Goal: Task Accomplishment & Management: Complete application form

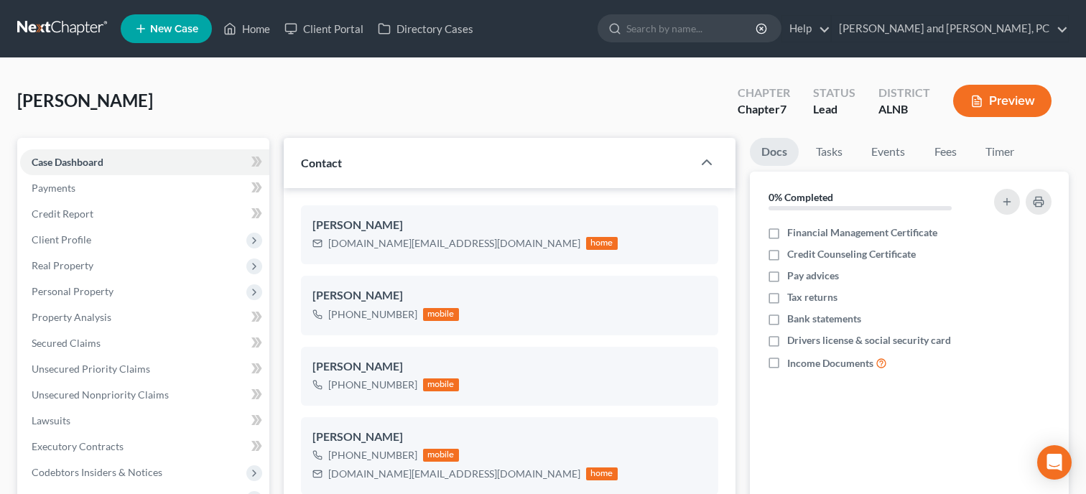
select select "10"
select select "6"
select select "0"
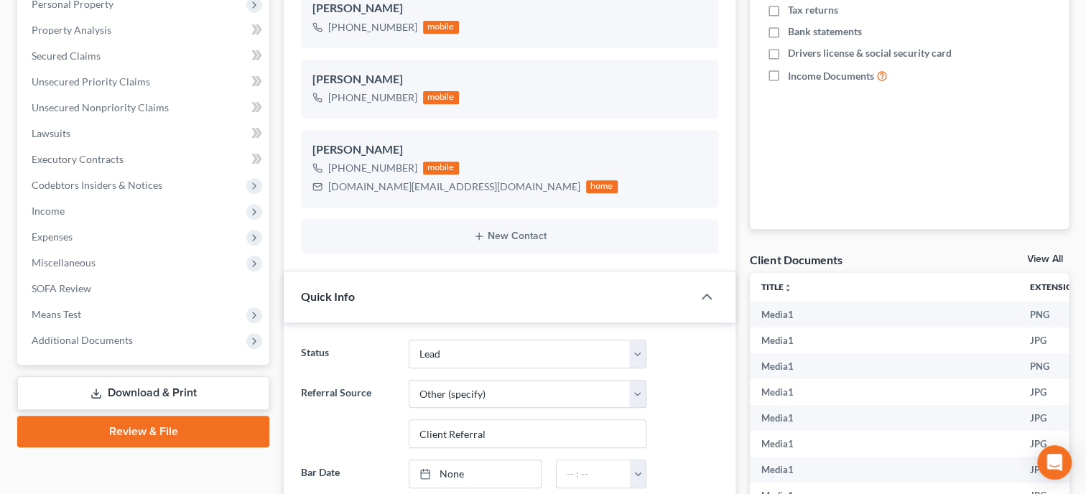
scroll to position [295, 0]
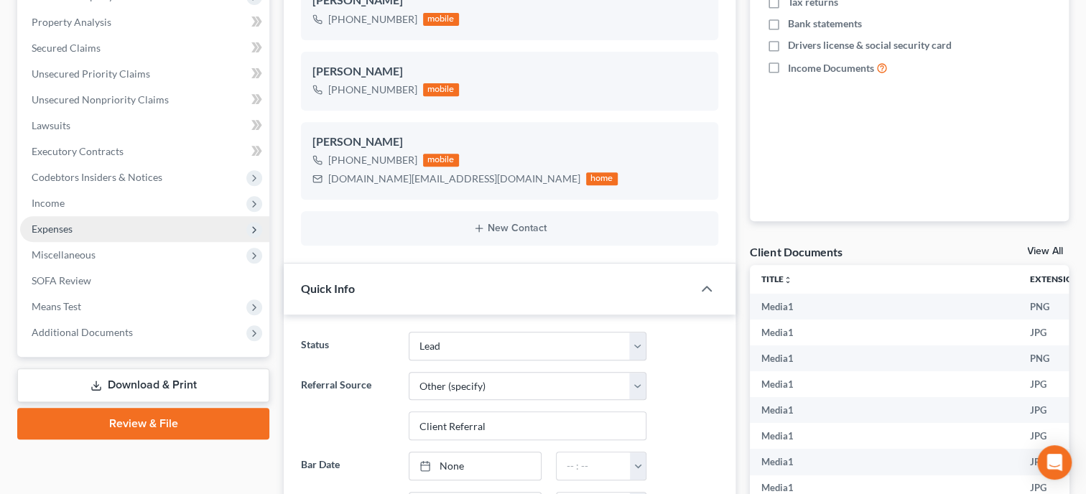
click at [108, 231] on span "Expenses" at bounding box center [144, 229] width 249 height 26
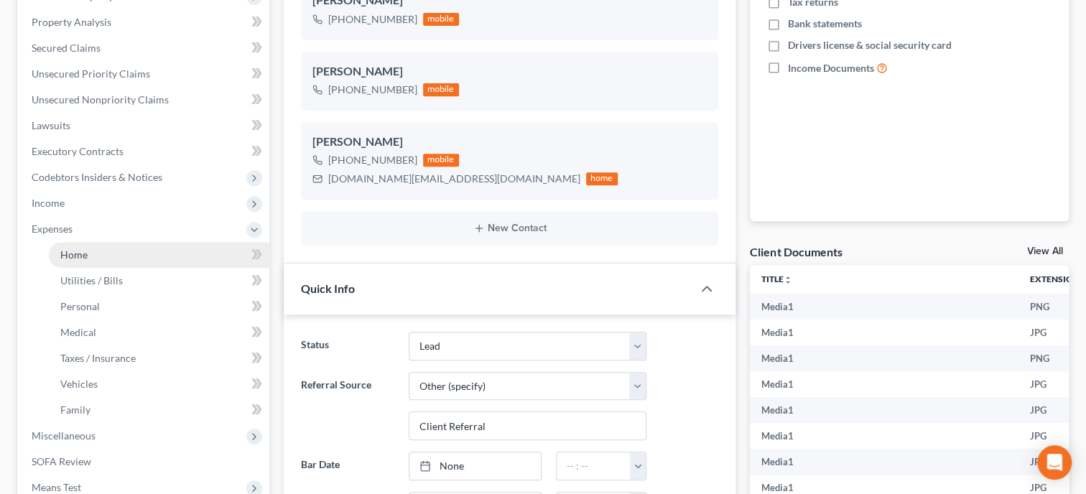
click at [104, 254] on link "Home" at bounding box center [159, 255] width 221 height 26
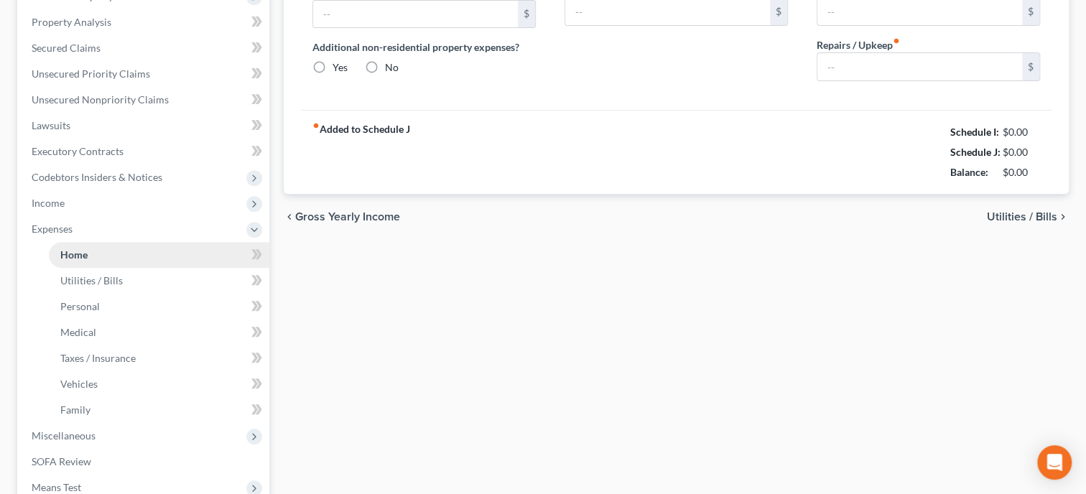
type input "0.00"
radio input "true"
type input "203.00"
type input "0.00"
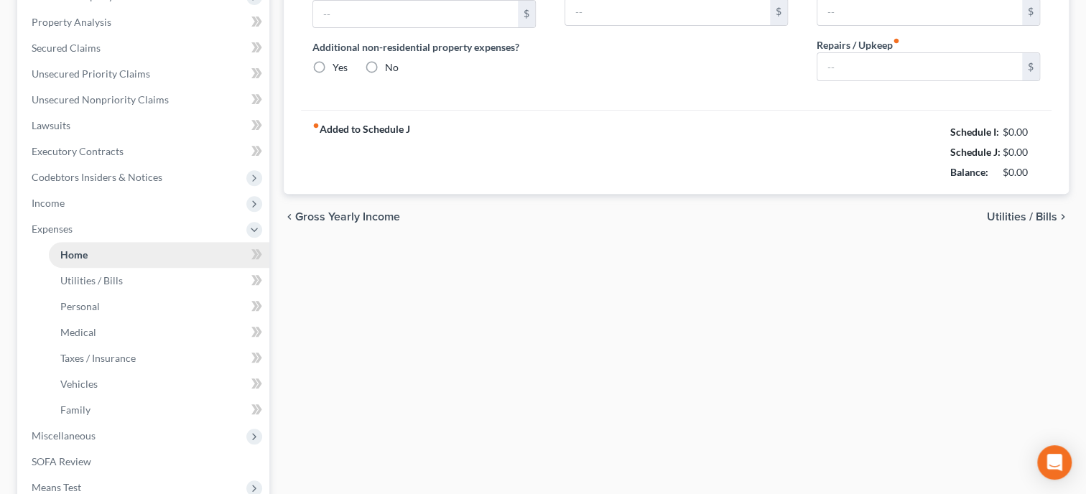
type input "0.00"
type input "200.00"
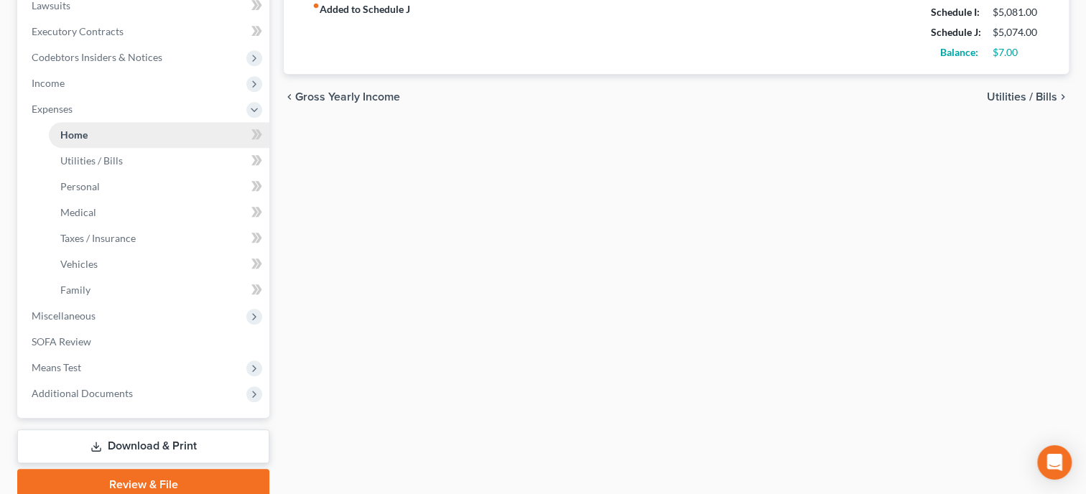
scroll to position [443, 0]
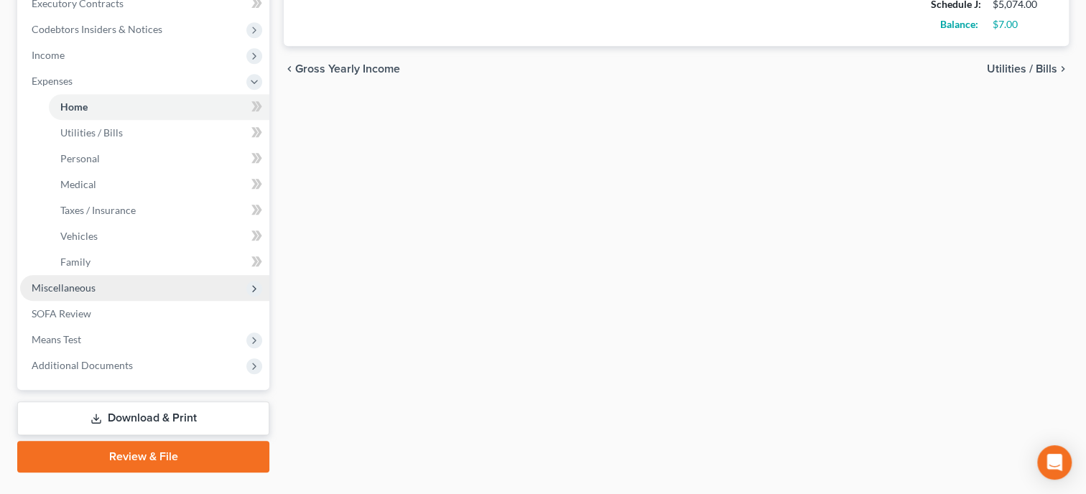
click at [101, 286] on span "Miscellaneous" at bounding box center [144, 288] width 249 height 26
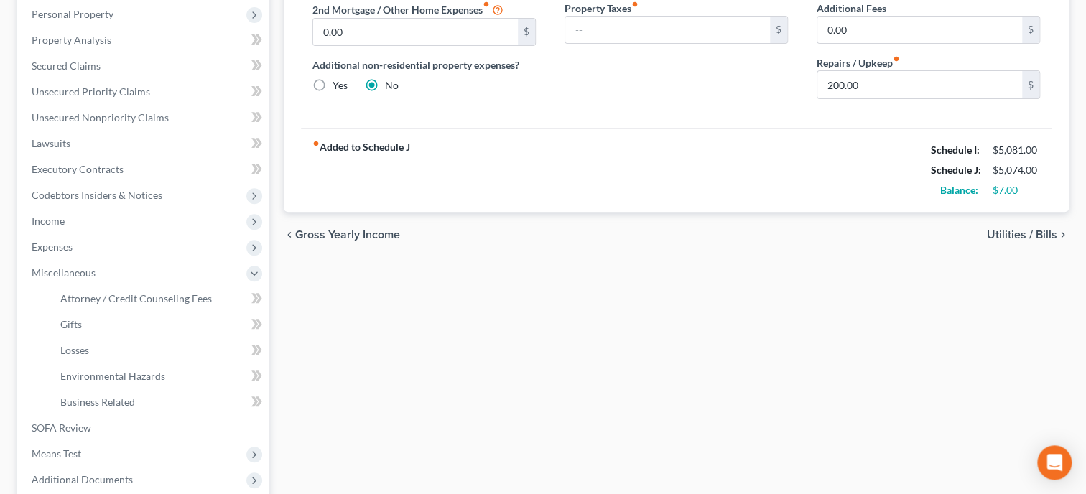
scroll to position [348, 0]
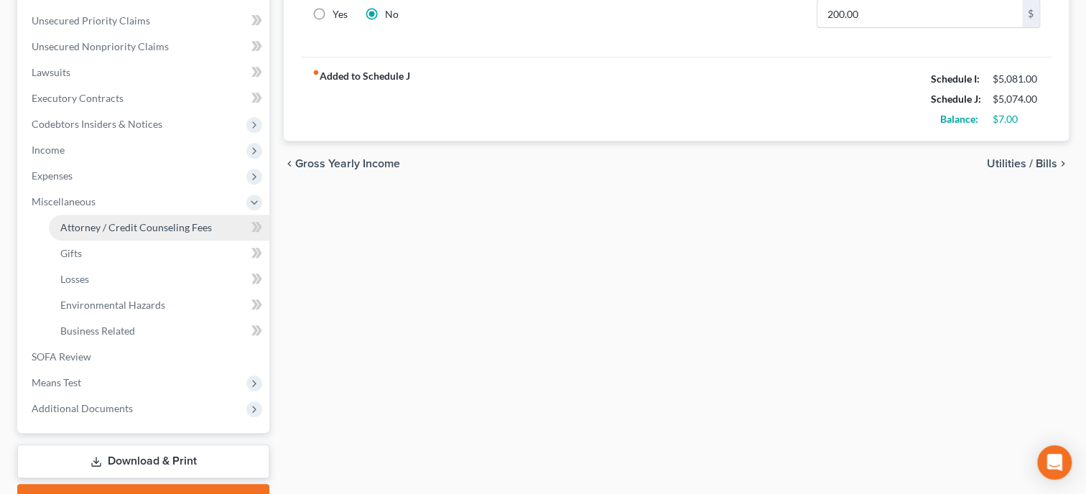
click at [123, 222] on span "Attorney / Credit Counseling Fees" at bounding box center [136, 227] width 152 height 12
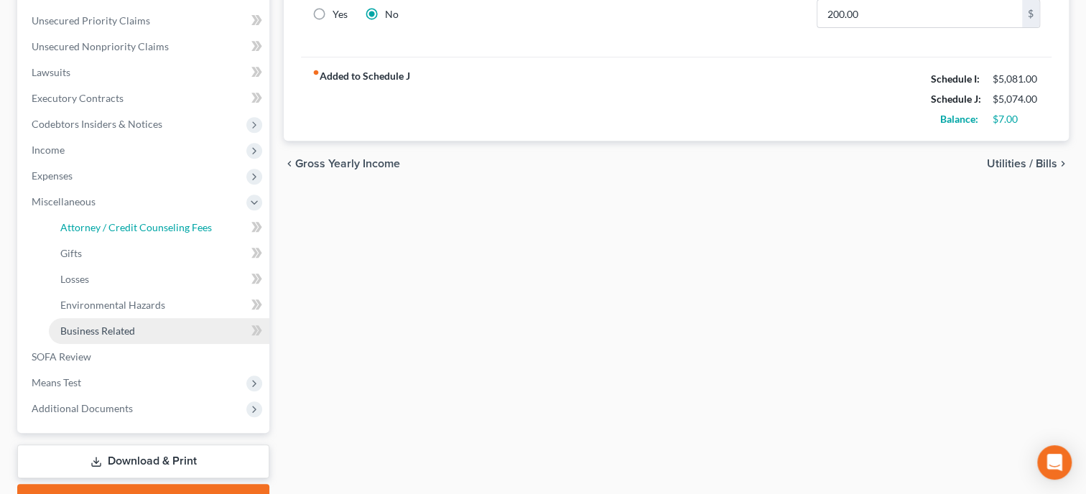
select select "0"
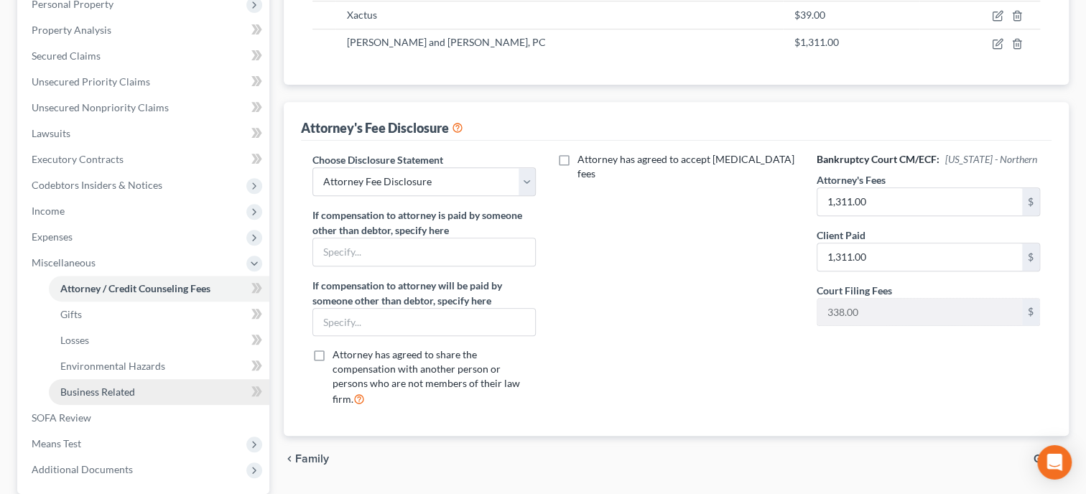
scroll to position [422, 0]
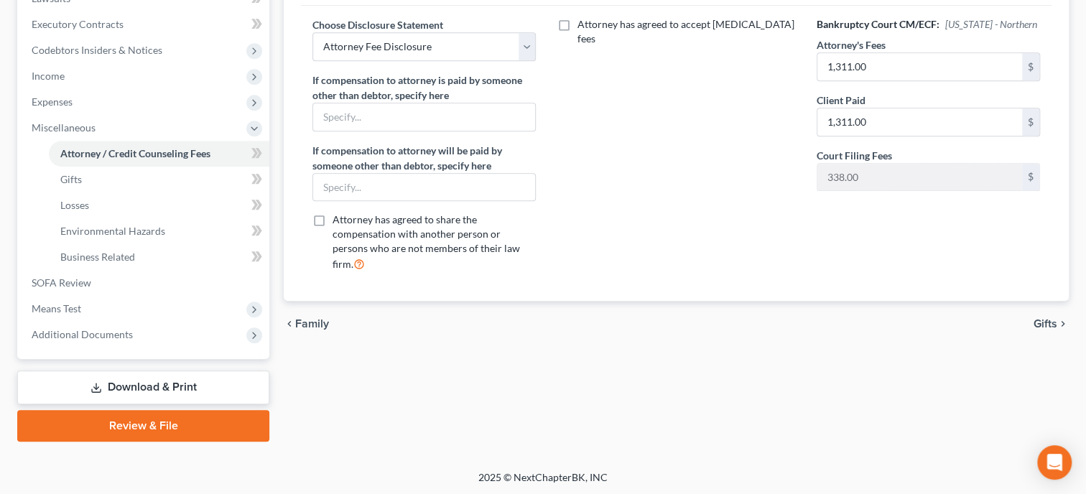
click at [141, 391] on link "Download & Print" at bounding box center [143, 388] width 252 height 34
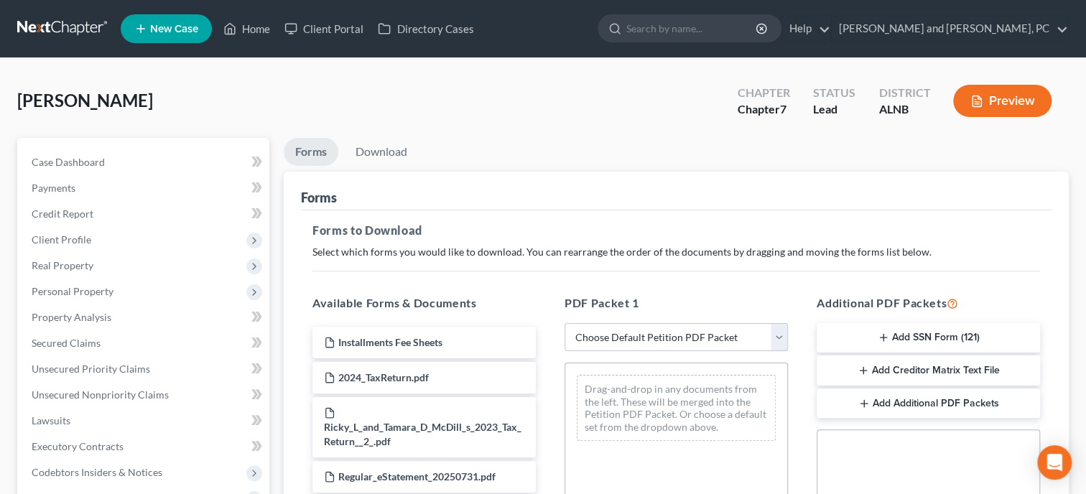
select select "0"
click option "Complete Bankruptcy Petition (all forms and schedules)" at bounding box center [0, 0] width 0 height 0
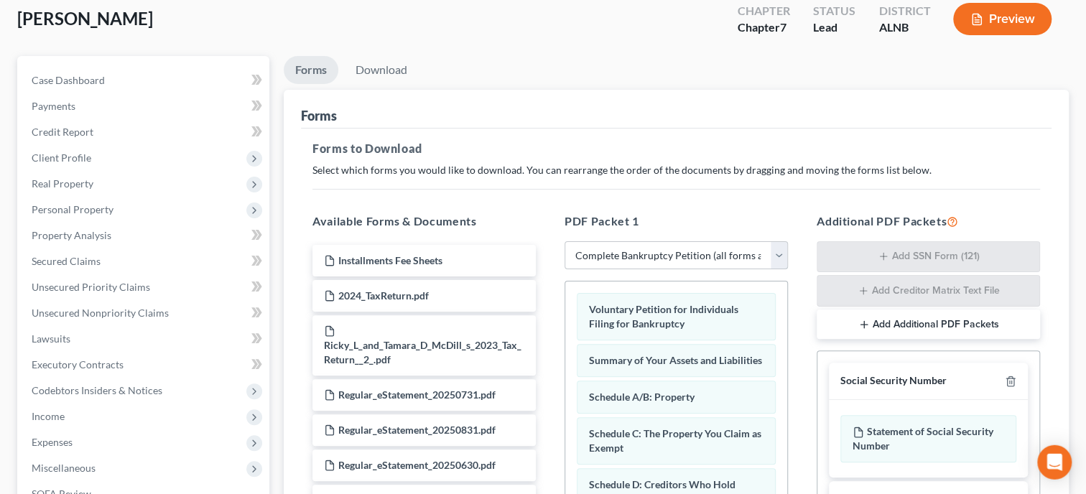
scroll to position [73, 0]
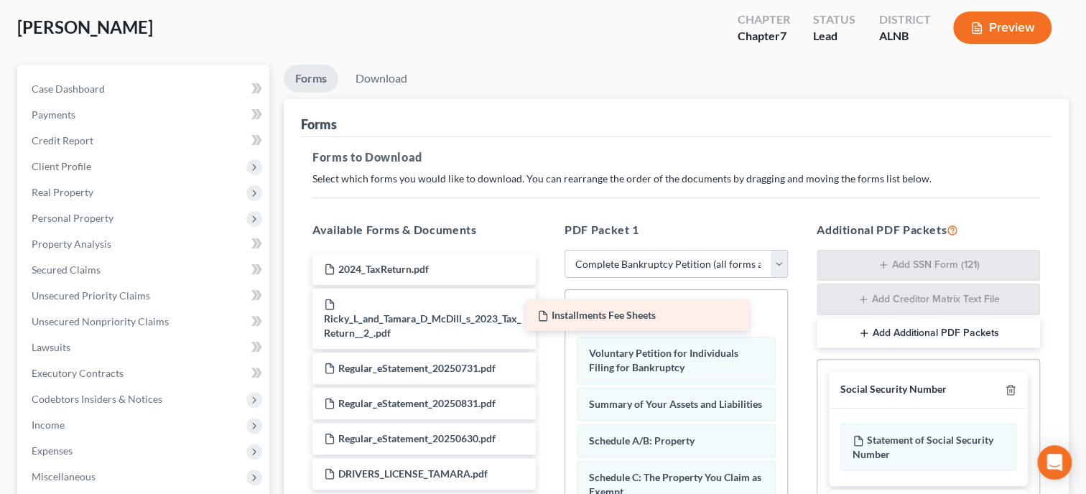
drag, startPoint x: 472, startPoint y: 261, endPoint x: 685, endPoint y: 309, distance: 218.7
click at [547, 309] on div "Installments Fee Sheets Installments Fee Sheets 2024_TaxReturn.pdf Ricky_L_and_…" at bounding box center [424, 390] width 246 height 272
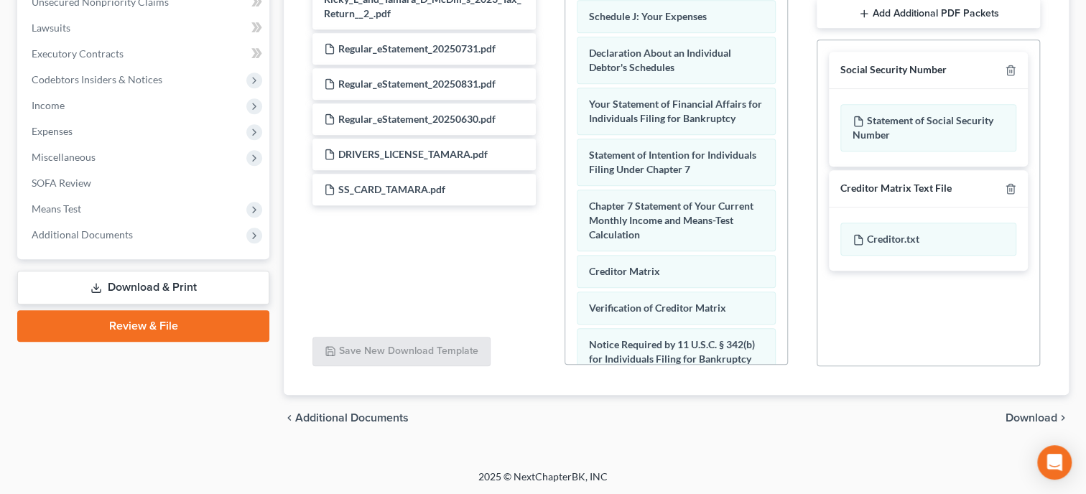
scroll to position [443, 0]
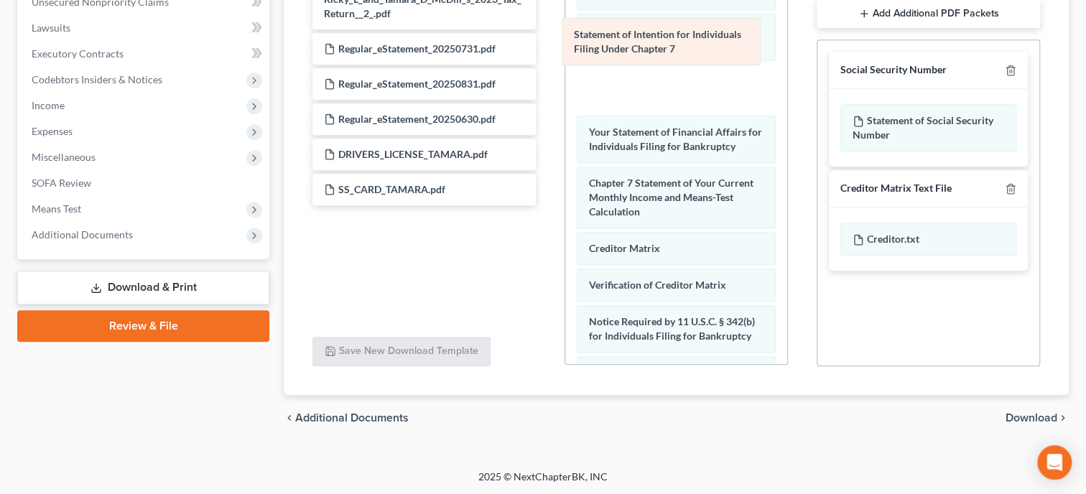
drag, startPoint x: 683, startPoint y: 134, endPoint x: 667, endPoint y: 41, distance: 93.9
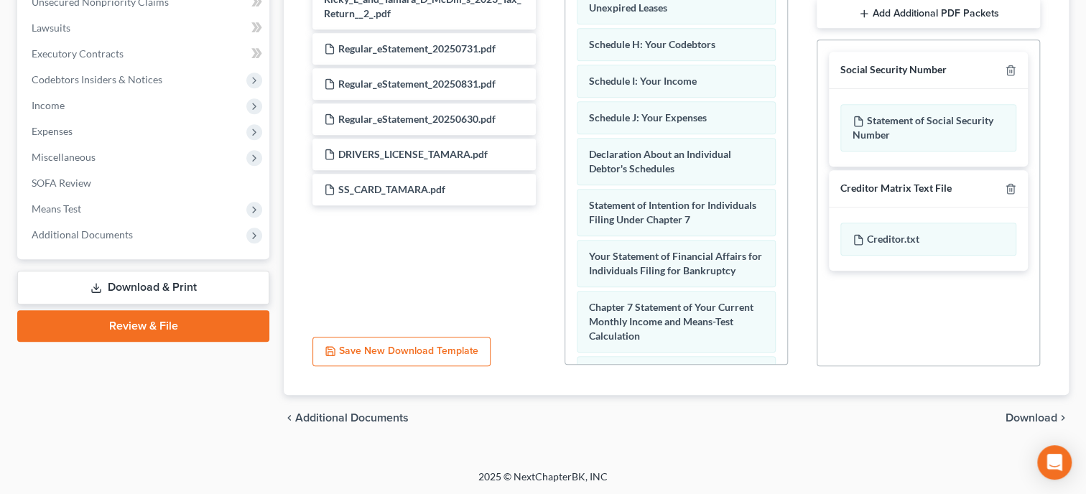
scroll to position [295, 0]
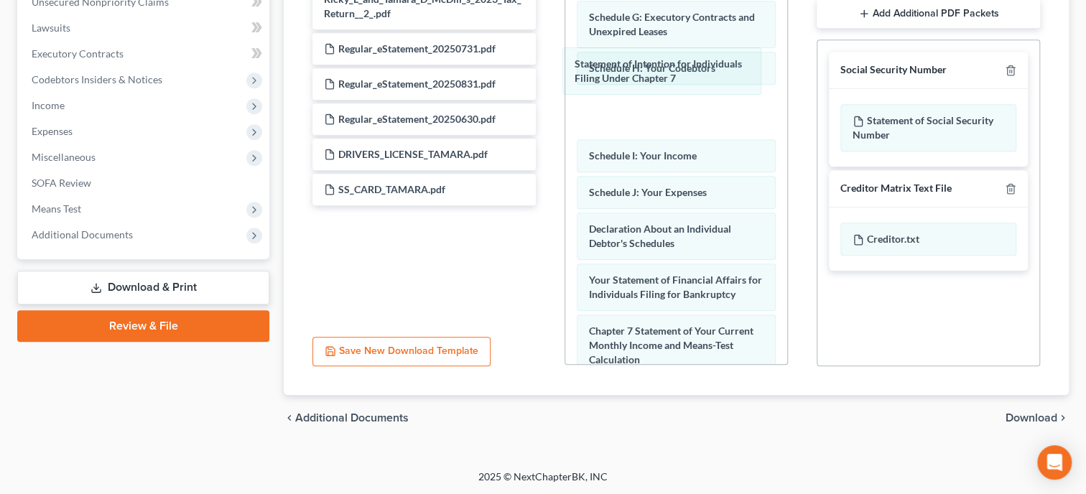
drag, startPoint x: 699, startPoint y: 242, endPoint x: 692, endPoint y: 131, distance: 111.6
click at [687, 75] on div "Statement of Intention for Individuals Filing Under Chapter 7 Installments Fee …" at bounding box center [676, 146] width 222 height 943
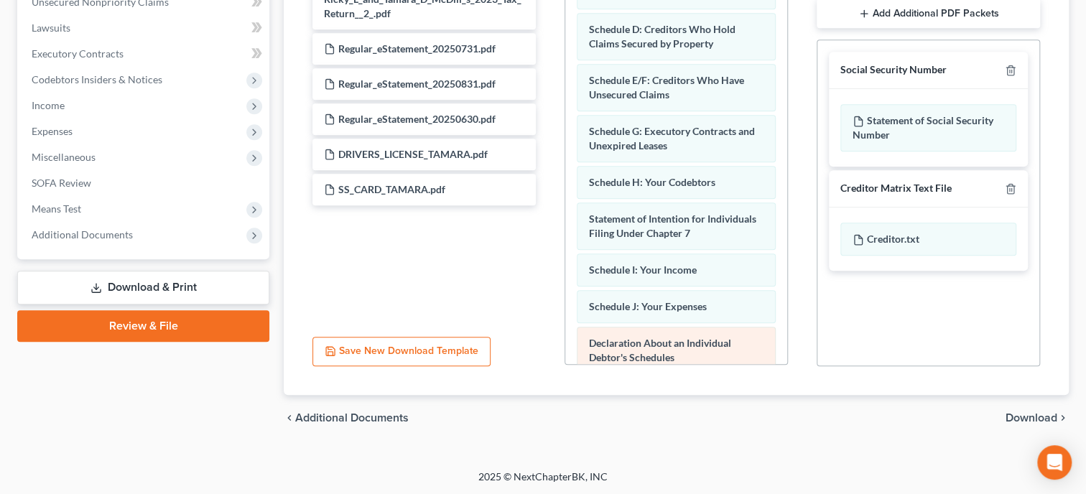
scroll to position [147, 0]
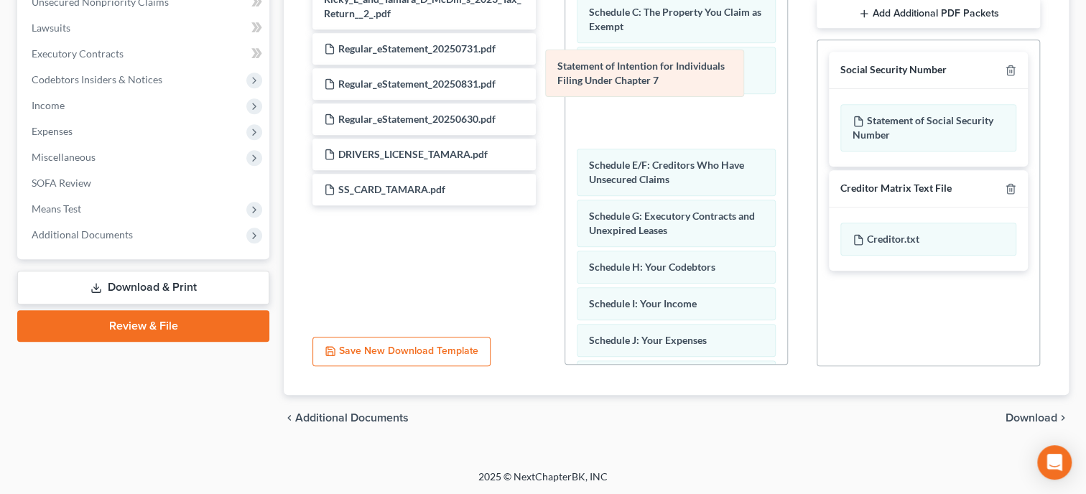
drag, startPoint x: 686, startPoint y: 264, endPoint x: 654, endPoint y: 82, distance: 185.2
click at [654, 82] on div "Statement of Intention for Individuals Filing Under Chapter 7 Installments Fee …" at bounding box center [676, 294] width 222 height 943
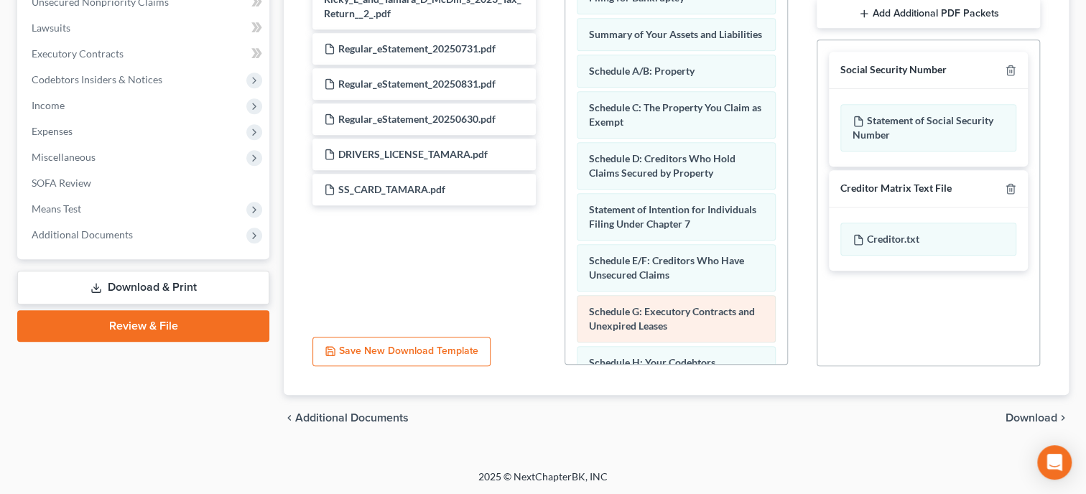
scroll to position [0, 0]
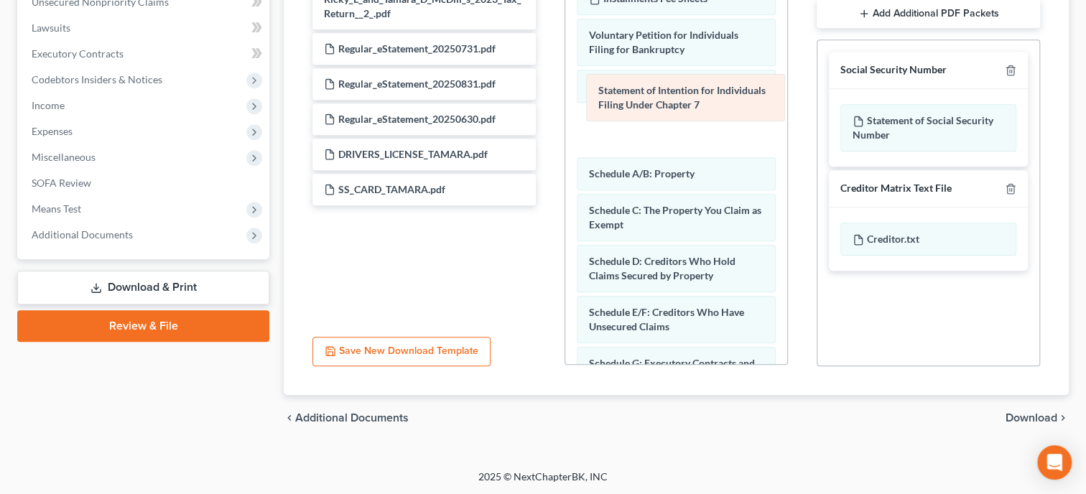
drag, startPoint x: 670, startPoint y: 276, endPoint x: 680, endPoint y: 107, distance: 169.1
click at [680, 107] on div "Statement of Intention for Individuals Filing Under Chapter 7 Installments Fee …" at bounding box center [676, 442] width 222 height 943
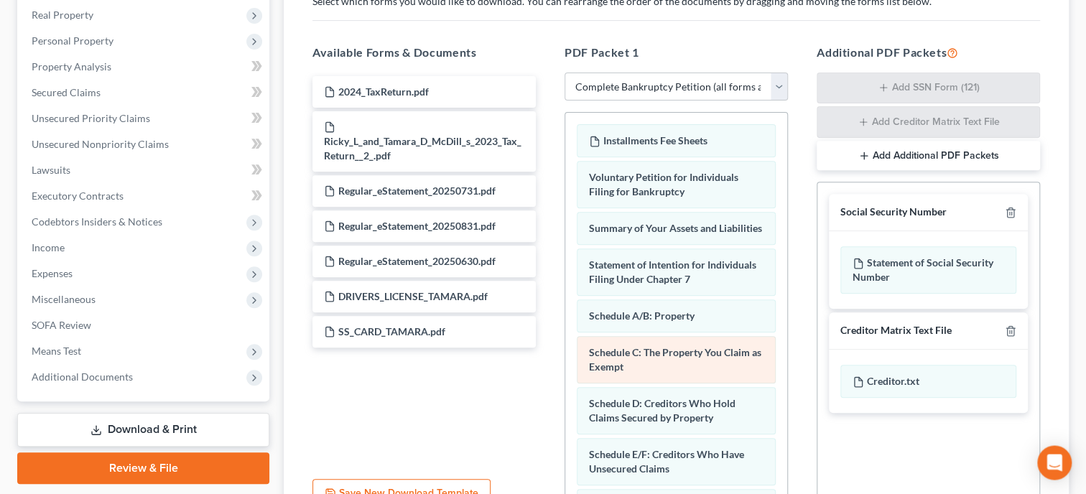
scroll to position [245, 0]
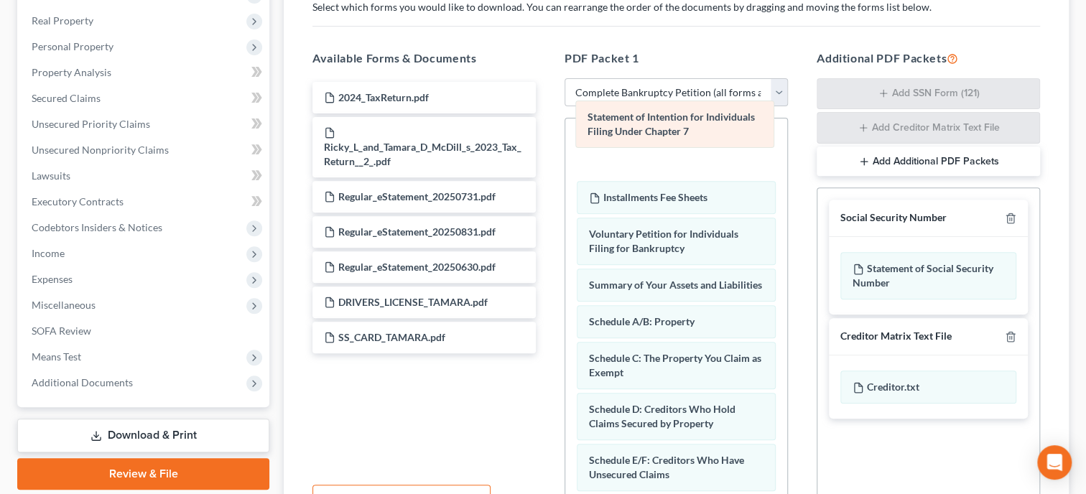
drag, startPoint x: 678, startPoint y: 280, endPoint x: 677, endPoint y: 129, distance: 151.6
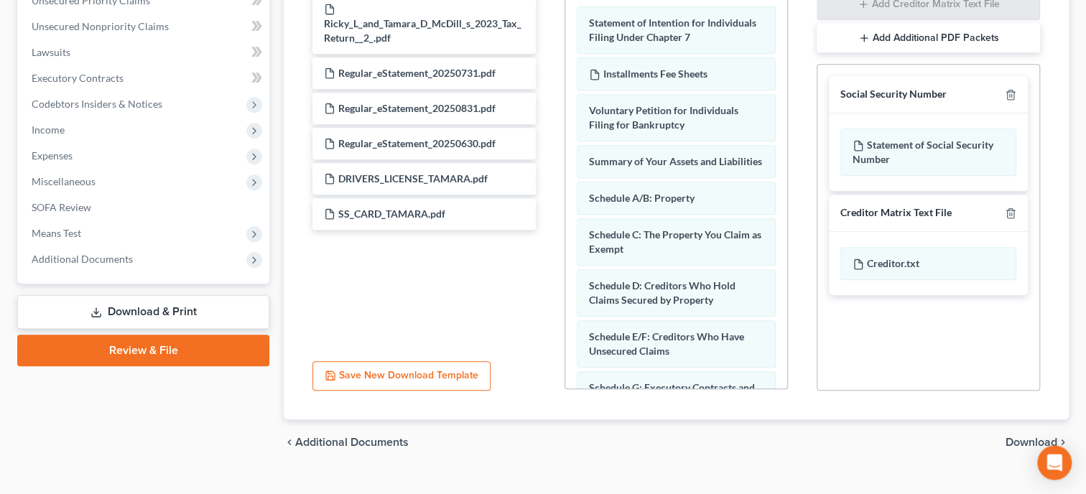
scroll to position [393, 0]
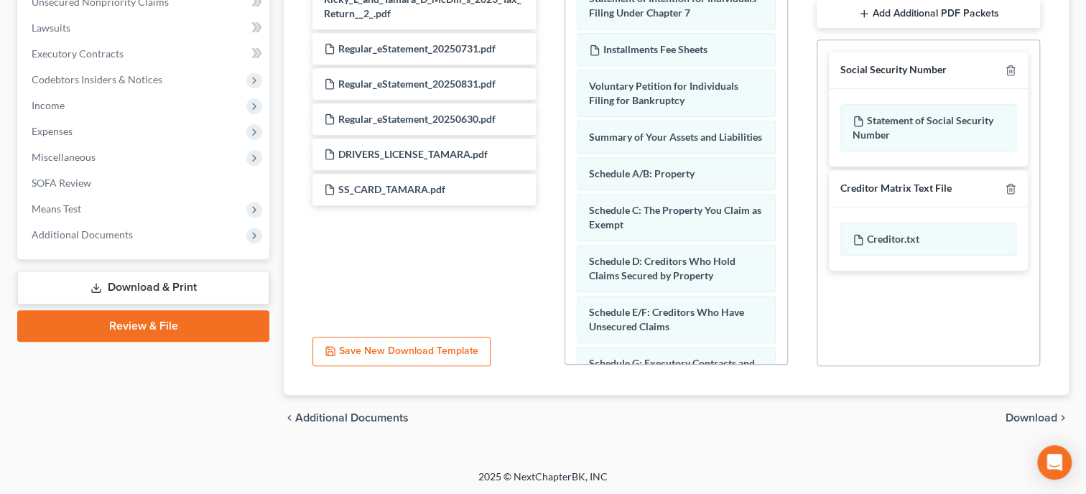
click at [1035, 416] on span "Download" at bounding box center [1032, 417] width 52 height 11
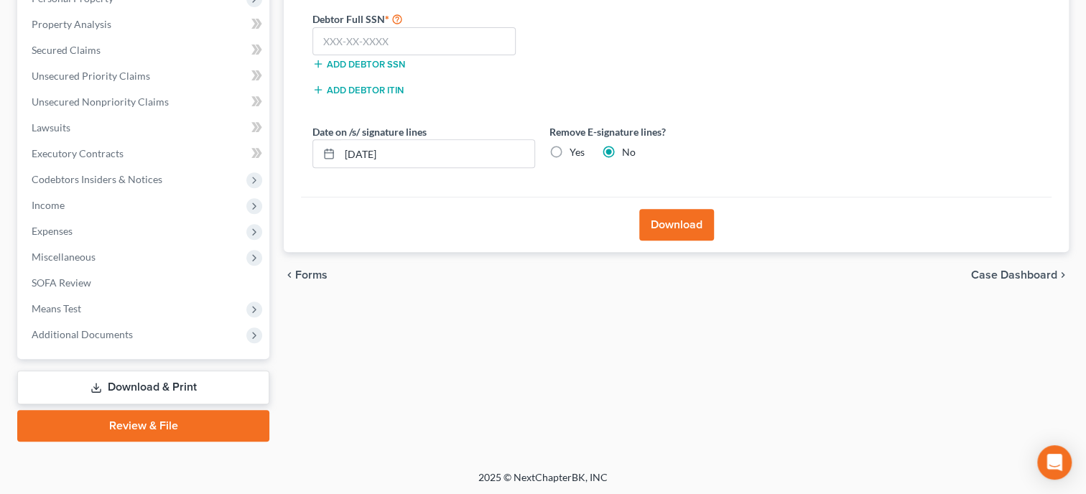
scroll to position [0, 0]
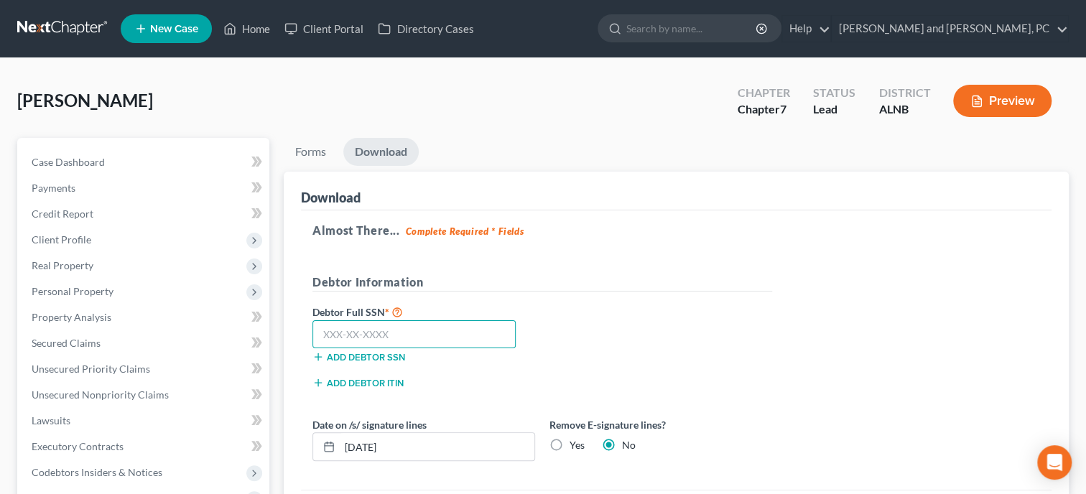
click at [466, 339] on input "text" at bounding box center [414, 334] width 203 height 29
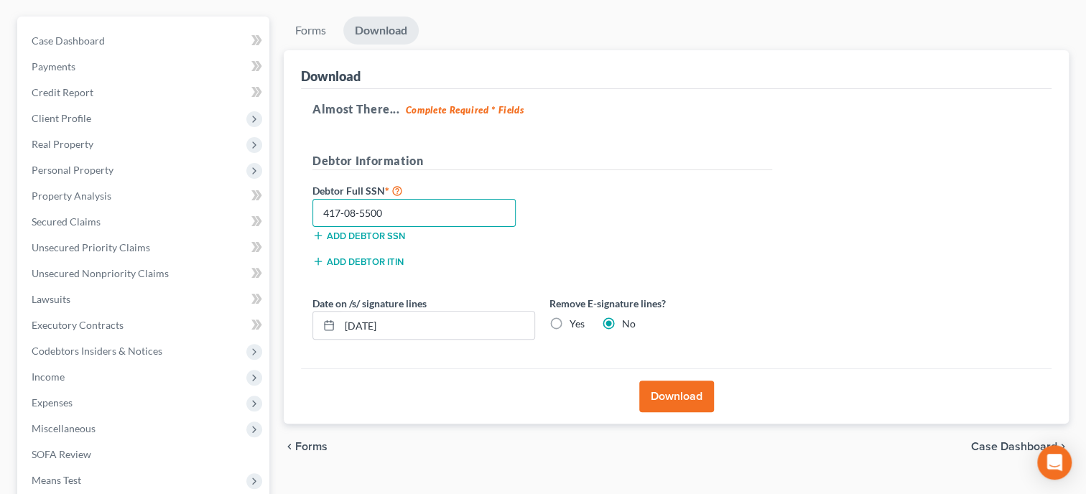
scroll to position [147, 0]
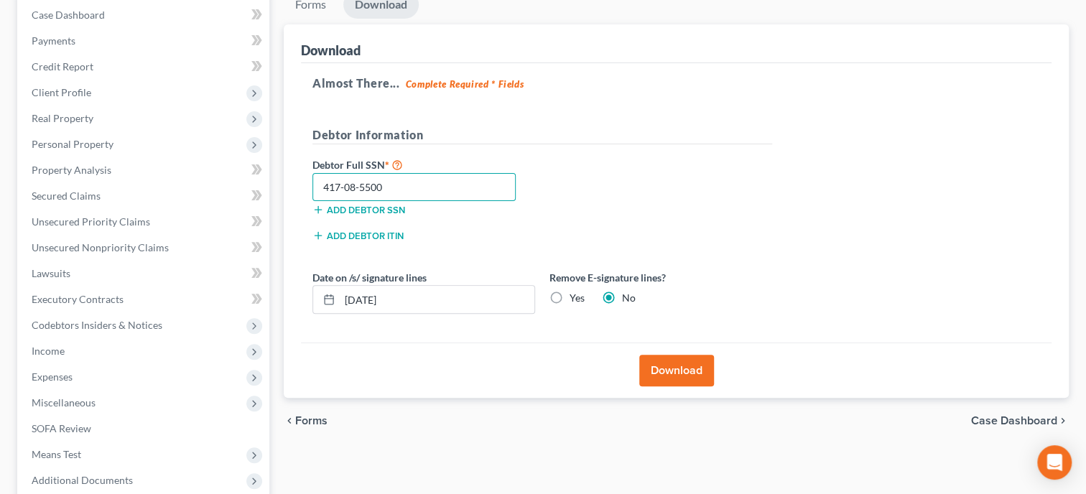
type input "417-08-5500"
click at [695, 368] on button "Download" at bounding box center [676, 371] width 75 height 32
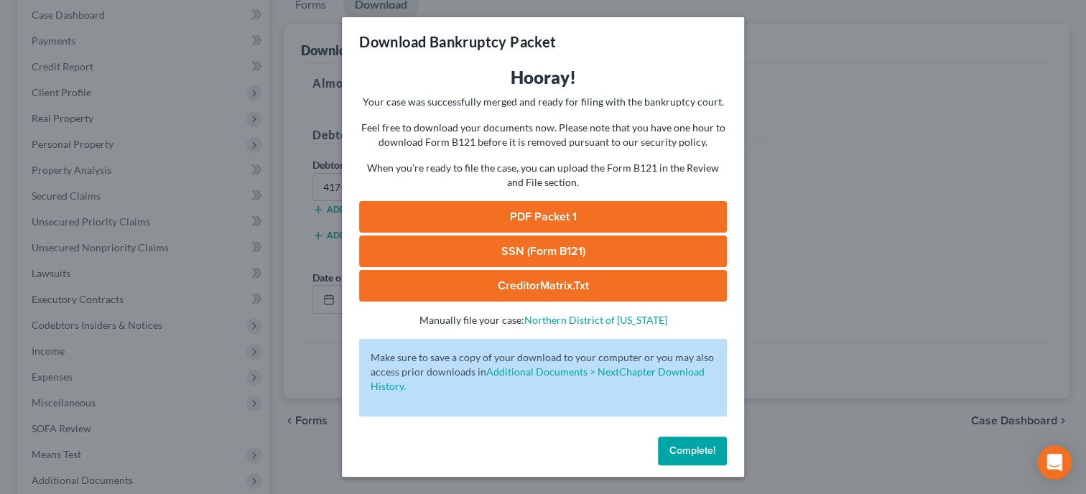
click at [622, 250] on link "SSN (Form B121)" at bounding box center [543, 252] width 368 height 32
click at [487, 224] on link "PDF Packet 1" at bounding box center [543, 217] width 368 height 32
click at [716, 439] on button "Complete!" at bounding box center [692, 451] width 69 height 29
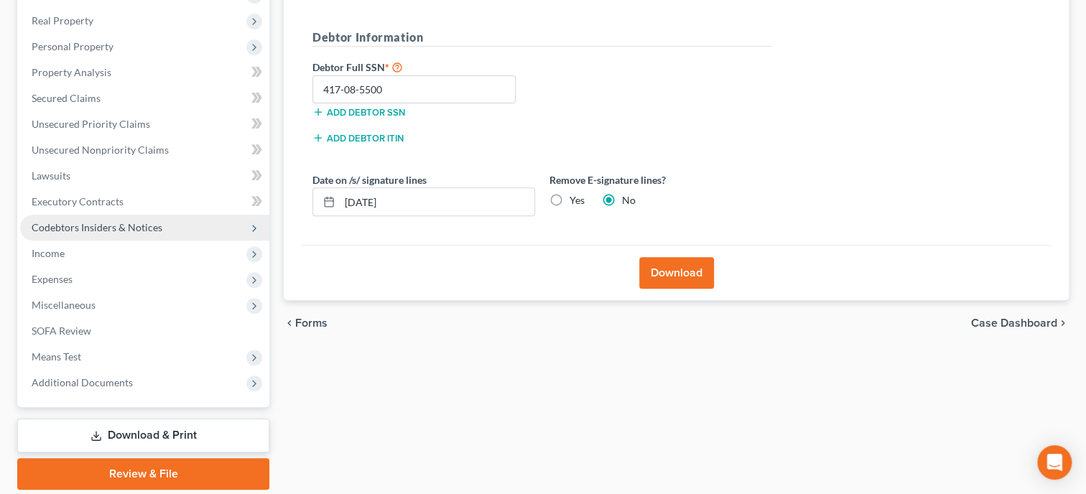
scroll to position [293, 0]
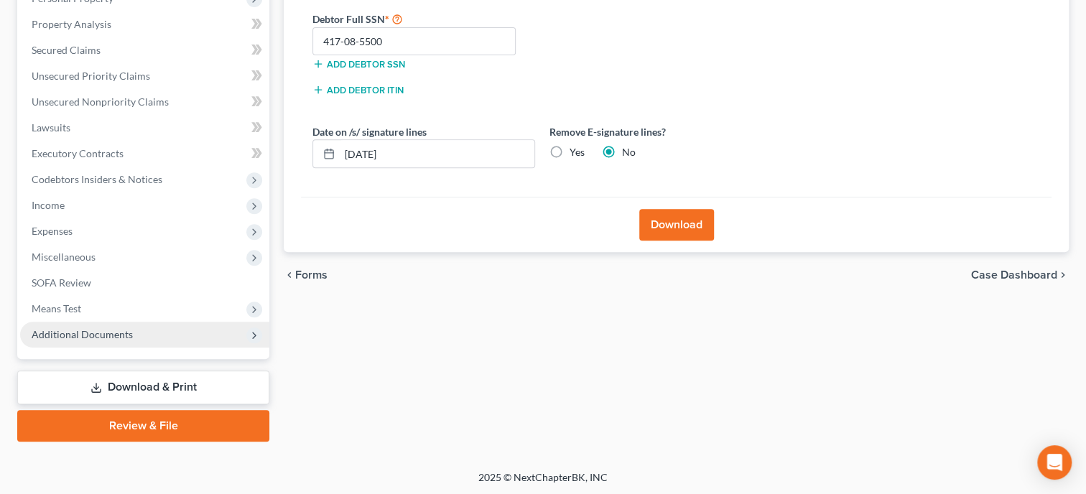
click at [144, 337] on span "Additional Documents" at bounding box center [144, 335] width 249 height 26
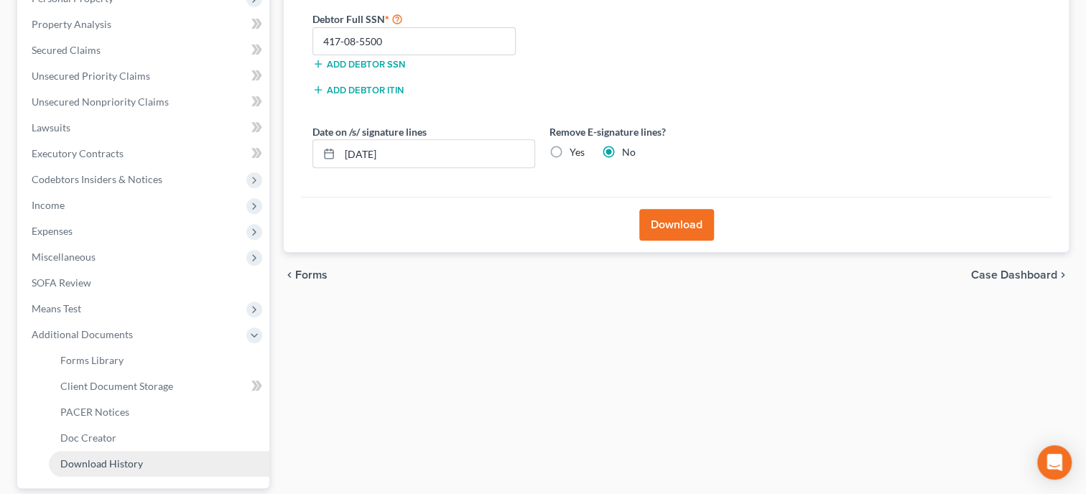
click at [119, 465] on span "Download History" at bounding box center [101, 464] width 83 height 12
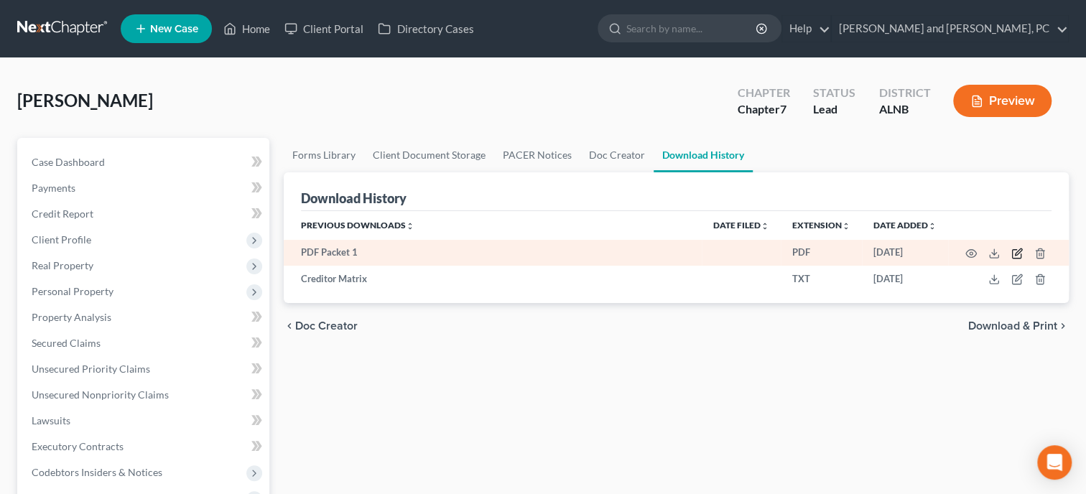
click at [1012, 254] on icon "button" at bounding box center [1017, 253] width 11 height 11
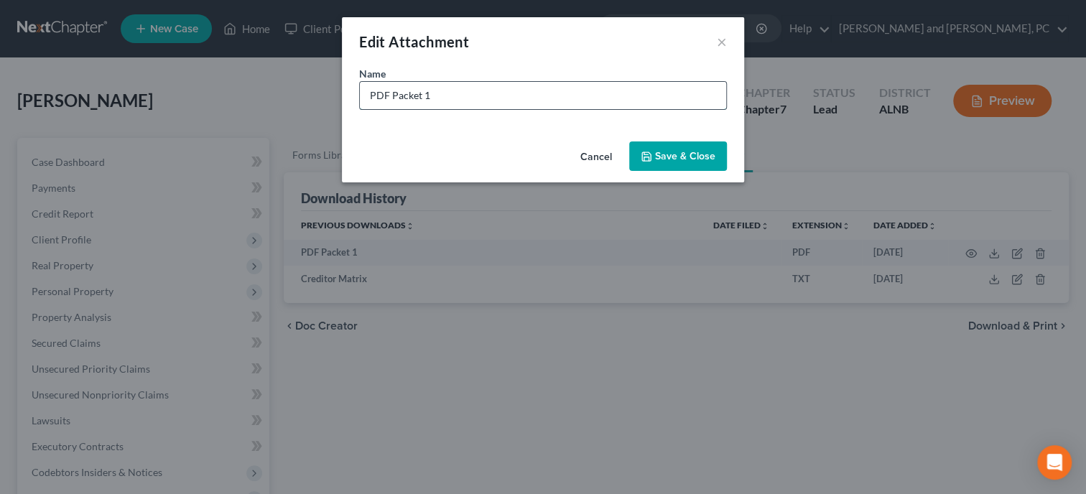
click at [658, 93] on input "PDF Packet 1" at bounding box center [543, 95] width 366 height 27
type input "P"
type input "Petition"
click at [708, 148] on button "Save & Close" at bounding box center [678, 157] width 98 height 30
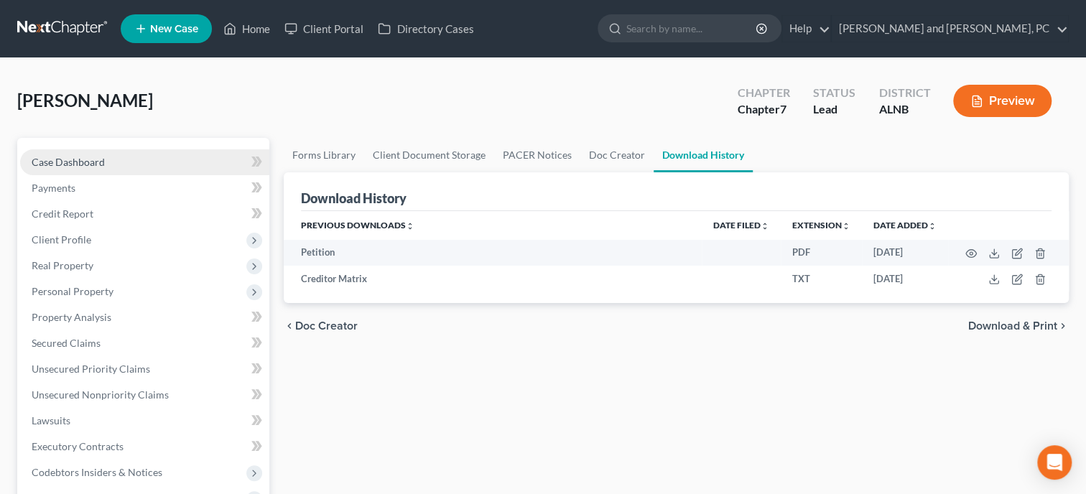
click at [98, 159] on span "Case Dashboard" at bounding box center [68, 162] width 73 height 12
select select "6"
select select "0"
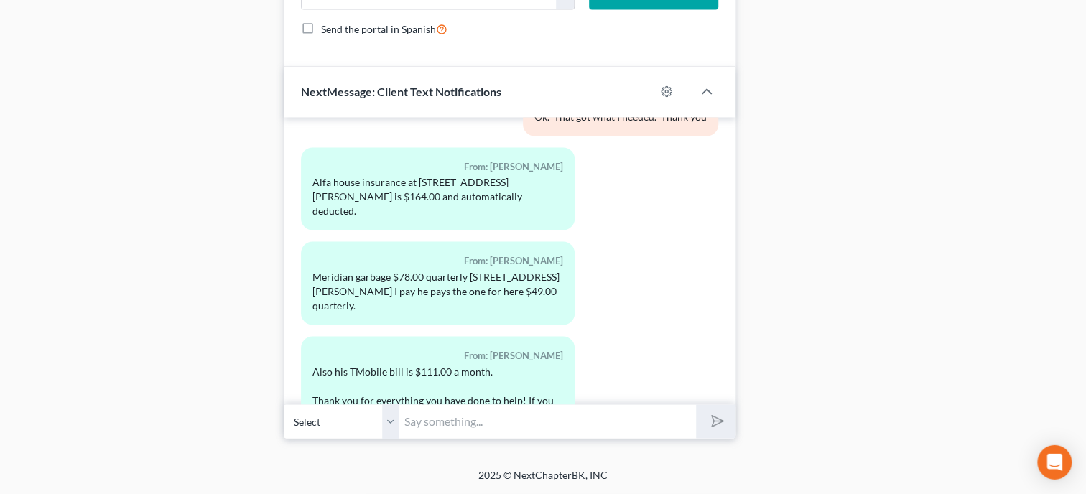
scroll to position [1209, 0]
click at [466, 438] on input "text" at bounding box center [547, 421] width 297 height 35
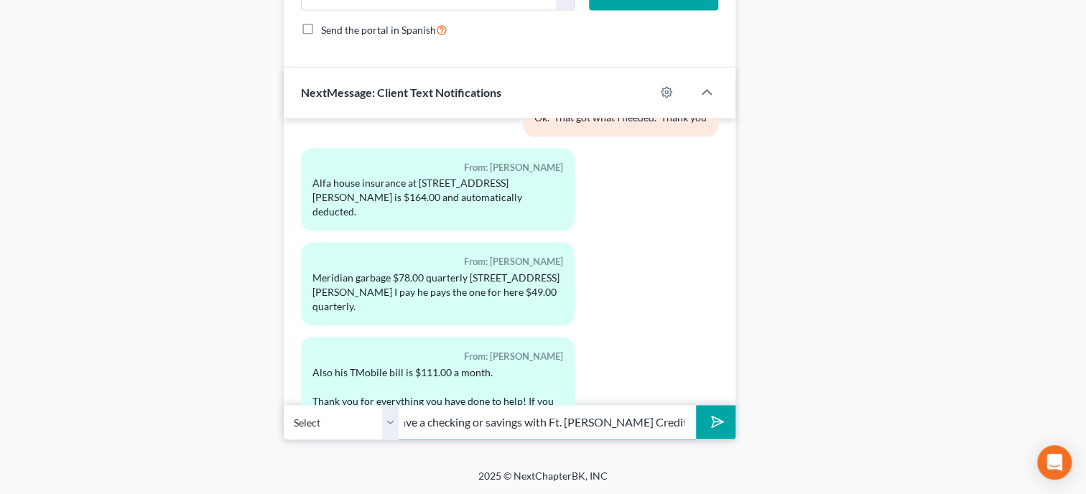
scroll to position [0, 53]
type input "Do you have a checking or savings with Ft. [PERSON_NAME] Credit Union?"
click at [696, 405] on button "submit" at bounding box center [716, 422] width 40 height 34
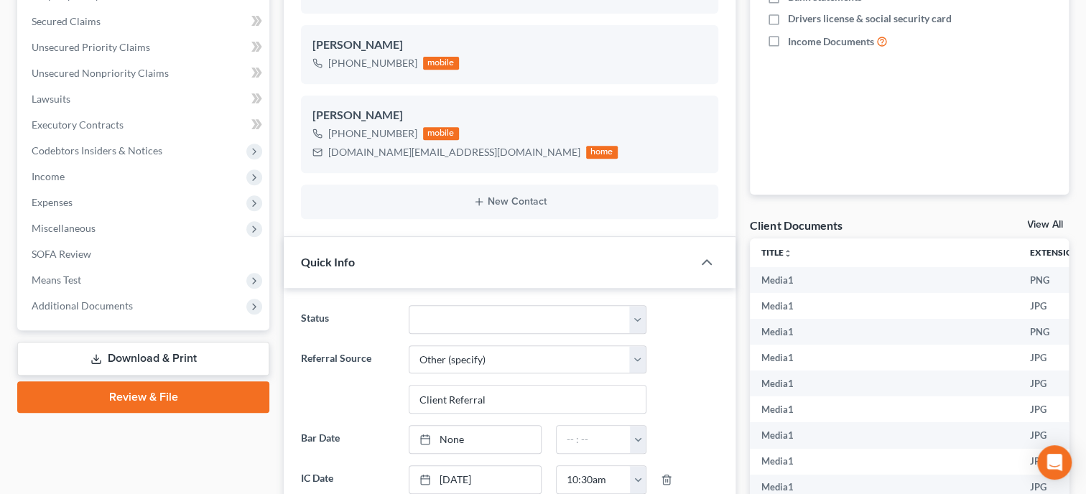
scroll to position [0, 0]
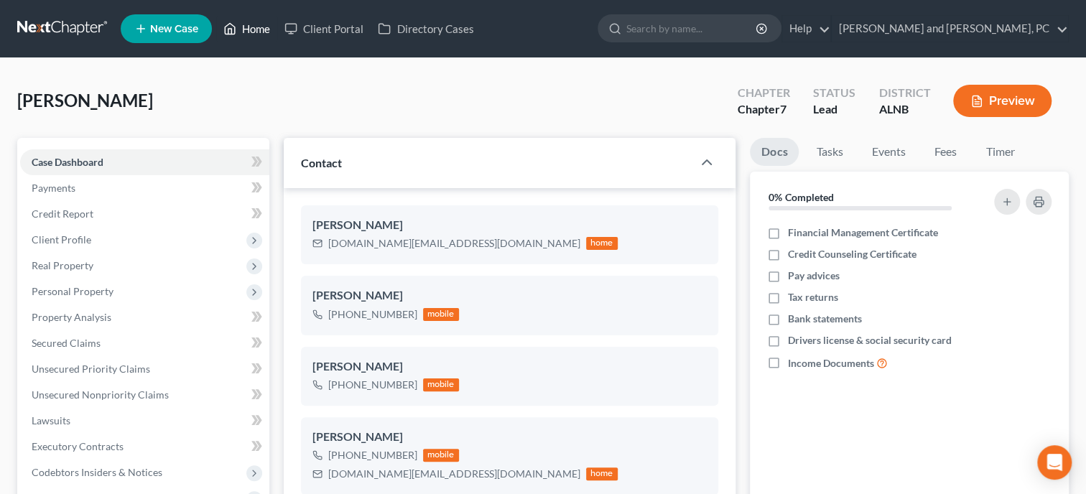
click at [263, 35] on link "Home" at bounding box center [246, 29] width 61 height 26
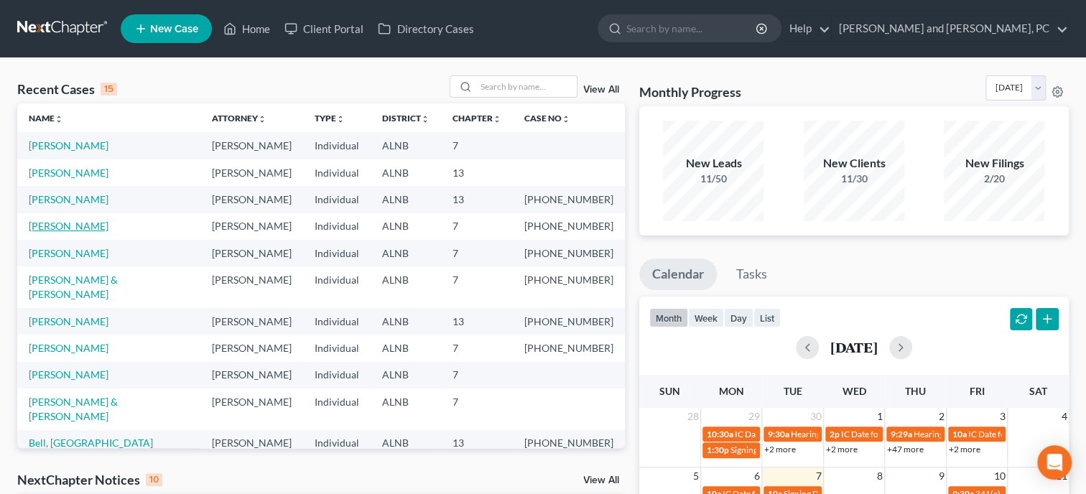
click at [60, 228] on link "[PERSON_NAME]" at bounding box center [69, 226] width 80 height 12
select select "6"
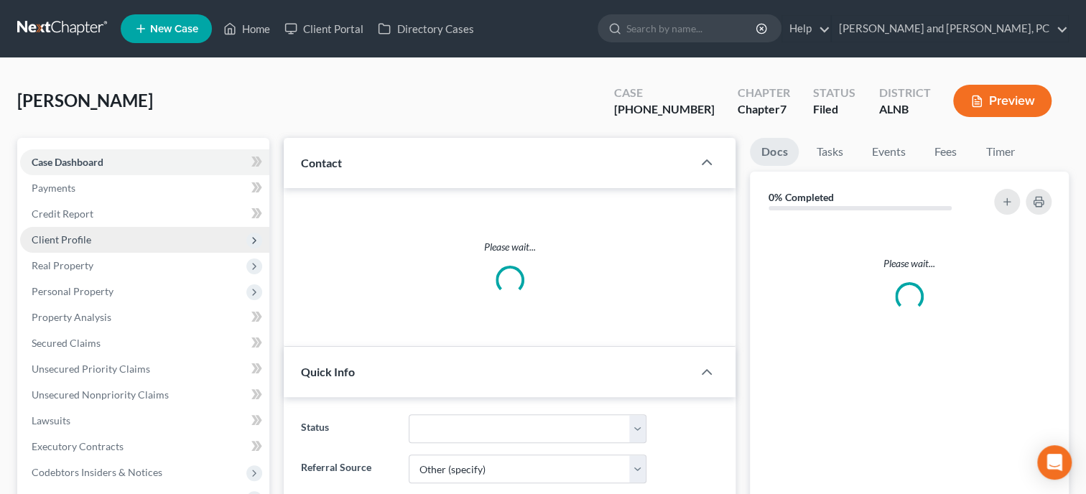
select select "0"
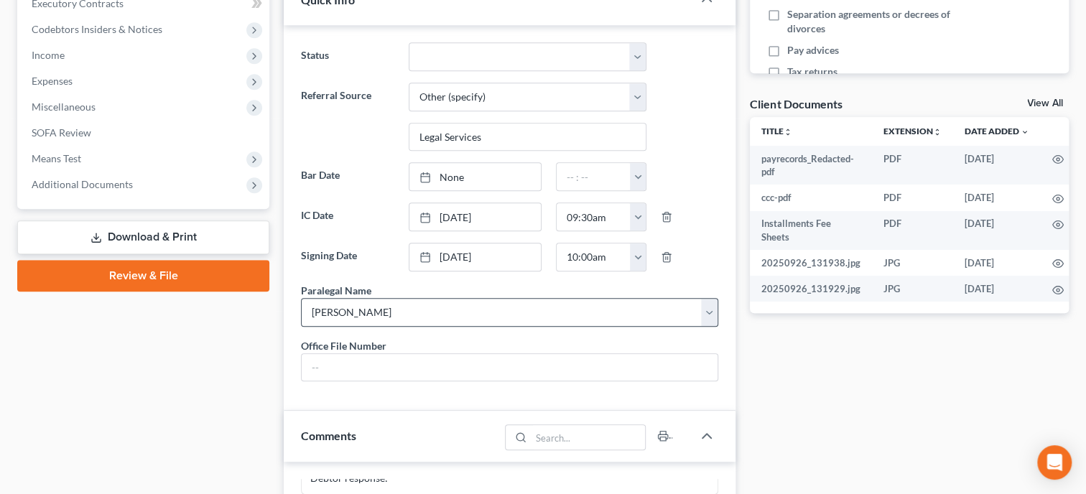
scroll to position [153, 0]
click at [355, 381] on input "text" at bounding box center [510, 367] width 416 height 27
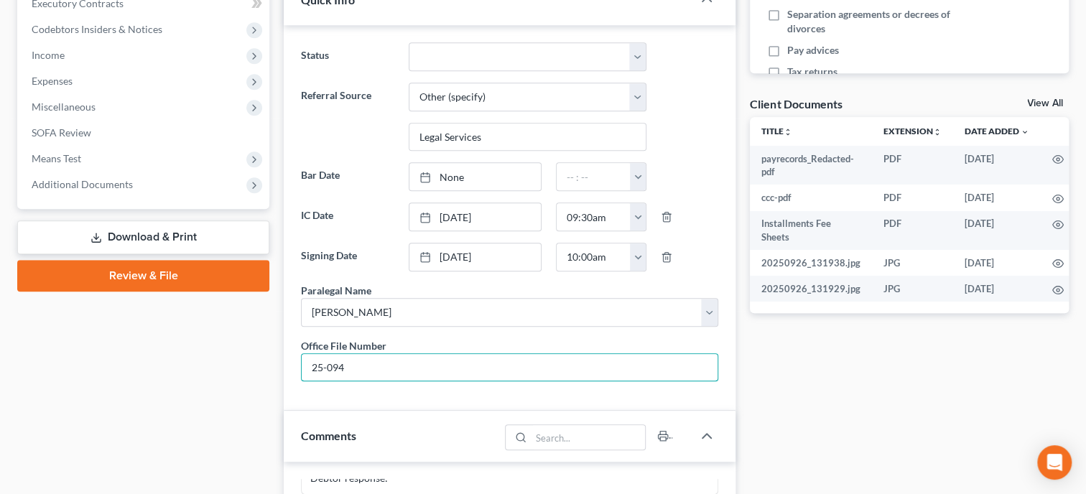
type input "25-094"
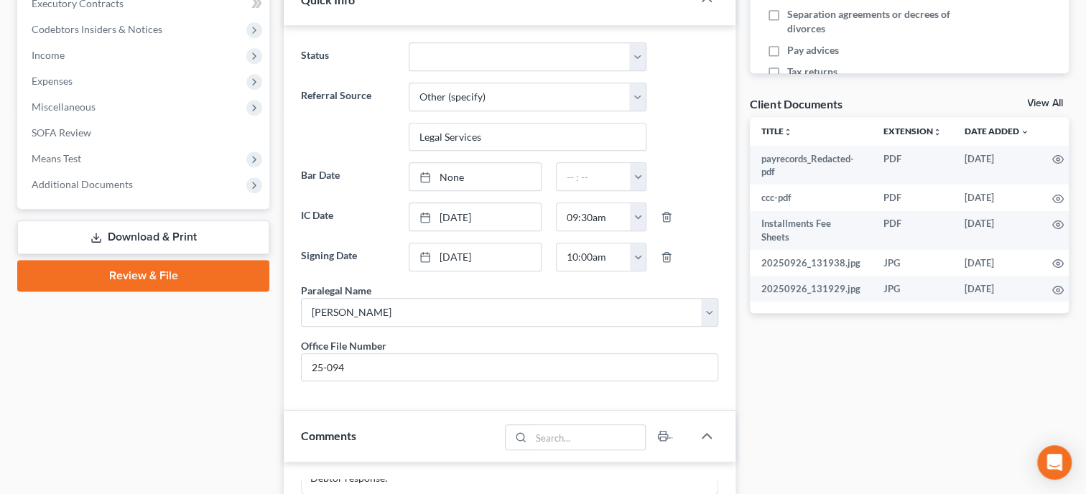
scroll to position [0, 0]
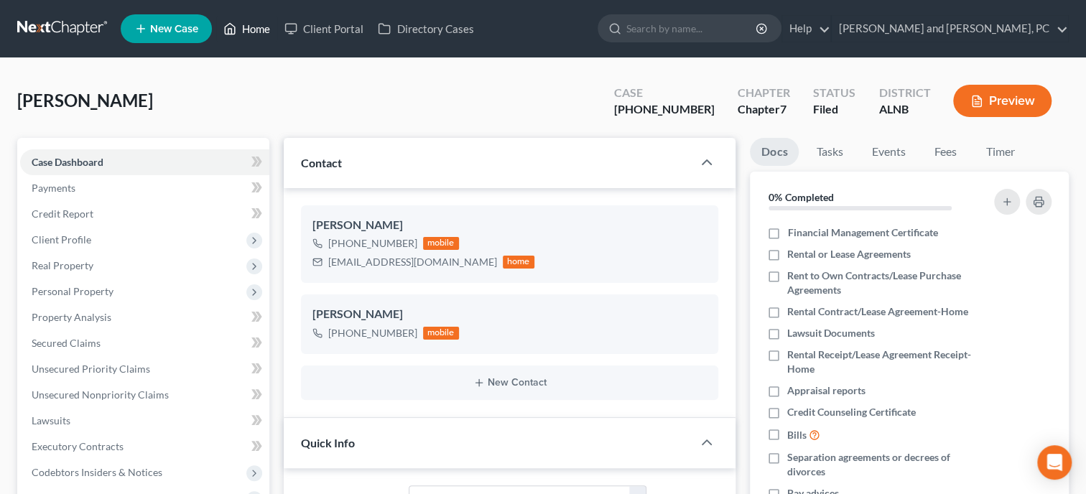
click at [254, 37] on link "Home" at bounding box center [246, 29] width 61 height 26
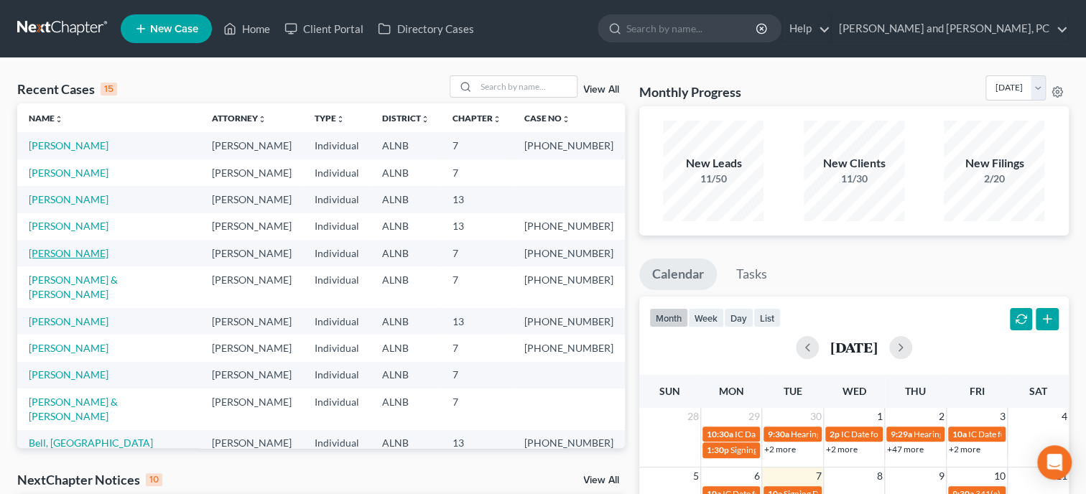
click at [65, 250] on link "[PERSON_NAME]" at bounding box center [69, 253] width 80 height 12
select select "6"
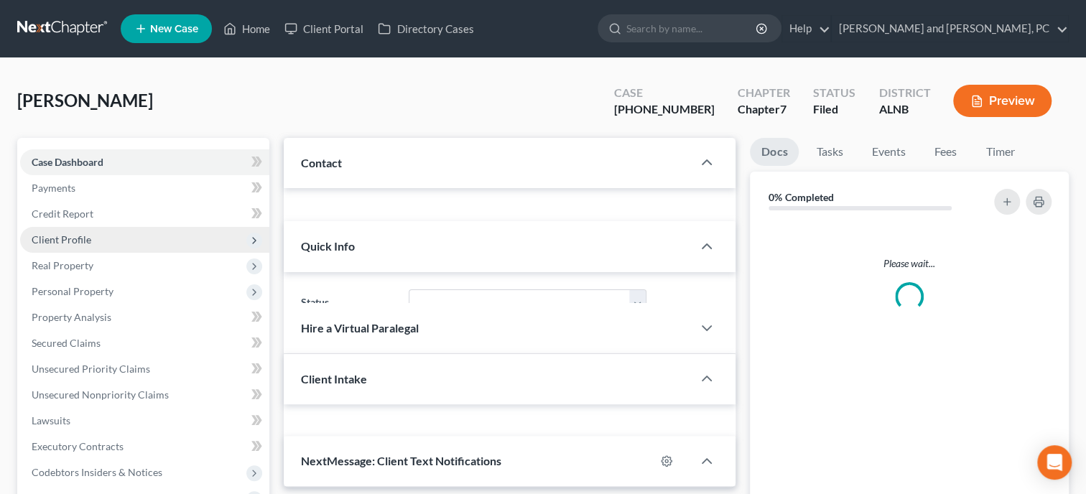
select select "0"
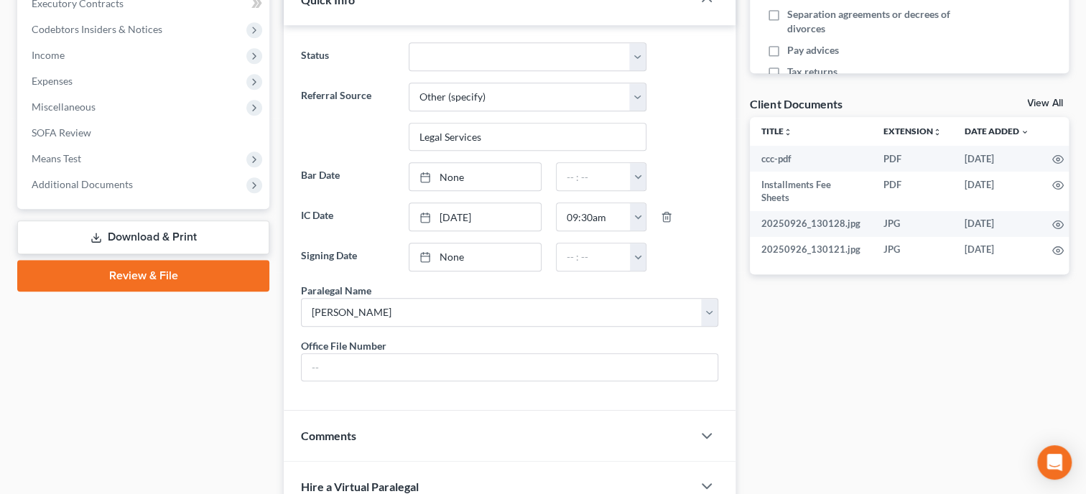
scroll to position [2290, 0]
click at [366, 381] on input "text" at bounding box center [510, 367] width 416 height 27
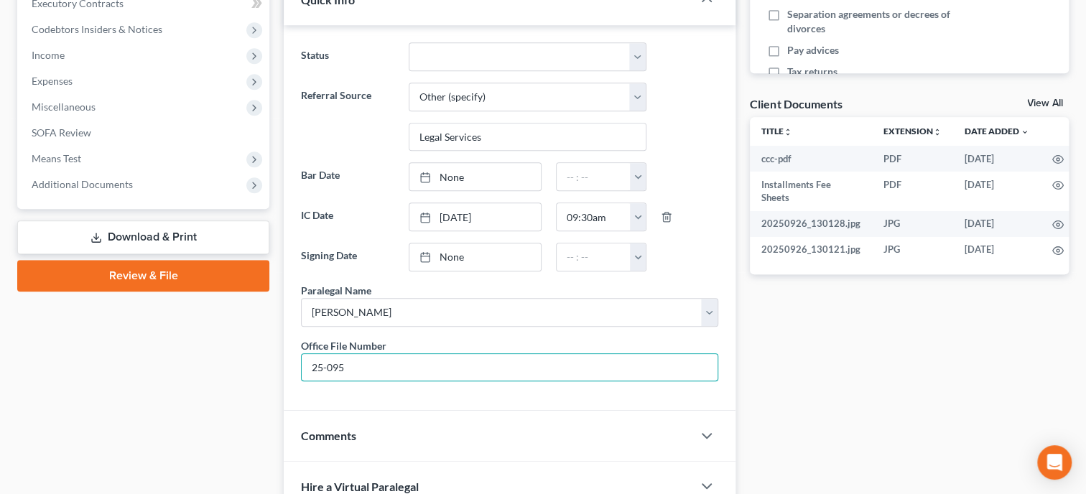
type input "25-095"
click at [222, 408] on div "Case Dashboard Payments Invoices Payments Payments Credit Report Client Profile" at bounding box center [143, 367] width 267 height 1344
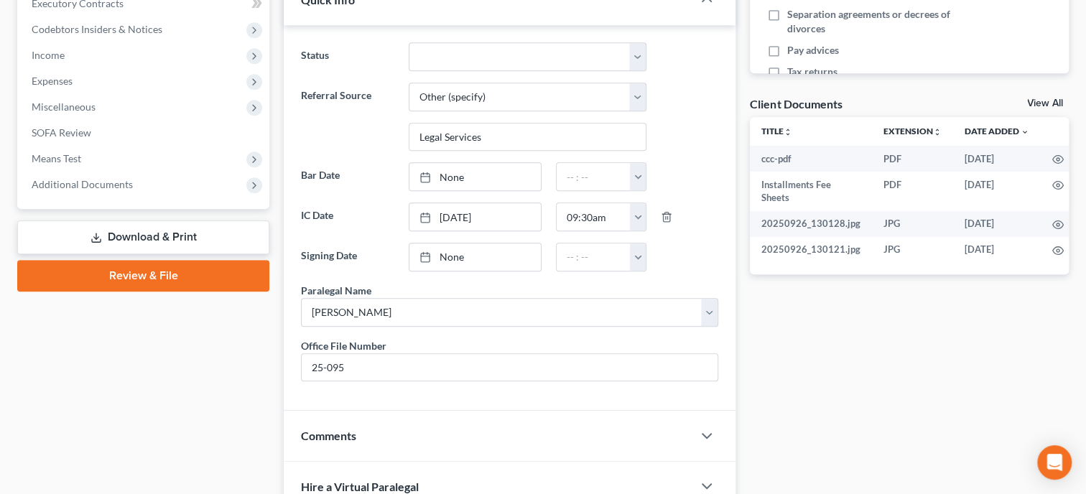
scroll to position [0, 0]
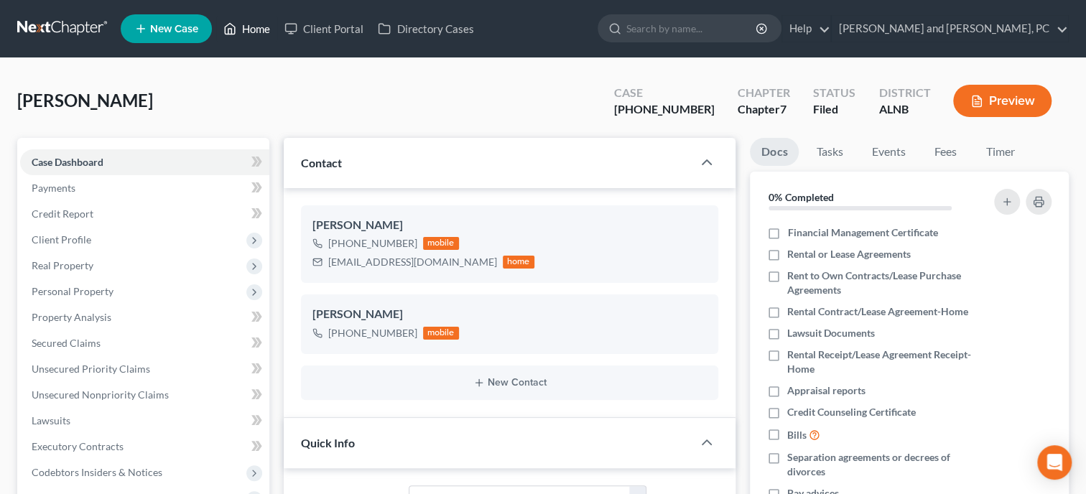
click at [266, 37] on link "Home" at bounding box center [246, 29] width 61 height 26
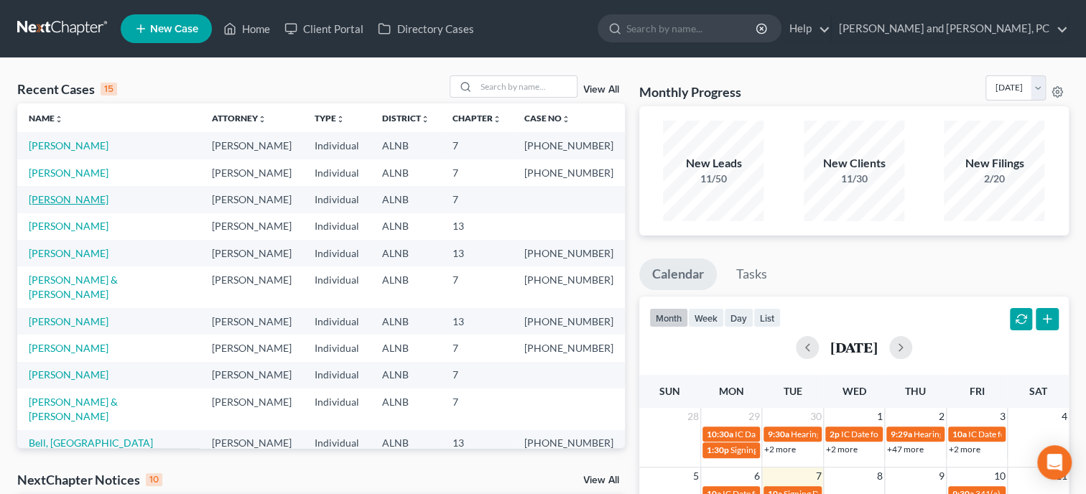
click at [72, 205] on link "[PERSON_NAME]" at bounding box center [69, 199] width 80 height 12
select select "6"
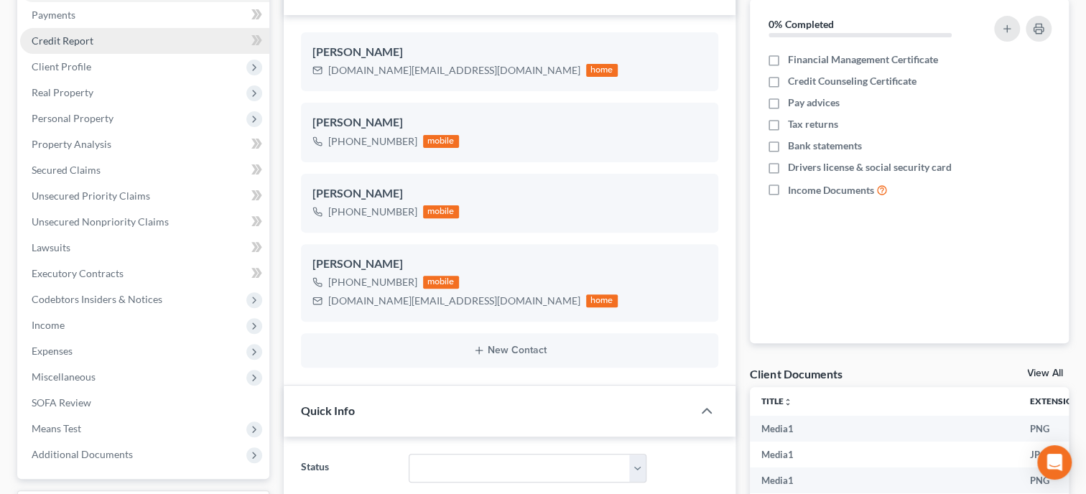
select select "0"
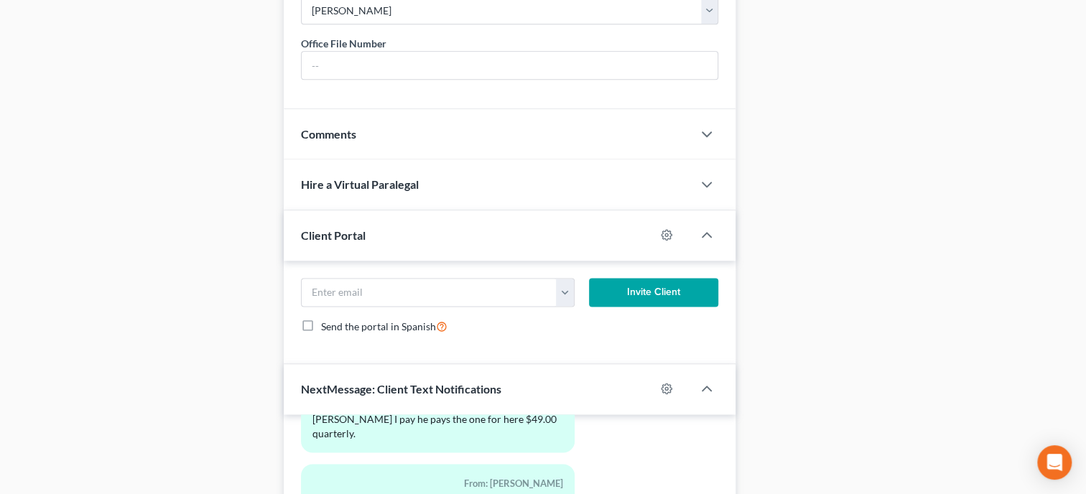
scroll to position [1209, 0]
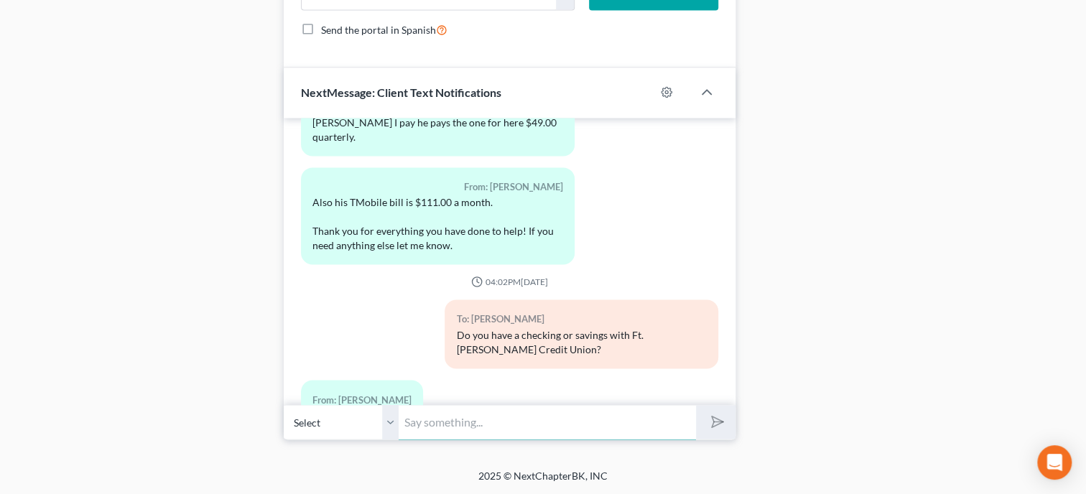
click at [527, 428] on input "text" at bounding box center [547, 421] width 297 height 35
type input "Ok. Just checking since your car was financed with them."
click at [696, 405] on button "submit" at bounding box center [716, 422] width 40 height 34
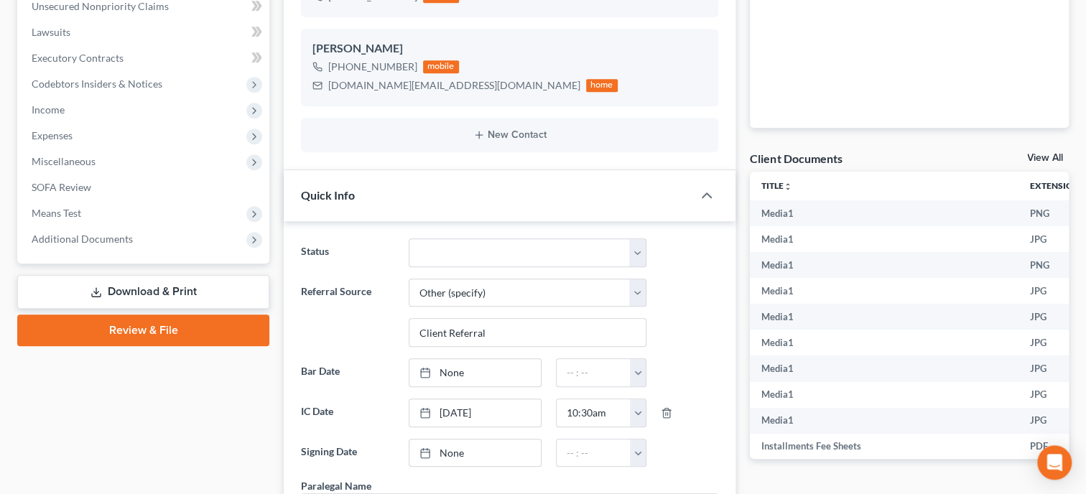
scroll to position [396, 0]
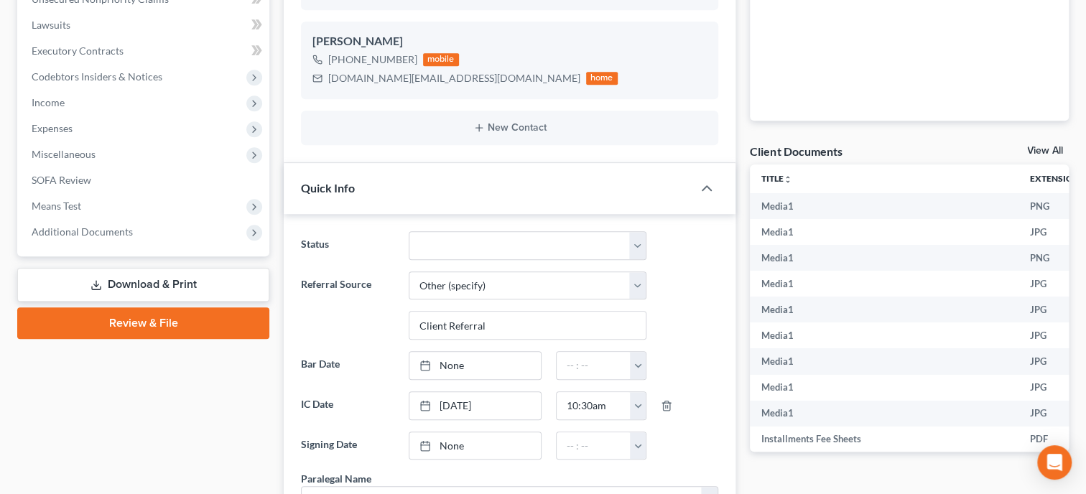
click at [182, 280] on link "Download & Print" at bounding box center [143, 285] width 252 height 34
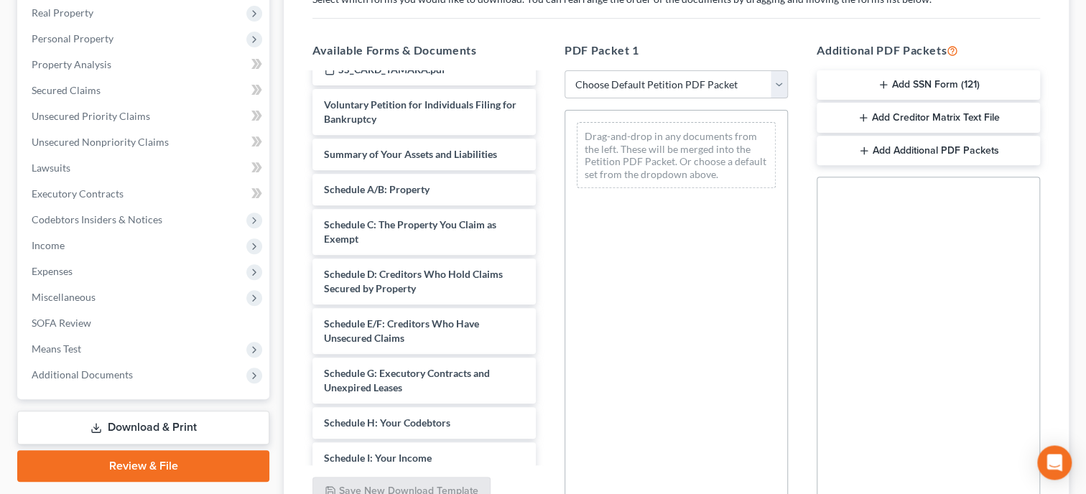
scroll to position [244, 0]
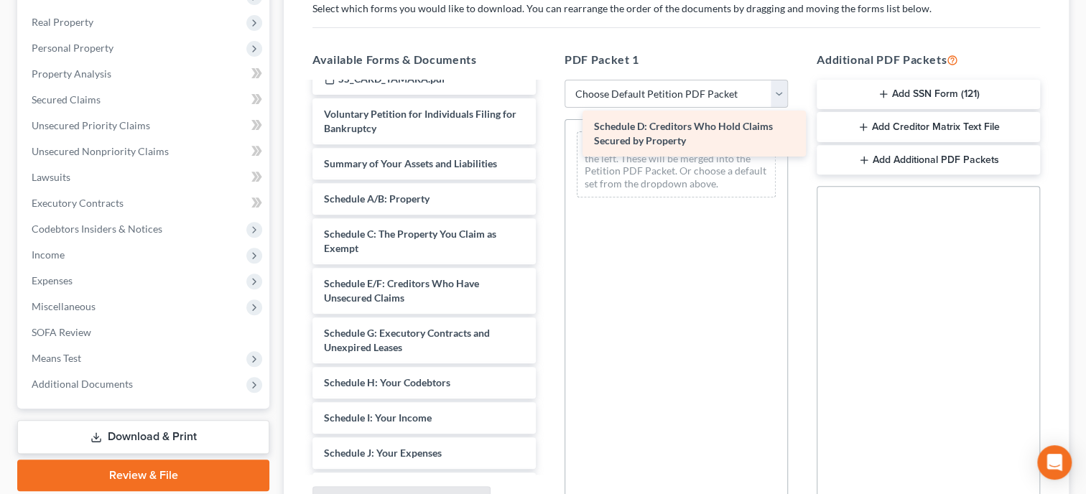
drag, startPoint x: 404, startPoint y: 301, endPoint x: 663, endPoint y: 155, distance: 297.5
click at [547, 145] on div "Schedule D: Creditors Who Hold Claims Secured by Property Installments Fee Shee…" at bounding box center [424, 305] width 246 height 1035
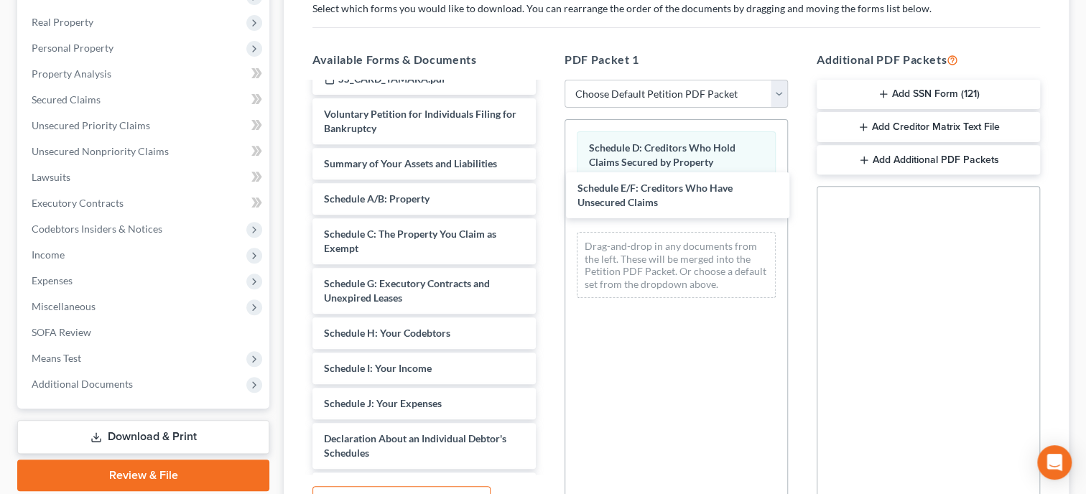
drag, startPoint x: 399, startPoint y: 285, endPoint x: 577, endPoint y: 264, distance: 179.4
click at [547, 190] on div "Schedule E/F: Creditors Who Have Unsecured Claims Installments Fee Sheets 2024_…" at bounding box center [424, 280] width 246 height 985
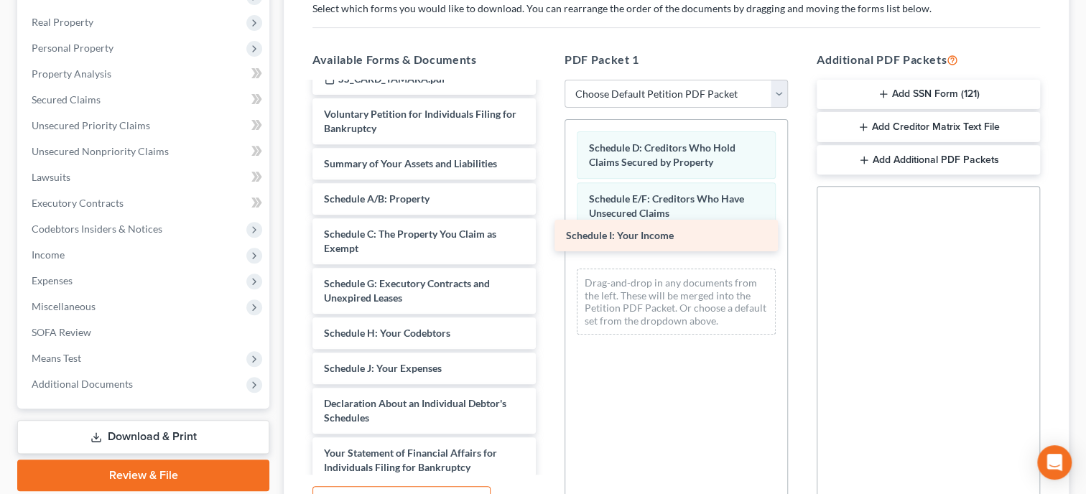
drag, startPoint x: 440, startPoint y: 376, endPoint x: 683, endPoint y: 245, distance: 275.2
click at [547, 245] on div "Schedule I: Your Income Installments Fee Sheets 2024_TaxReturn.pdf Ricky_L_and_…" at bounding box center [424, 263] width 246 height 950
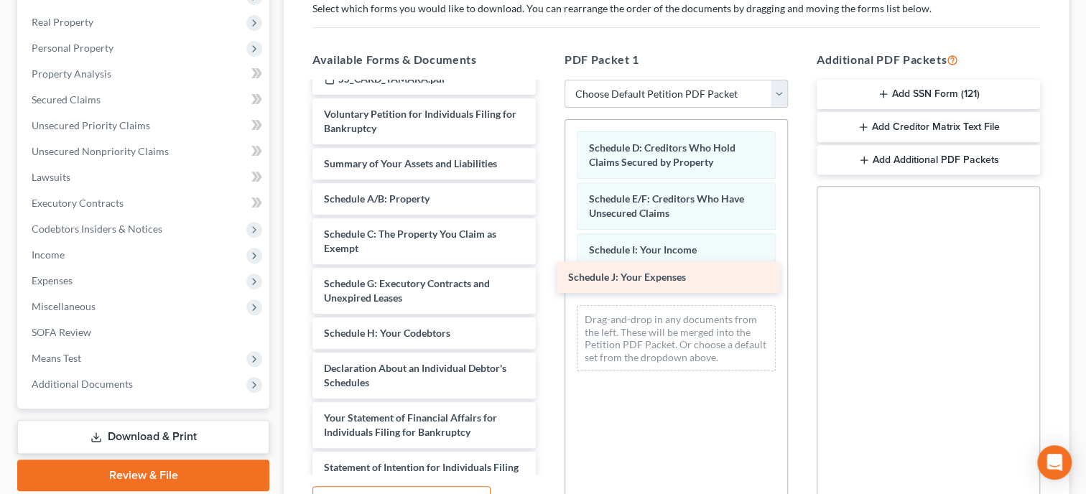
drag, startPoint x: 465, startPoint y: 363, endPoint x: 709, endPoint y: 274, distance: 260.0
click at [547, 274] on div "Schedule J: Your Expenses Installments Fee Sheets 2024_TaxReturn.pdf Ricky_L_an…" at bounding box center [424, 245] width 246 height 915
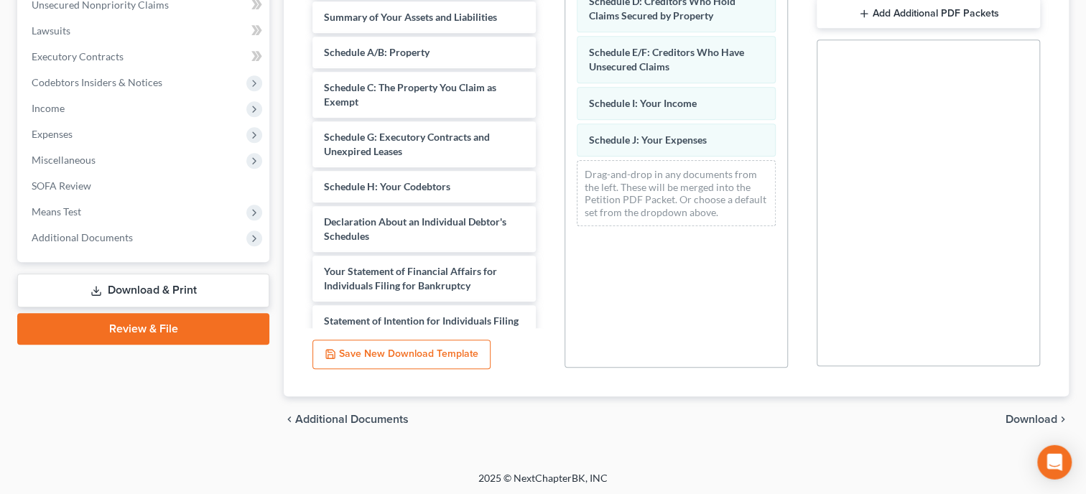
scroll to position [392, 0]
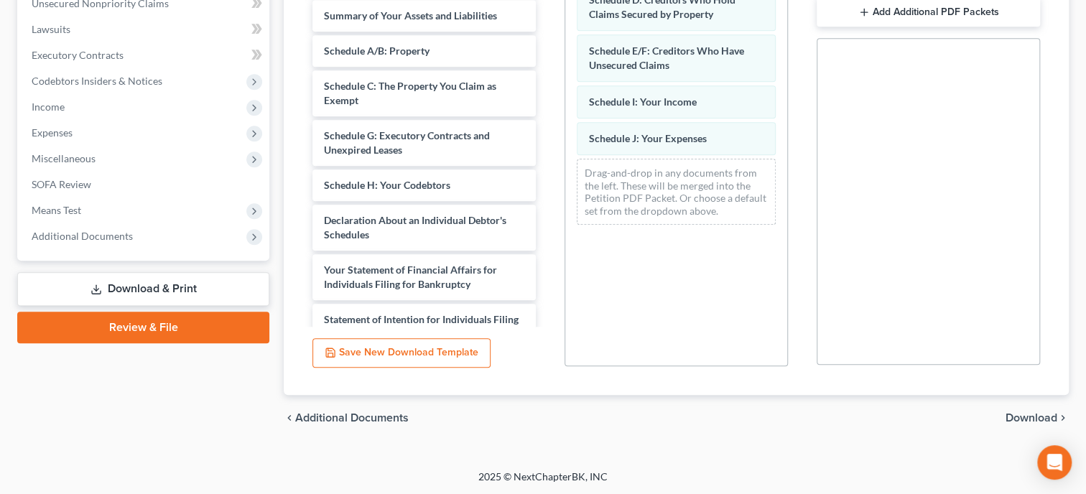
click at [1018, 414] on span "Download" at bounding box center [1032, 417] width 52 height 11
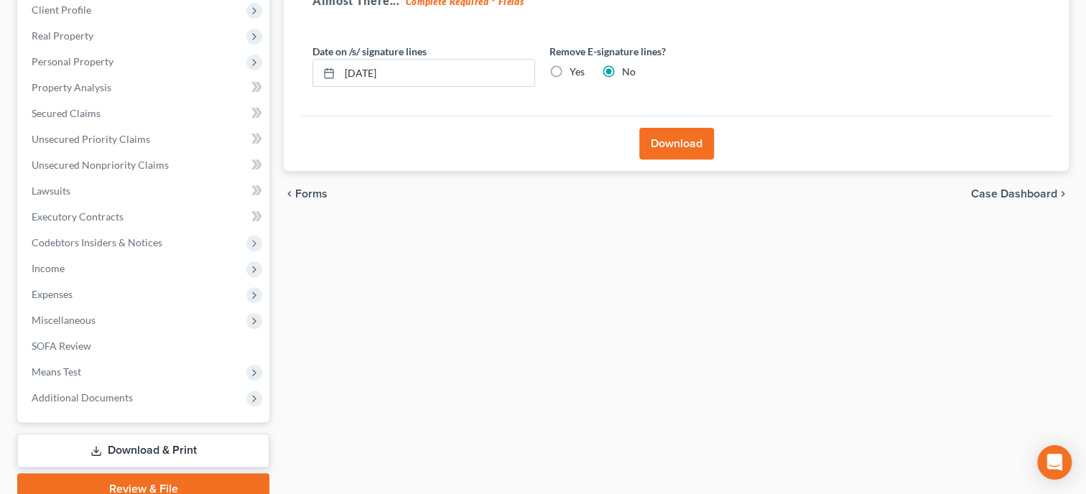
scroll to position [145, 0]
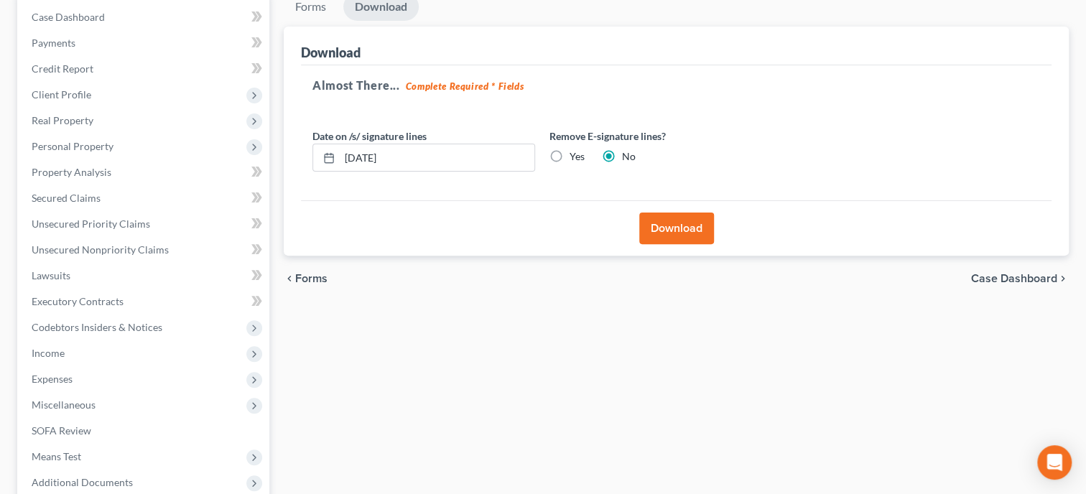
click at [687, 231] on button "Download" at bounding box center [676, 229] width 75 height 32
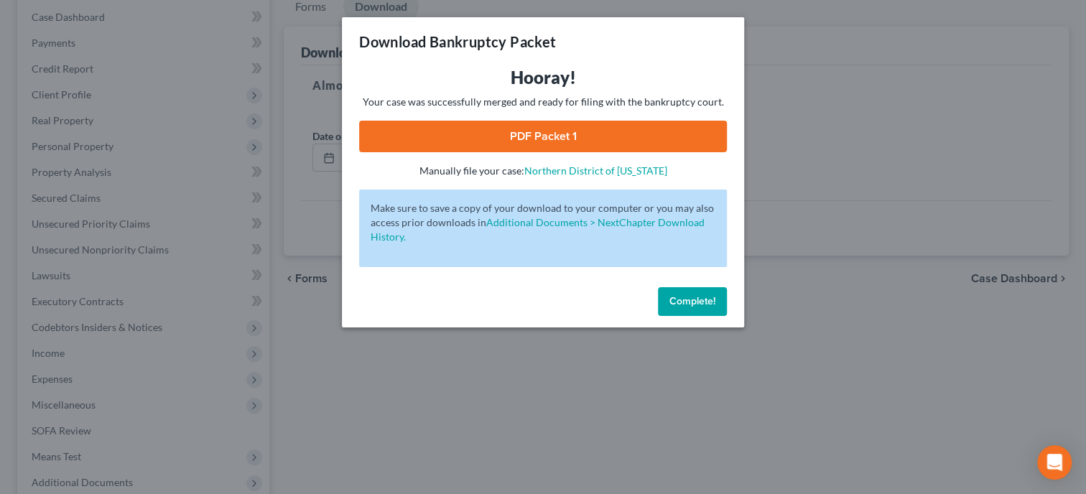
click at [522, 137] on link "PDF Packet 1" at bounding box center [543, 137] width 368 height 32
click at [693, 295] on button "Complete!" at bounding box center [692, 301] width 69 height 29
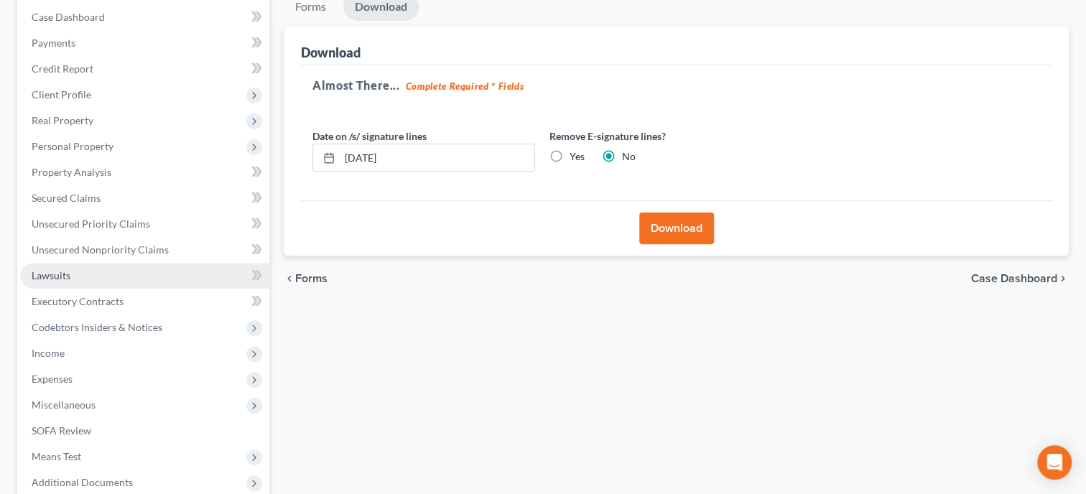
scroll to position [293, 0]
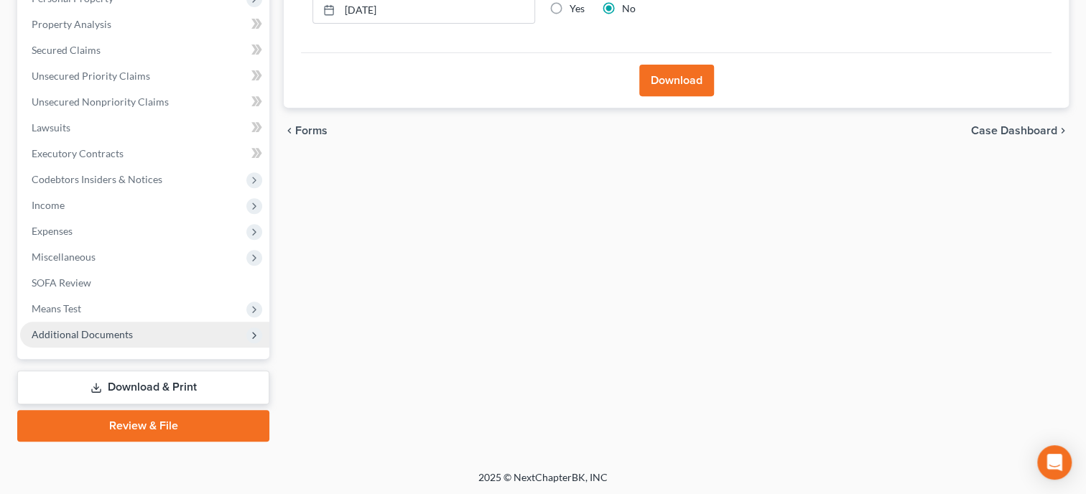
click at [99, 338] on span "Additional Documents" at bounding box center [82, 334] width 101 height 12
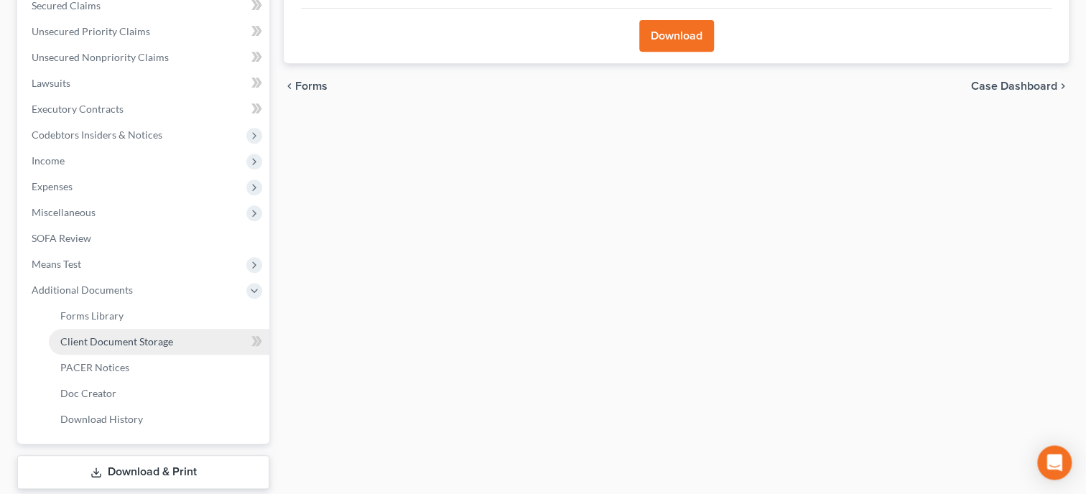
scroll to position [367, 0]
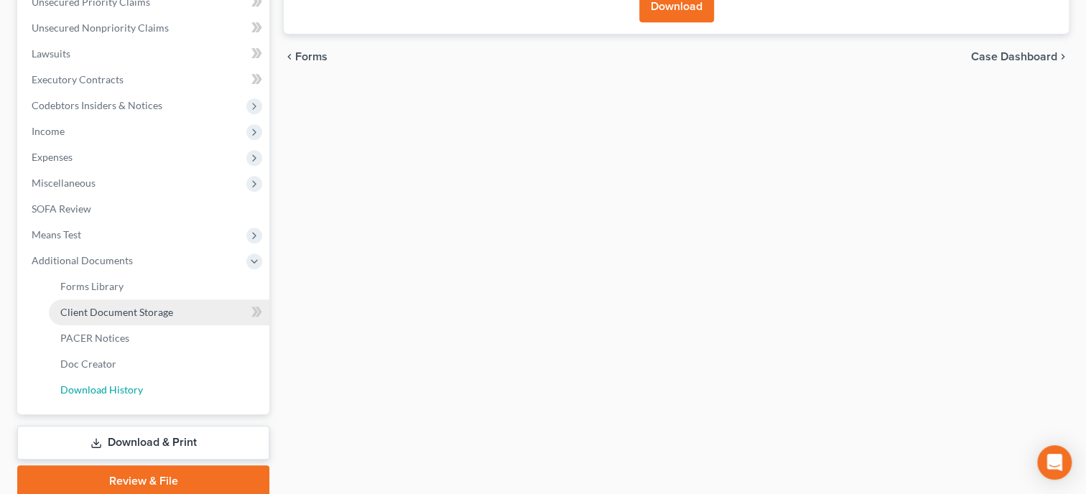
click at [120, 378] on link "Download History" at bounding box center [159, 390] width 221 height 26
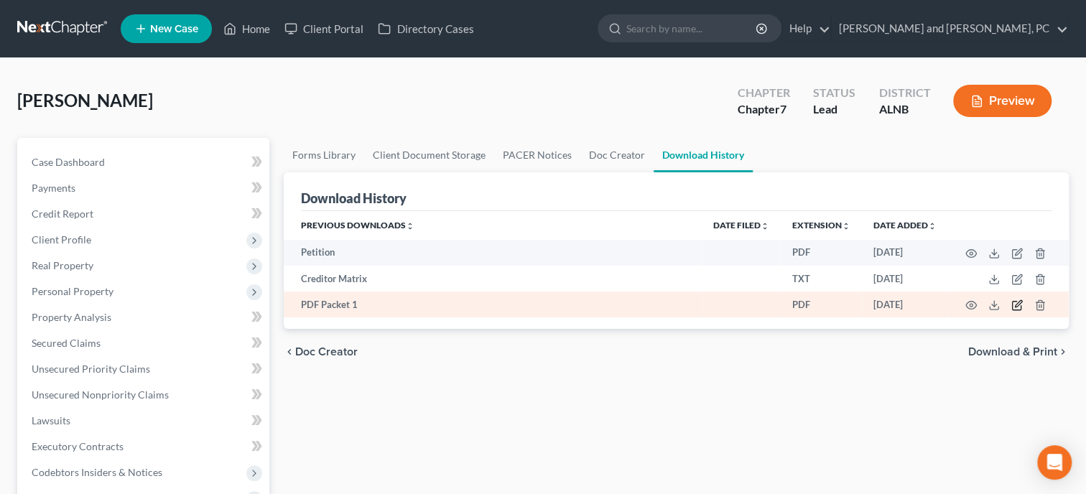
click at [1015, 305] on icon "button" at bounding box center [1017, 305] width 11 height 11
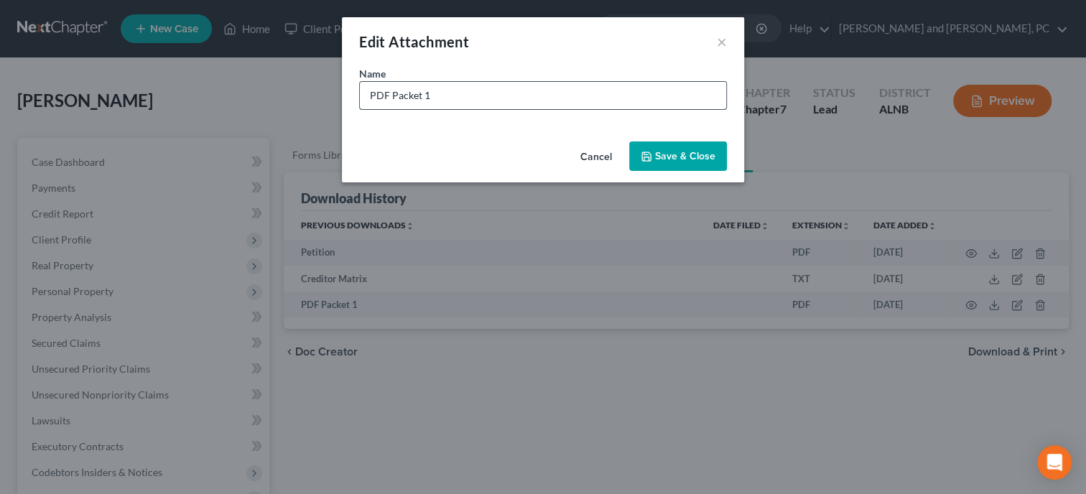
drag, startPoint x: 529, startPoint y: 103, endPoint x: 351, endPoint y: 103, distance: 178.2
click at [360, 103] on input "PDF Packet 1" at bounding box center [543, 95] width 366 height 27
type input "CC Schedules"
click at [672, 151] on span "Save & Close" at bounding box center [685, 156] width 60 height 12
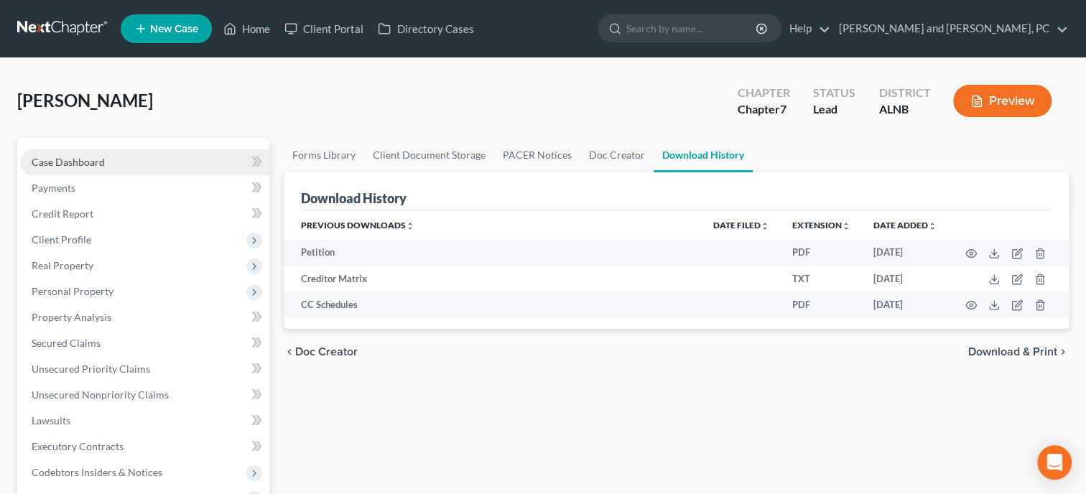
click at [82, 159] on span "Case Dashboard" at bounding box center [68, 162] width 73 height 12
select select "10"
select select "6"
select select "0"
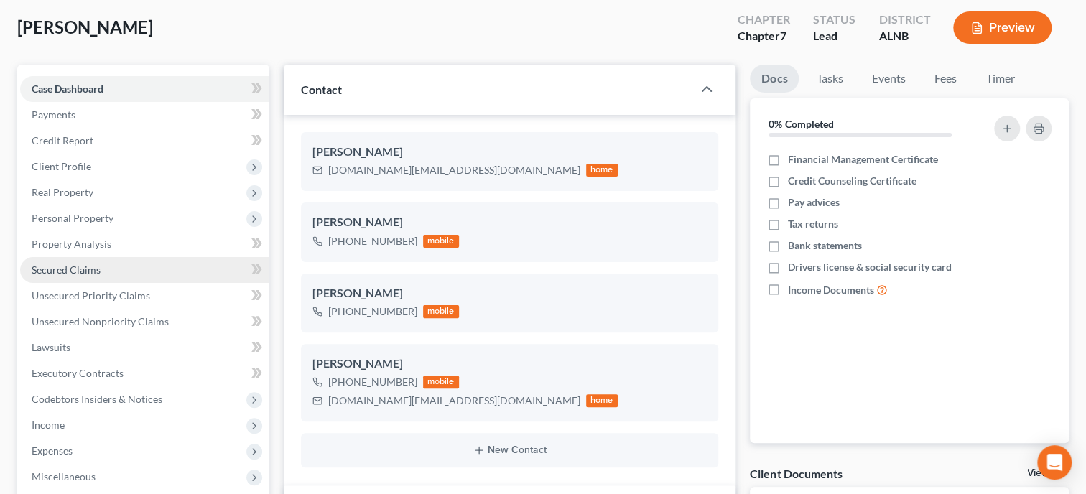
scroll to position [147, 0]
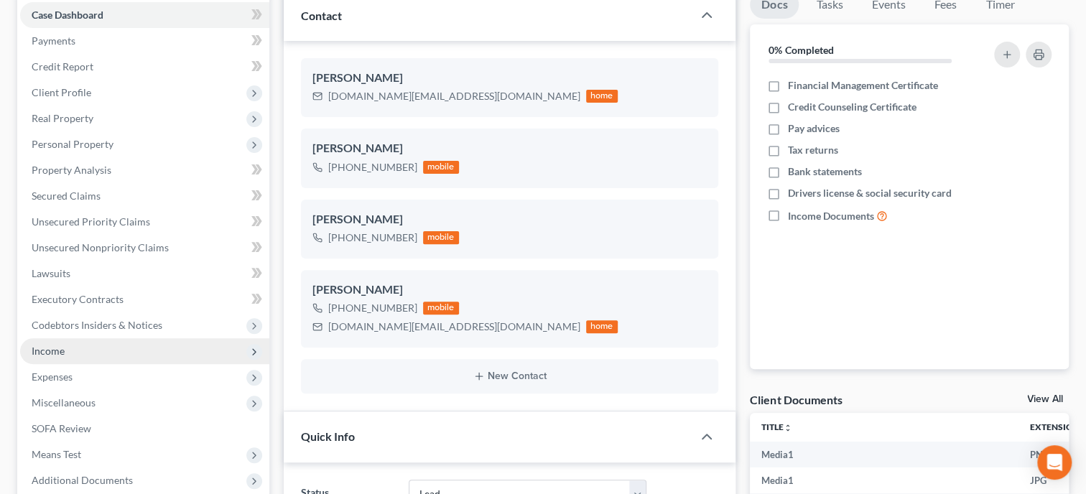
click at [82, 345] on span "Income" at bounding box center [144, 351] width 249 height 26
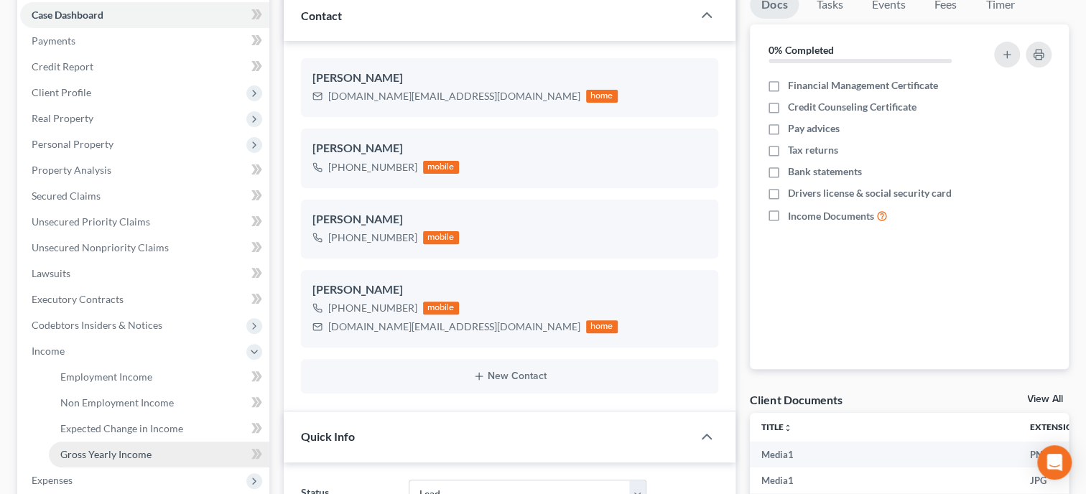
click at [97, 445] on link "Gross Yearly Income" at bounding box center [159, 455] width 221 height 26
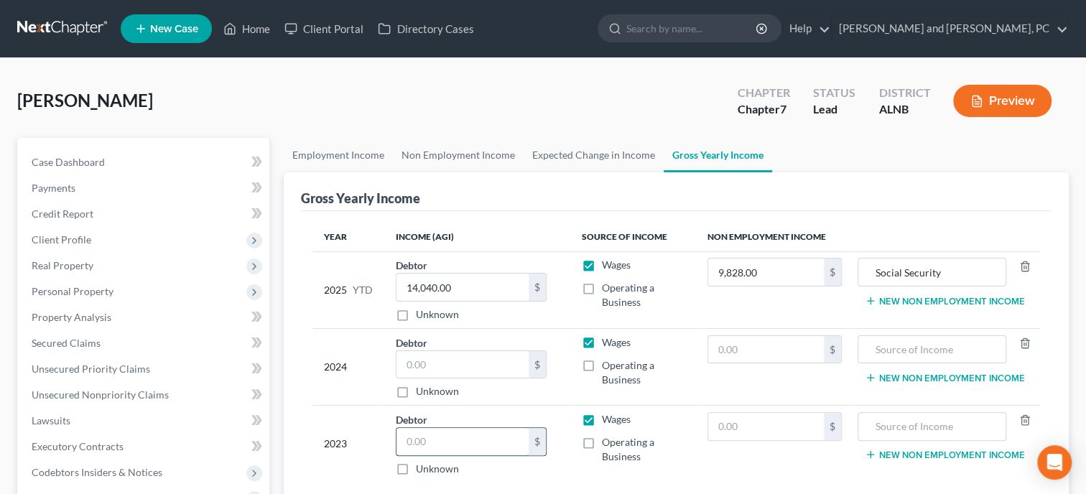
click at [455, 443] on input "text" at bounding box center [463, 441] width 132 height 27
type input "37,376.00"
click at [745, 458] on td "$" at bounding box center [774, 444] width 157 height 77
click at [780, 428] on input "text" at bounding box center [766, 426] width 116 height 27
type input "12,000.00"
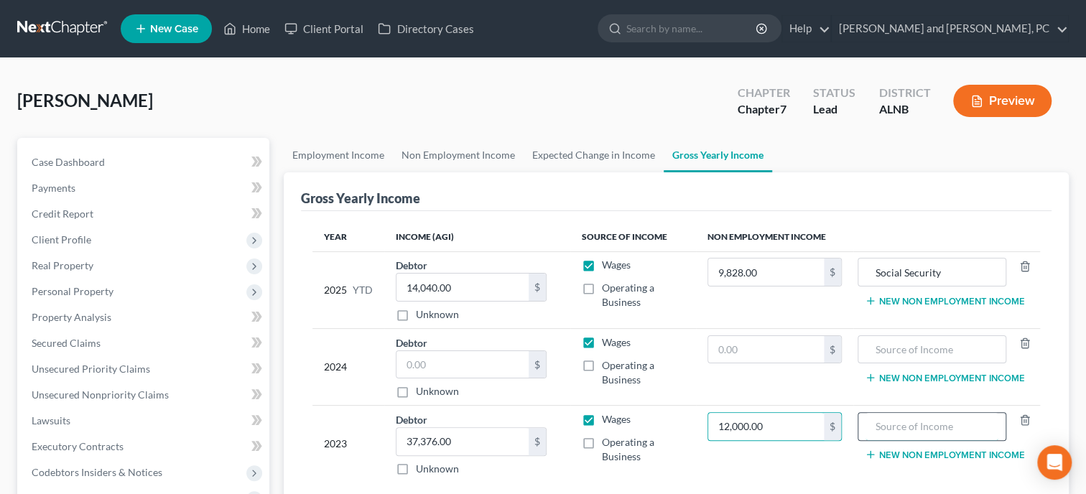
click at [901, 434] on input "text" at bounding box center [932, 426] width 133 height 27
type input "Social Security"
click at [753, 351] on input "text" at bounding box center [766, 349] width 116 height 27
click at [413, 366] on input "text" at bounding box center [463, 364] width 132 height 27
type input "12,950.00"
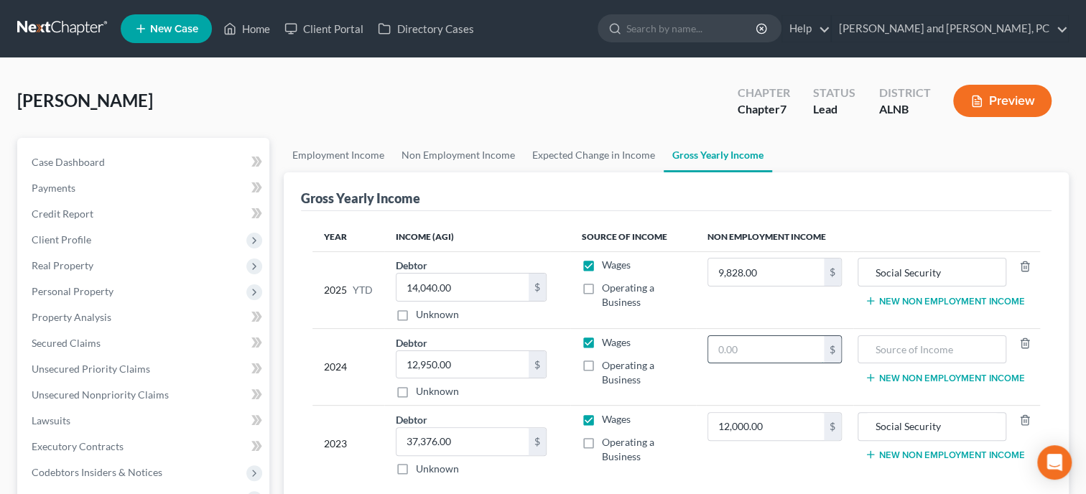
click at [713, 348] on input "text" at bounding box center [766, 349] width 116 height 27
type input "13,100.00"
click at [943, 345] on input "text" at bounding box center [932, 349] width 133 height 27
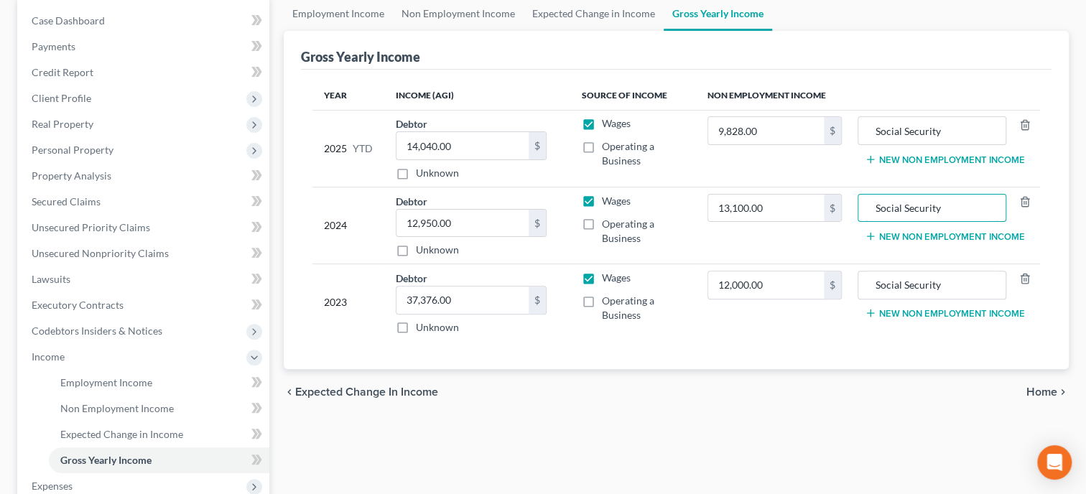
scroll to position [147, 0]
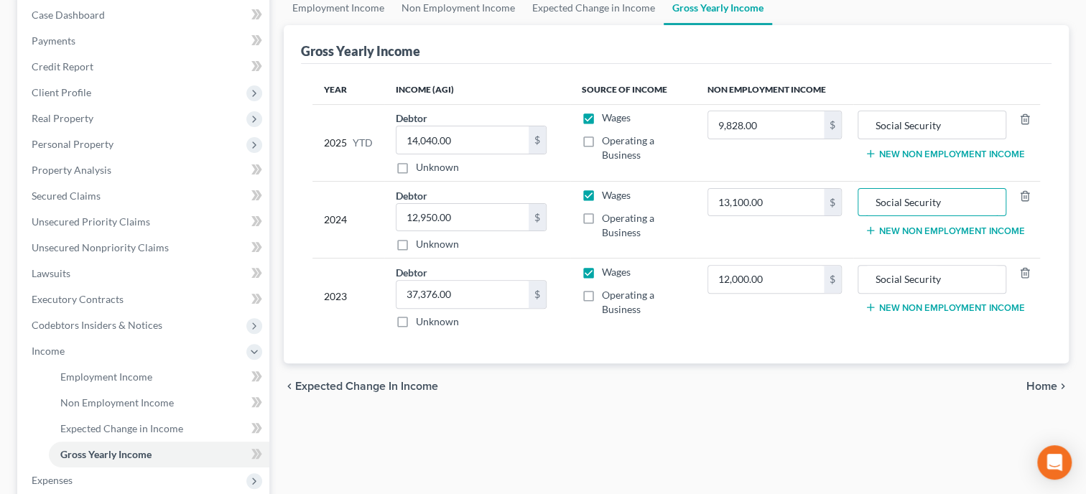
type input "Social Security"
click at [788, 385] on div "chevron_left Expected Change in Income Home chevron_right" at bounding box center [676, 387] width 785 height 46
click at [91, 351] on span "Income" at bounding box center [144, 351] width 249 height 26
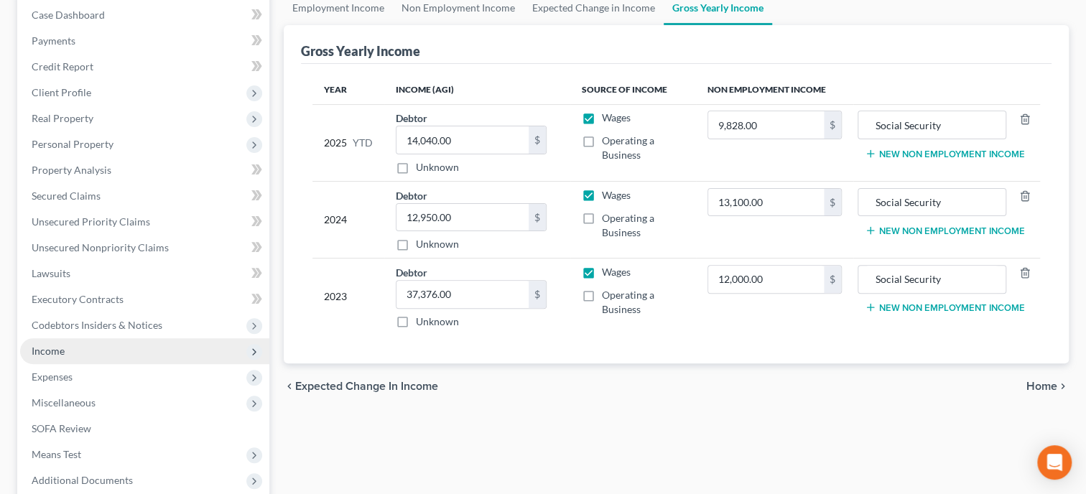
click at [81, 341] on span "Income" at bounding box center [144, 351] width 249 height 26
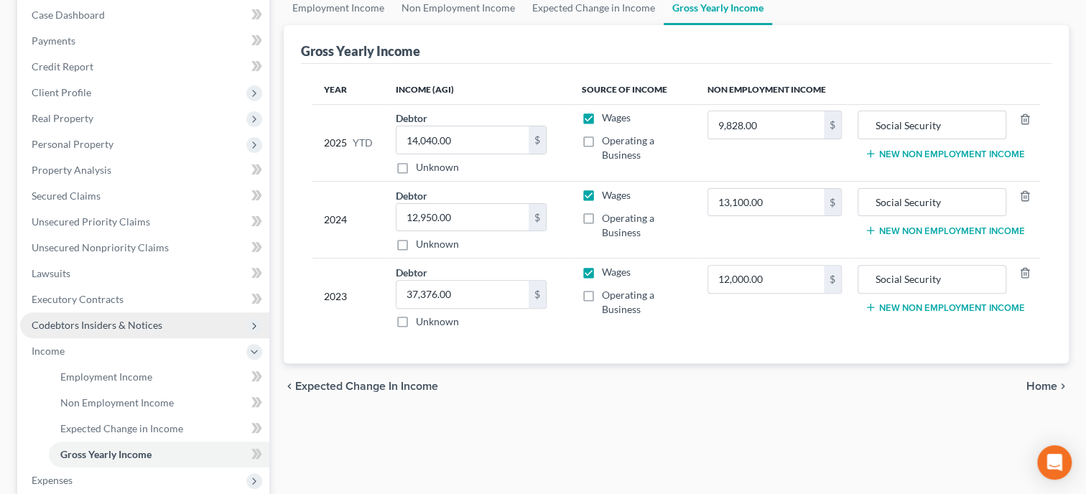
click at [78, 319] on span "Codebtors Insiders & Notices" at bounding box center [97, 325] width 131 height 12
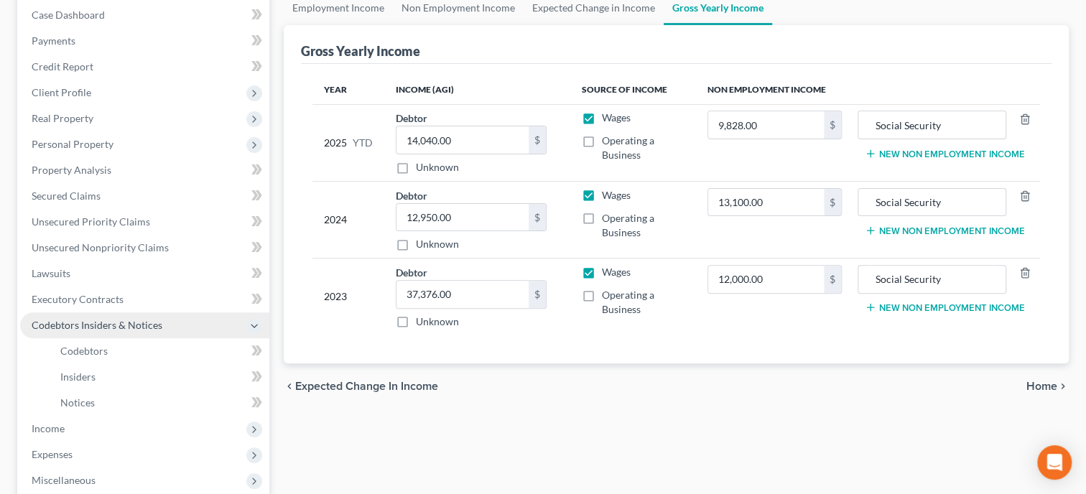
click at [78, 319] on span "Codebtors Insiders & Notices" at bounding box center [97, 325] width 131 height 12
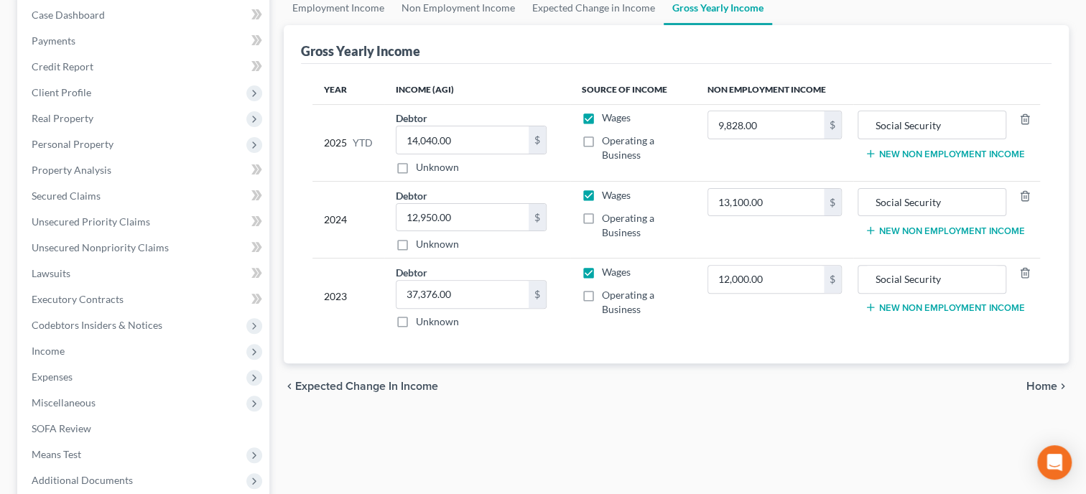
click at [82, 347] on span "Income" at bounding box center [144, 351] width 249 height 26
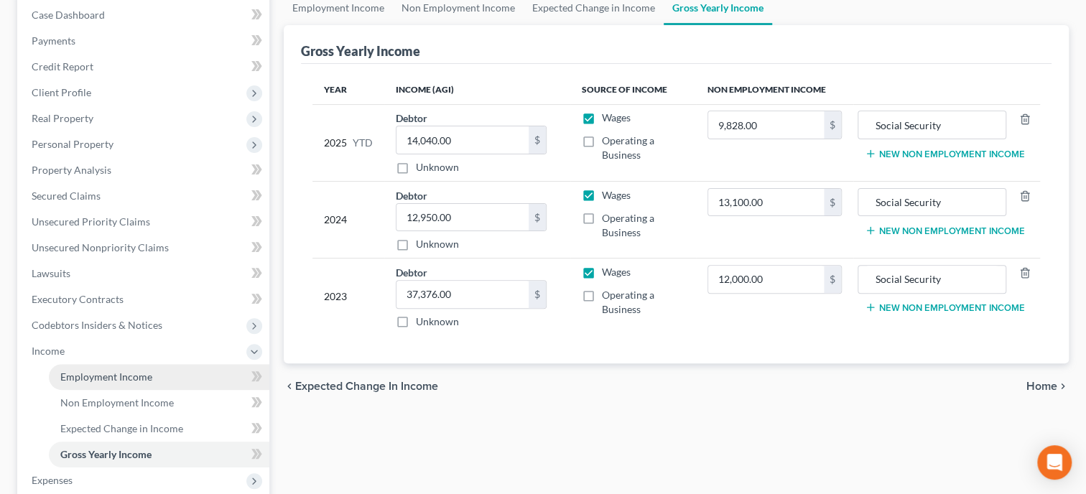
click at [88, 374] on span "Employment Income" at bounding box center [106, 377] width 92 height 12
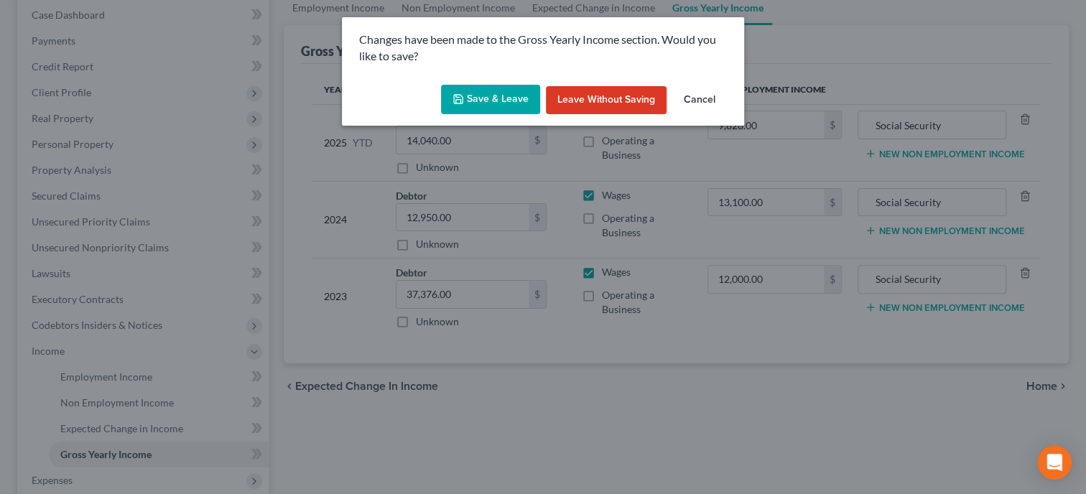
click at [473, 112] on button "Save & Leave" at bounding box center [490, 100] width 99 height 30
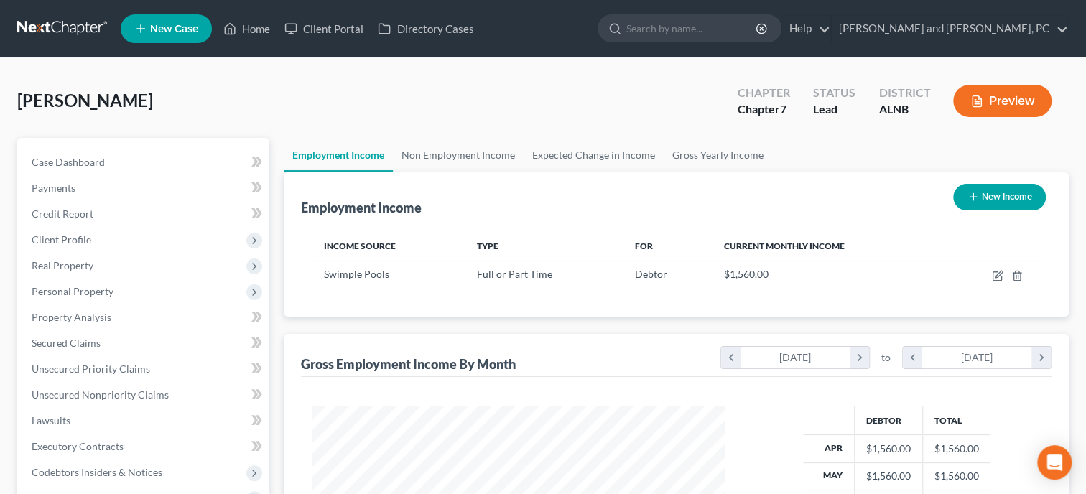
scroll to position [256, 441]
click at [70, 152] on link "Case Dashboard" at bounding box center [144, 162] width 249 height 26
click at [56, 167] on span "Case Dashboard" at bounding box center [68, 162] width 73 height 12
select select "6"
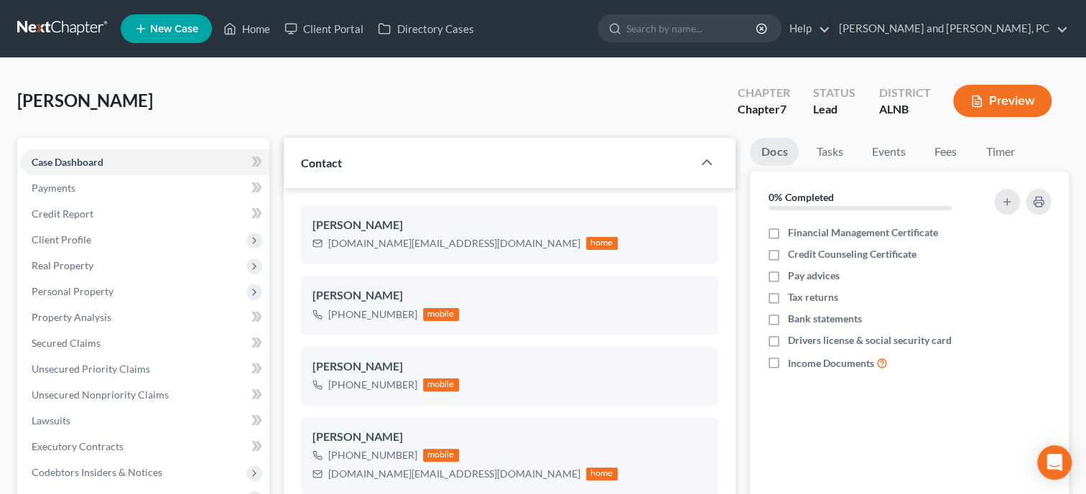
select select "0"
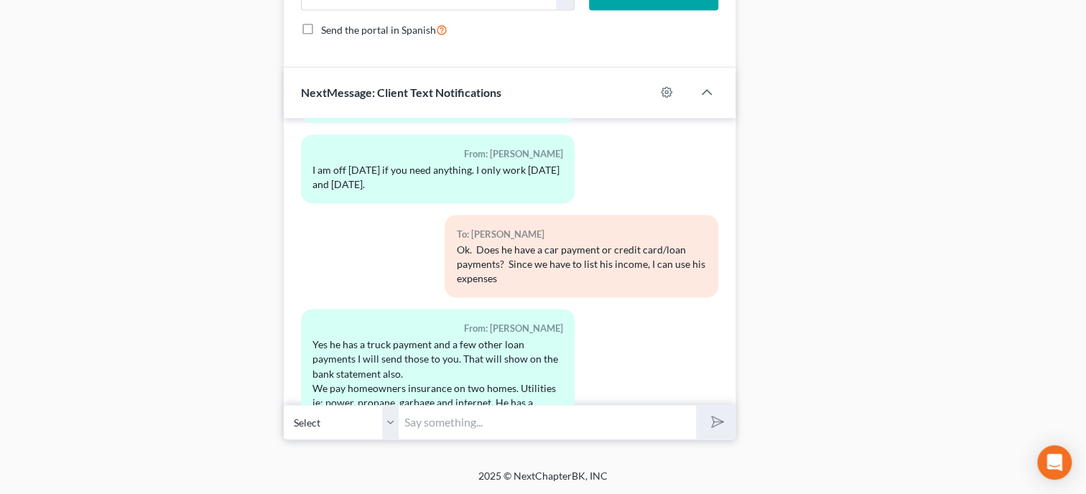
scroll to position [1252, 0]
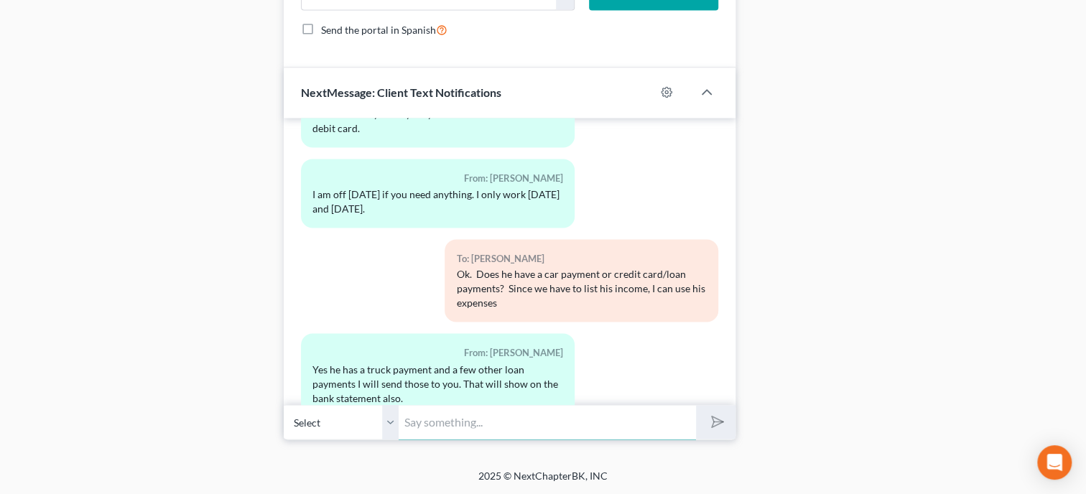
click at [467, 422] on input "text" at bounding box center [547, 421] width 297 height 35
type input "I have everything ready for you to sign. Do you want to come in the morning at …"
click at [696, 405] on button "submit" at bounding box center [716, 422] width 40 height 34
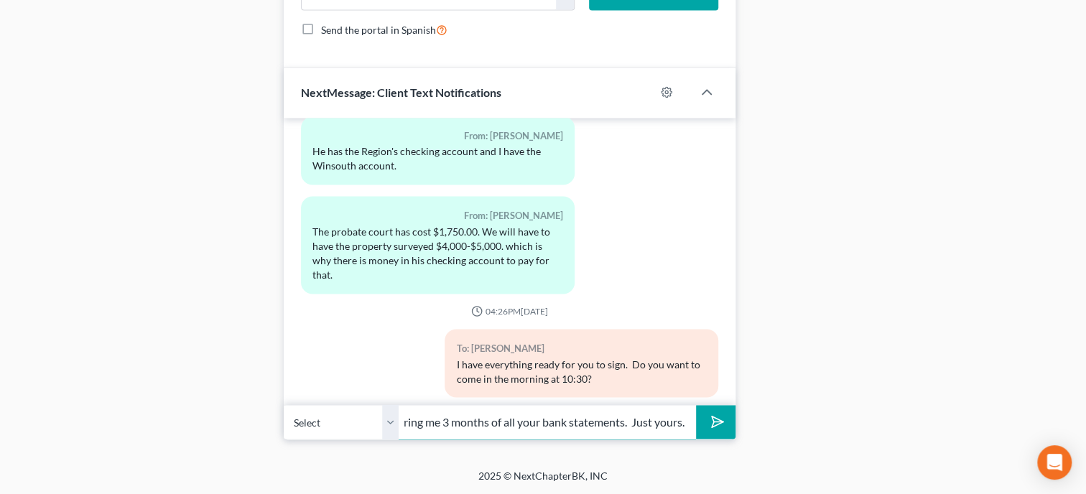
scroll to position [0, 168]
type input "Ok. I will put you down. Please bring me 3 months of all your bank statements. …"
click at [696, 405] on button "submit" at bounding box center [716, 422] width 40 height 34
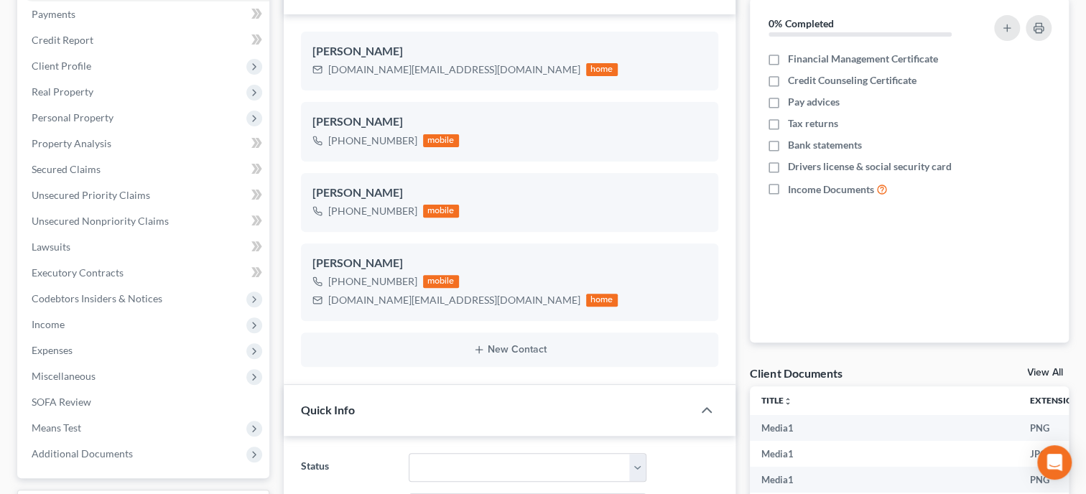
scroll to position [0, 0]
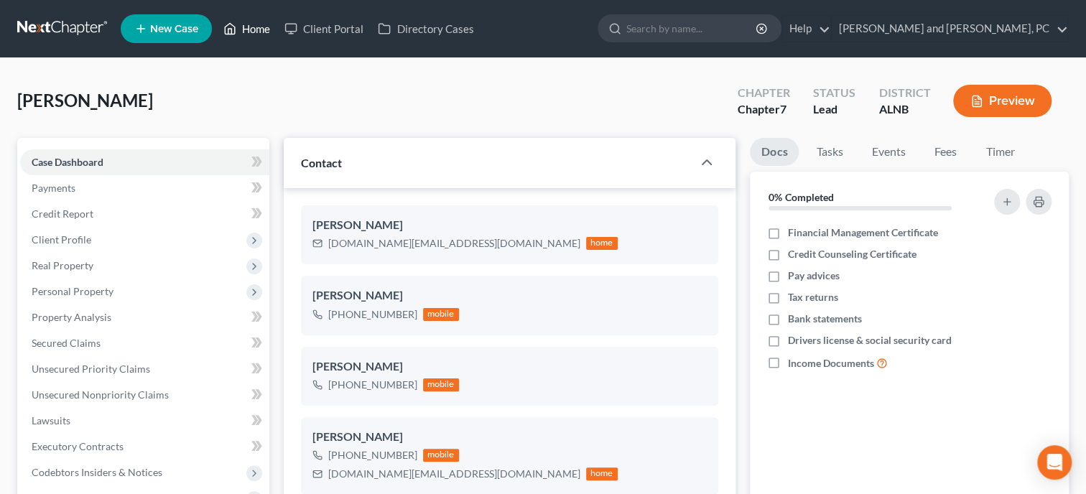
click at [254, 26] on link "Home" at bounding box center [246, 29] width 61 height 26
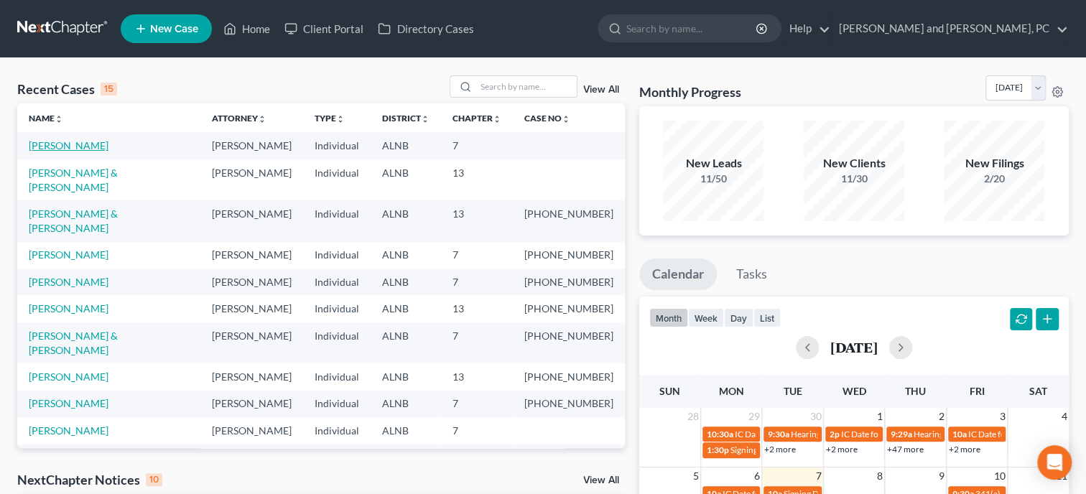
click at [37, 144] on link "[PERSON_NAME]" at bounding box center [69, 145] width 80 height 12
select select "6"
select select "0"
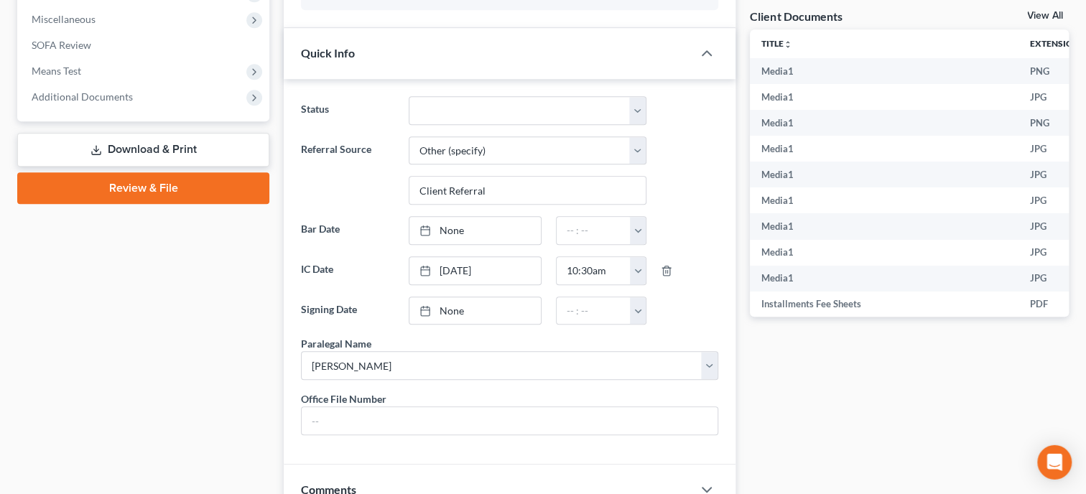
scroll to position [369, 0]
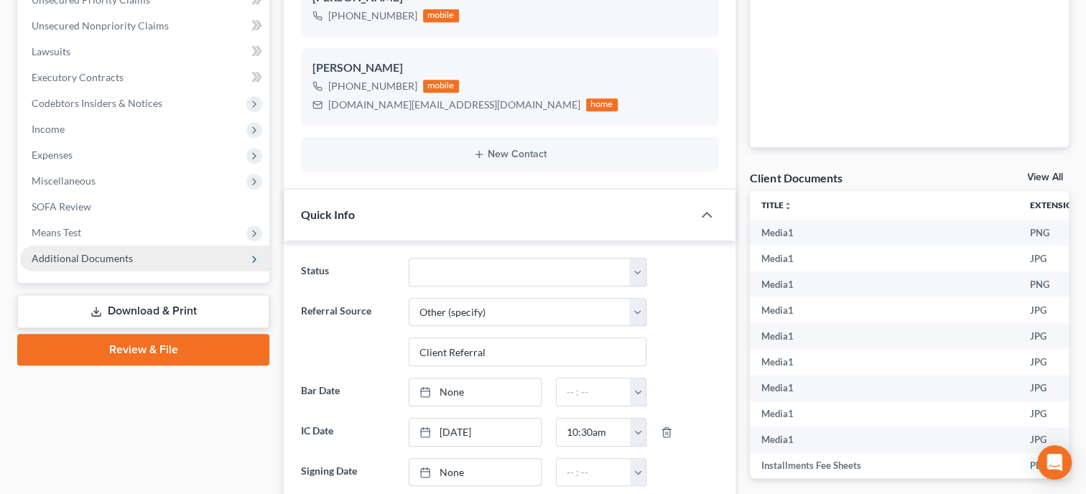
click at [114, 256] on span "Additional Documents" at bounding box center [82, 258] width 101 height 12
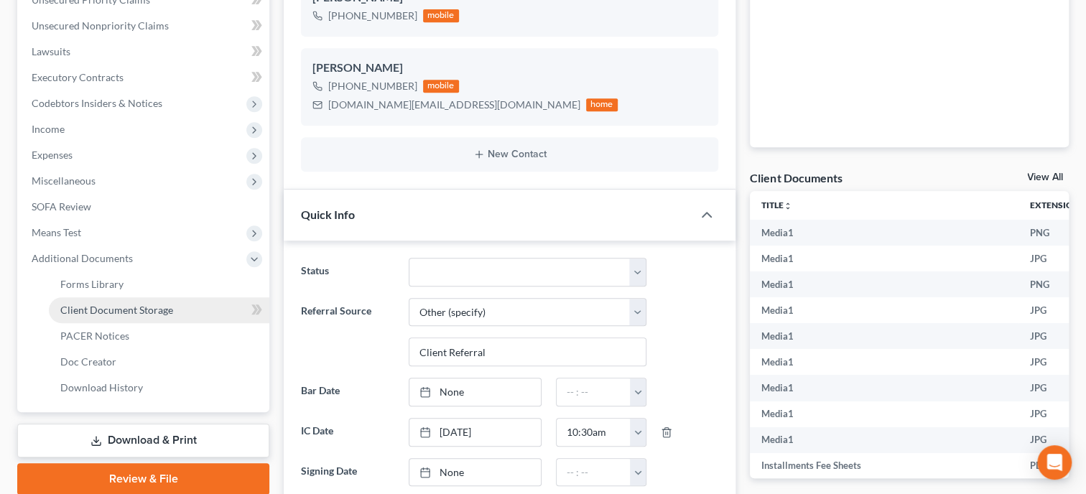
click at [125, 315] on link "Client Document Storage" at bounding box center [159, 310] width 221 height 26
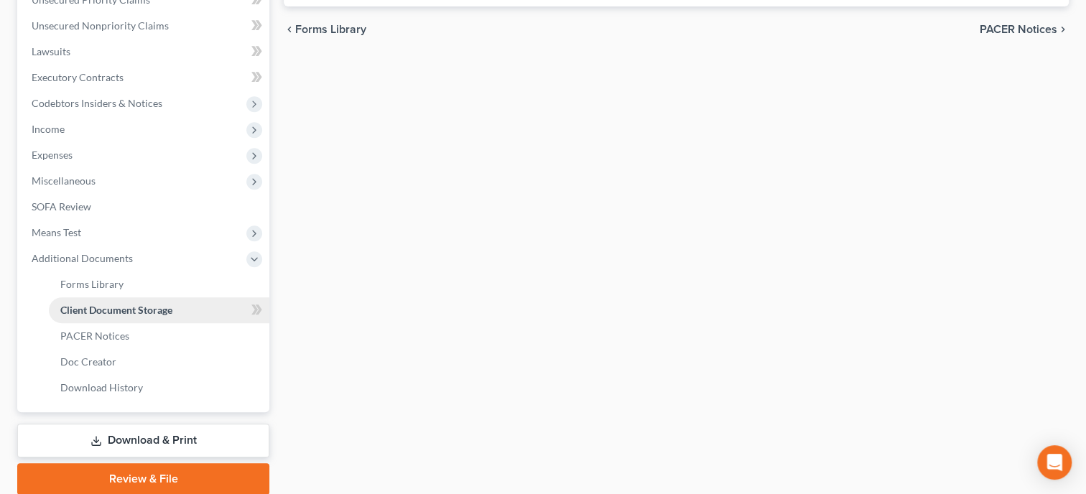
select select "23"
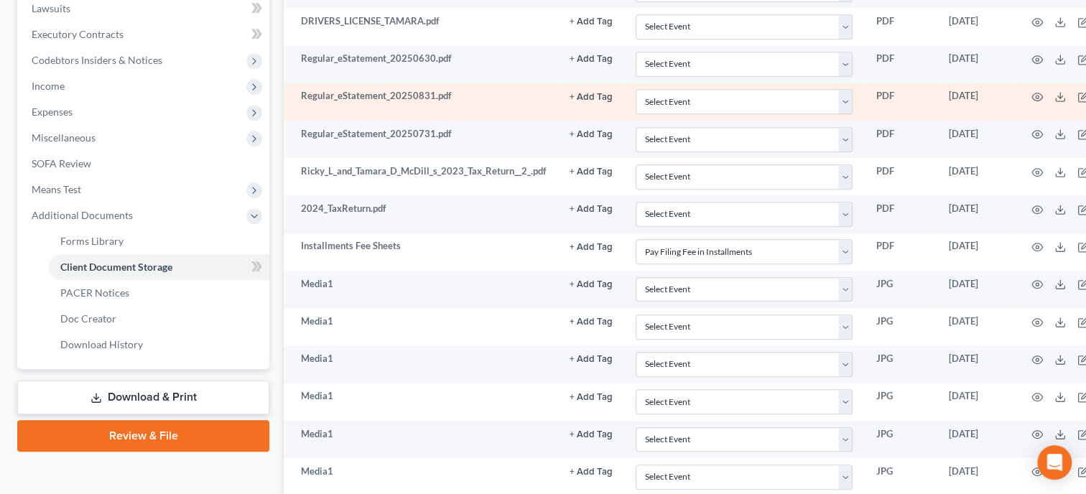
scroll to position [116, 0]
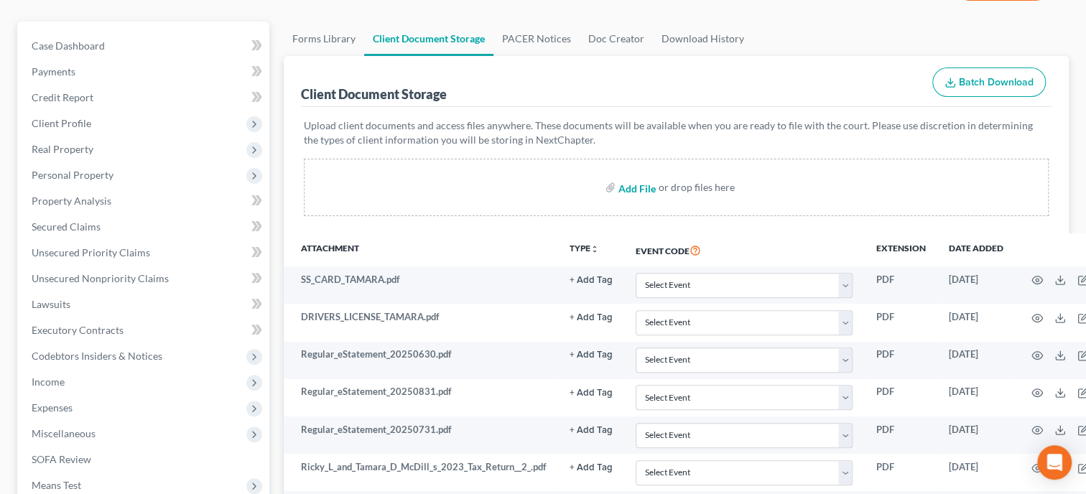
click at [632, 186] on input "file" at bounding box center [636, 188] width 34 height 26
type input "C:\fakepath\2023_Redacted.pdf"
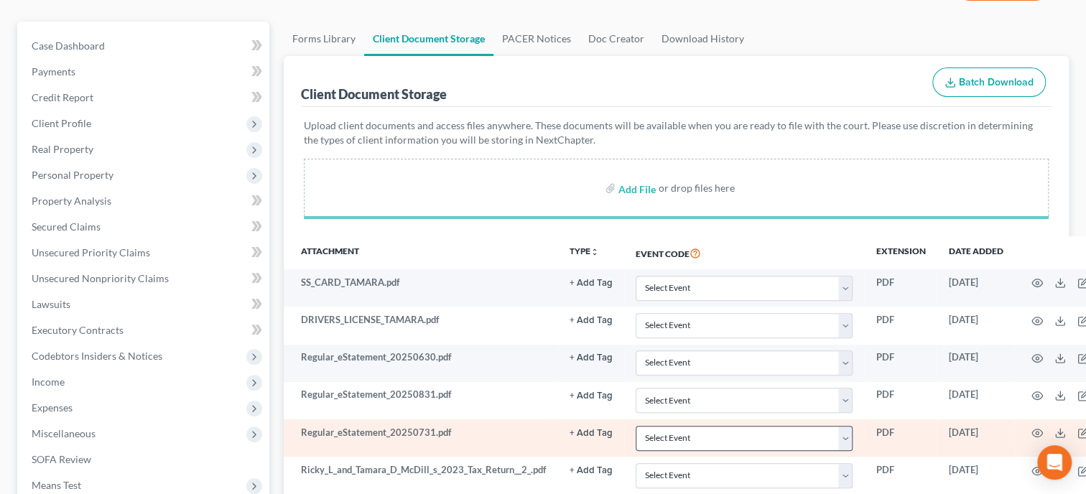
select select "23"
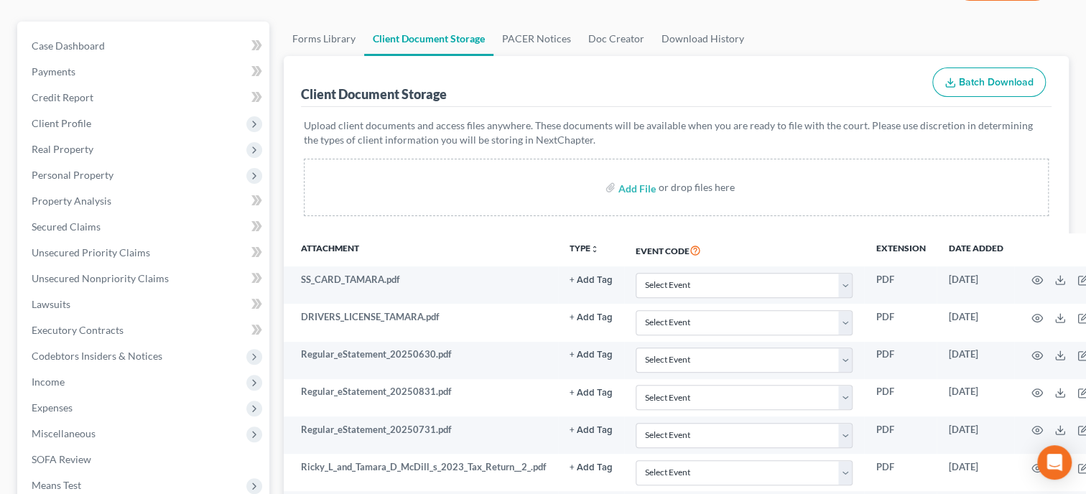
select select "23"
click at [643, 186] on input "file" at bounding box center [636, 188] width 34 height 26
type input "C:\fakepath\payrecords.pdf"
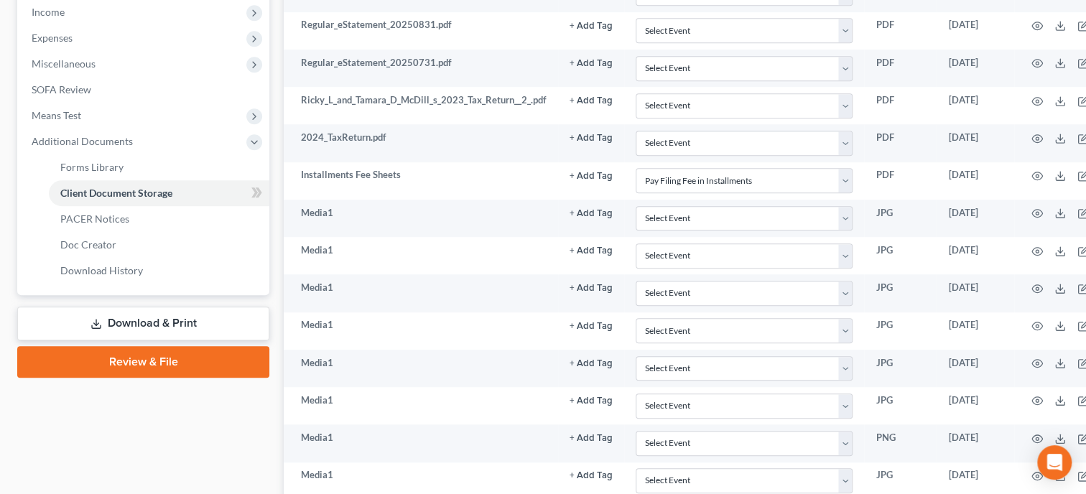
scroll to position [711, 0]
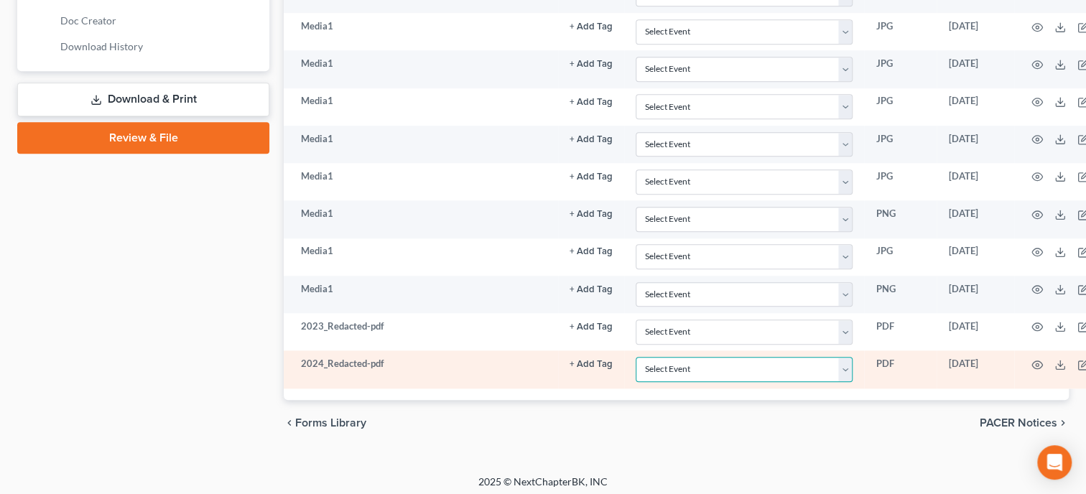
click at [636, 357] on select "Select Event 20 Largest Unsecured Creditors Amended Schedules (Fee) Attachment …" at bounding box center [744, 369] width 217 height 25
select select "40"
click option "Tax Documents" at bounding box center [0, 0] width 0 height 0
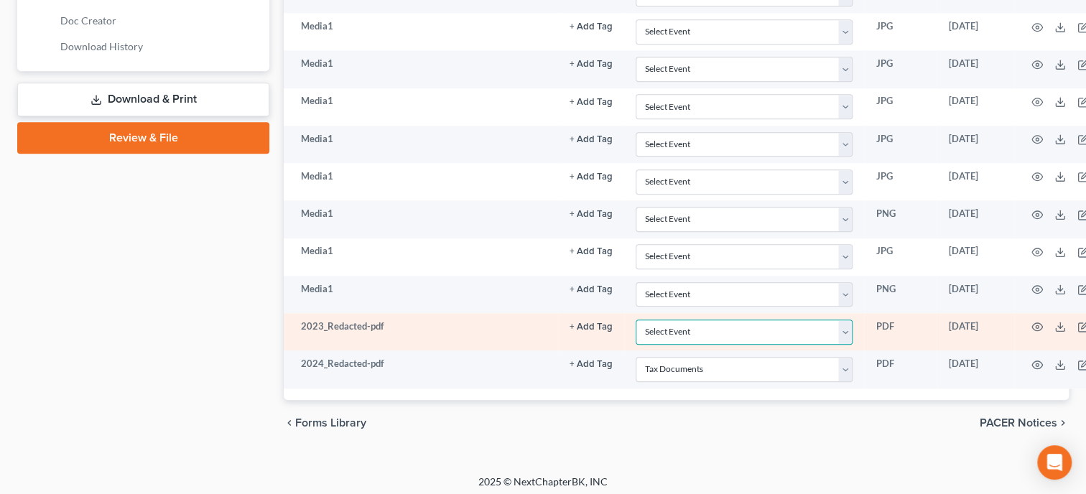
click at [636, 320] on select "Select Event 20 Largest Unsecured Creditors Amended Schedules (Fee) Attachment …" at bounding box center [744, 332] width 217 height 25
select select "40"
click option "Tax Documents" at bounding box center [0, 0] width 0 height 0
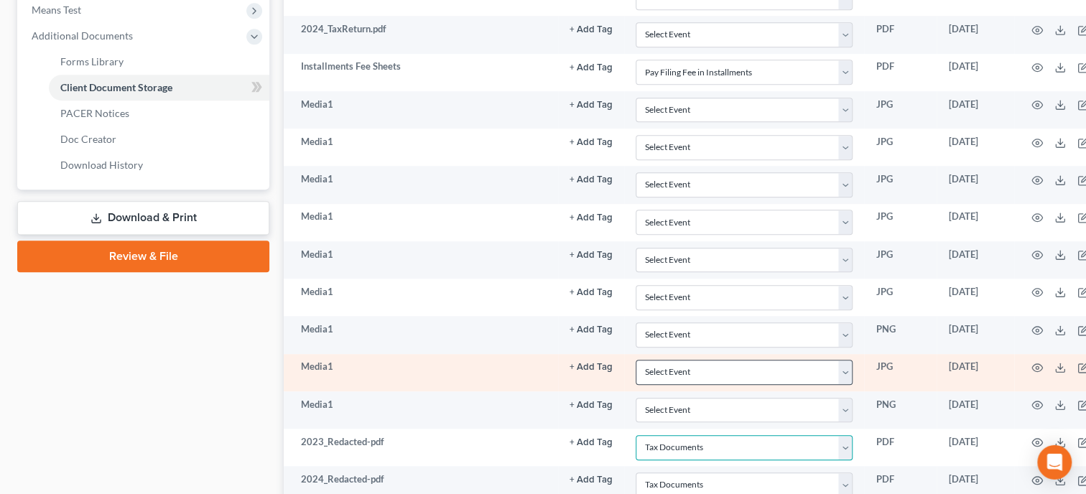
select select "23"
select select "40"
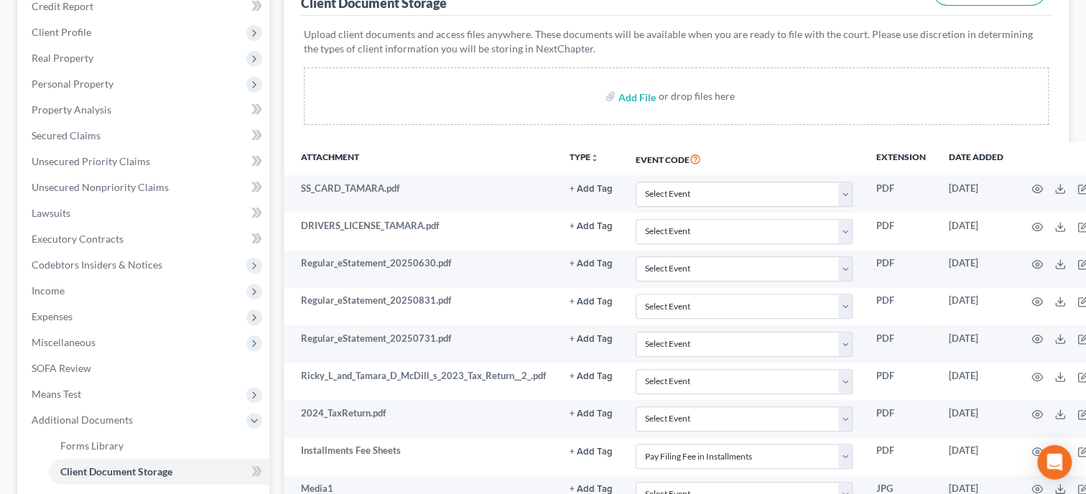
scroll to position [193, 0]
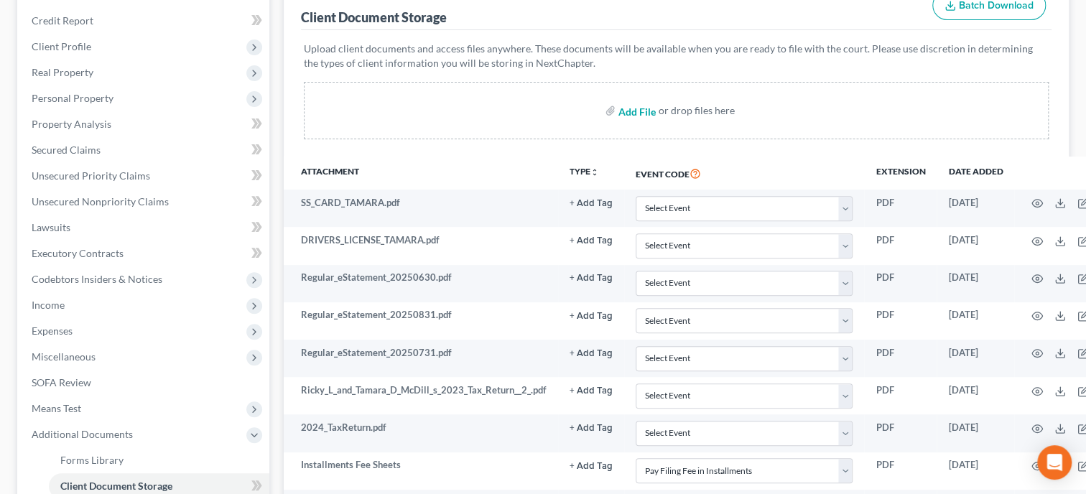
click at [633, 109] on input "file" at bounding box center [636, 111] width 34 height 26
type input "C:\fakepath\payrecords.pdf"
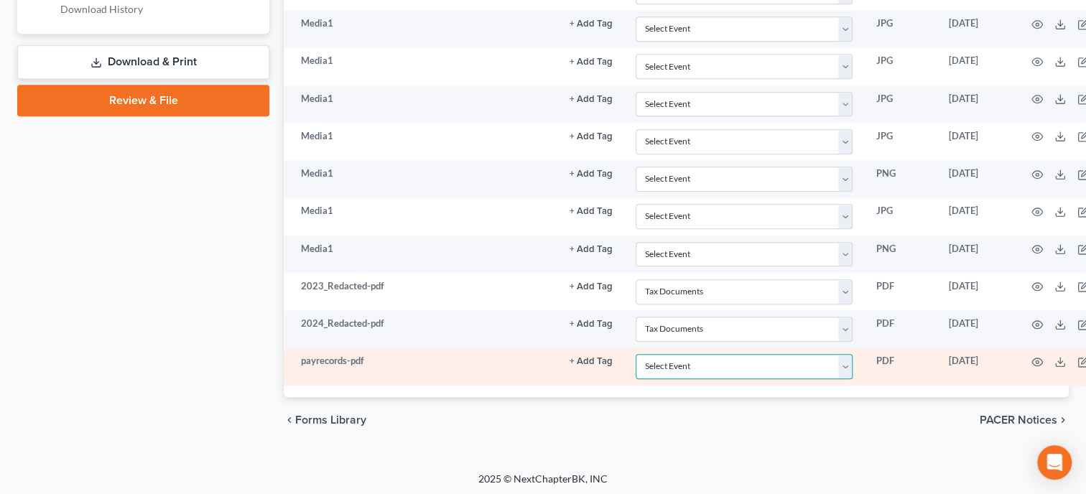
scroll to position [745, 0]
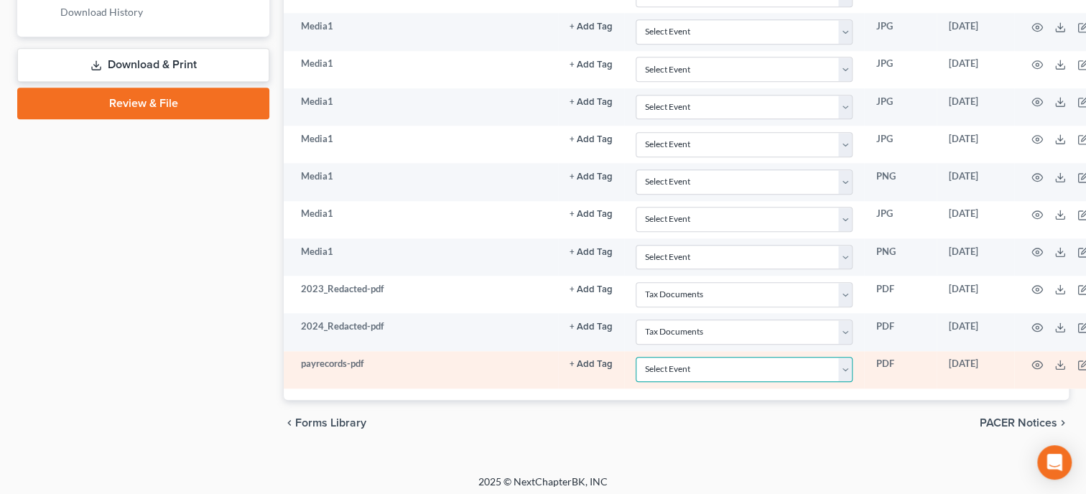
select select "23"
select select "40"
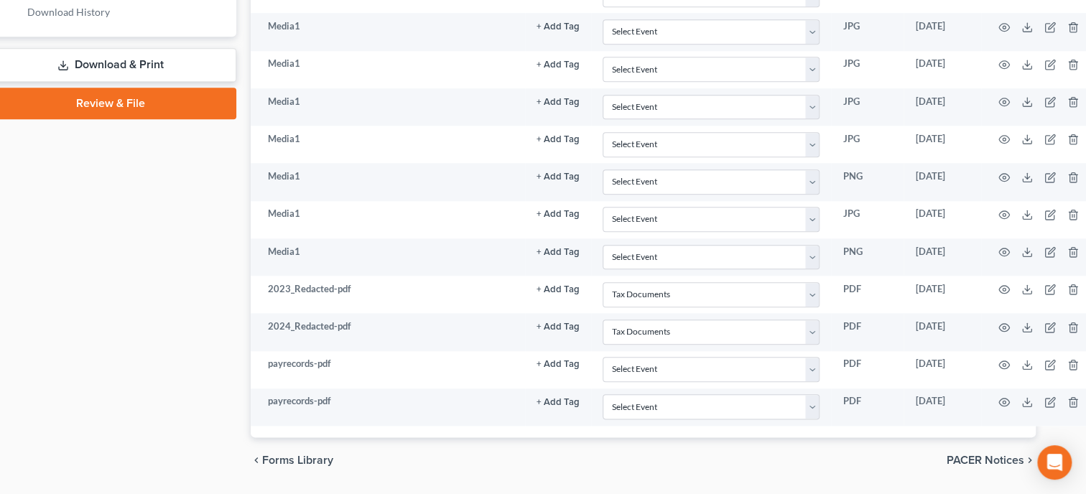
scroll to position [745, 44]
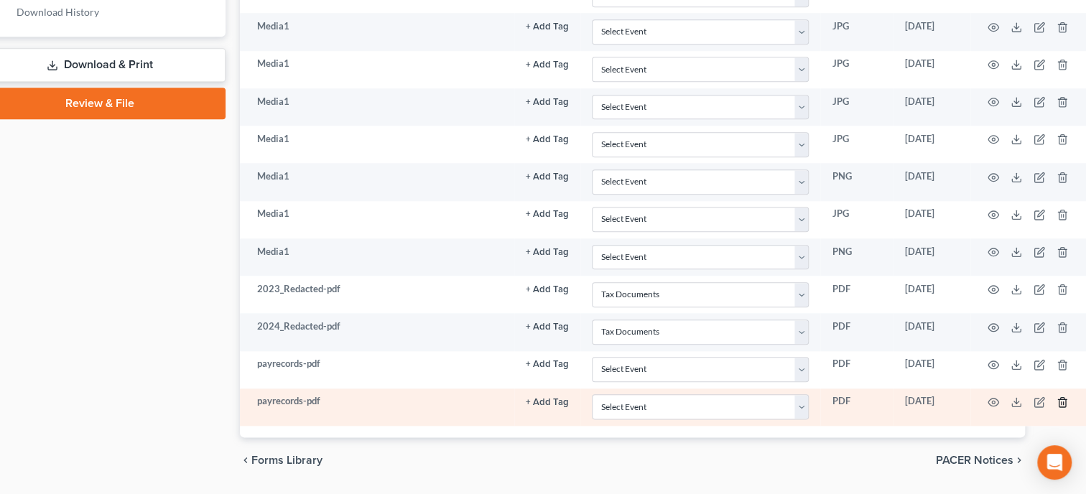
click at [1057, 397] on icon "button" at bounding box center [1062, 402] width 11 height 11
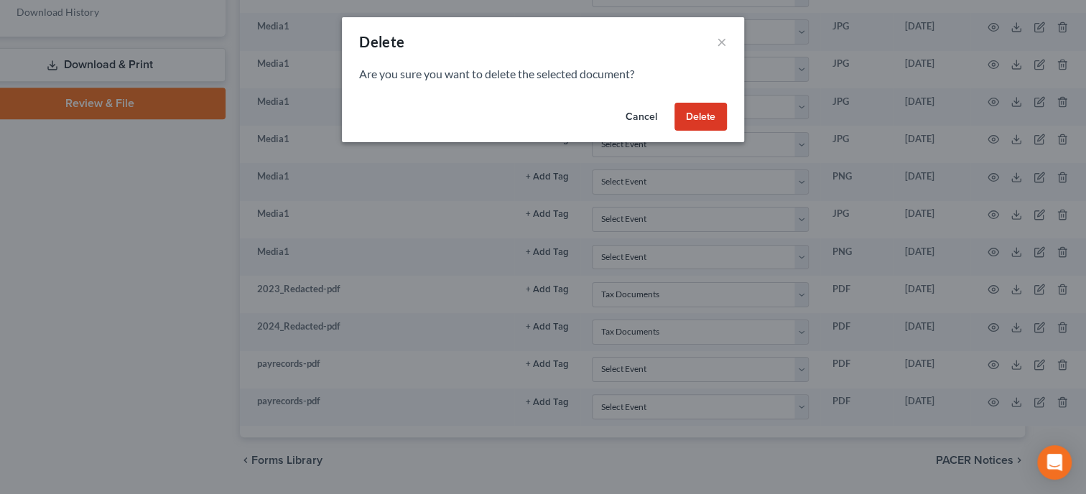
click at [705, 118] on button "Delete" at bounding box center [701, 117] width 52 height 29
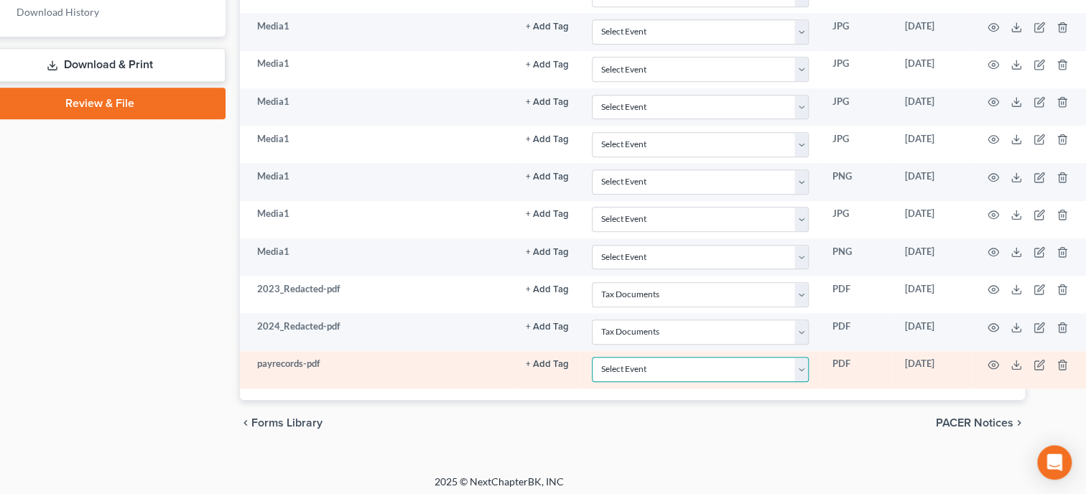
select select "19"
click option "Employee Income Records" at bounding box center [0, 0] width 0 height 0
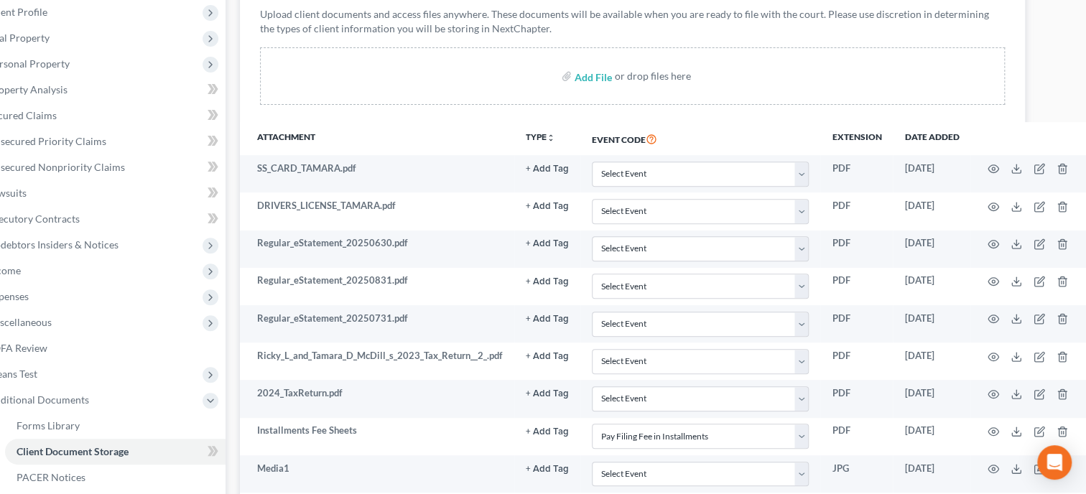
scroll to position [80, 44]
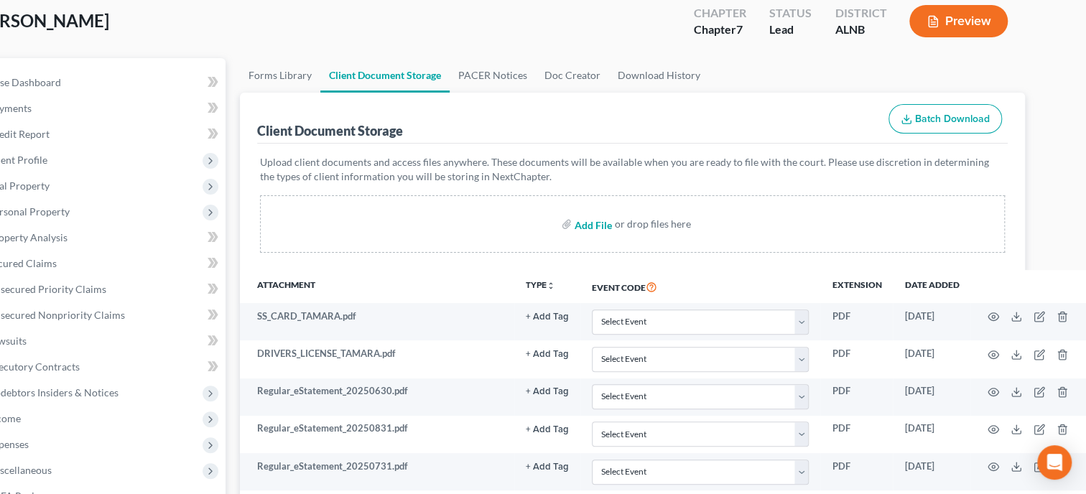
click at [586, 222] on input "file" at bounding box center [592, 224] width 34 height 26
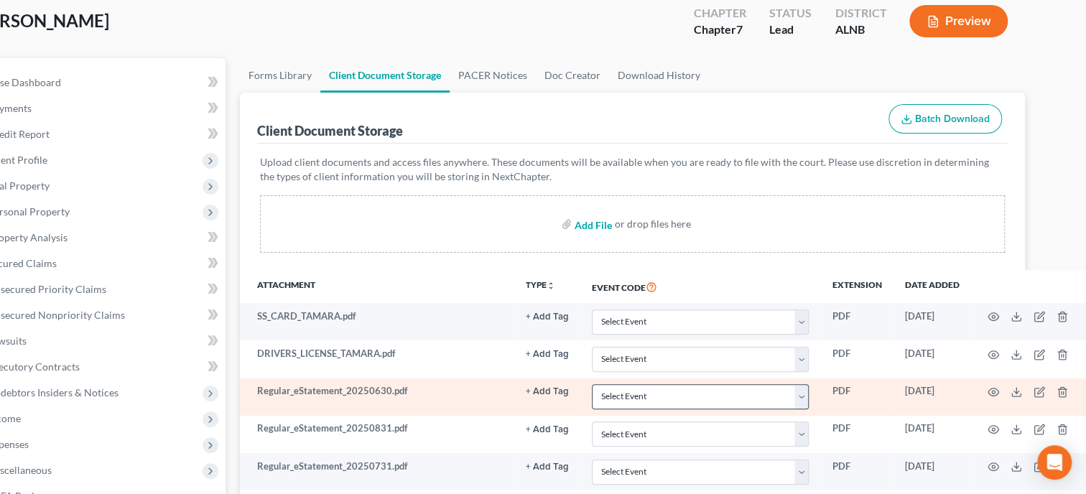
type input "C:\fakepath\ccc.pdf"
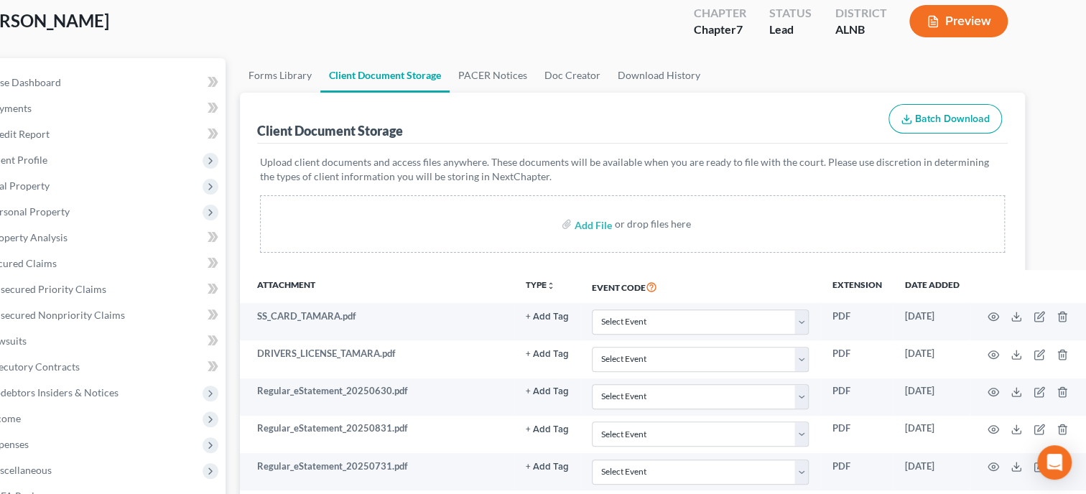
select select "23"
select select "40"
select select "19"
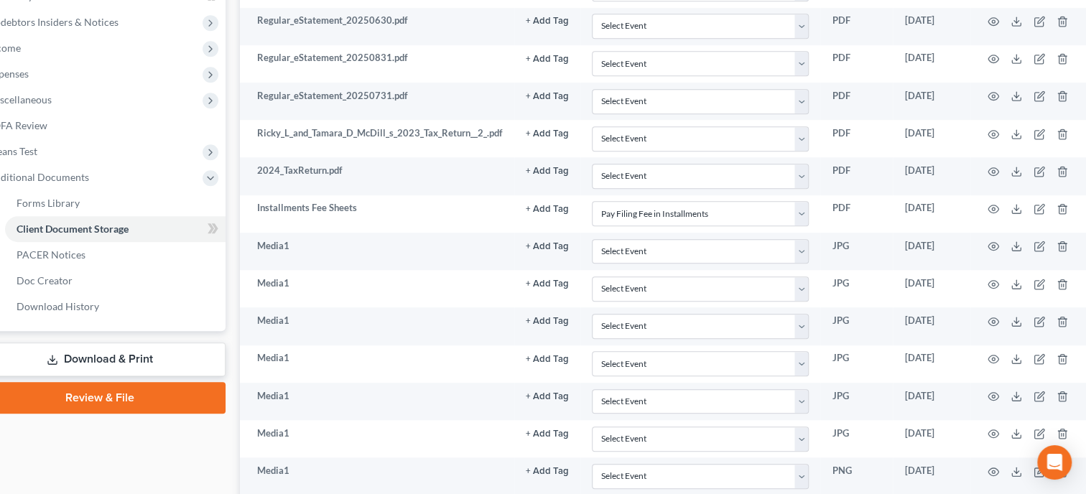
scroll to position [783, 44]
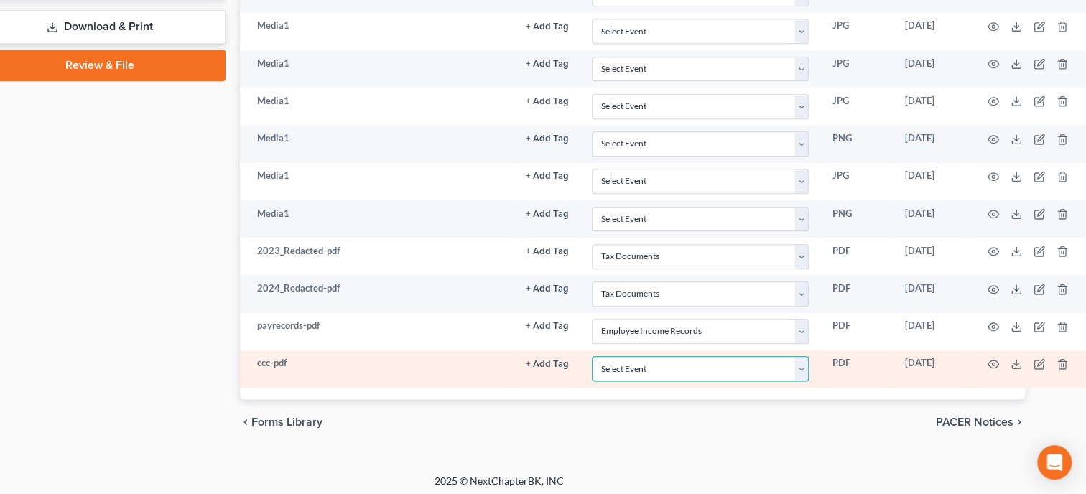
select select "5"
click option "Certificate of Credit Counseling" at bounding box center [0, 0] width 0 height 0
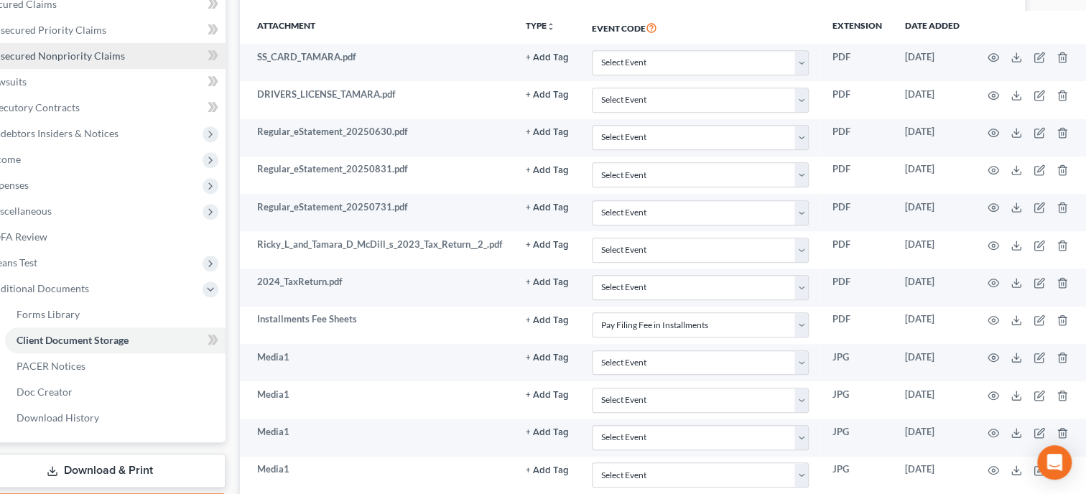
scroll to position [0, 44]
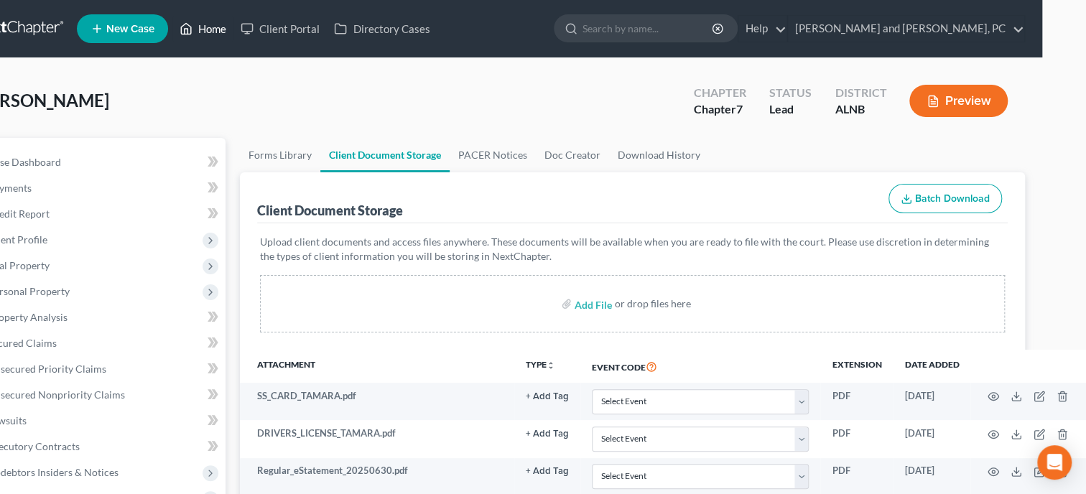
click at [209, 25] on link "Home" at bounding box center [202, 29] width 61 height 26
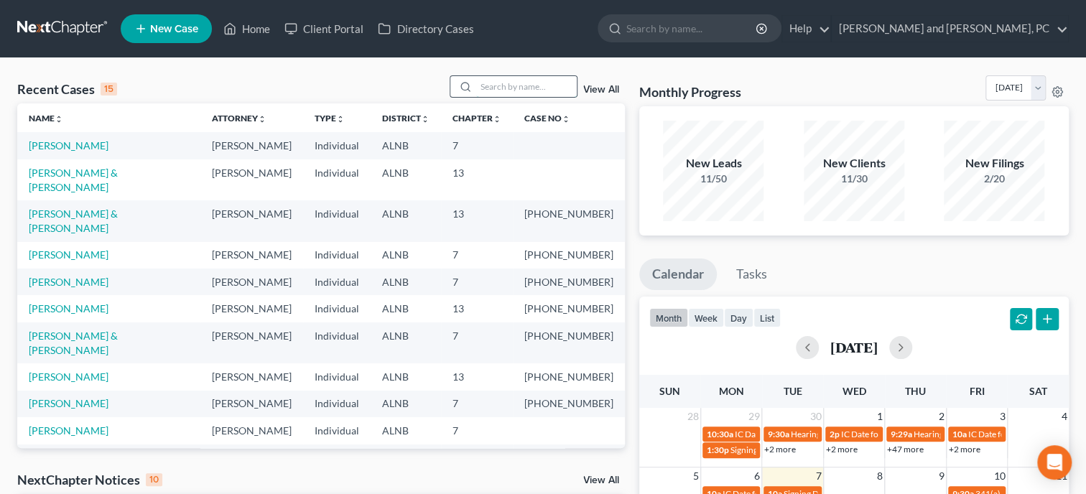
click at [511, 82] on input "search" at bounding box center [526, 86] width 101 height 21
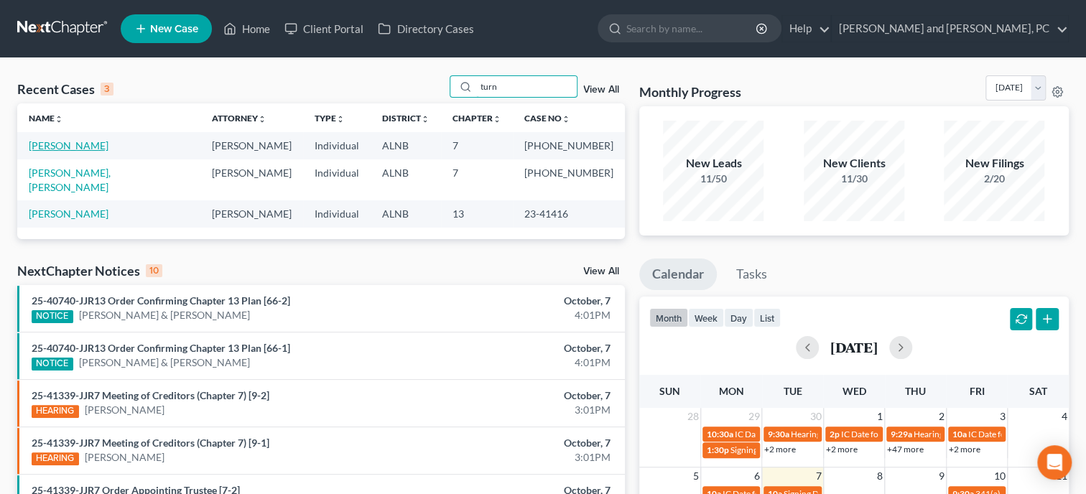
type input "turn"
click at [79, 146] on link "Turner, Nathan" at bounding box center [69, 145] width 80 height 12
select select "6"
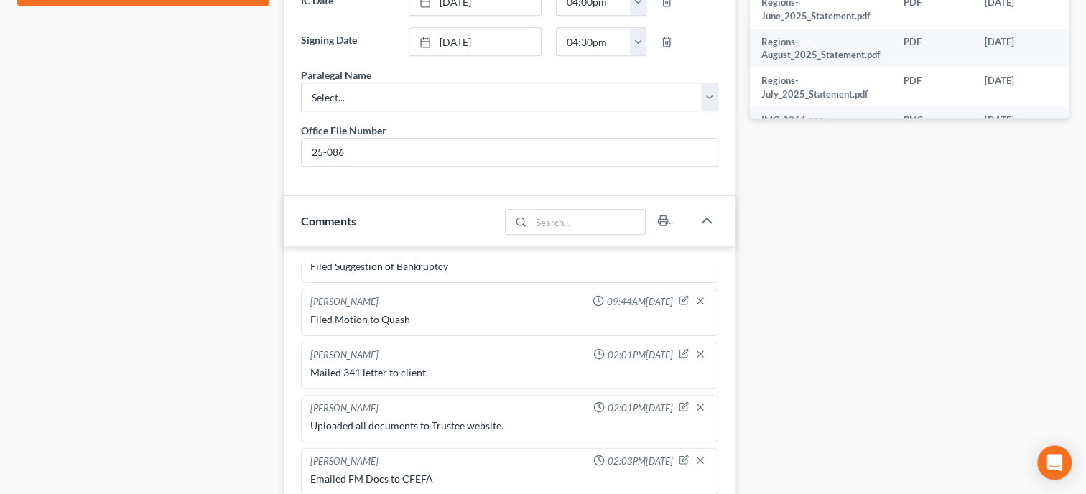
scroll to position [739, 0]
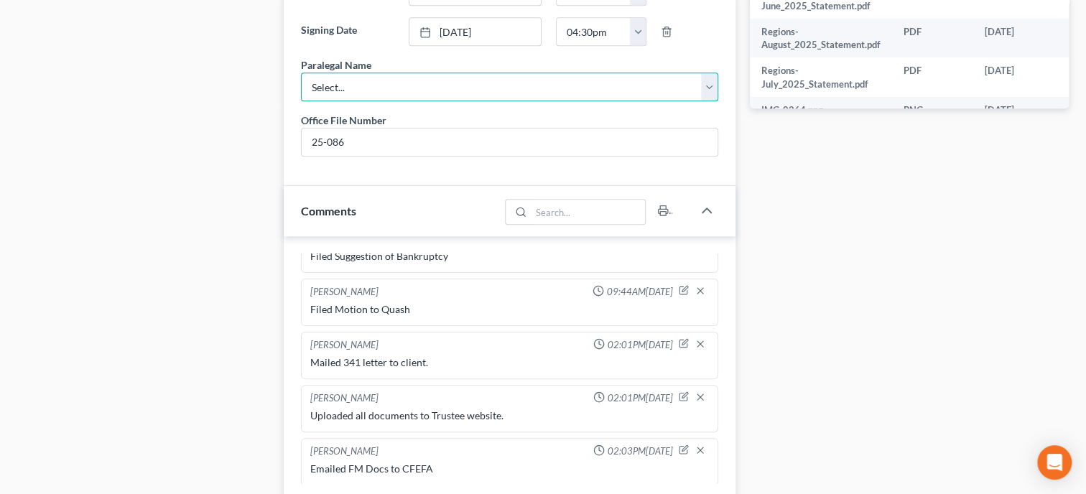
select select "0"
click option "[PERSON_NAME]" at bounding box center [0, 0] width 0 height 0
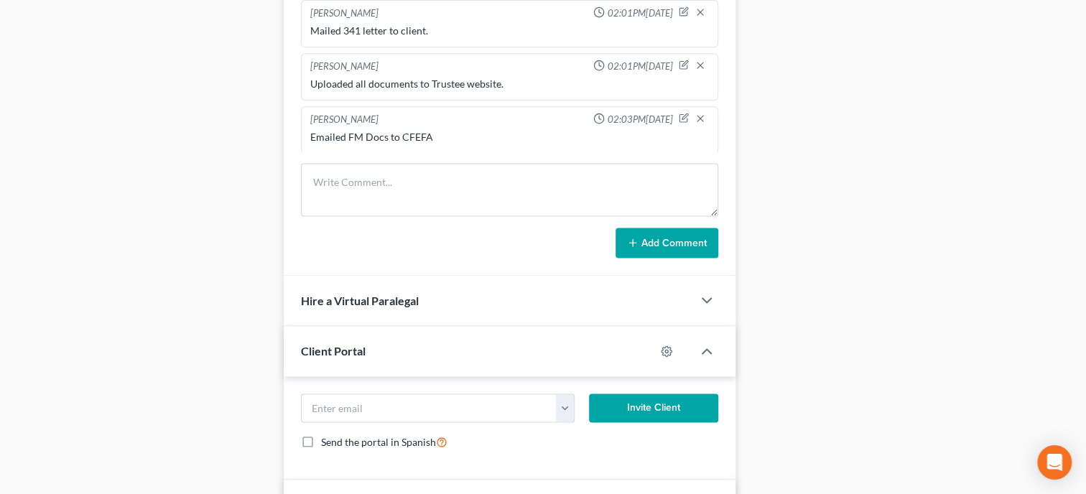
scroll to position [1109, 0]
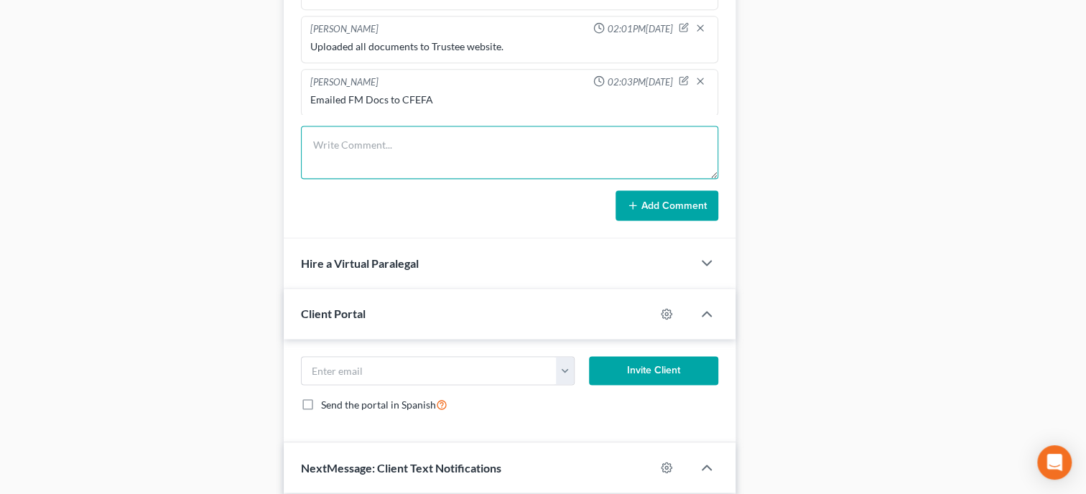
click at [339, 175] on textarea at bounding box center [509, 152] width 417 height 53
type textarea "Paid 1st Installment of FF in the amount of 100.00 Balance: 238.00"
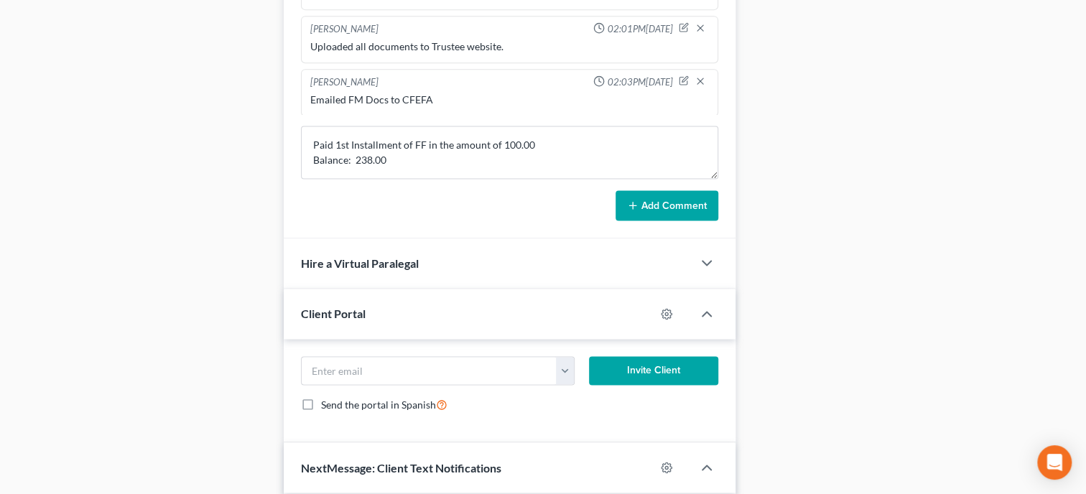
click at [695, 220] on button "Add Comment" at bounding box center [667, 205] width 103 height 30
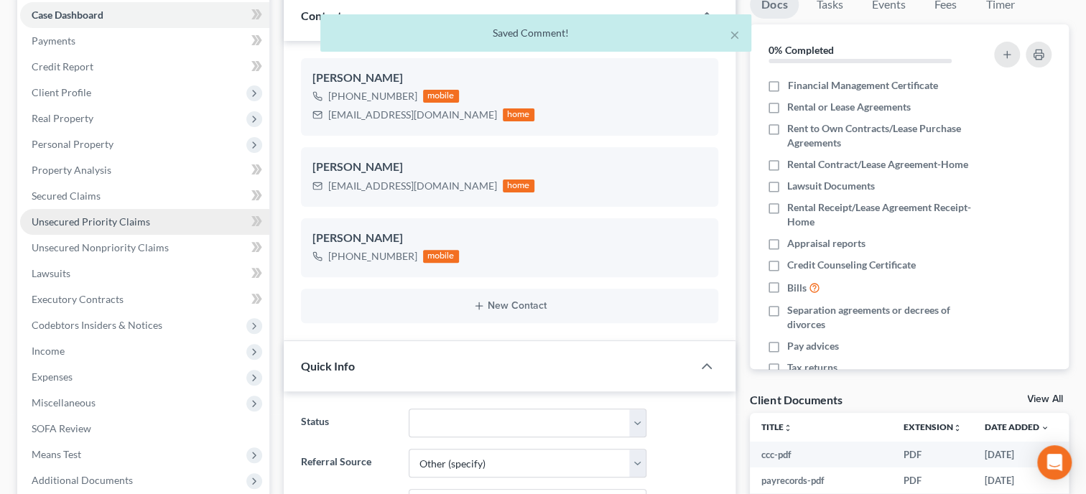
scroll to position [0, 0]
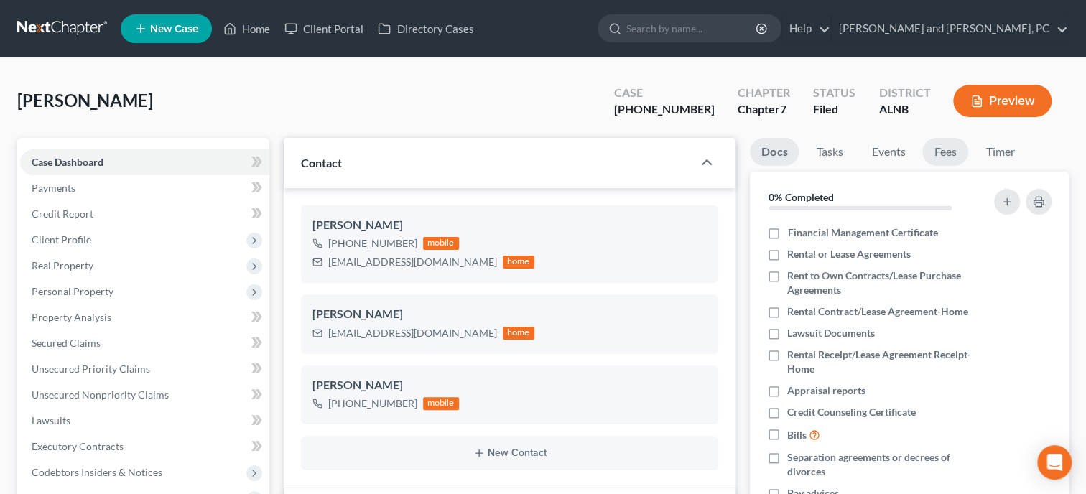
click at [938, 152] on link "Fees" at bounding box center [945, 152] width 46 height 28
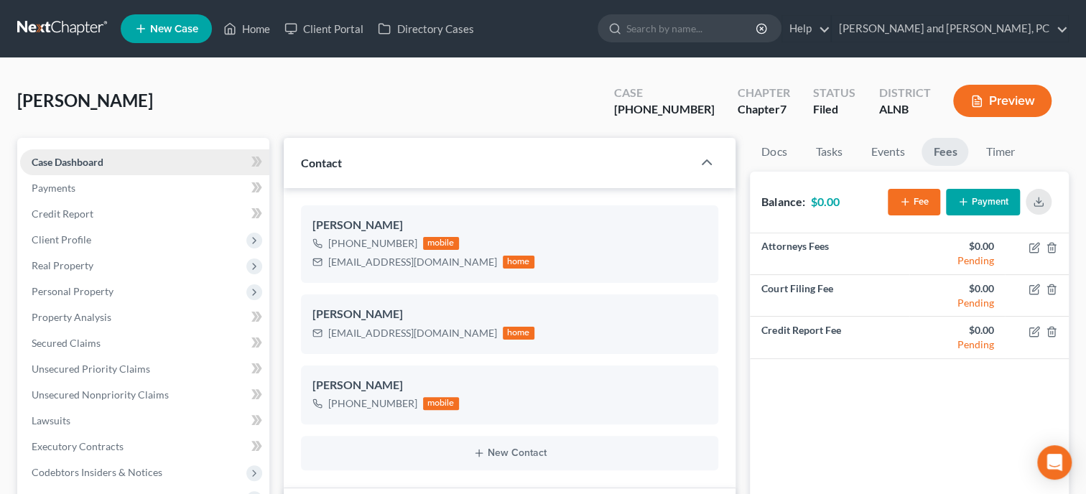
click at [73, 166] on span "Case Dashboard" at bounding box center [68, 162] width 72 height 12
click at [254, 27] on link "Home" at bounding box center [246, 29] width 61 height 26
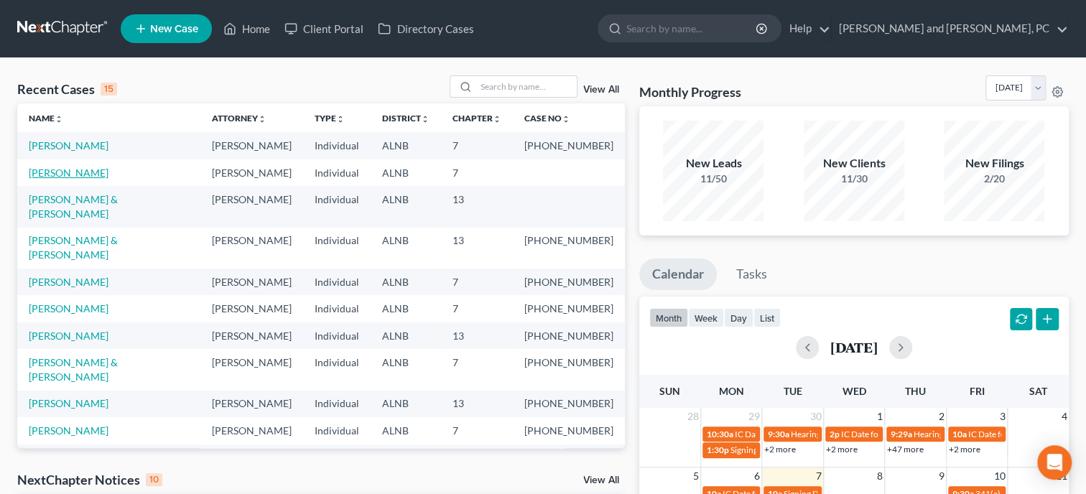
click at [75, 172] on link "[PERSON_NAME]" at bounding box center [69, 173] width 80 height 12
select select "6"
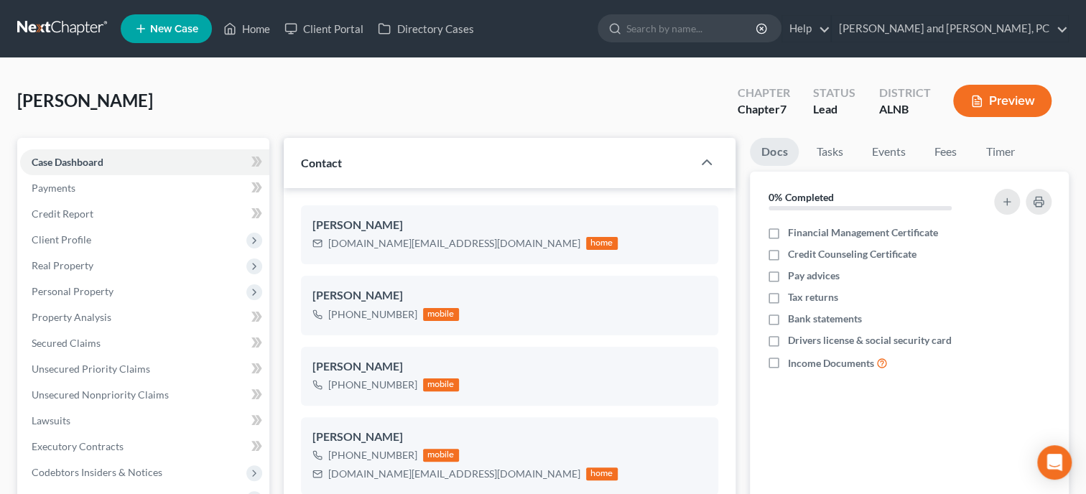
select select "0"
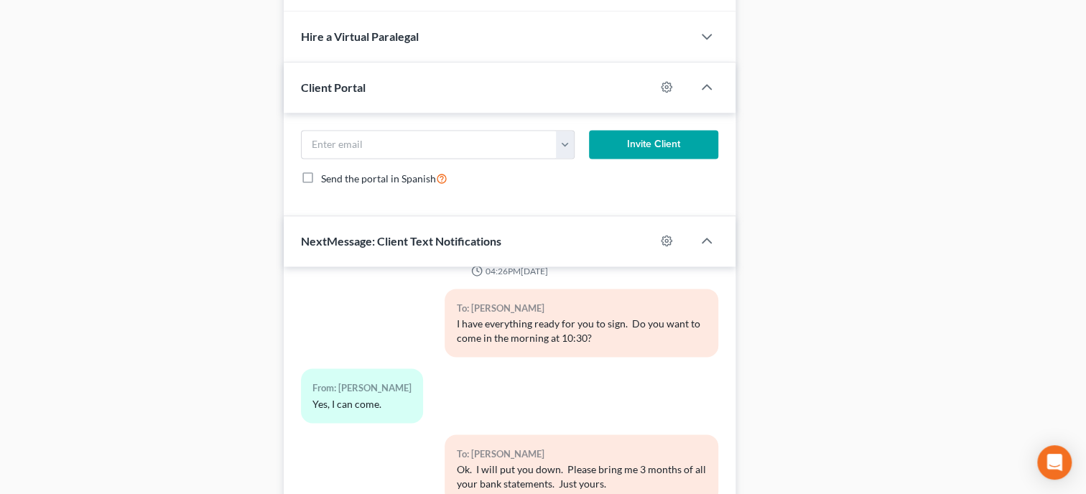
scroll to position [1209, 0]
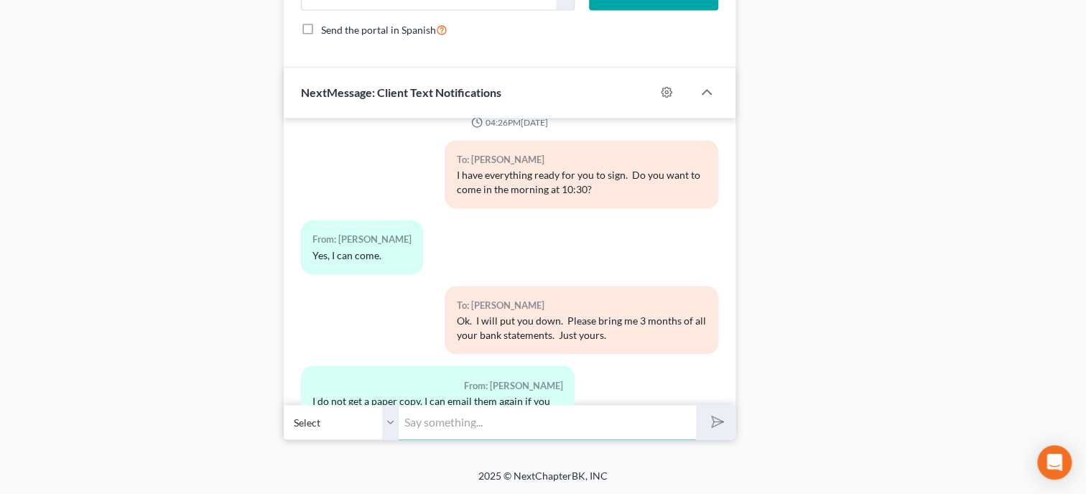
click at [428, 425] on input "text" at bounding box center [547, 421] width 297 height 35
type input "Oh nevermind. You uploaded them. Can you email me the September statement?"
click at [696, 405] on button "submit" at bounding box center [716, 422] width 40 height 34
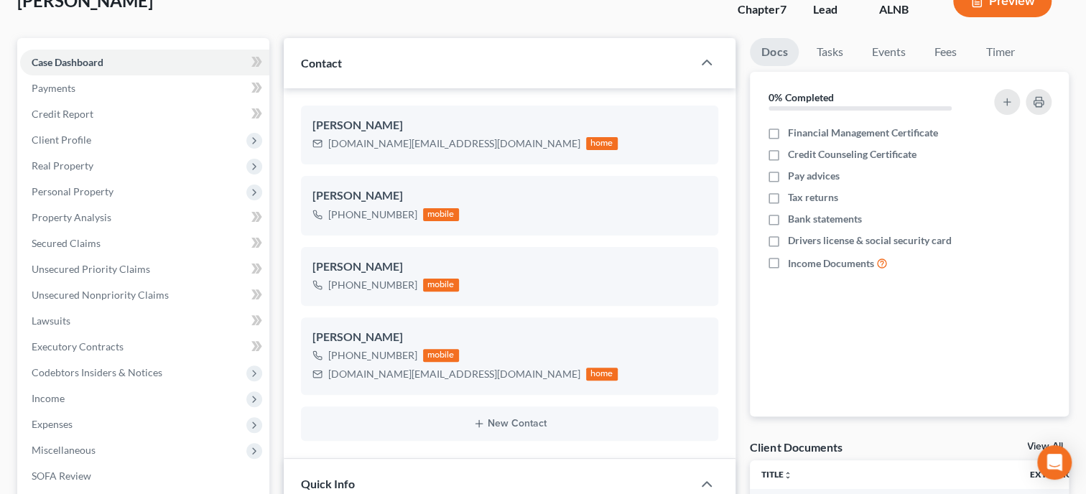
scroll to position [0, 0]
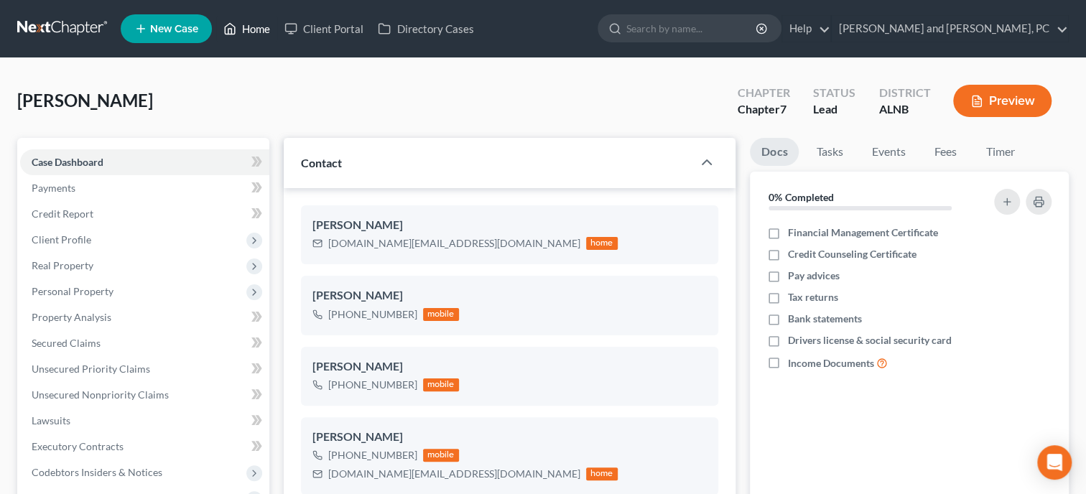
click at [254, 33] on link "Home" at bounding box center [246, 29] width 61 height 26
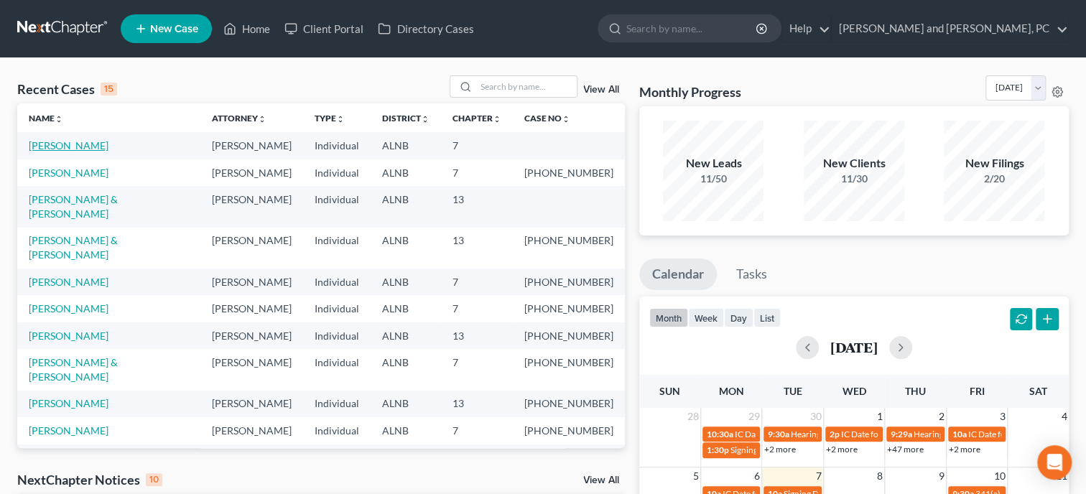
click at [82, 148] on link "[PERSON_NAME]" at bounding box center [69, 145] width 80 height 12
select select "6"
select select "0"
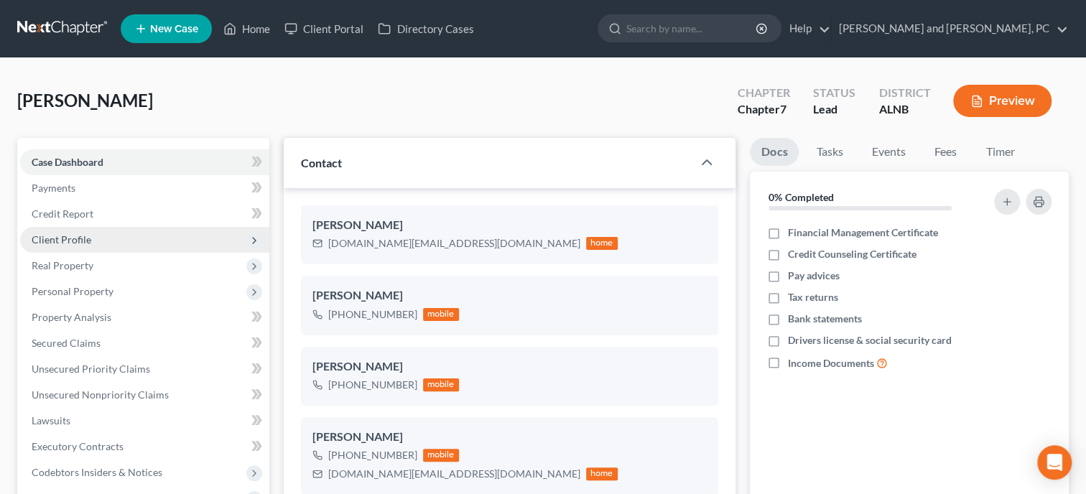
click at [78, 244] on span "Client Profile" at bounding box center [62, 239] width 60 height 12
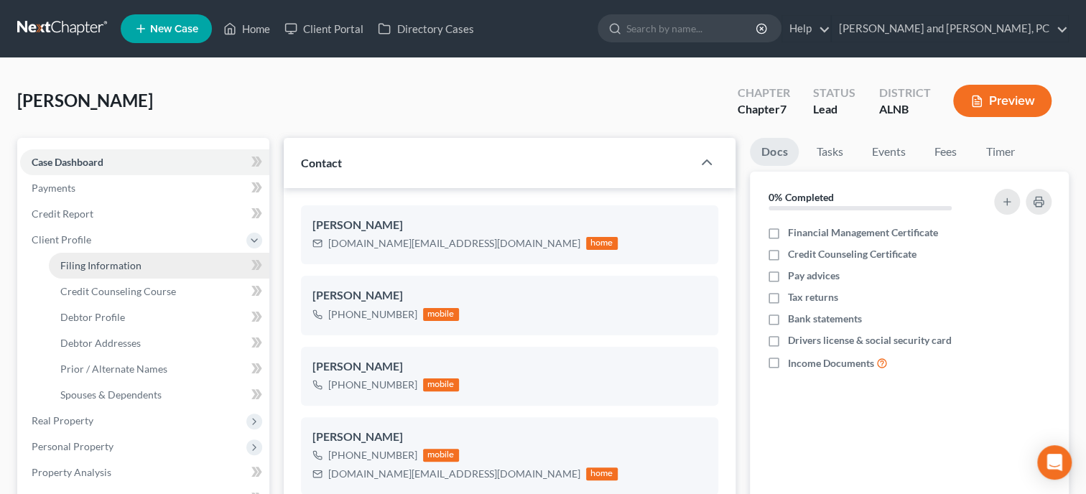
click at [131, 266] on span "Filing Information" at bounding box center [100, 265] width 81 height 12
select select "1"
select select "0"
select select "1"
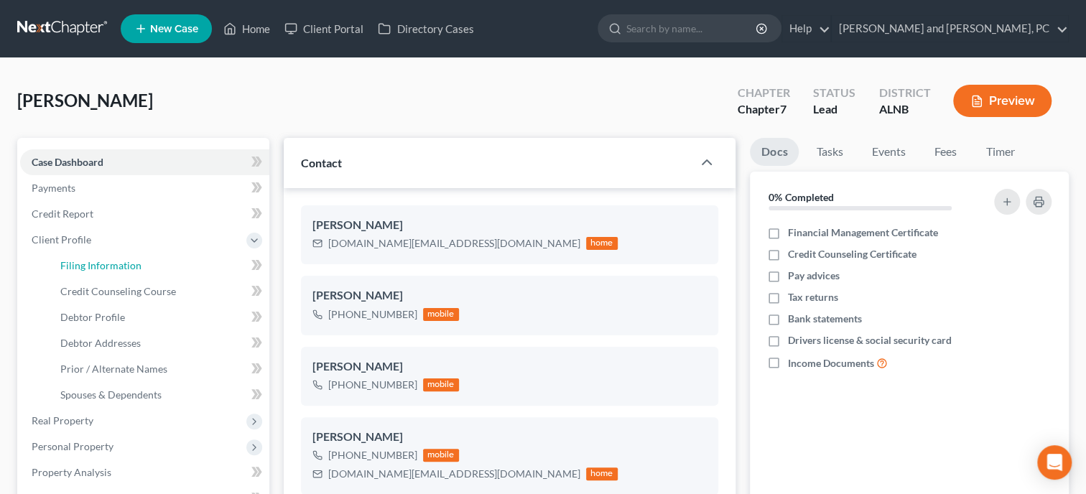
select select "0"
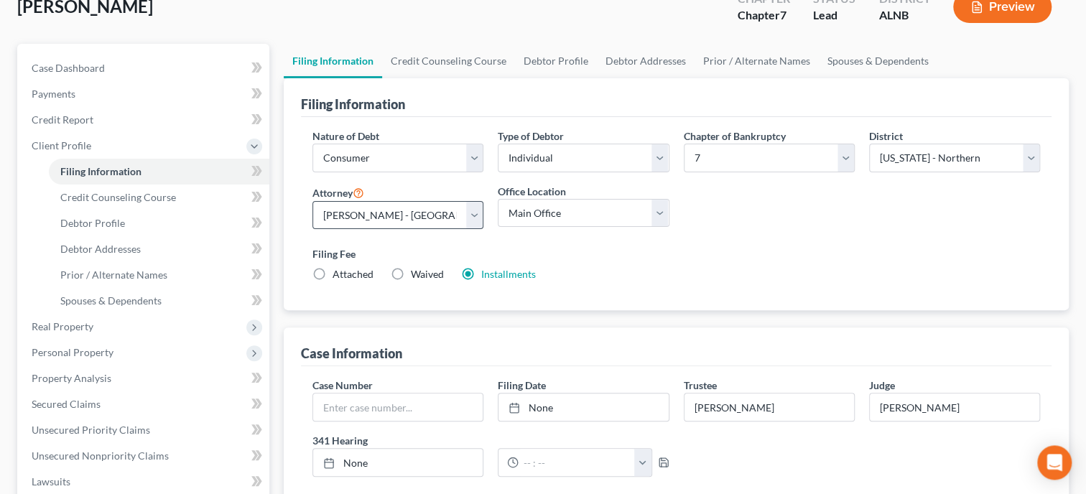
scroll to position [221, 0]
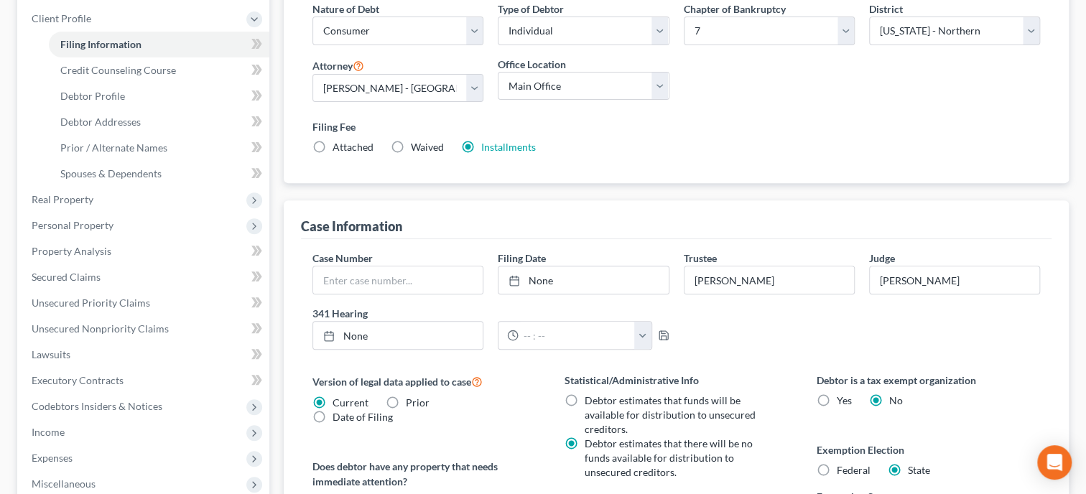
click at [502, 152] on label "Installments Installments" at bounding box center [508, 147] width 55 height 14
click at [496, 149] on input "Installments Installments" at bounding box center [491, 144] width 9 height 9
click at [501, 148] on link "Installments" at bounding box center [508, 147] width 55 height 12
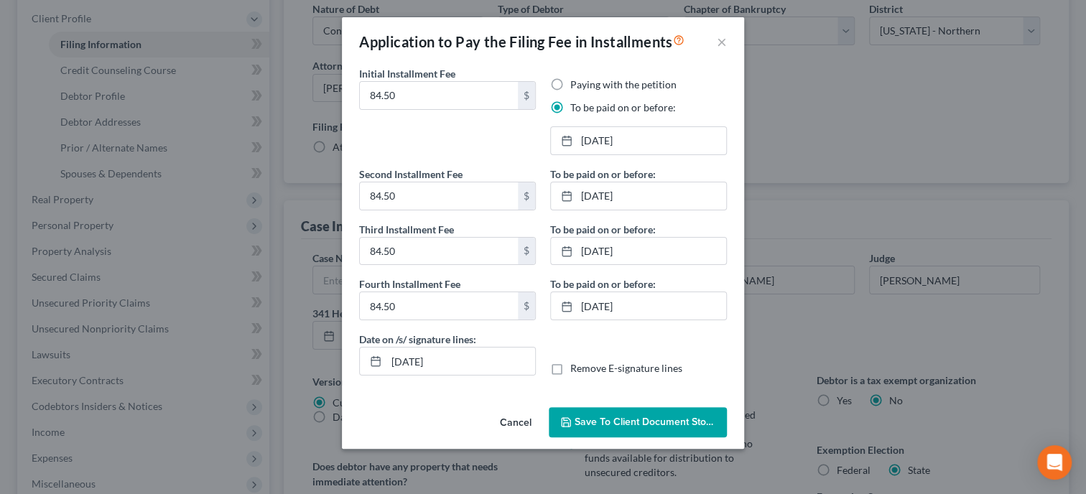
click at [511, 420] on button "Cancel" at bounding box center [516, 423] width 55 height 29
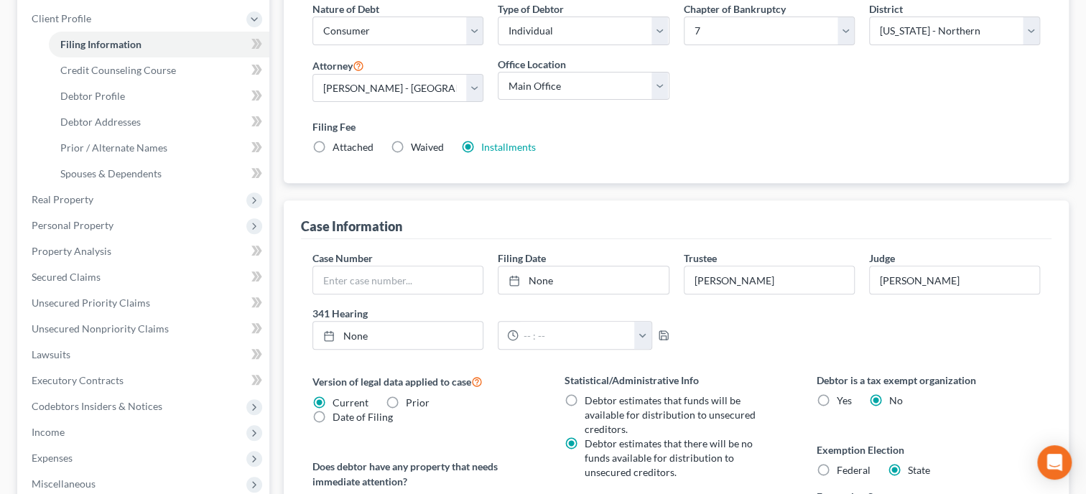
scroll to position [0, 0]
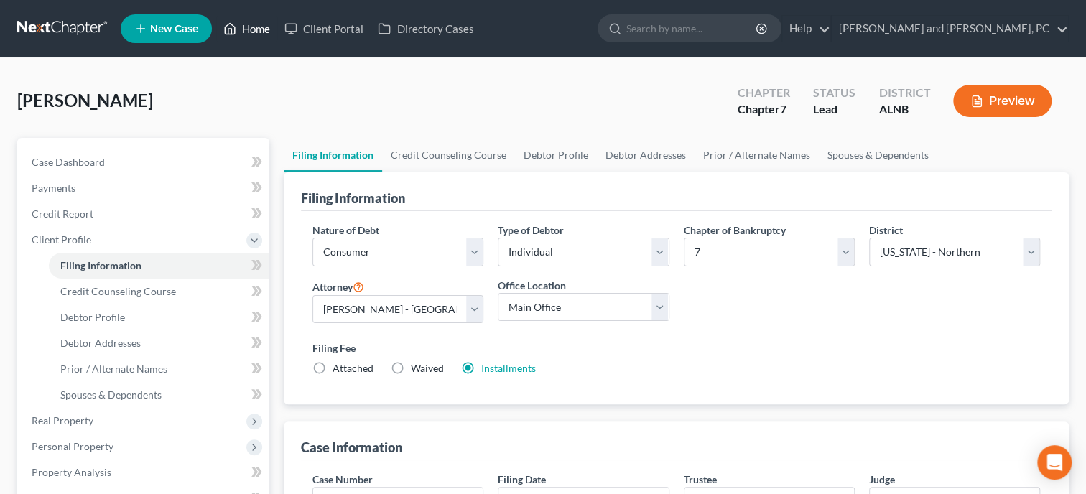
click at [258, 29] on link "Home" at bounding box center [246, 29] width 61 height 26
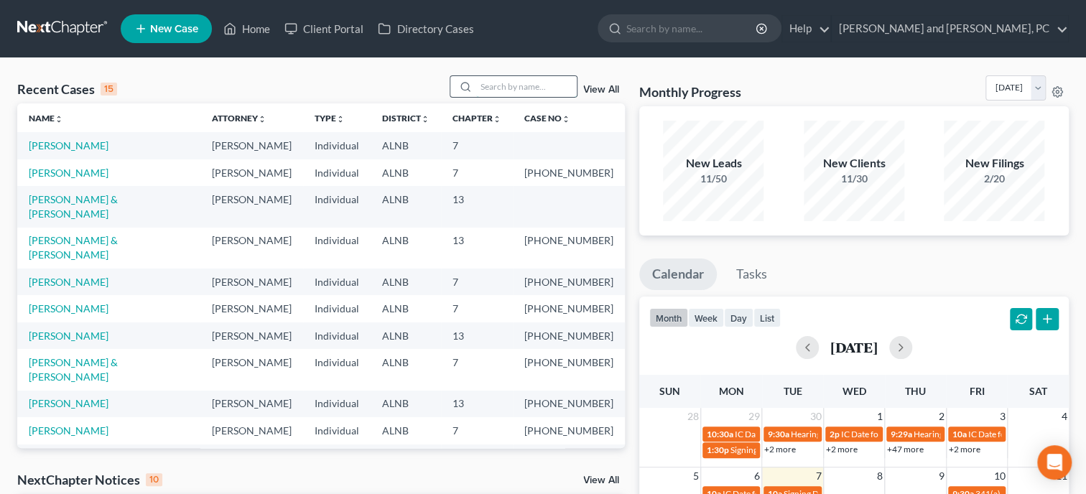
click at [492, 80] on input "search" at bounding box center [526, 86] width 101 height 21
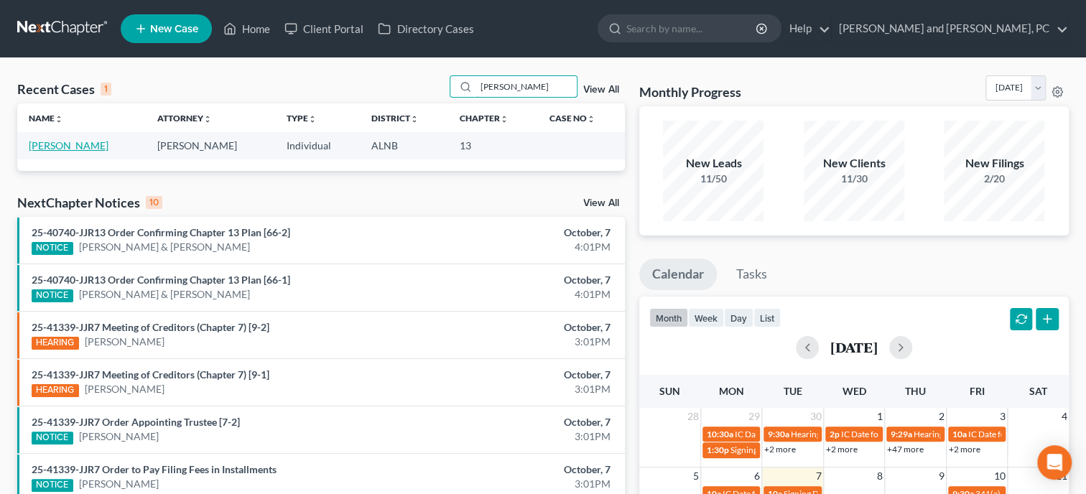
type input "hamm"
click at [69, 148] on link "[PERSON_NAME]" at bounding box center [69, 145] width 80 height 12
select select "6"
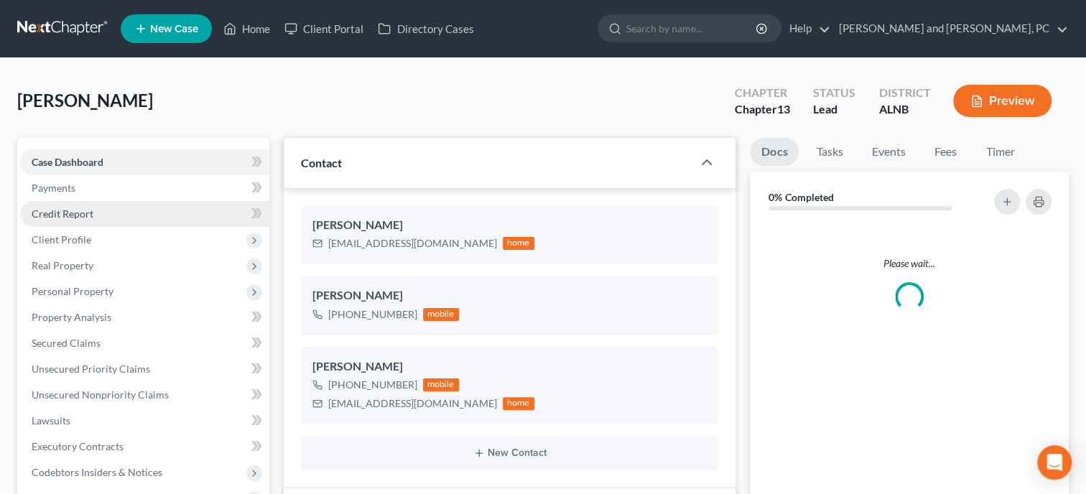
select select "0"
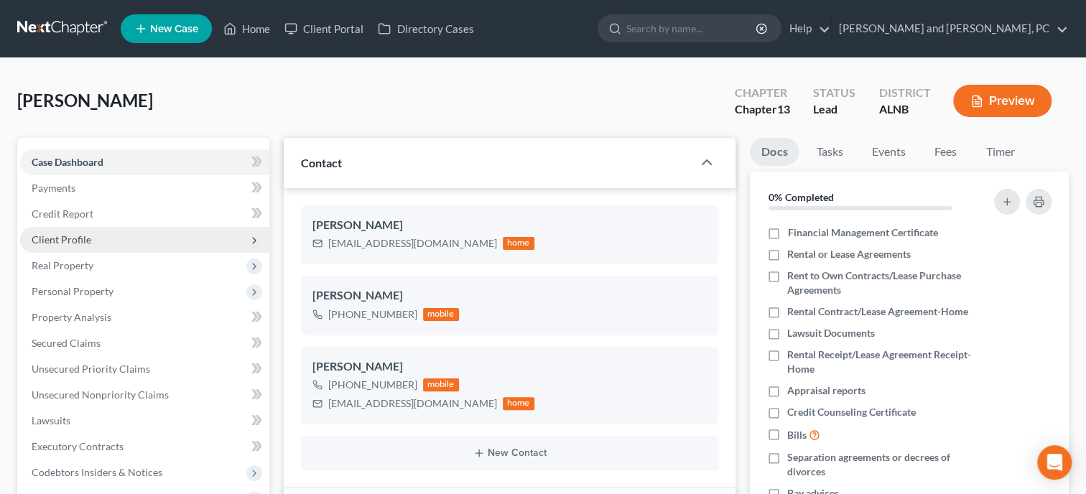
scroll to position [49, 0]
click at [101, 233] on span "Client Profile" at bounding box center [144, 240] width 249 height 26
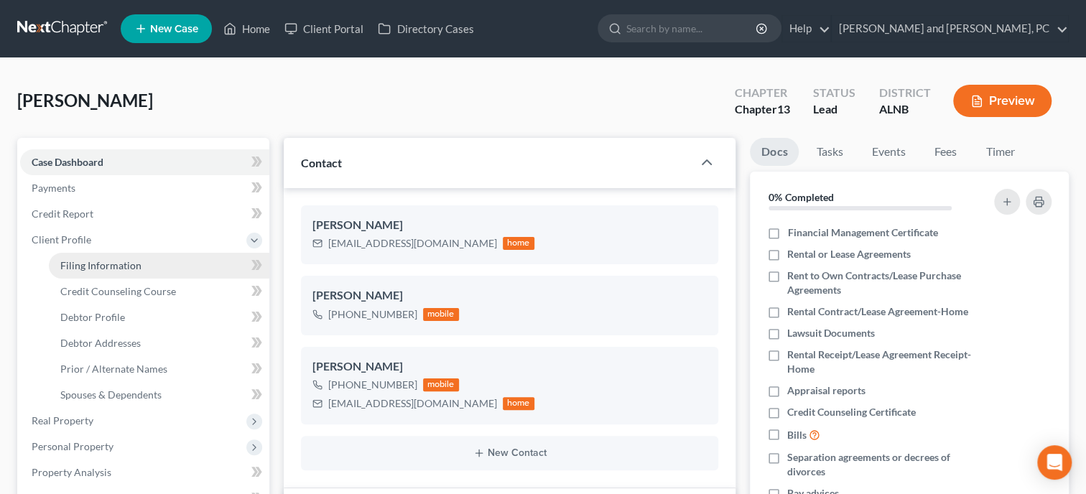
click at [107, 261] on span "Filing Information" at bounding box center [100, 265] width 81 height 12
select select "1"
select select "0"
select select "3"
select select "1"
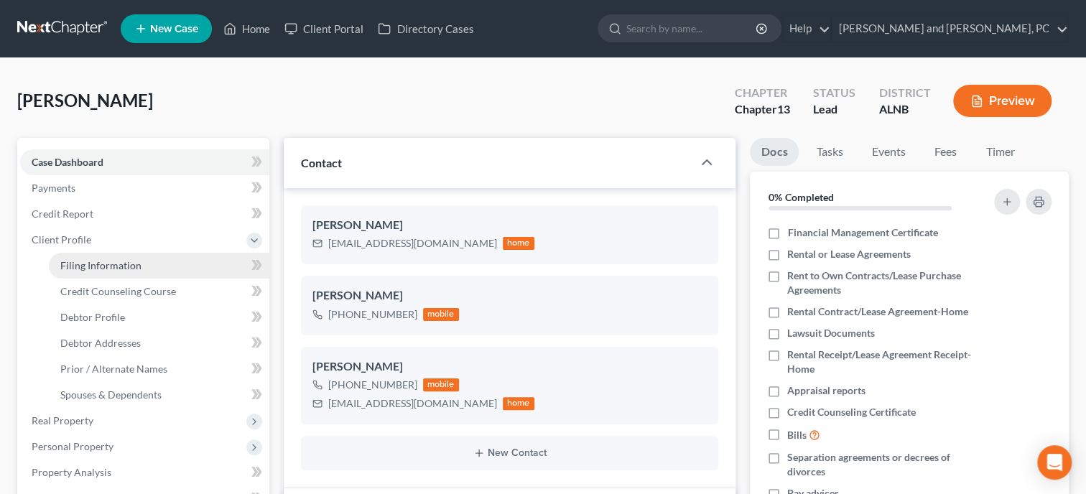
select select "0"
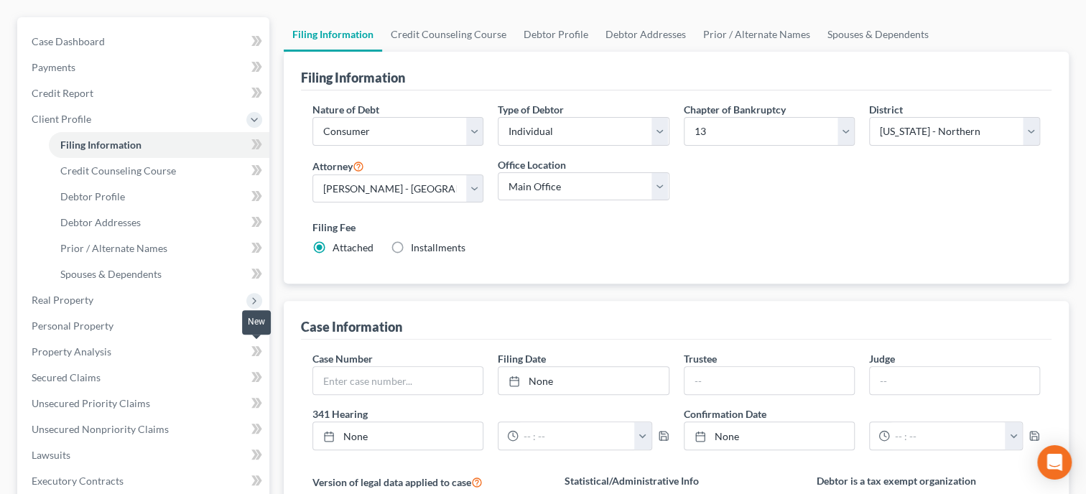
scroll to position [221, 0]
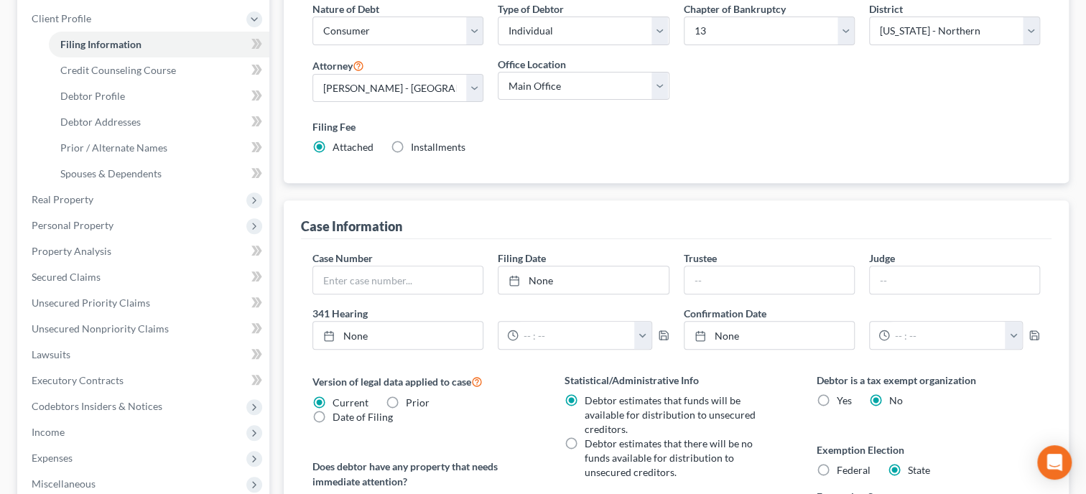
click at [411, 146] on label "Installments Installments" at bounding box center [438, 147] width 55 height 14
click at [417, 146] on input "Installments Installments" at bounding box center [421, 144] width 9 height 9
radio input "true"
radio input "false"
type input "0.00"
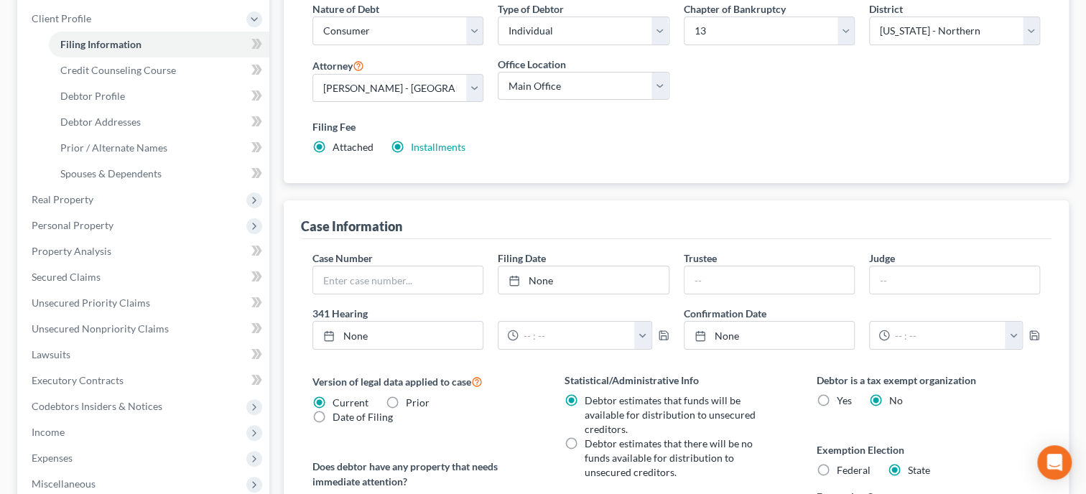
radio input "true"
type input "0.00"
type input "[DATE]"
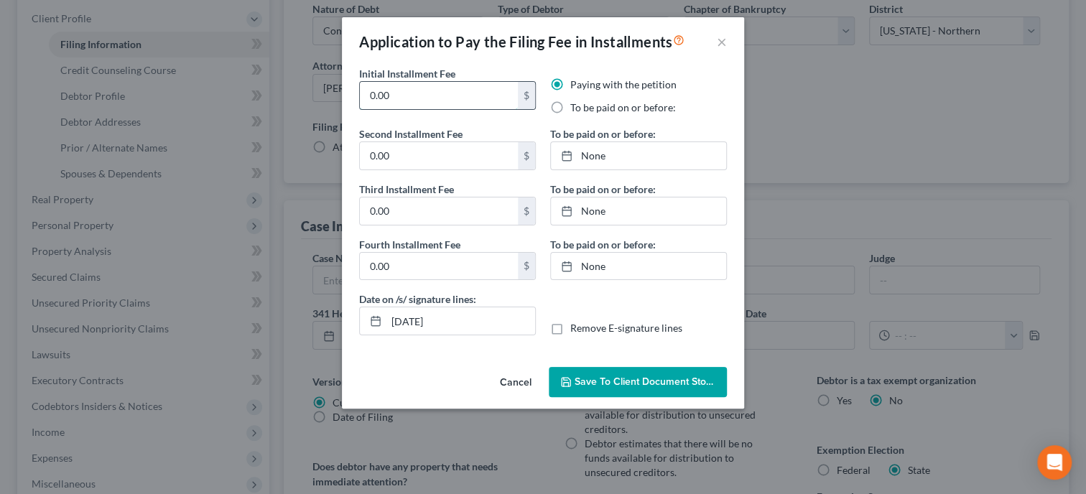
click at [408, 96] on input "0.00" at bounding box center [439, 95] width 158 height 27
drag, startPoint x: 409, startPoint y: 91, endPoint x: 356, endPoint y: 103, distance: 54.4
click at [360, 103] on input "0.00" at bounding box center [439, 95] width 158 height 27
type input "78.25"
click at [391, 153] on input "0.00" at bounding box center [439, 155] width 158 height 27
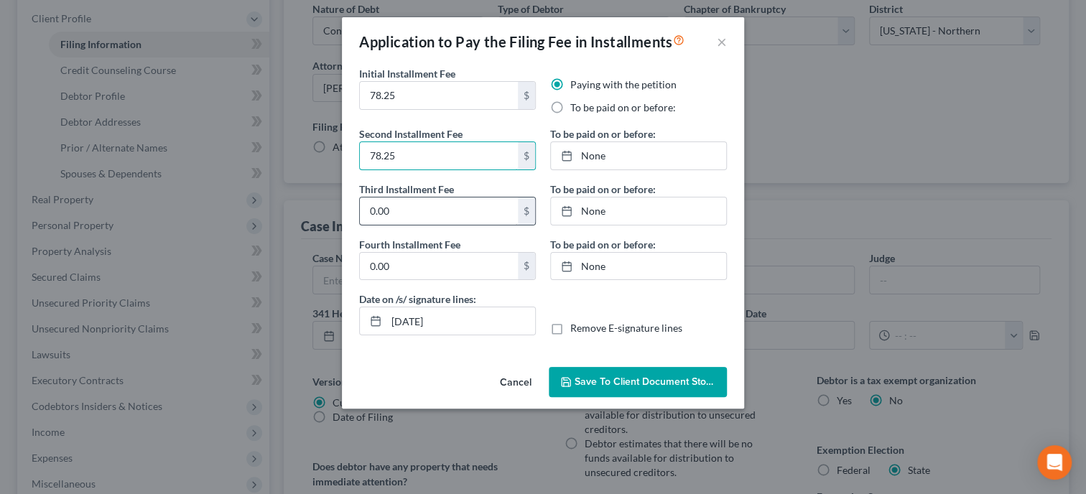
type input "78.25"
click at [398, 210] on input "0.00" at bounding box center [439, 211] width 158 height 27
type input "78.25"
click at [394, 265] on input "0.00" at bounding box center [439, 266] width 158 height 27
type input "78.25"
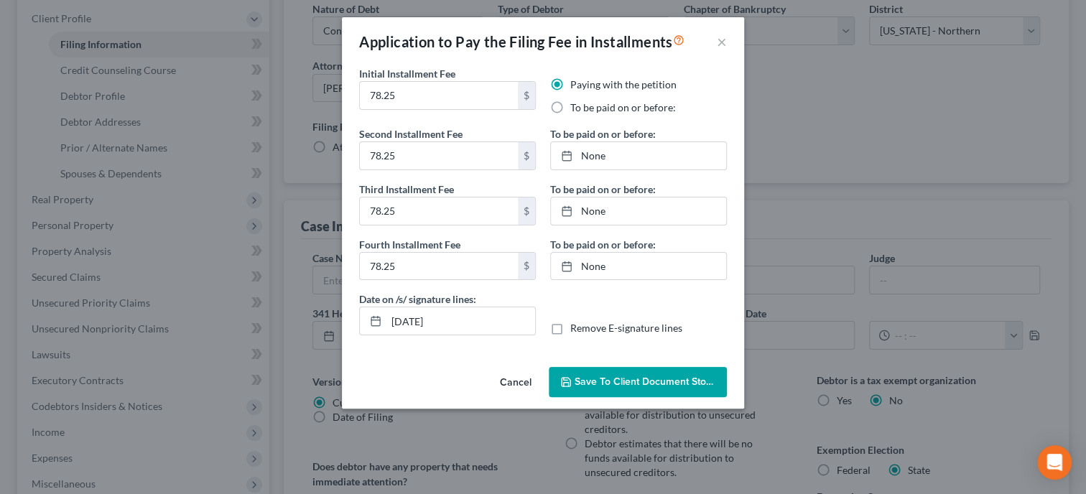
click at [570, 104] on label "To be paid on or before:" at bounding box center [623, 108] width 106 height 14
click at [576, 104] on input "To be paid on or before:" at bounding box center [580, 105] width 9 height 9
radio input "true"
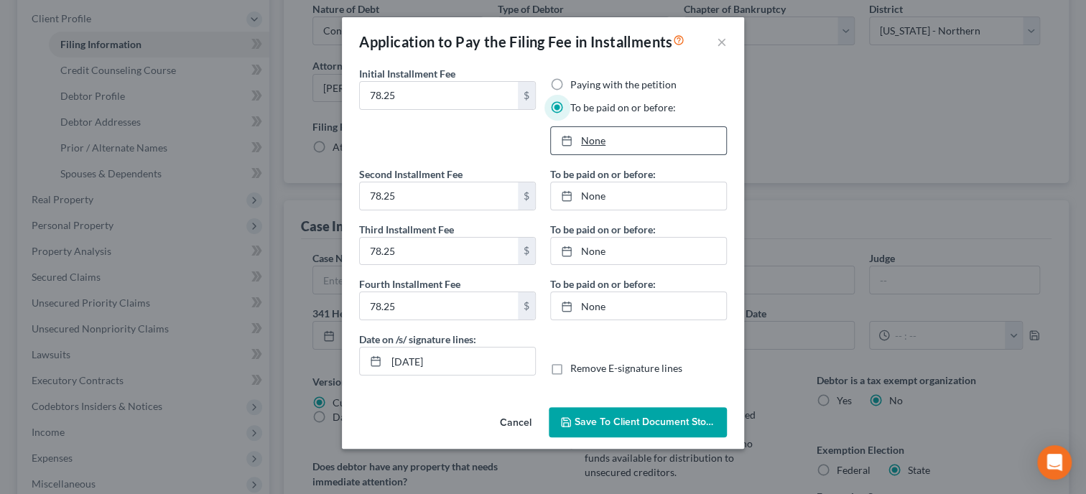
click at [594, 137] on link "None" at bounding box center [638, 140] width 175 height 27
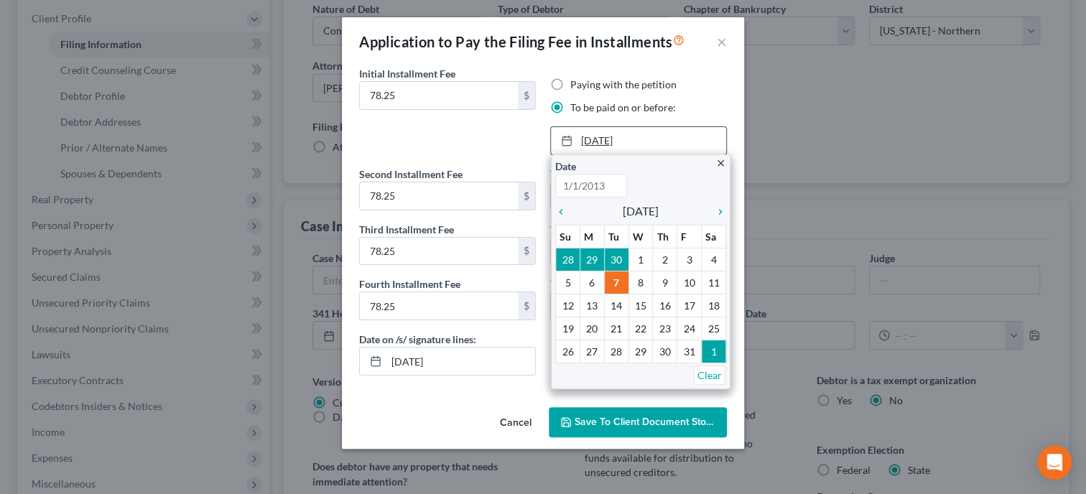
type input "[DATE]"
click at [717, 210] on icon "chevron_right" at bounding box center [717, 211] width 19 height 11
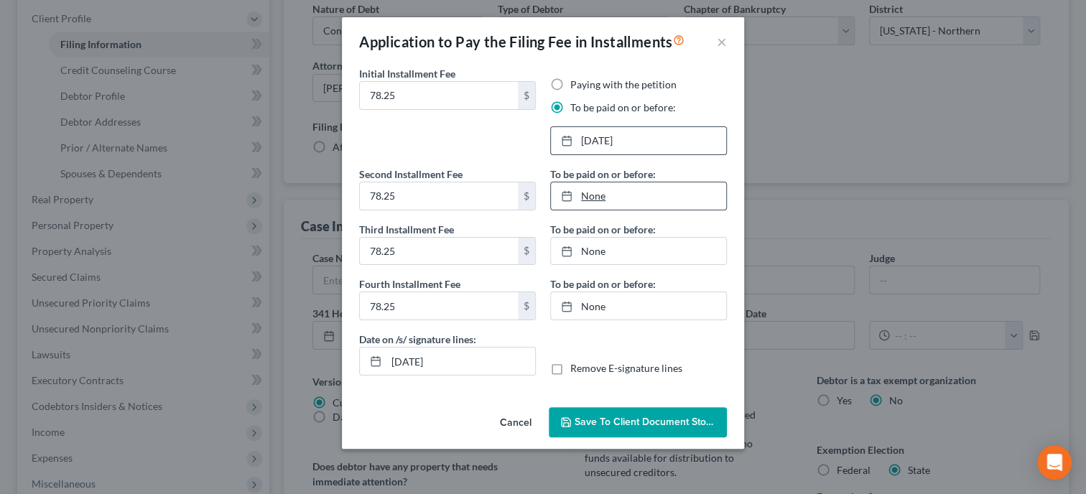
click at [596, 197] on link "None" at bounding box center [638, 195] width 175 height 27
type input "[DATE]"
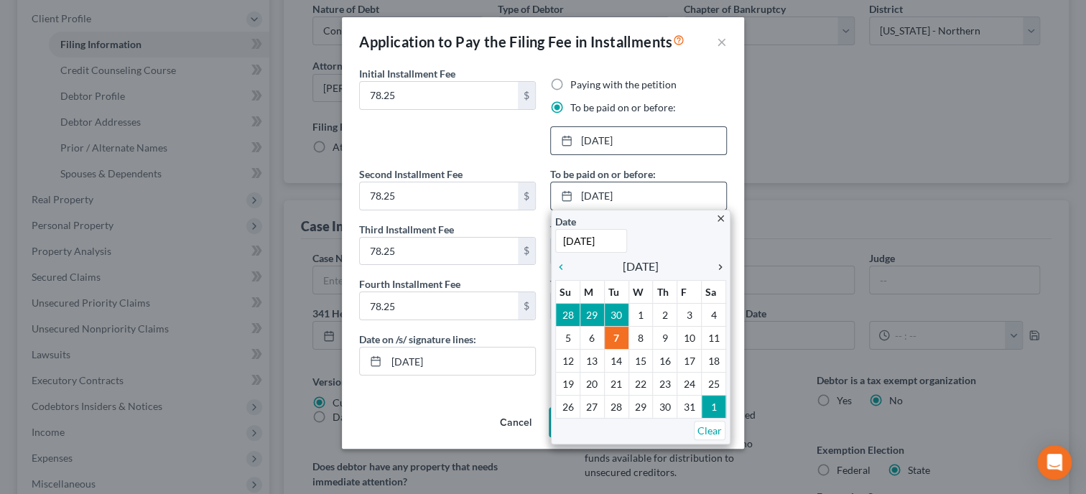
click at [718, 266] on icon "chevron_right" at bounding box center [717, 267] width 19 height 11
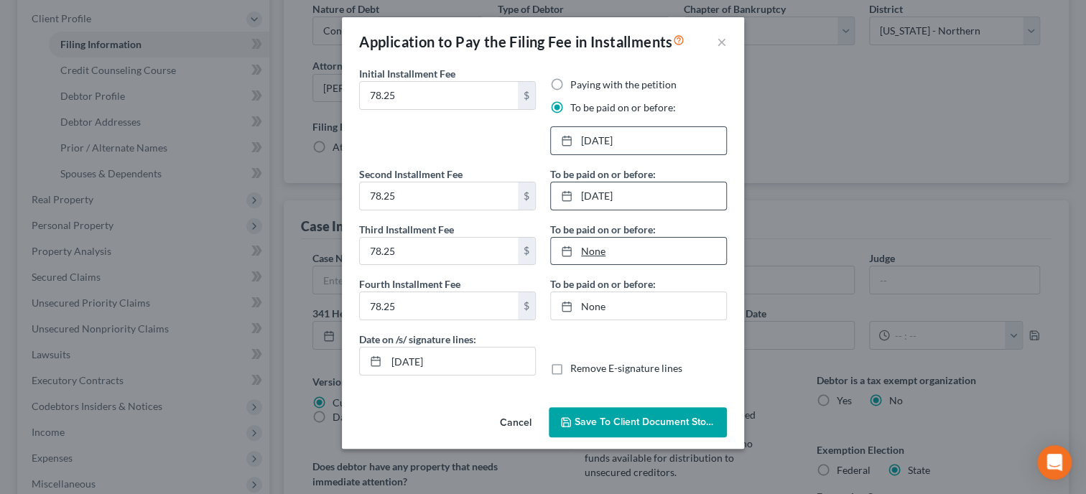
click at [596, 254] on link "None" at bounding box center [638, 251] width 175 height 27
type input "[DATE]"
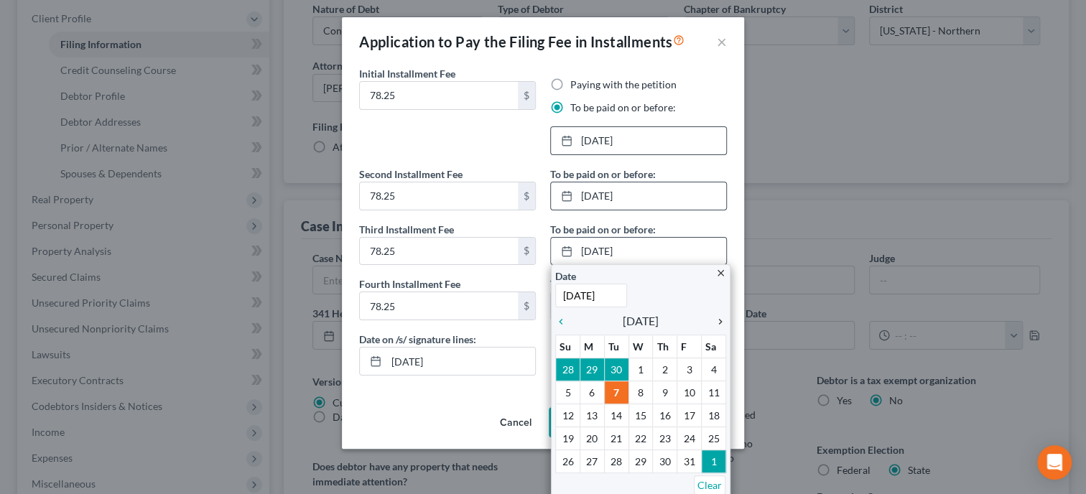
click at [718, 323] on icon "chevron_right" at bounding box center [717, 321] width 19 height 11
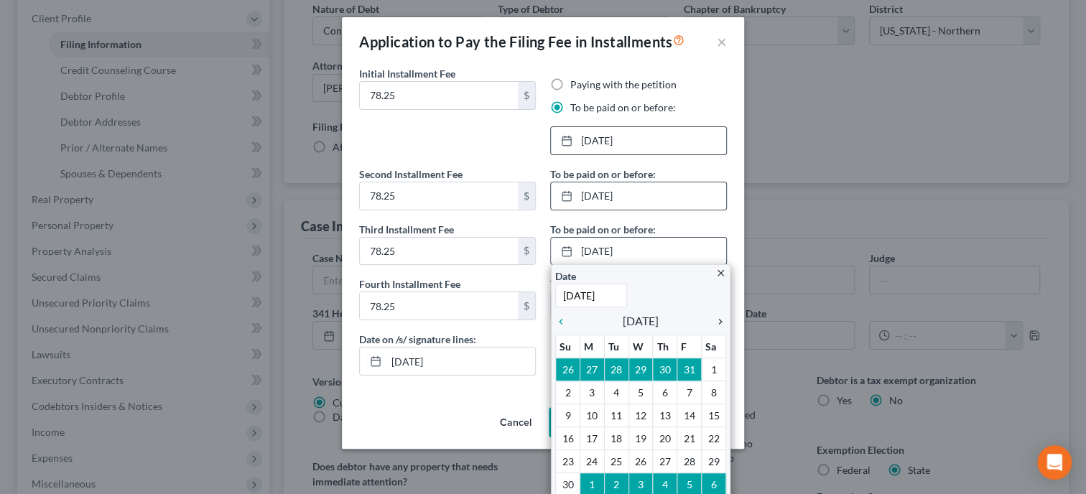
click at [718, 323] on icon "chevron_right" at bounding box center [717, 321] width 19 height 11
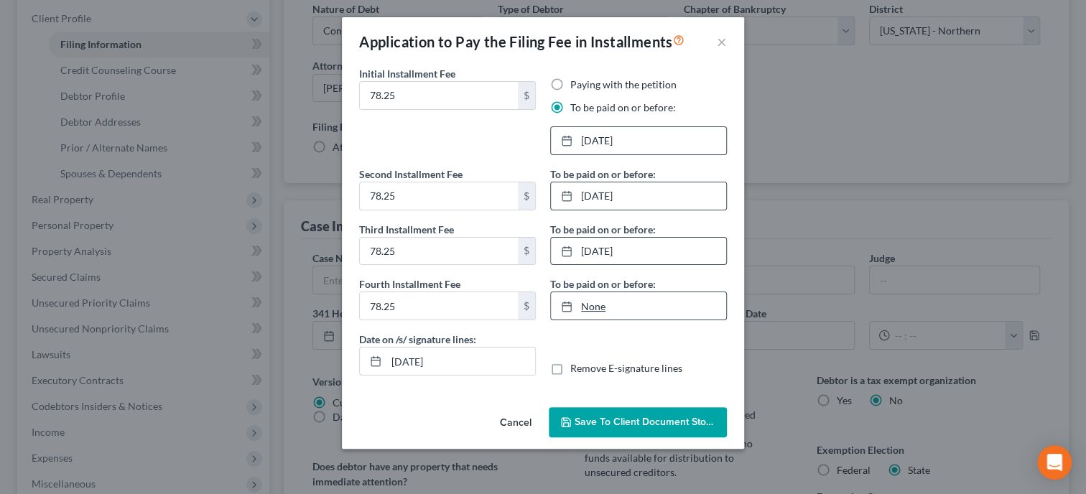
click at [594, 307] on link "None" at bounding box center [638, 305] width 175 height 27
type input "[DATE]"
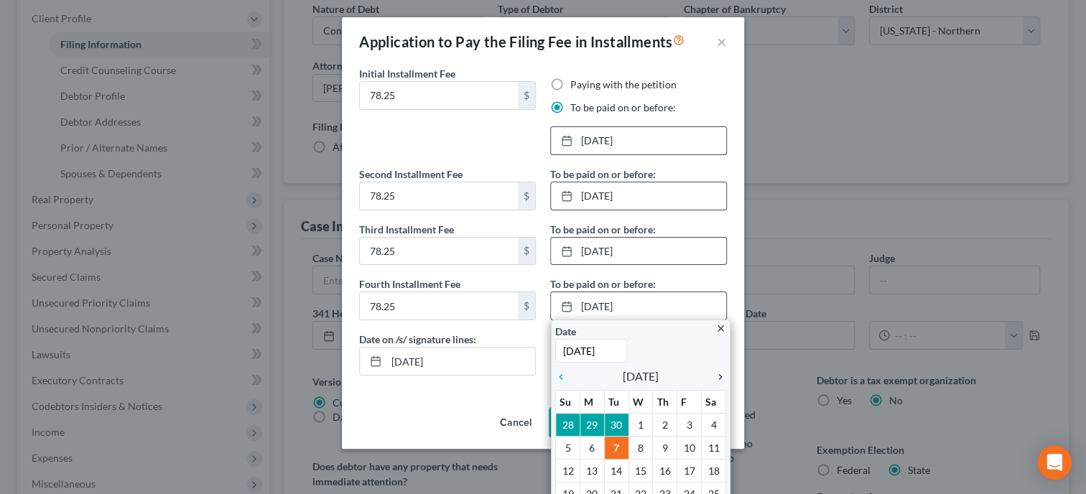
click at [719, 372] on icon "chevron_right" at bounding box center [717, 376] width 19 height 11
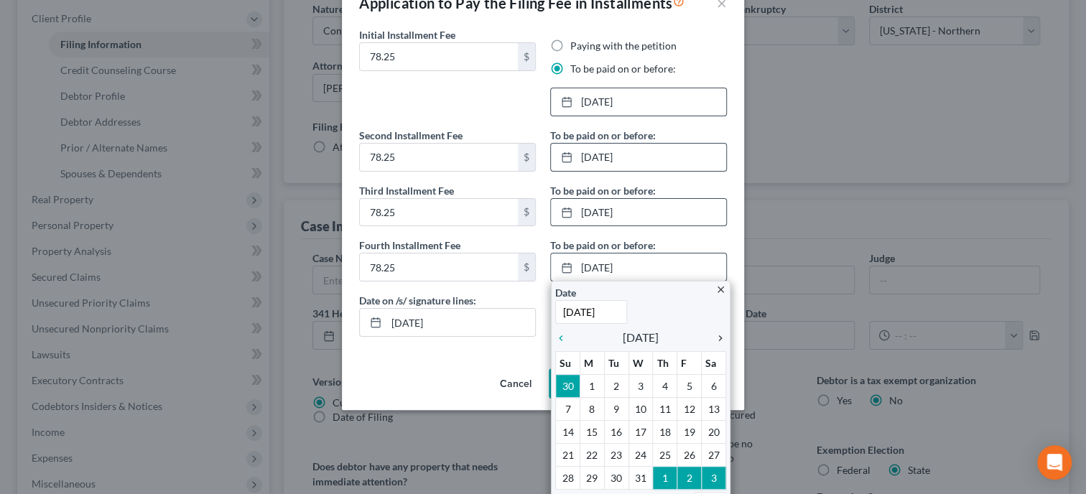
scroll to position [57, 0]
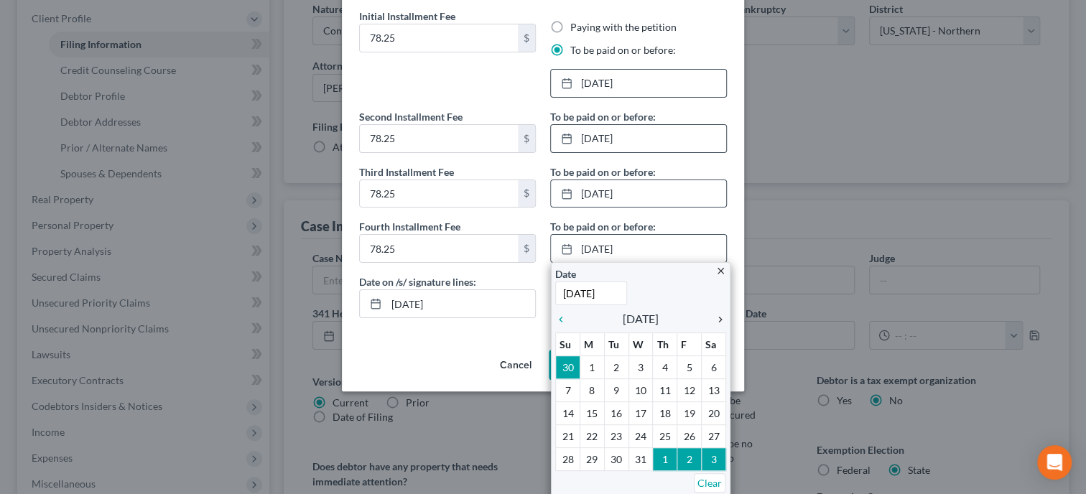
click at [716, 322] on icon "chevron_right" at bounding box center [717, 319] width 19 height 11
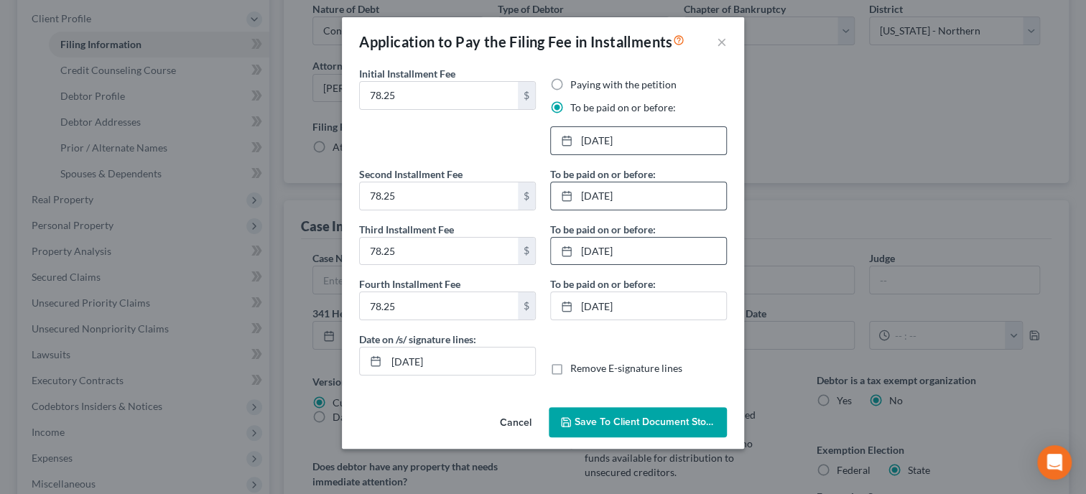
scroll to position [0, 0]
click at [626, 416] on span "Save to Client Document Storage" at bounding box center [651, 422] width 152 height 12
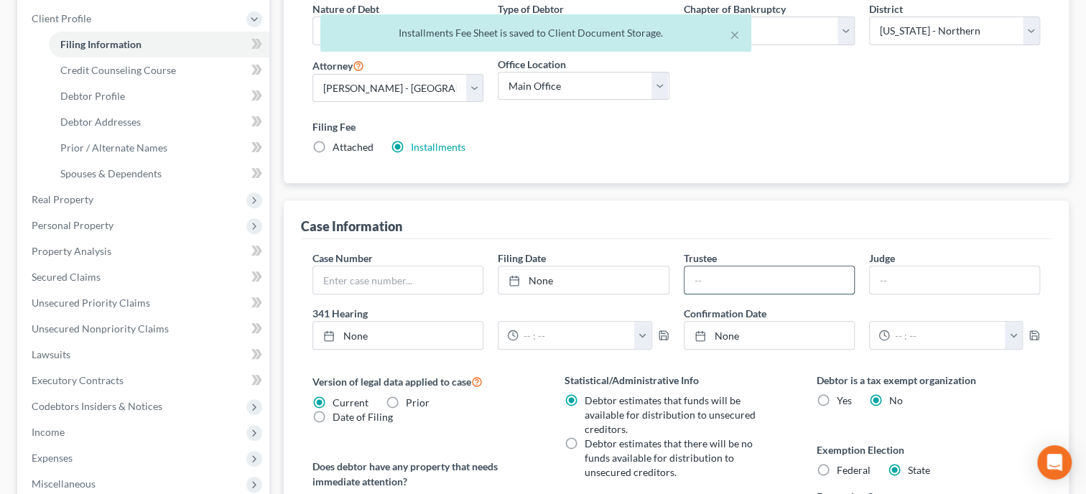
click at [704, 282] on input "text" at bounding box center [770, 280] width 170 height 27
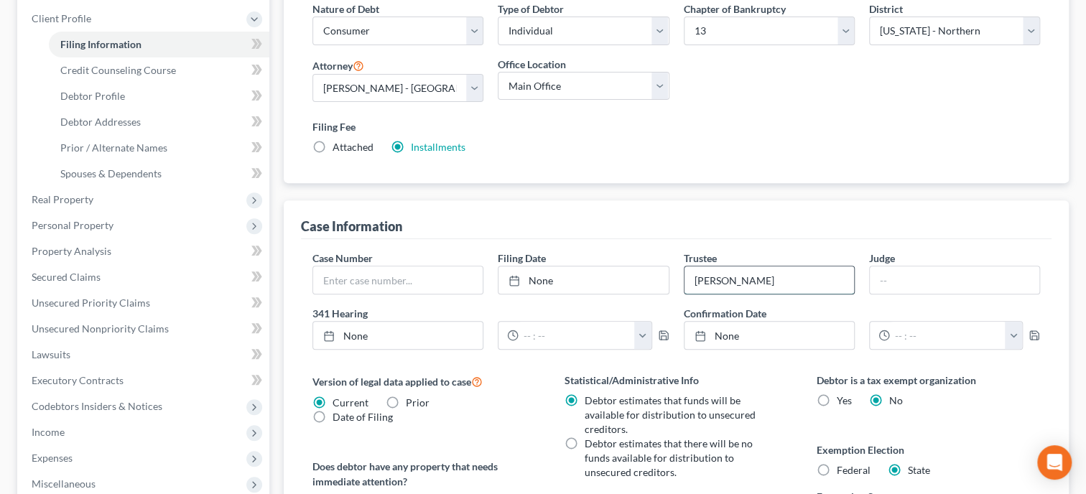
type input "Linda Gore"
type input "r"
type input "Robinson"
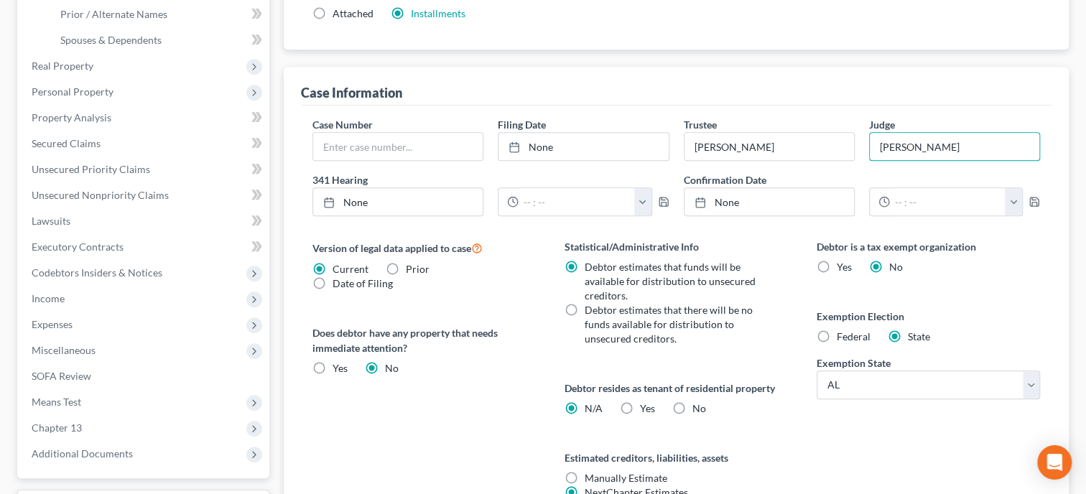
scroll to position [494, 0]
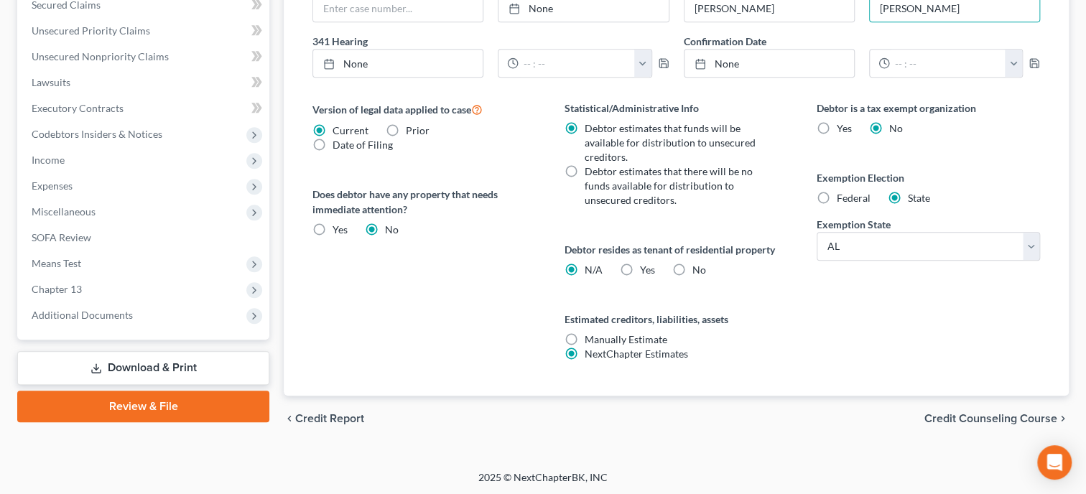
click at [971, 417] on span "Credit Counseling Course" at bounding box center [991, 418] width 133 height 11
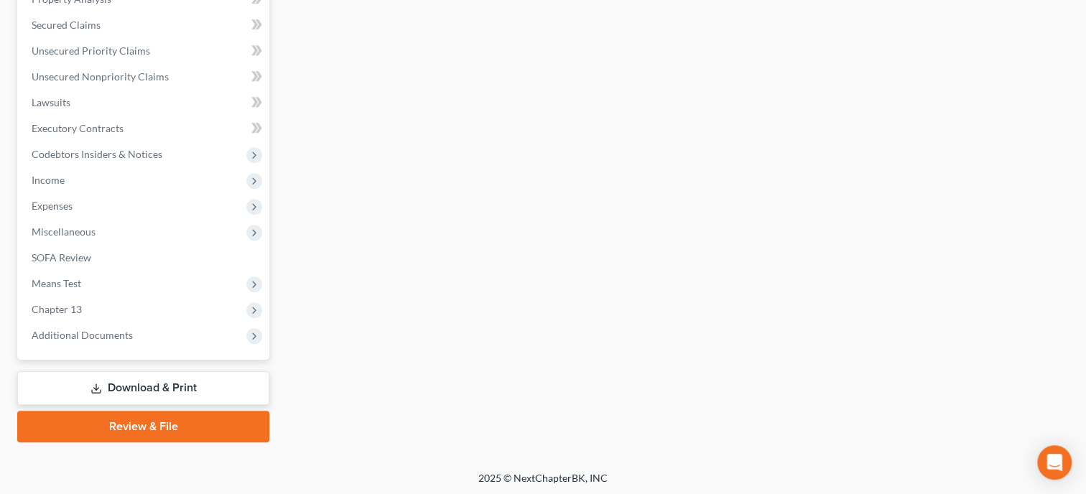
scroll to position [179, 0]
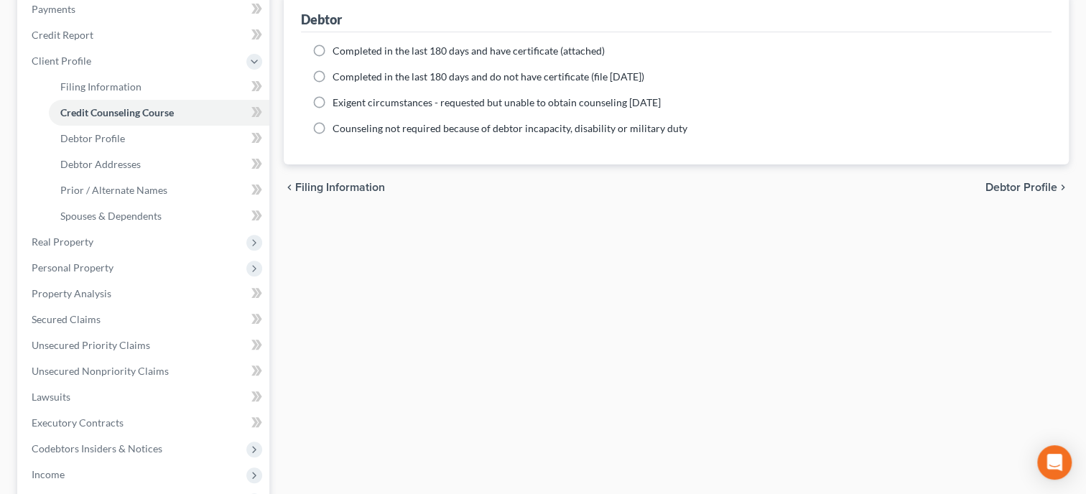
click at [411, 55] on span "Completed in the last 180 days and have certificate (attached)" at bounding box center [469, 51] width 272 height 12
click at [348, 53] on input "Completed in the last 180 days and have certificate (attached)" at bounding box center [342, 48] width 9 height 9
radio input "true"
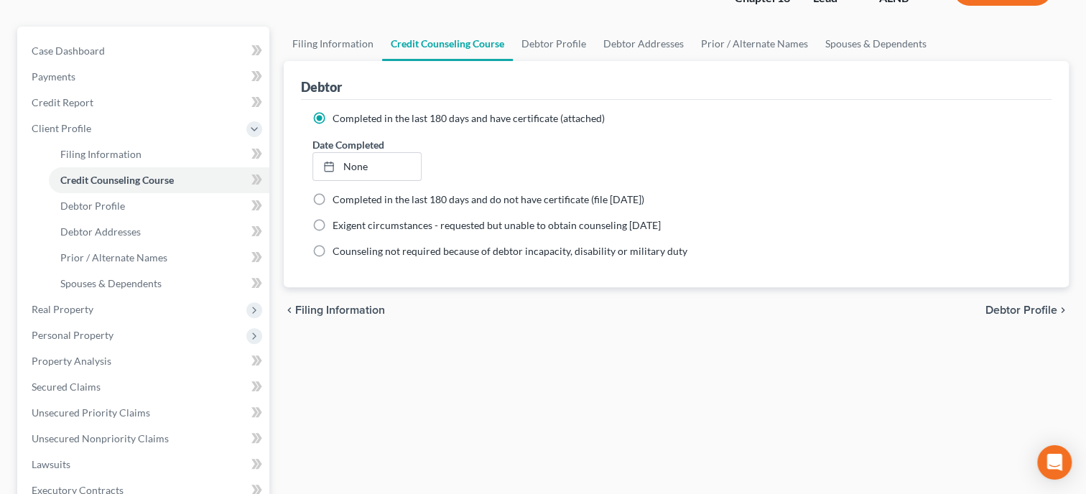
scroll to position [31, 0]
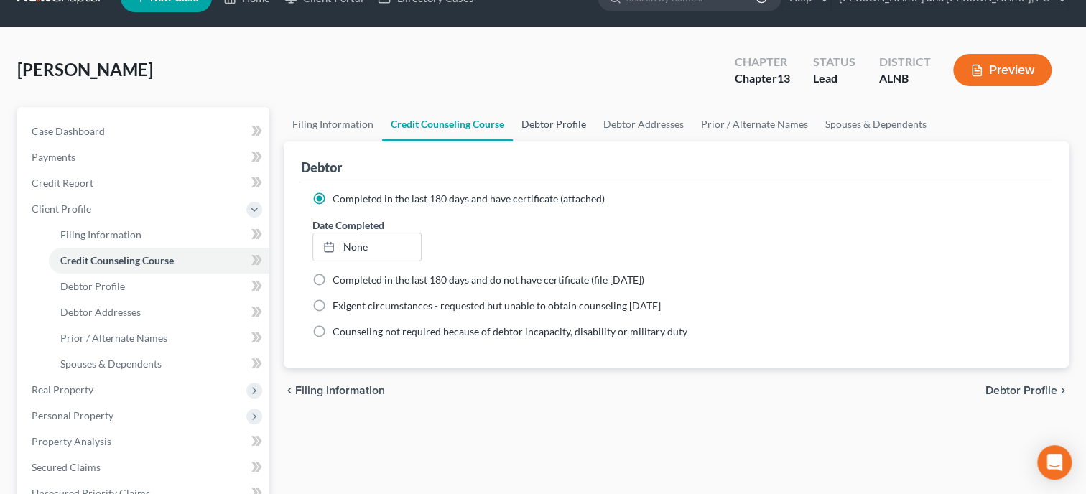
click at [556, 122] on link "Debtor Profile" at bounding box center [554, 124] width 82 height 34
select select "2"
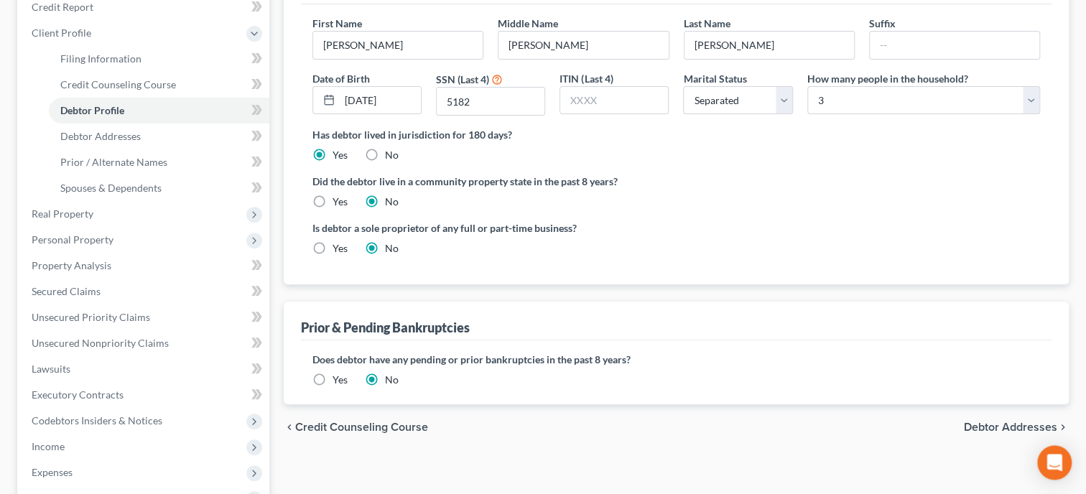
scroll to position [295, 0]
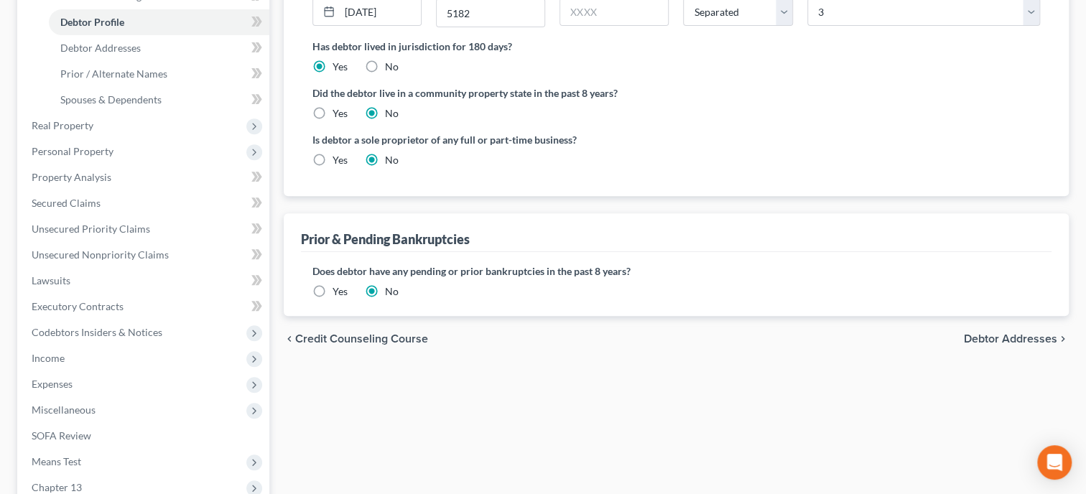
click at [333, 293] on label "Yes" at bounding box center [340, 291] width 15 height 14
click at [338, 293] on input "Yes" at bounding box center [342, 288] width 9 height 9
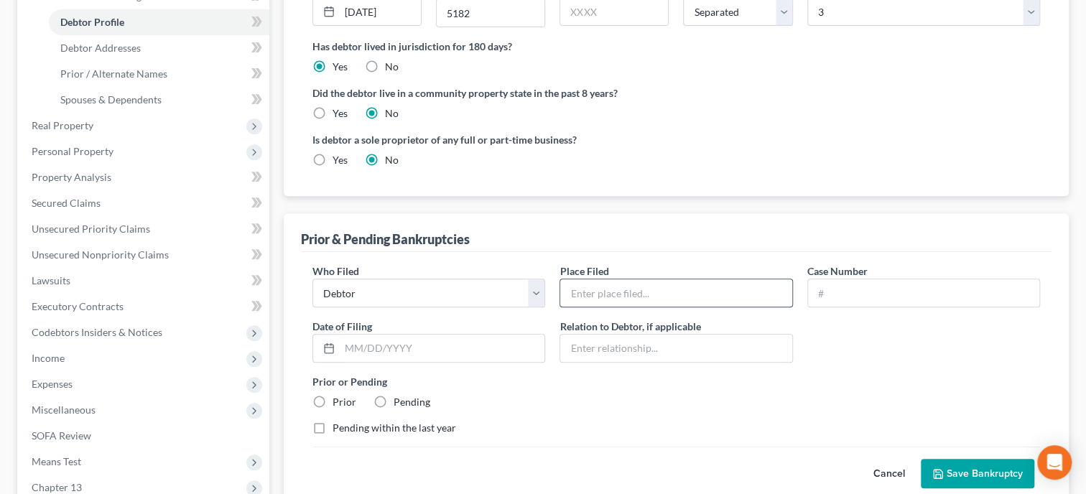
click at [581, 288] on input "text" at bounding box center [675, 292] width 231 height 27
click at [364, 343] on input "text" at bounding box center [442, 348] width 205 height 27
paste input "02/12/2004"
type input "02/12/2004"
click at [583, 284] on input "text" at bounding box center [675, 292] width 231 height 27
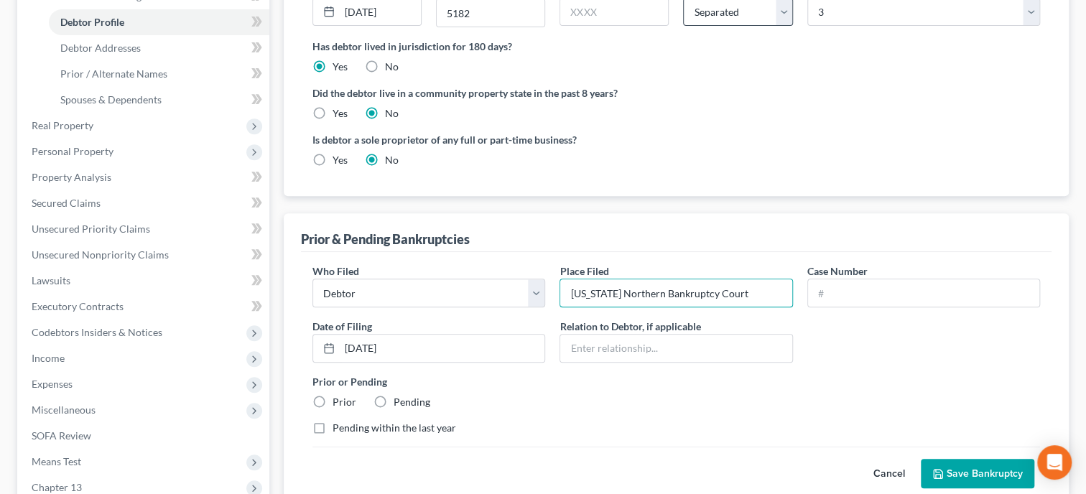
type input "Alabama Northern Bankruptcy Court"
click at [894, 300] on input "text" at bounding box center [923, 292] width 231 height 27
paste input "2004bk40482"
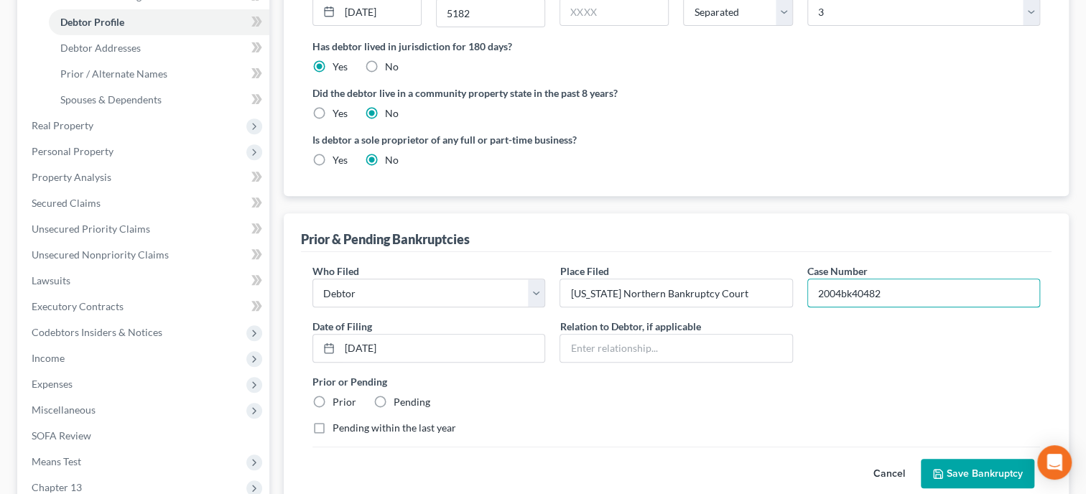
type input "2004bk40482"
click at [883, 371] on div "Who Filed * Debtor Other Place Filed * Alabama Northern Bankruptcy Court Case N…" at bounding box center [676, 355] width 742 height 183
click at [333, 398] on label "Prior" at bounding box center [345, 402] width 24 height 14
click at [338, 398] on input "Prior" at bounding box center [342, 399] width 9 height 9
radio input "true"
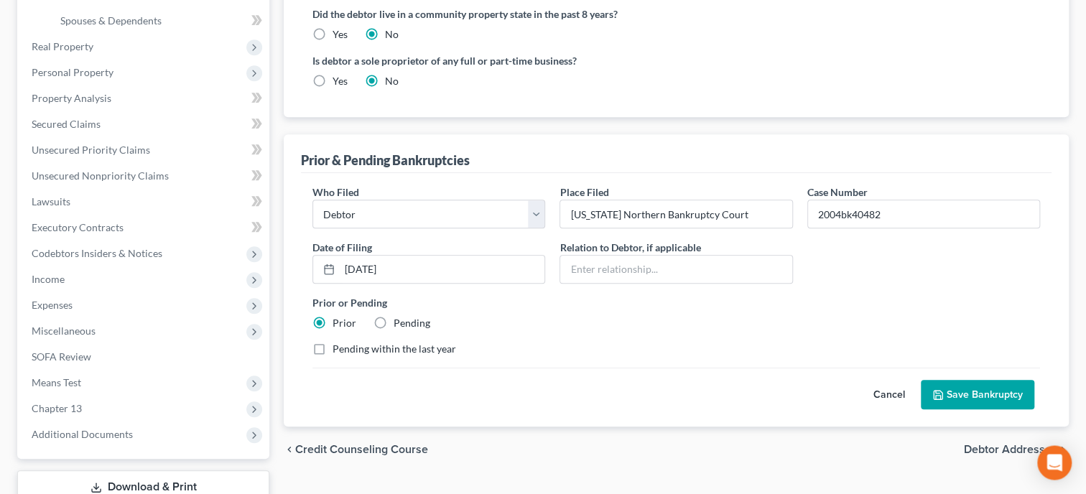
scroll to position [443, 0]
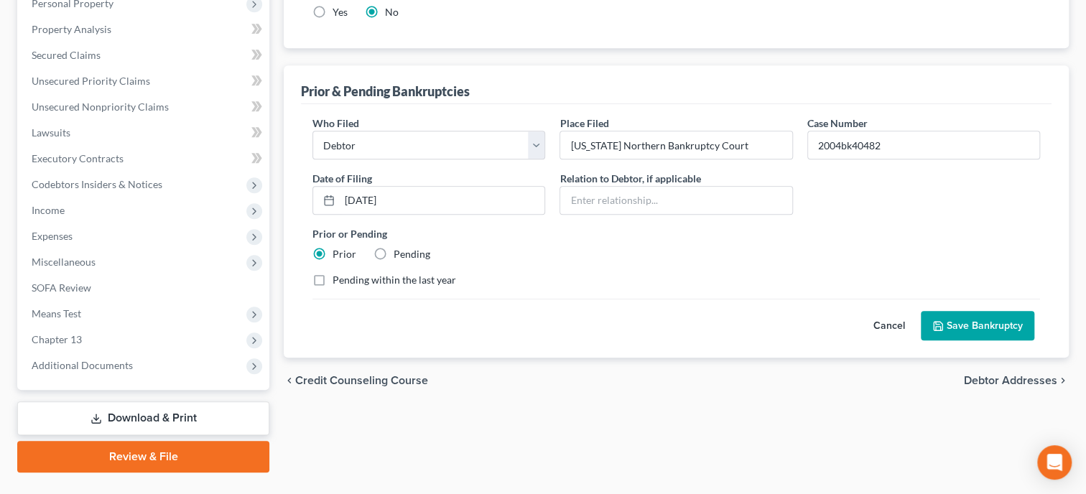
click at [1003, 326] on button "Save Bankruptcy" at bounding box center [978, 326] width 114 height 30
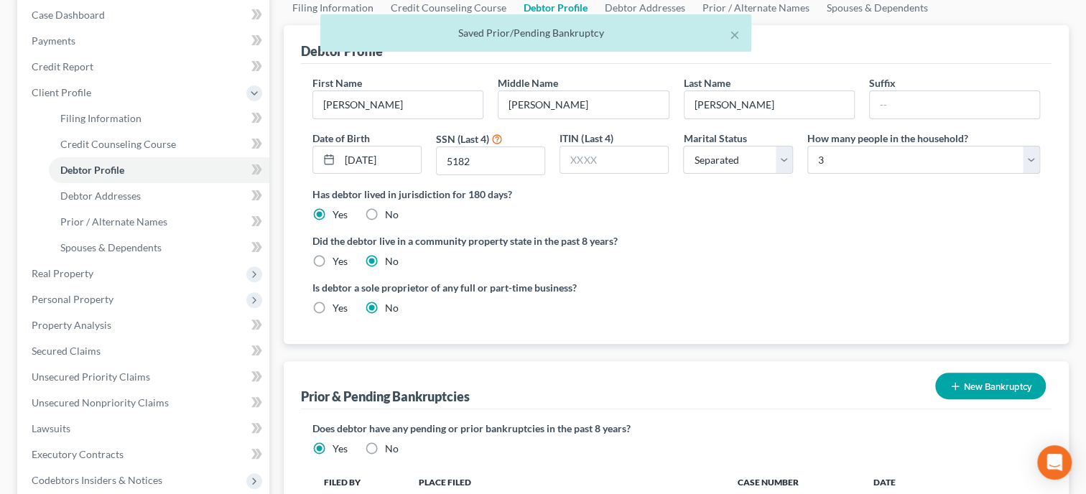
scroll to position [0, 0]
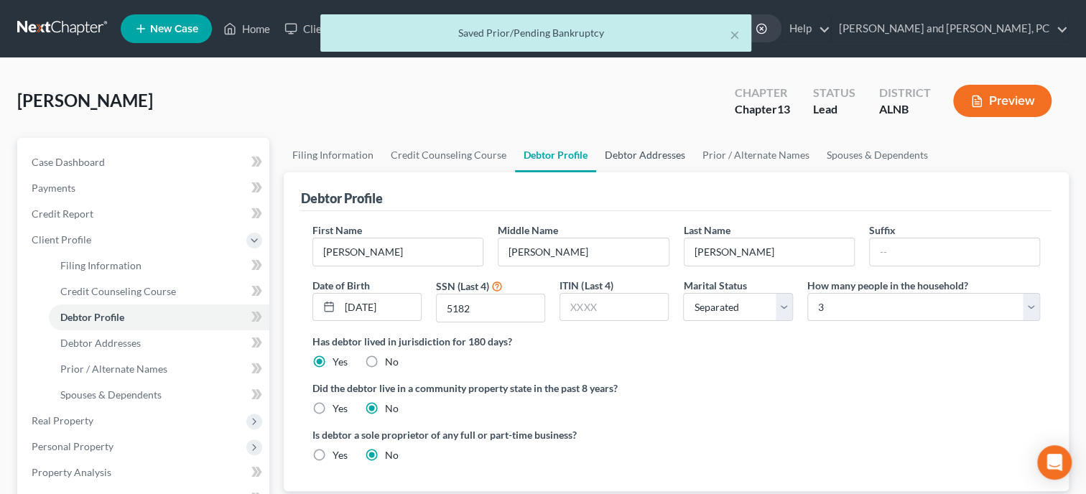
click at [650, 159] on link "Debtor Addresses" at bounding box center [645, 155] width 98 height 34
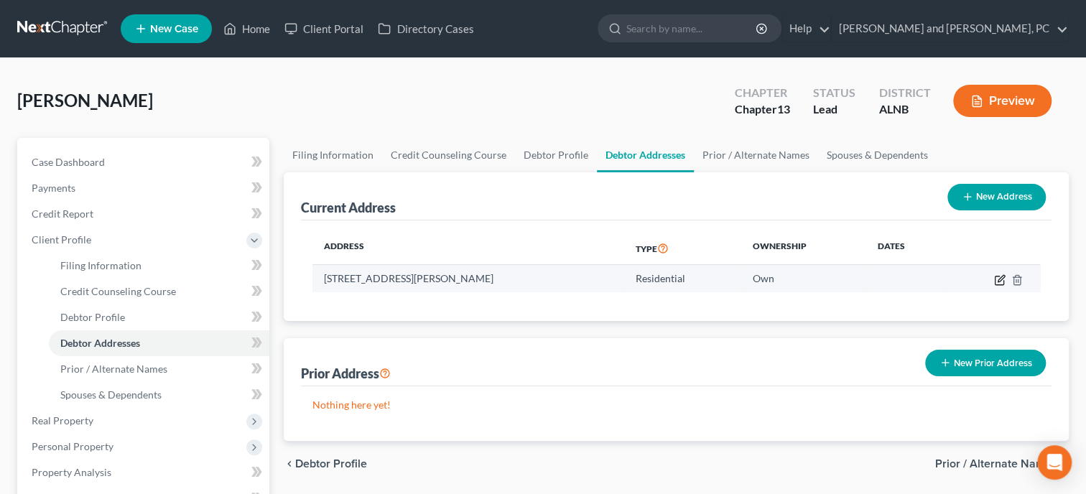
click at [999, 277] on icon "button" at bounding box center [999, 279] width 11 height 11
select select "0"
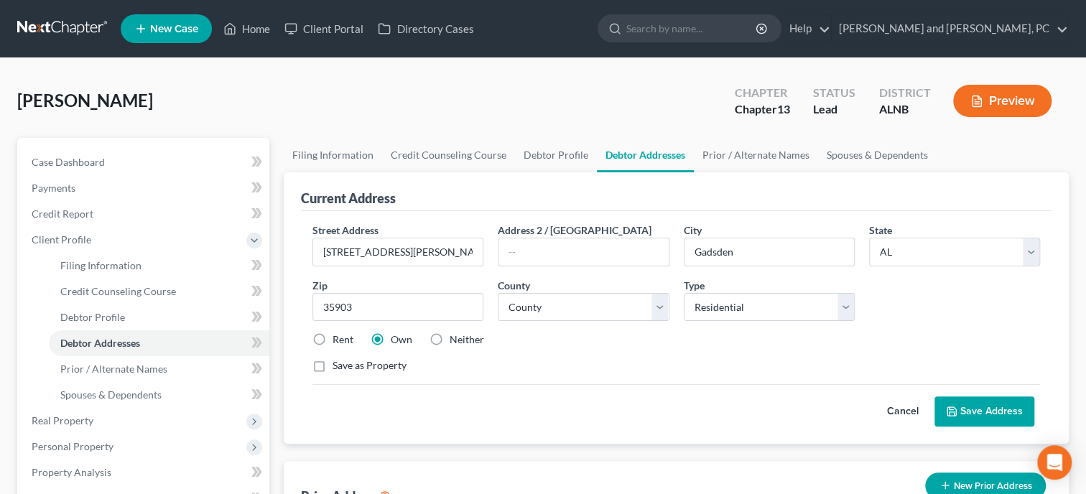
click at [953, 403] on button "Save Address" at bounding box center [985, 412] width 100 height 30
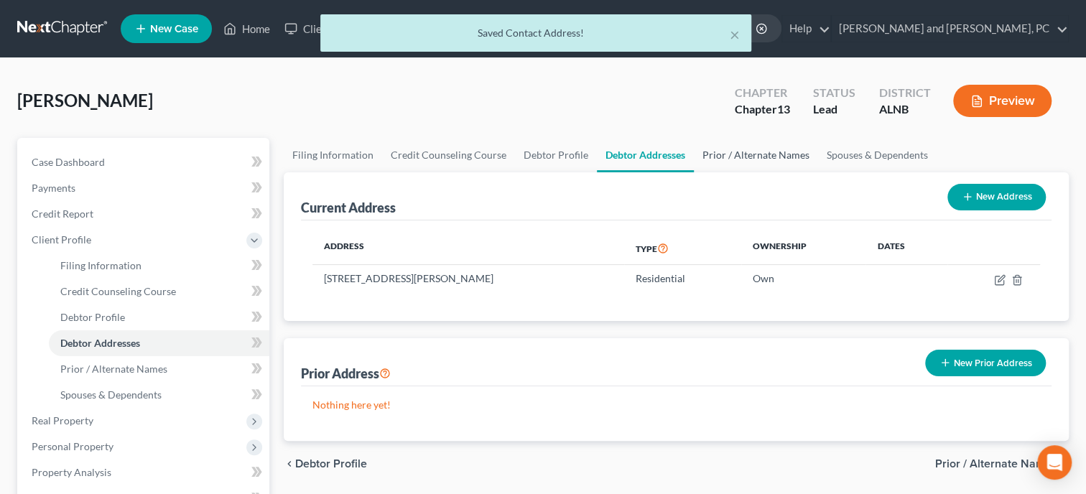
click at [782, 159] on link "Prior / Alternate Names" at bounding box center [756, 155] width 124 height 34
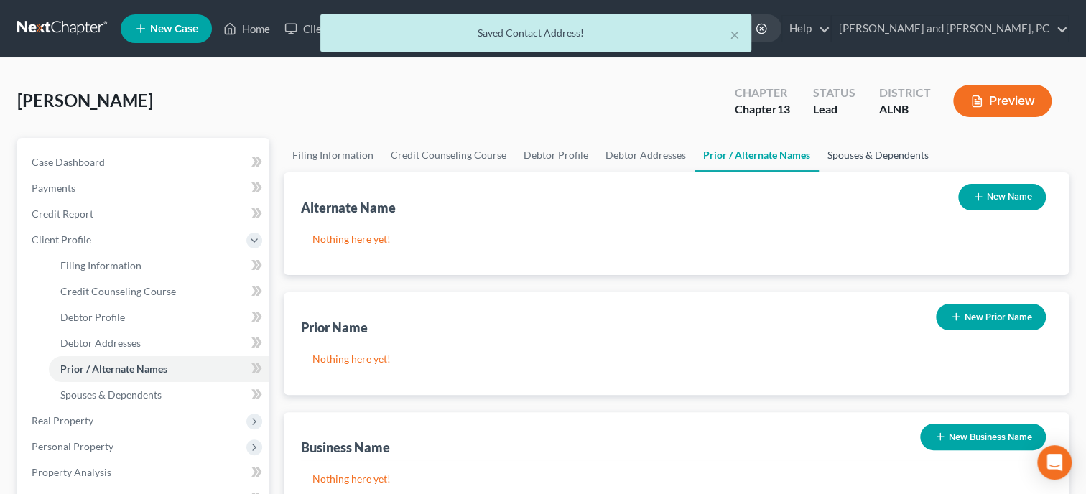
click at [838, 152] on link "Spouses & Dependents" at bounding box center [878, 155] width 119 height 34
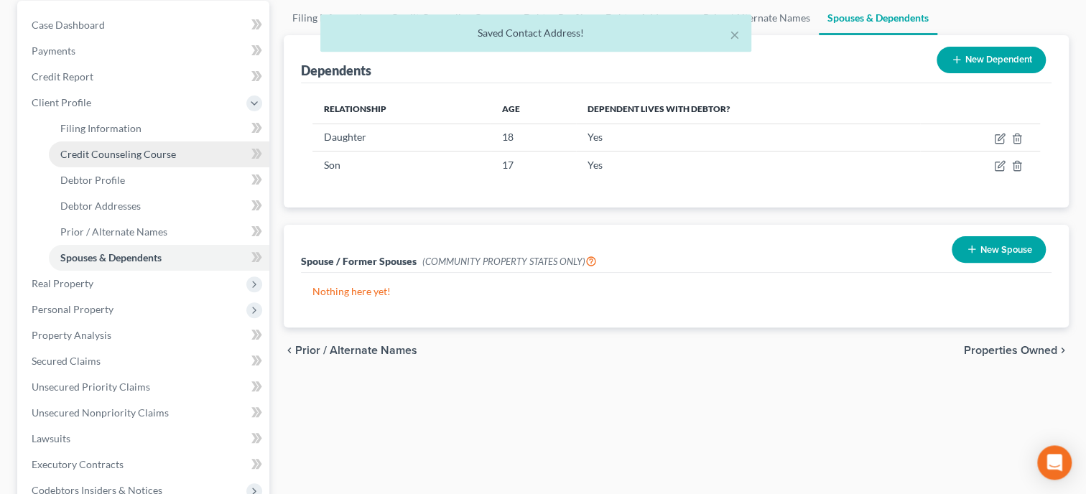
scroll to position [147, 0]
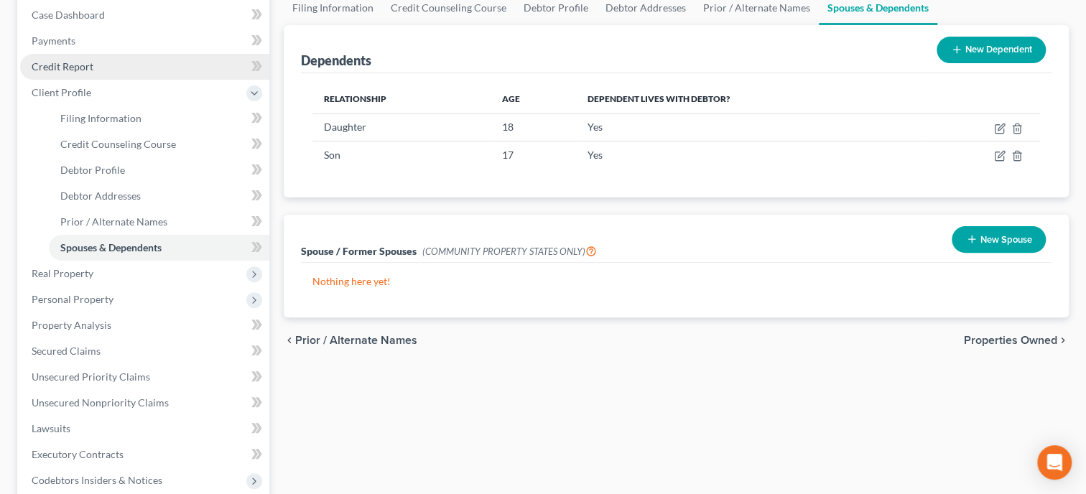
click at [85, 71] on span "Credit Report" at bounding box center [63, 66] width 62 height 12
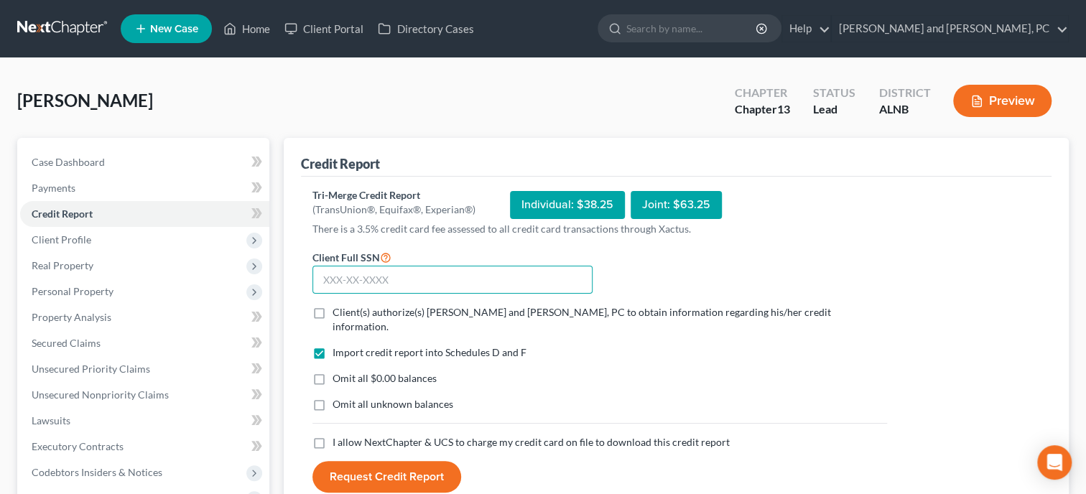
click at [425, 272] on input "text" at bounding box center [453, 280] width 280 height 29
type input "418-15-5182"
click at [333, 310] on label "Client(s) authorize(s) Jennings and Messer, PC to obtain information regarding …" at bounding box center [610, 319] width 555 height 29
click at [338, 310] on input "Client(s) authorize(s) Jennings and Messer, PC to obtain information regarding …" at bounding box center [342, 309] width 9 height 9
checkbox input "true"
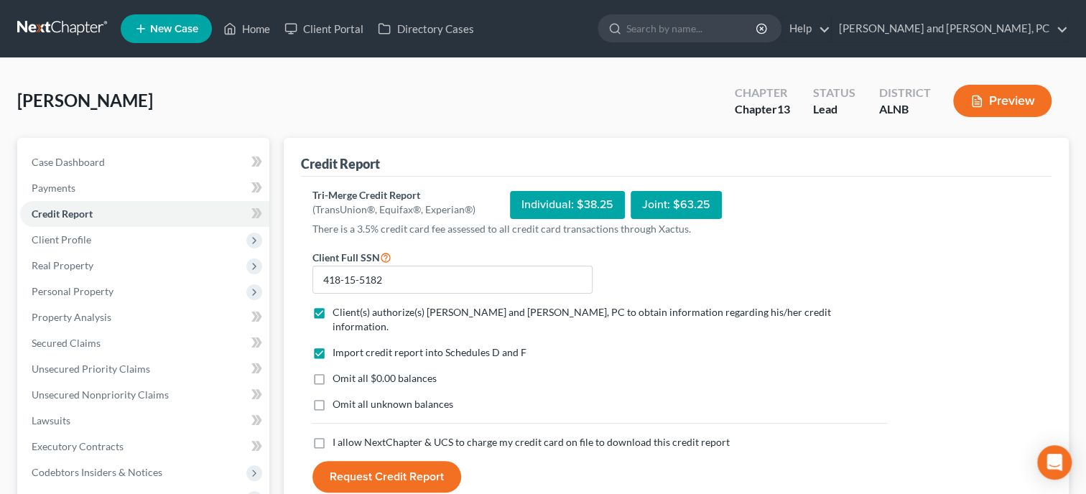
click at [333, 371] on label "Omit all $0.00 balances" at bounding box center [385, 378] width 104 height 14
click at [338, 371] on input "Omit all $0.00 balances" at bounding box center [342, 375] width 9 height 9
checkbox input "true"
click at [333, 435] on label "I allow NextChapter & UCS to charge my credit card on file to download this cre…" at bounding box center [531, 442] width 397 height 14
click at [338, 435] on input "I allow NextChapter & UCS to charge my credit card on file to download this cre…" at bounding box center [342, 439] width 9 height 9
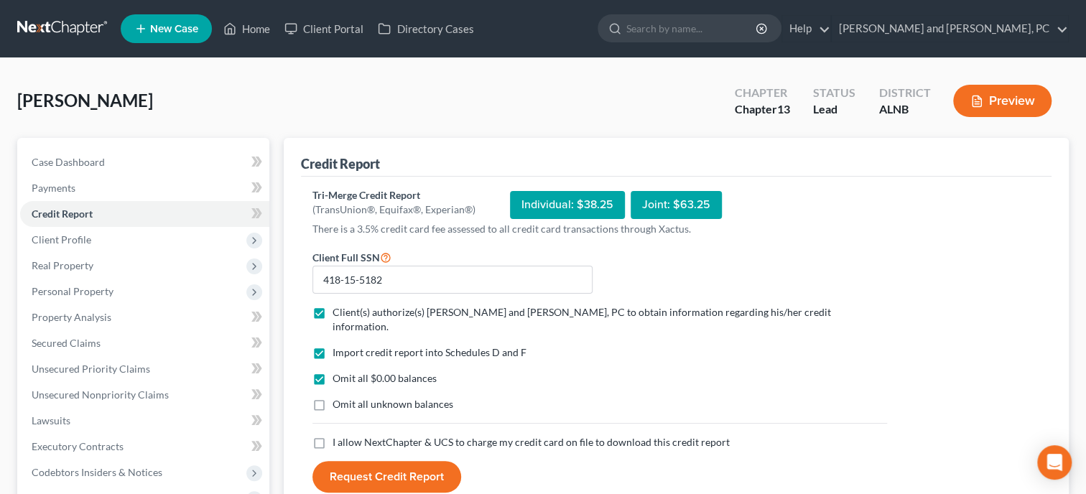
checkbox input "true"
click at [377, 461] on button "Request Credit Report" at bounding box center [387, 477] width 149 height 32
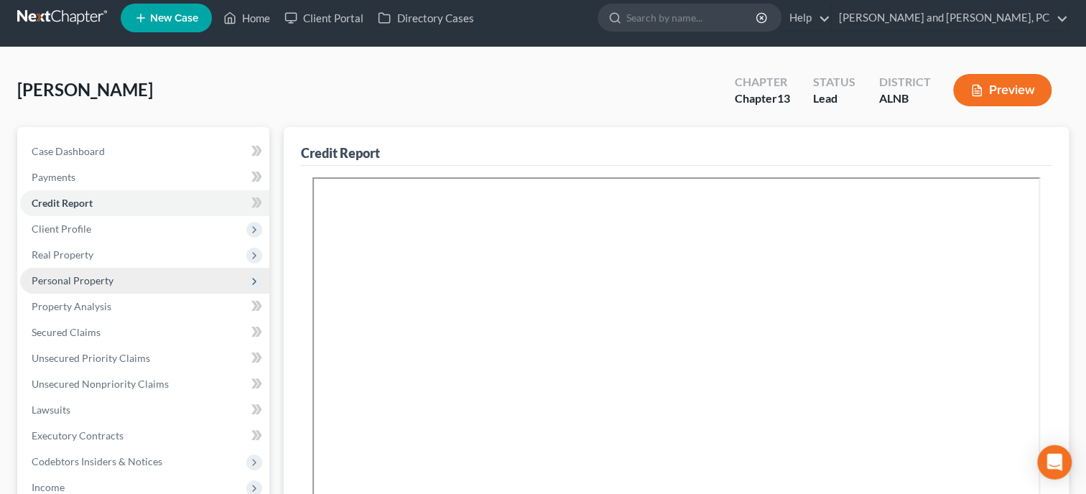
scroll to position [73, 0]
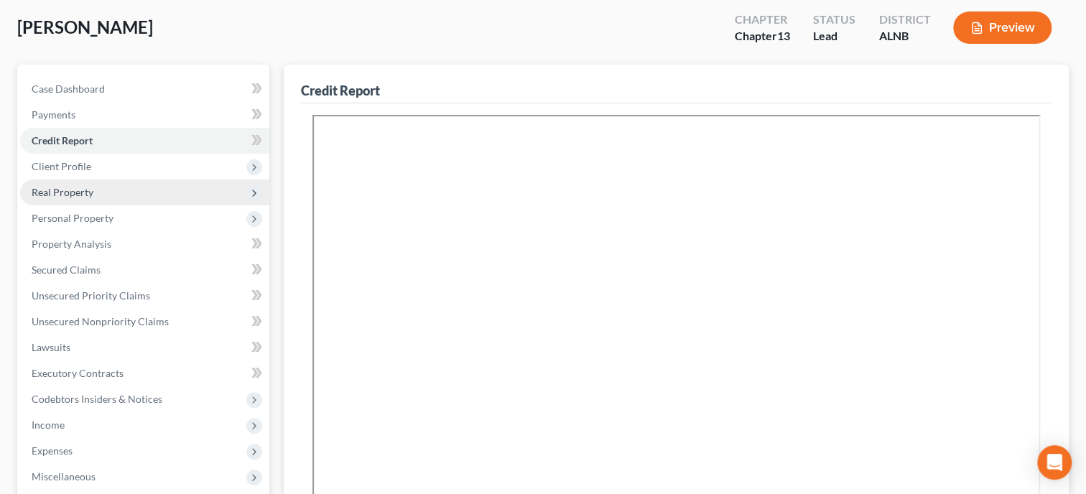
click at [85, 190] on span "Real Property" at bounding box center [63, 192] width 62 height 12
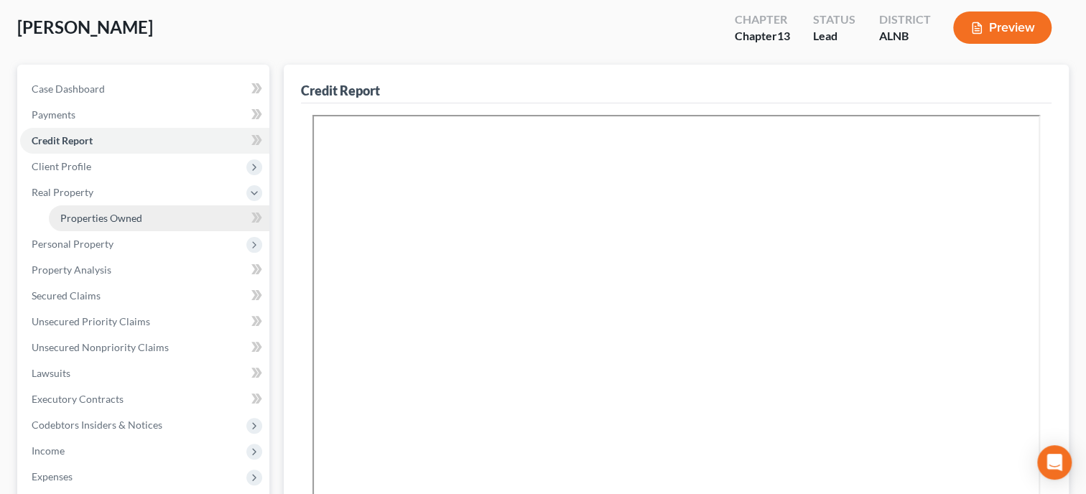
click at [93, 214] on span "Properties Owned" at bounding box center [101, 218] width 82 height 12
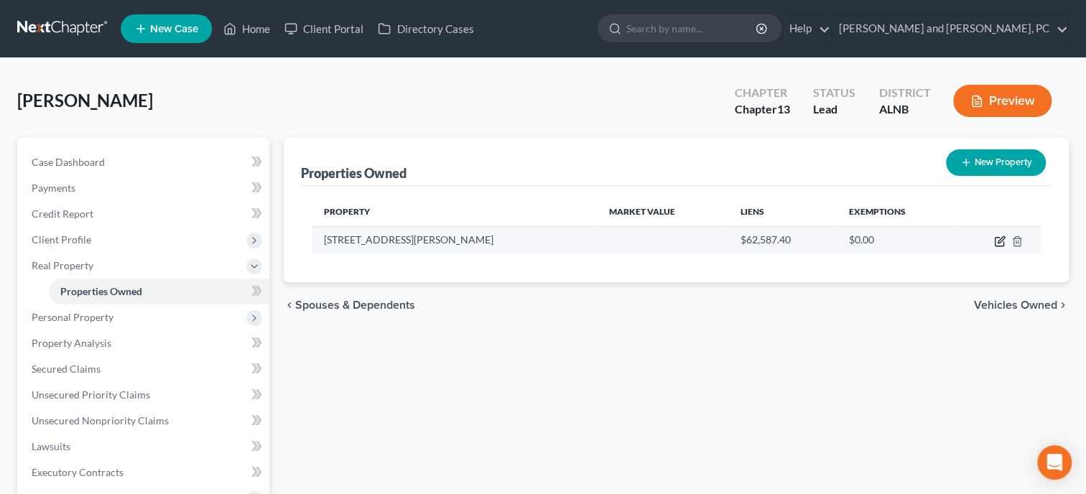
click at [996, 239] on icon "button" at bounding box center [999, 241] width 11 height 11
select select "0"
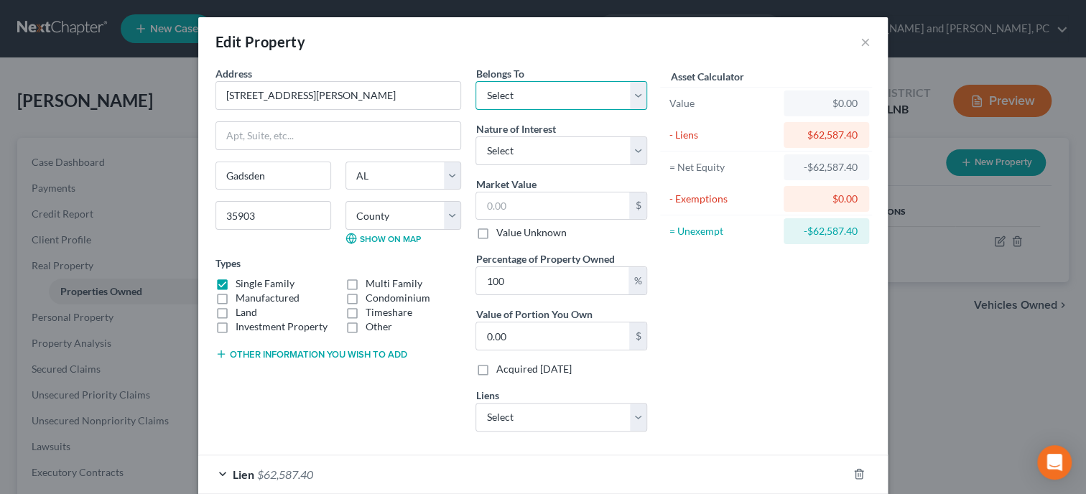
select select "0"
click option "Debtor 1 Only" at bounding box center [0, 0] width 0 height 0
click at [476, 137] on select "Select Fee Simple Joint Tenant Life Estate Equitable Interest Future Interest T…" at bounding box center [562, 151] width 172 height 29
select select "0"
click option "Fee Simple" at bounding box center [0, 0] width 0 height 0
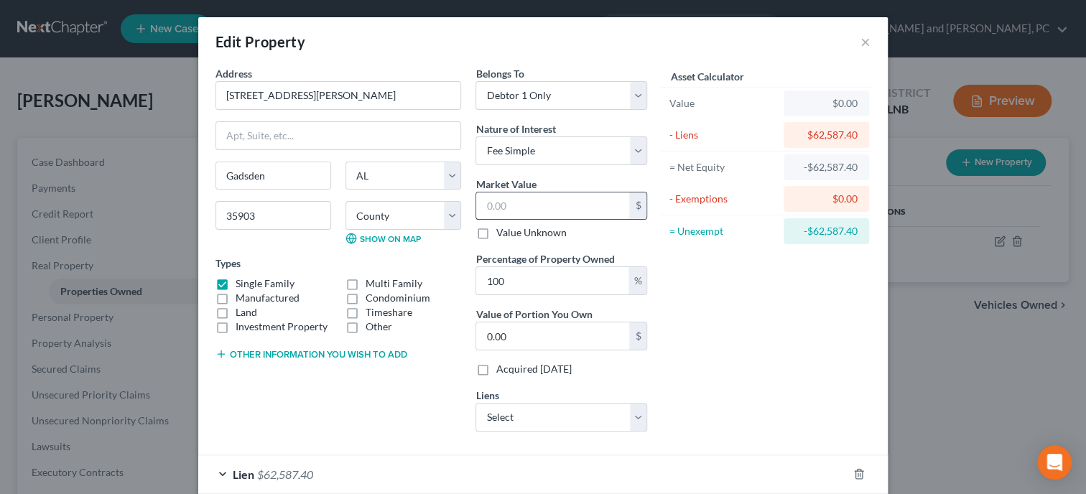
click at [562, 203] on input "text" at bounding box center [552, 206] width 153 height 27
type input "1"
type input "1.00"
type input "16"
type input "16.00"
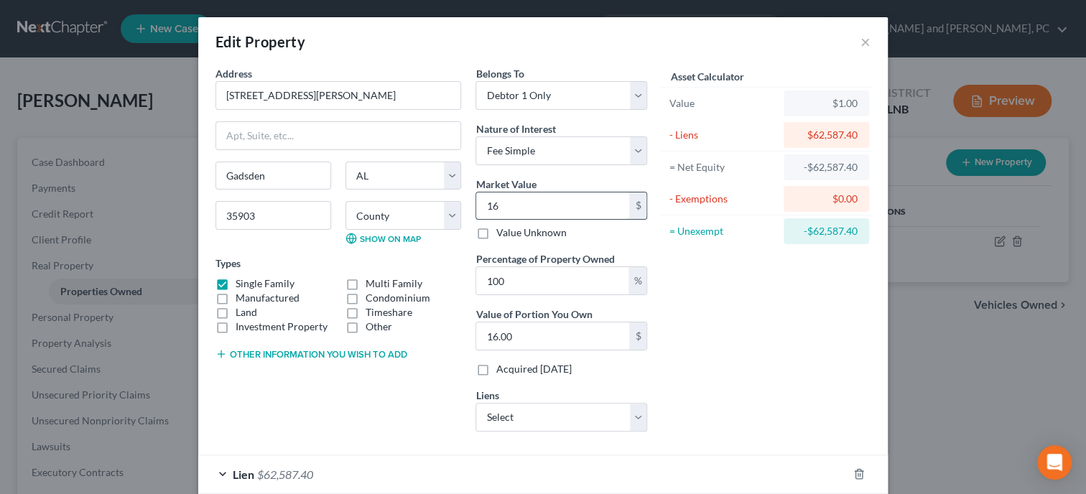
type input "166"
type input "166.00"
type input "1667"
type input "1,667.00"
type input "1,6670"
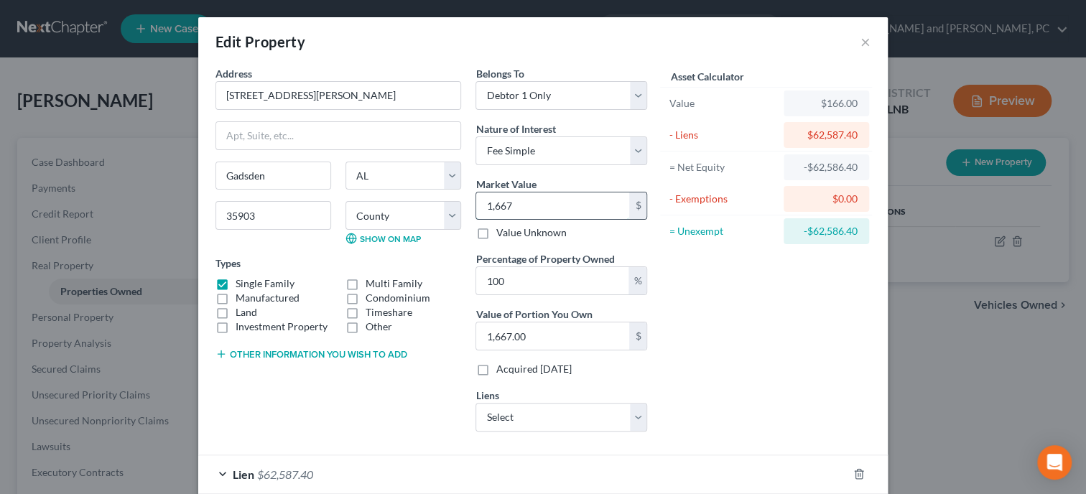
type input "16,670.00"
type input "16,6700"
type input "166,700.00"
select select "0"
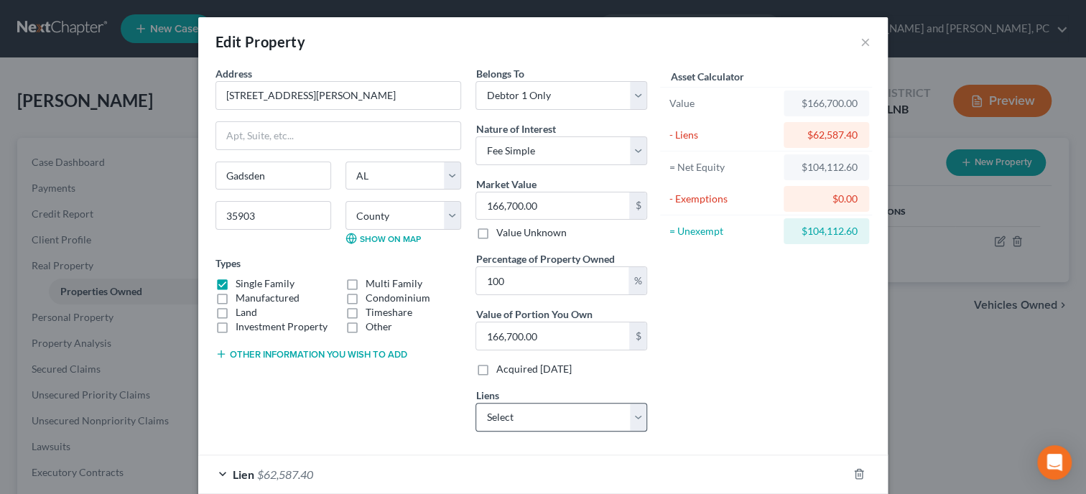
select select "0"
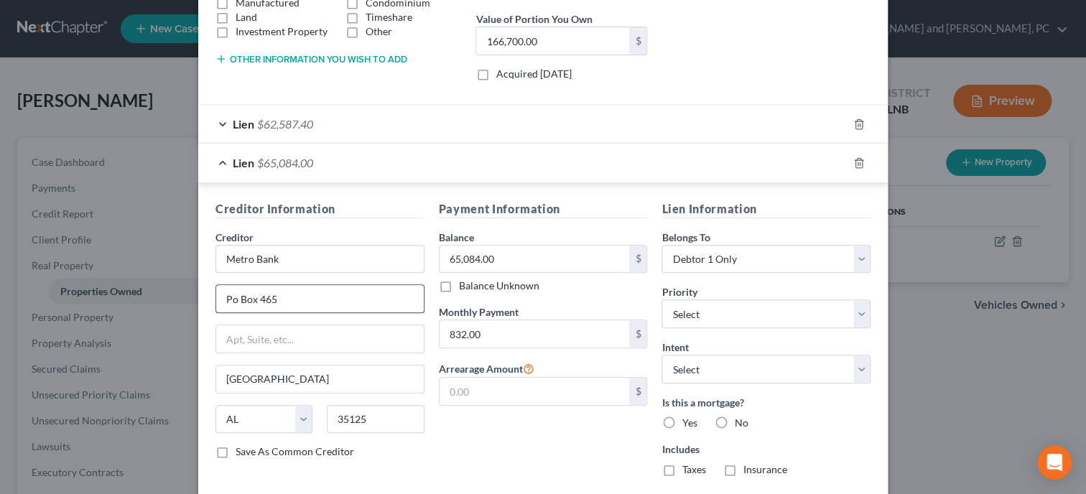
scroll to position [147, 0]
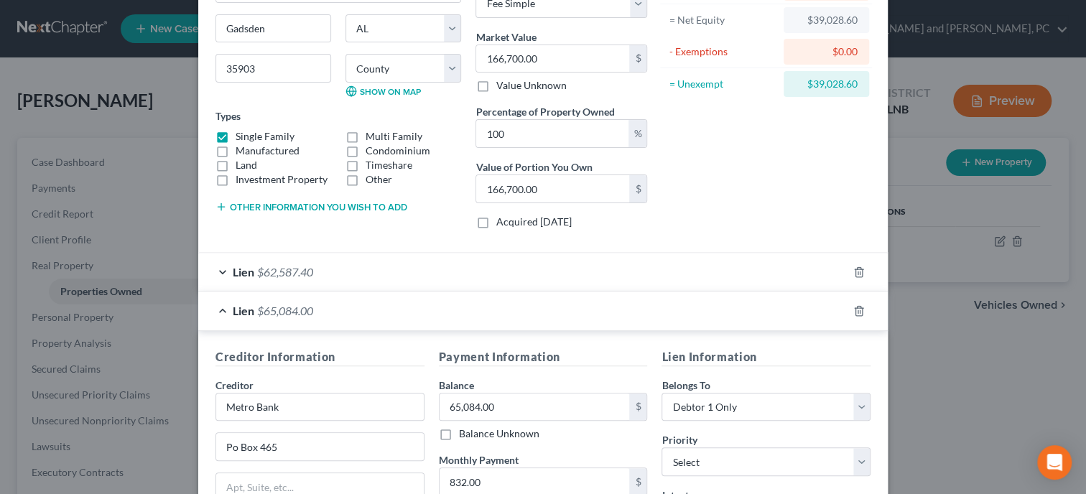
click at [571, 277] on div "Lien $62,587.40" at bounding box center [522, 272] width 649 height 38
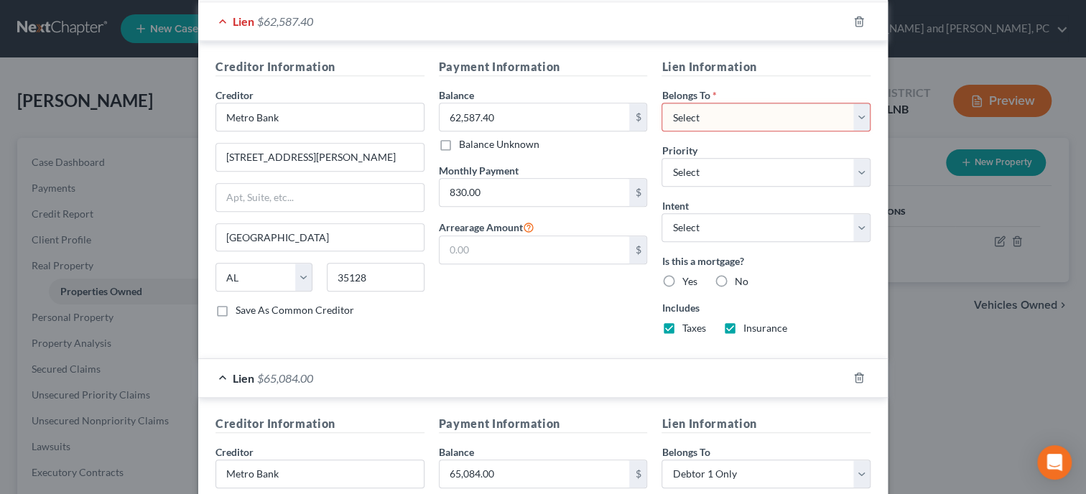
scroll to position [29, 0]
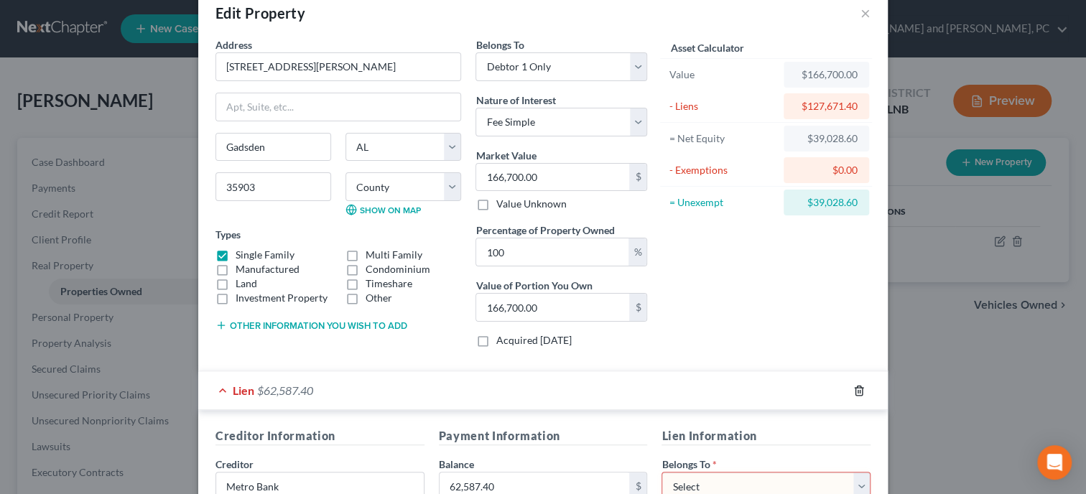
click at [859, 387] on icon "button" at bounding box center [858, 390] width 11 height 11
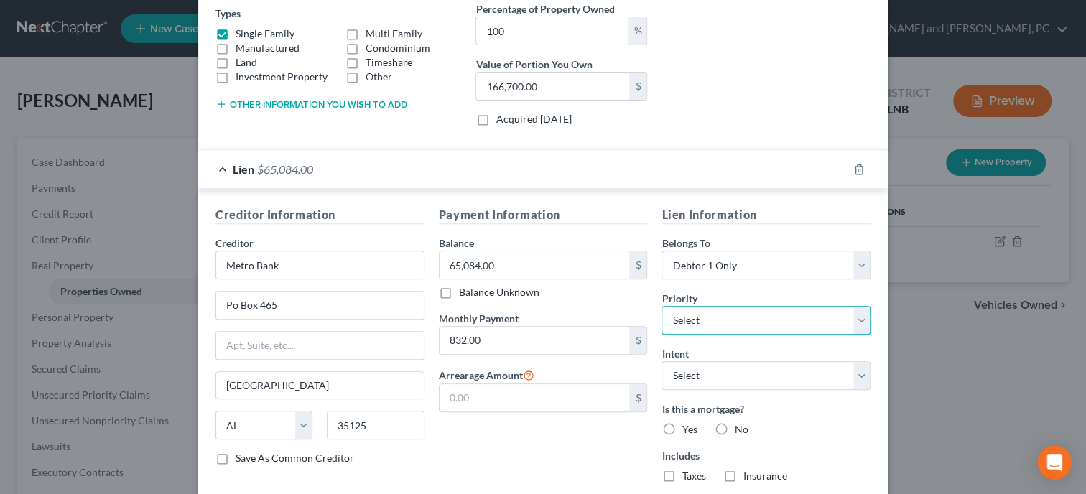
select select "0"
click option "1st" at bounding box center [0, 0] width 0 height 0
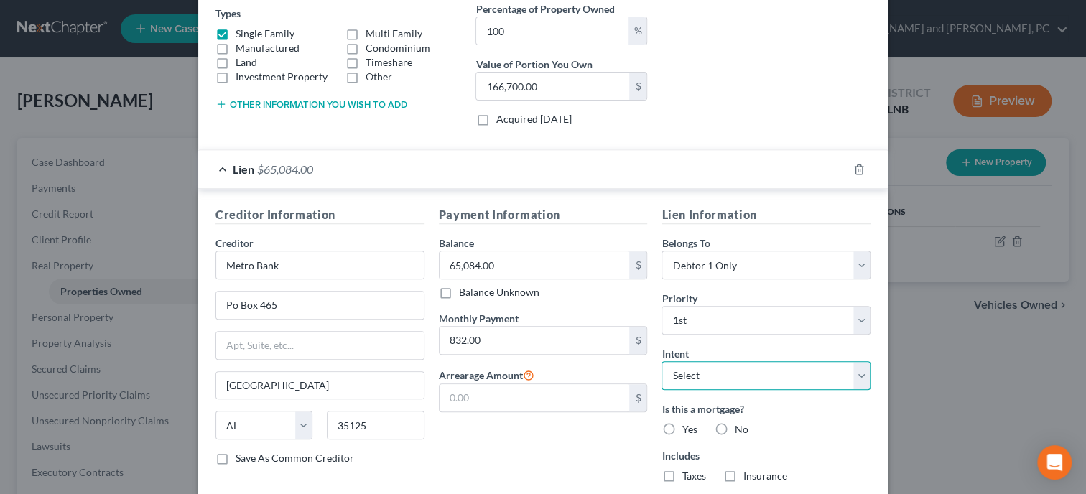
click at [662, 361] on select "Select Surrender Redeem Reaffirm Avoid Other" at bounding box center [766, 375] width 209 height 29
select select "2"
click option "Reaffirm" at bounding box center [0, 0] width 0 height 0
click at [682, 424] on label "Yes" at bounding box center [689, 429] width 15 height 14
click at [688, 424] on input "Yes" at bounding box center [692, 426] width 9 height 9
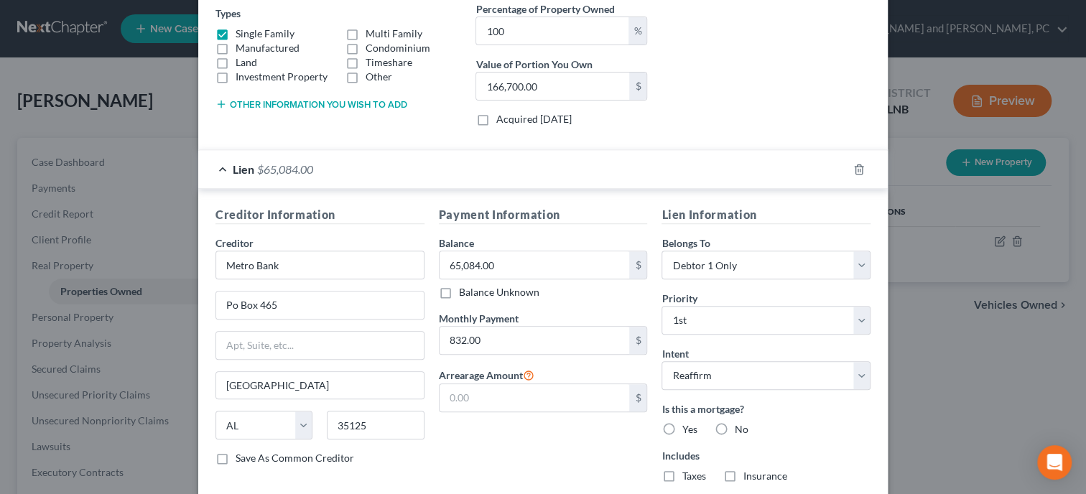
radio input "true"
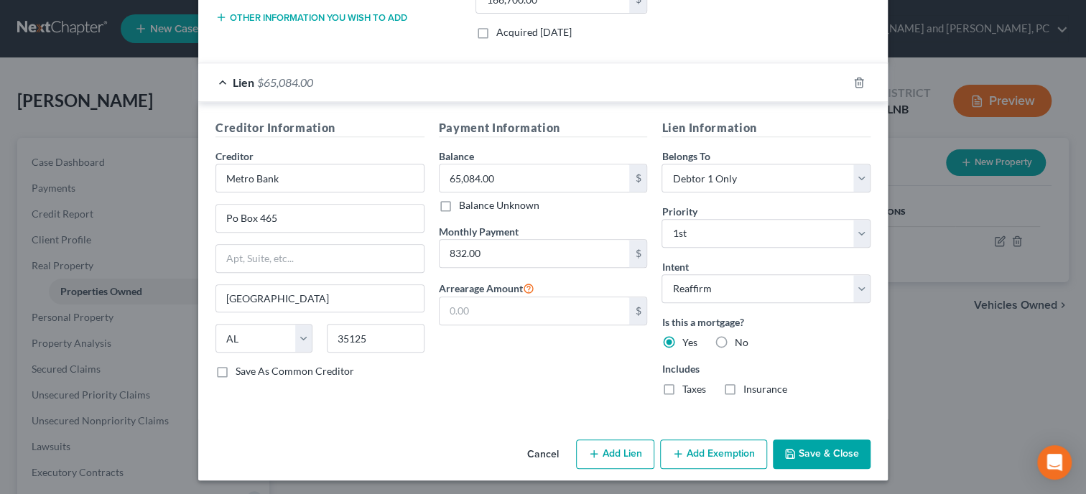
scroll to position [338, 0]
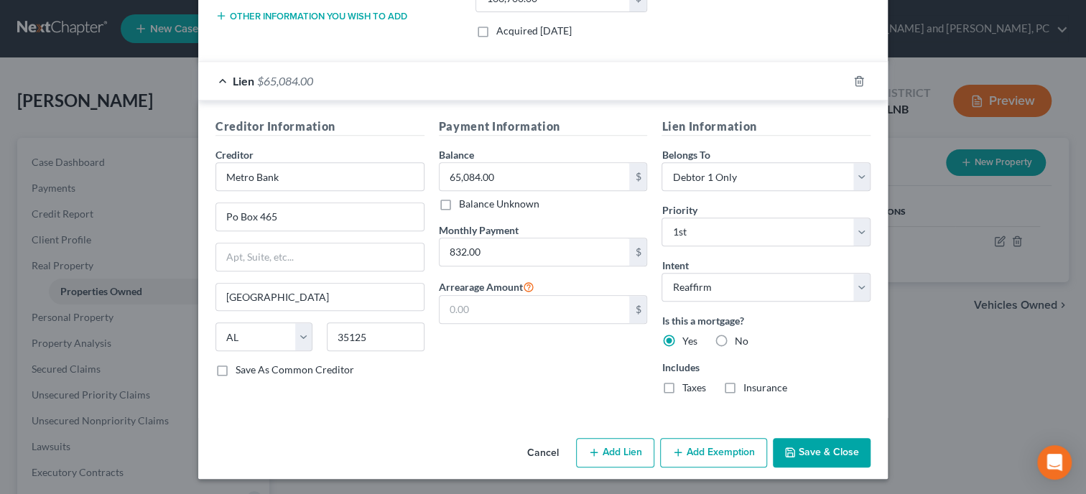
click at [682, 387] on label "Taxes" at bounding box center [694, 388] width 24 height 14
click at [688, 387] on input "Taxes" at bounding box center [692, 385] width 9 height 9
checkbox input "true"
click at [743, 388] on label "Insurance" at bounding box center [765, 388] width 44 height 14
click at [749, 388] on input "Insurance" at bounding box center [753, 385] width 9 height 9
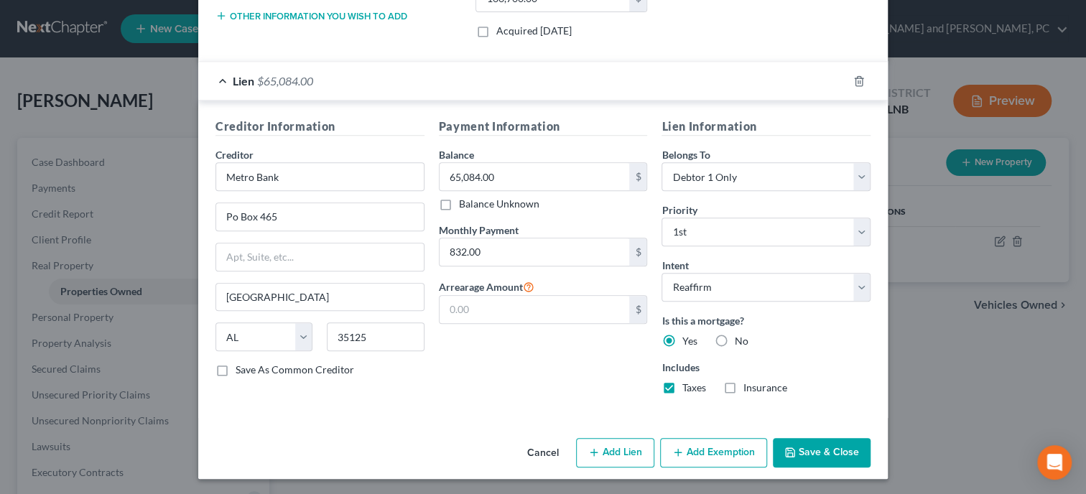
checkbox input "true"
click at [501, 319] on input "text" at bounding box center [535, 309] width 190 height 27
type input "8,000.00"
click at [471, 343] on div "Payment Information Balance 65,084.00 $ Balance Unknown Balance Undetermined 65…" at bounding box center [543, 262] width 223 height 288
click at [711, 454] on button "Add Exemption" at bounding box center [713, 453] width 107 height 30
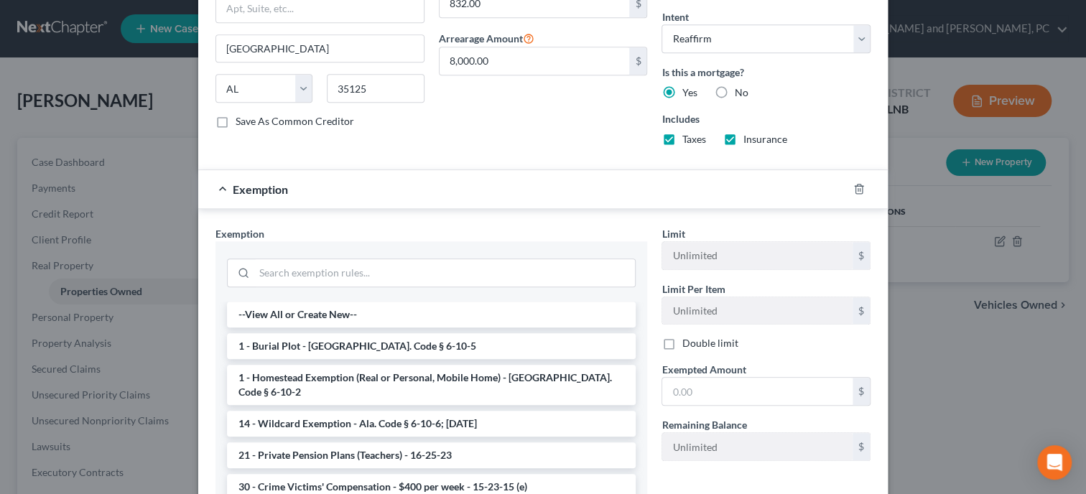
scroll to position [591, 0]
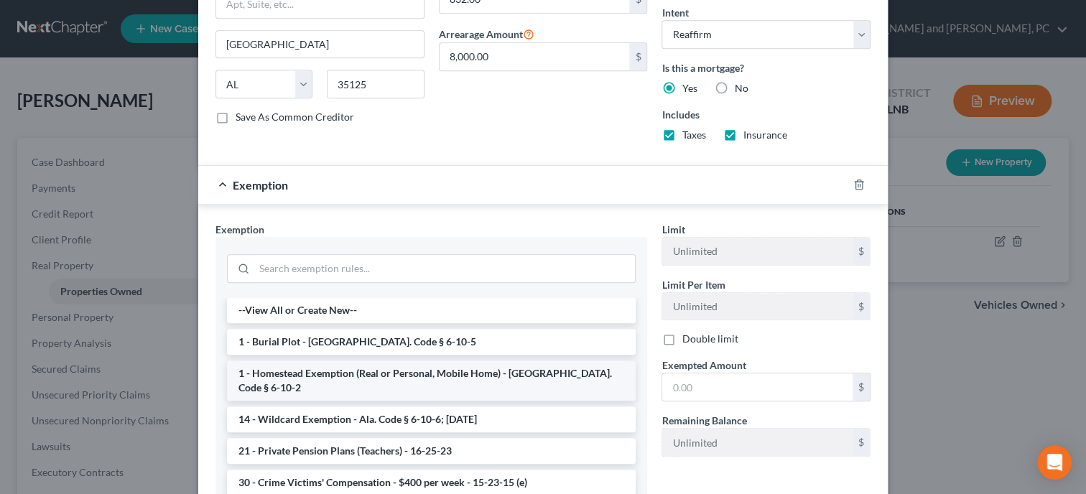
click at [448, 365] on li "1 - Homestead Exemption (Real or Personal, Mobile Home) - Ala. Code § 6-10-2" at bounding box center [431, 381] width 409 height 40
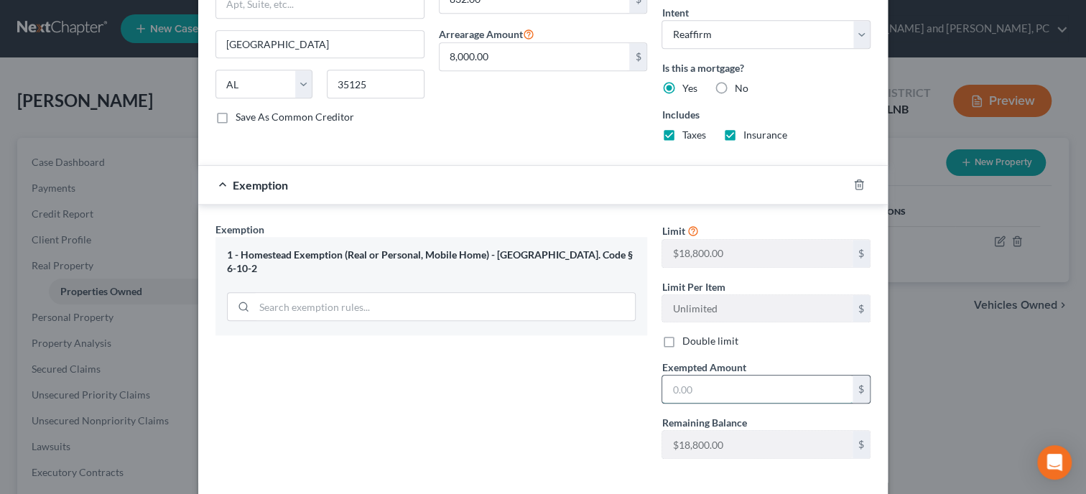
click at [683, 392] on input "text" at bounding box center [757, 389] width 190 height 27
type input "18,800.00"
click at [587, 369] on div "Exemption Set must be selected for CA. Exemption * 1 - Homestead Exemption (Rea…" at bounding box center [431, 346] width 446 height 249
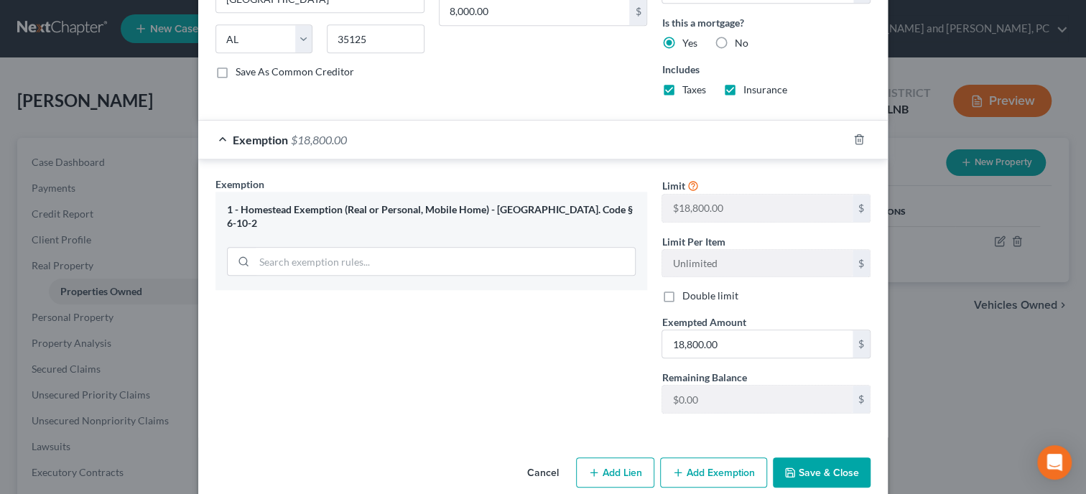
scroll to position [655, 0]
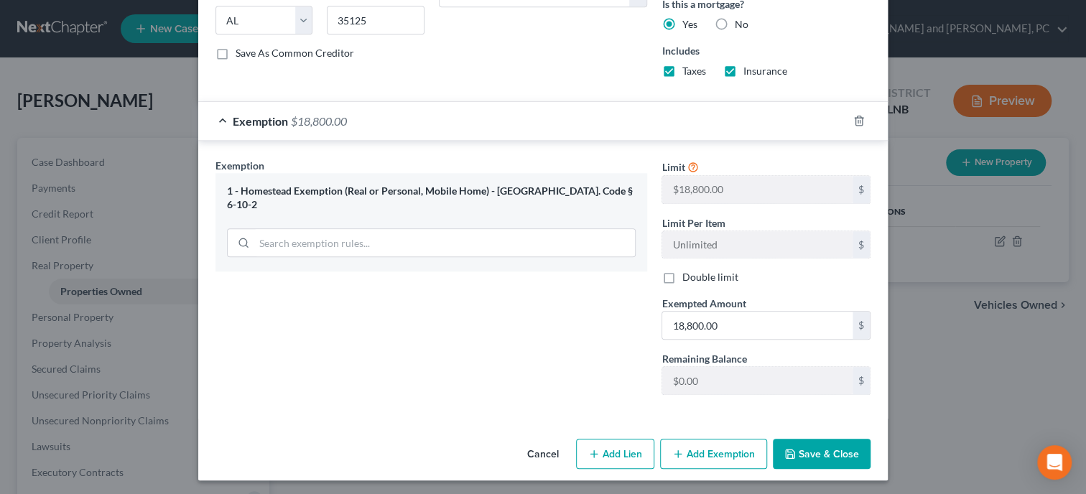
click at [798, 439] on button "Save & Close" at bounding box center [822, 454] width 98 height 30
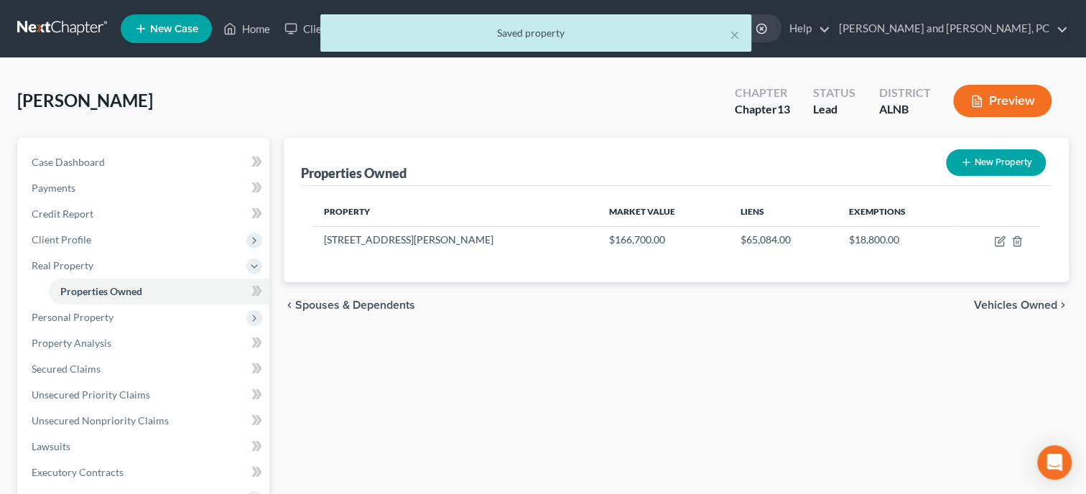
click at [769, 420] on div "Properties Owned New Property Property Market Value Liens Exemptions 5490 Lynda…" at bounding box center [677, 462] width 800 height 649
click at [101, 320] on span "Personal Property" at bounding box center [73, 317] width 82 height 12
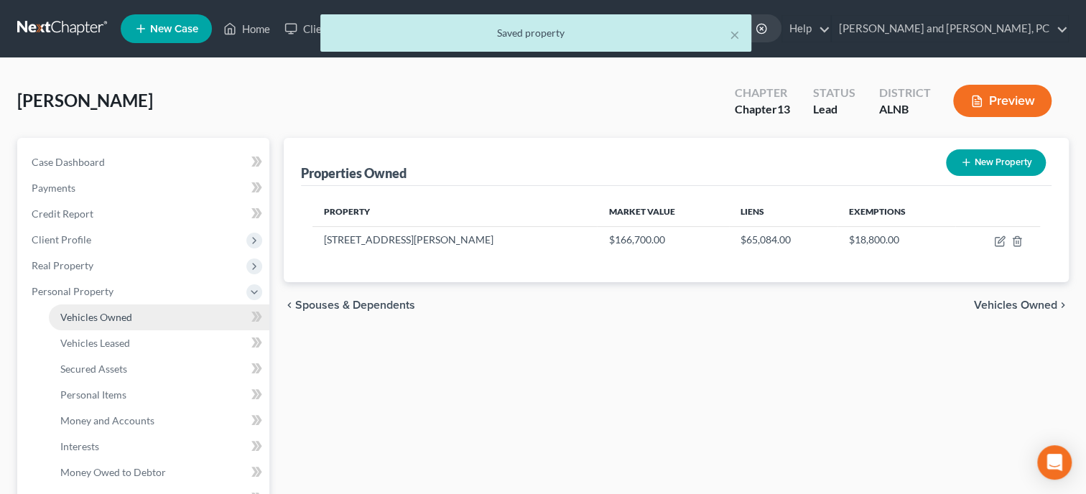
click at [114, 318] on span "Vehicles Owned" at bounding box center [96, 317] width 72 height 12
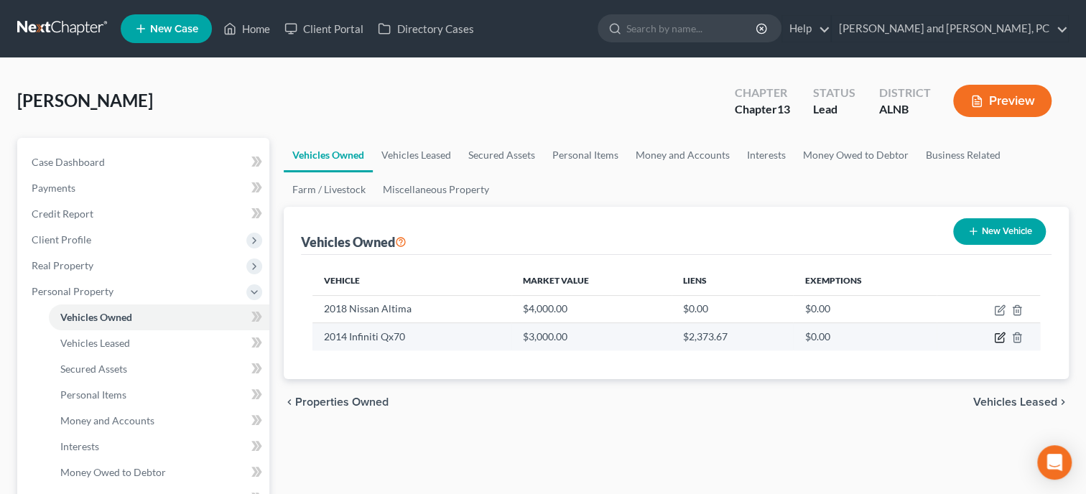
click at [999, 338] on icon "button" at bounding box center [999, 337] width 11 height 11
select select "0"
select select "12"
select select "2"
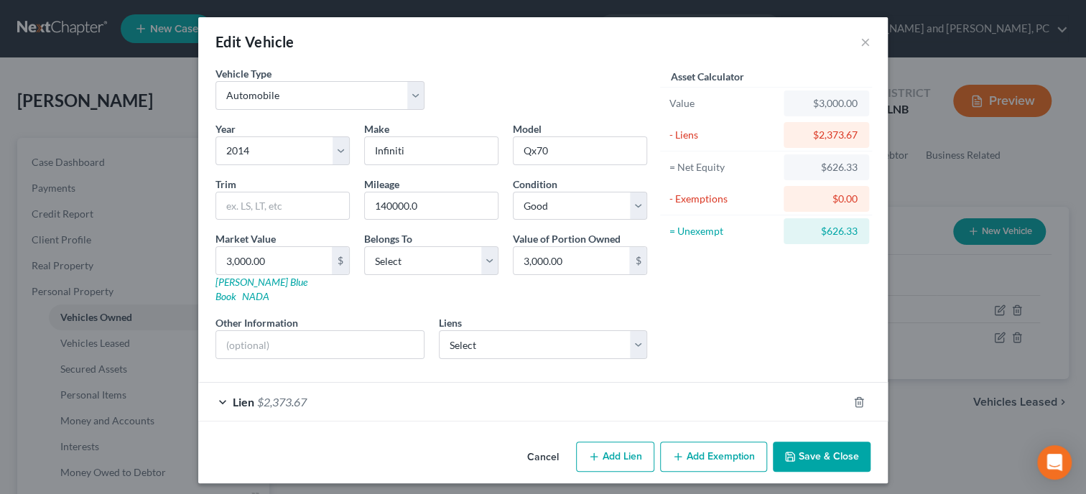
click at [266, 395] on span "$2,373.67" at bounding box center [282, 402] width 50 height 14
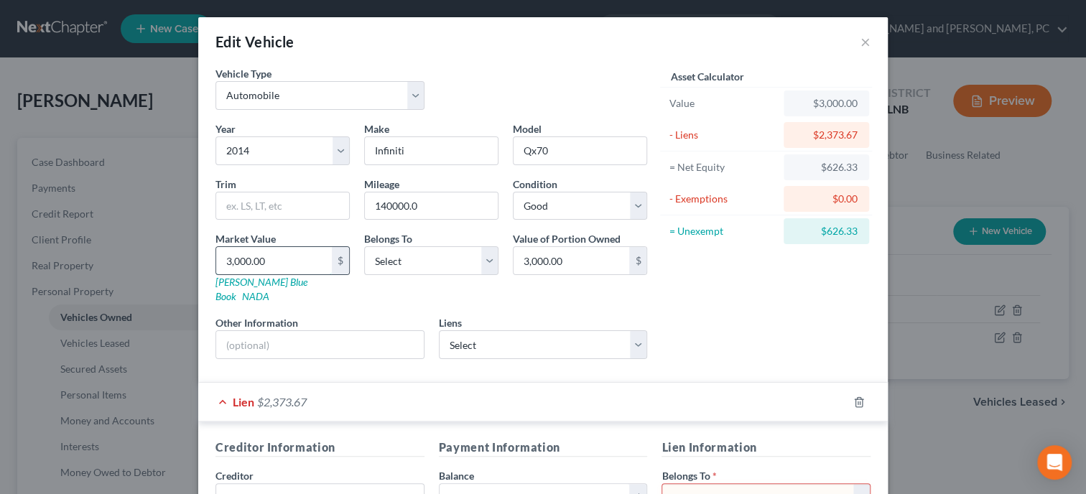
click at [313, 260] on input "3,000.00" at bounding box center [274, 260] width 116 height 27
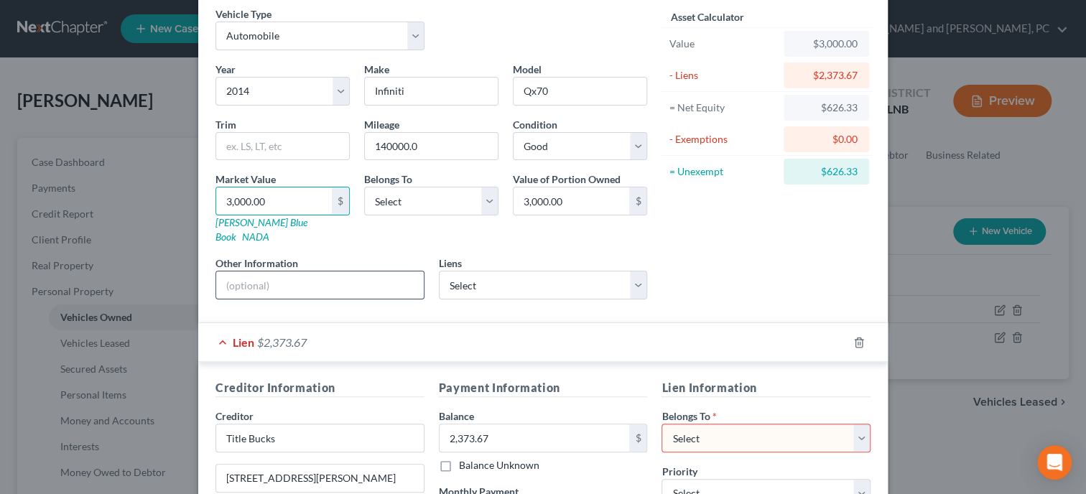
scroll to position [147, 0]
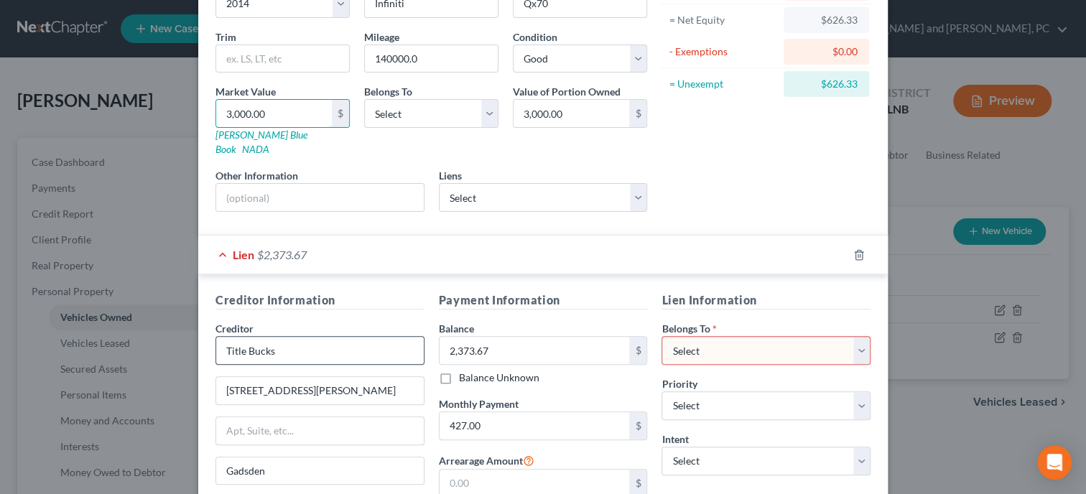
type input "2"
type input "2.00"
type input "23"
type input "23.00"
type input "237"
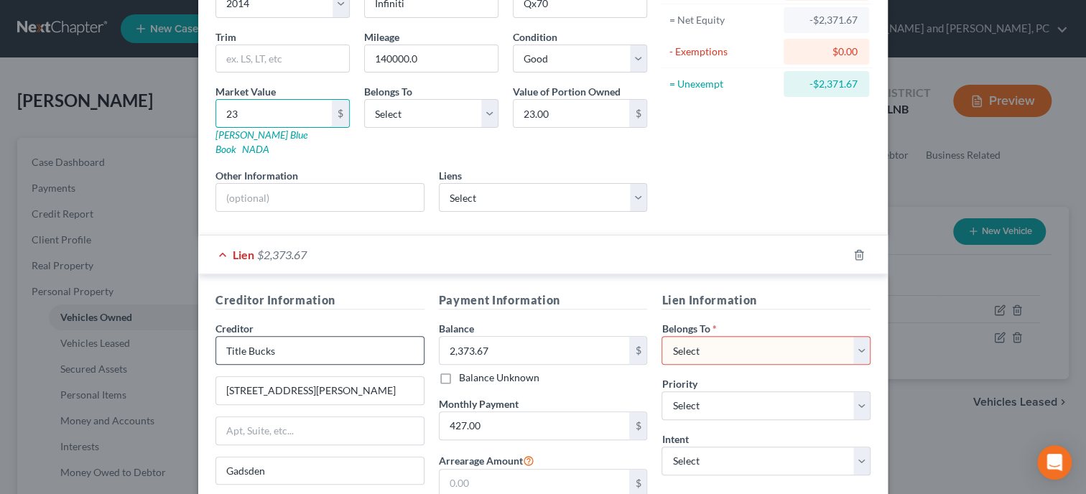
type input "237.00"
type input "2373"
type input "2,373.00"
type input "2,373.6"
type input "2,373.60"
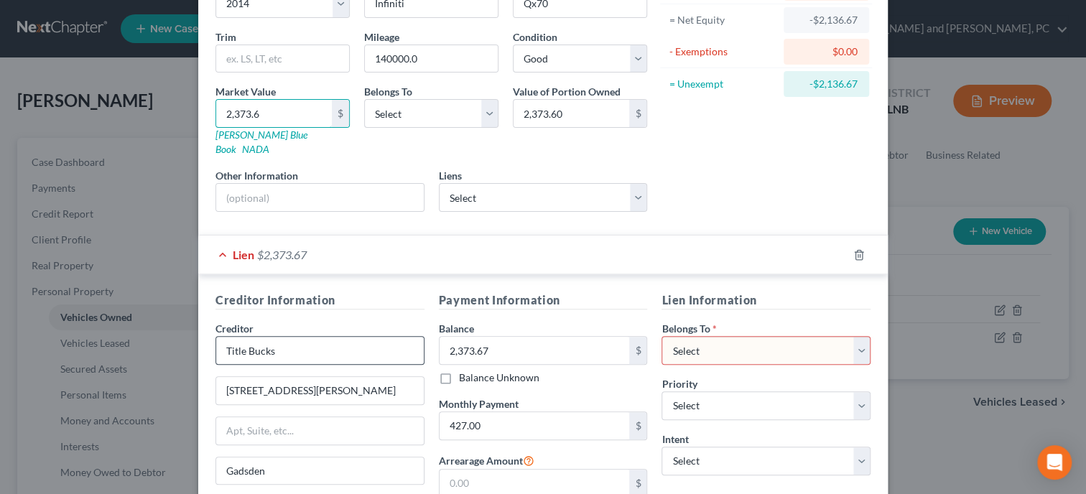
type input "2,373.67"
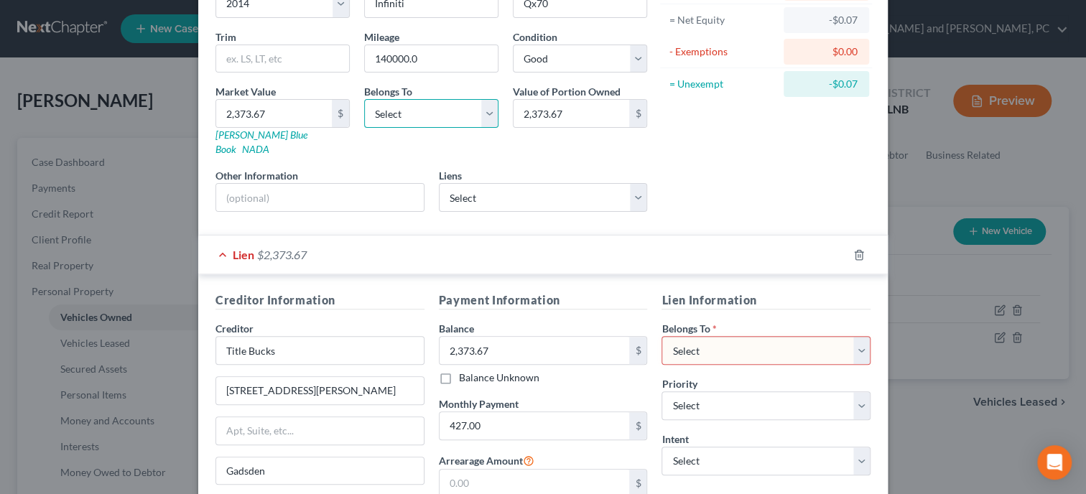
click at [364, 99] on select "Select Debtor 1 Only Debtor 2 Only Debtor 1 And Debtor 2 Only At Least One Of T…" at bounding box center [431, 113] width 134 height 29
select select "0"
click option "Debtor 1 Only" at bounding box center [0, 0] width 0 height 0
click at [417, 211] on form "Vehicle Type Select Automobile Truck Trailer Watercraft Aircraft Motor Home Atv…" at bounding box center [543, 246] width 655 height 655
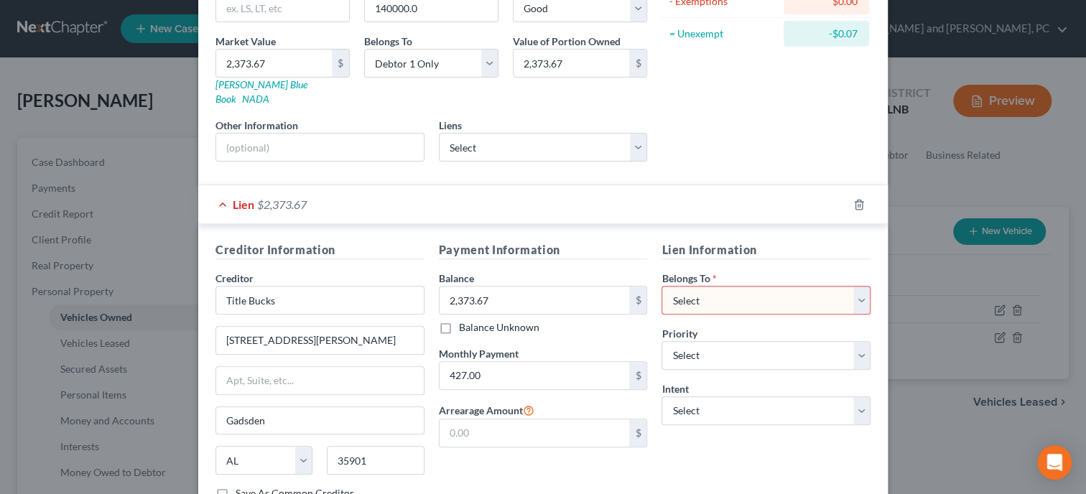
scroll to position [221, 0]
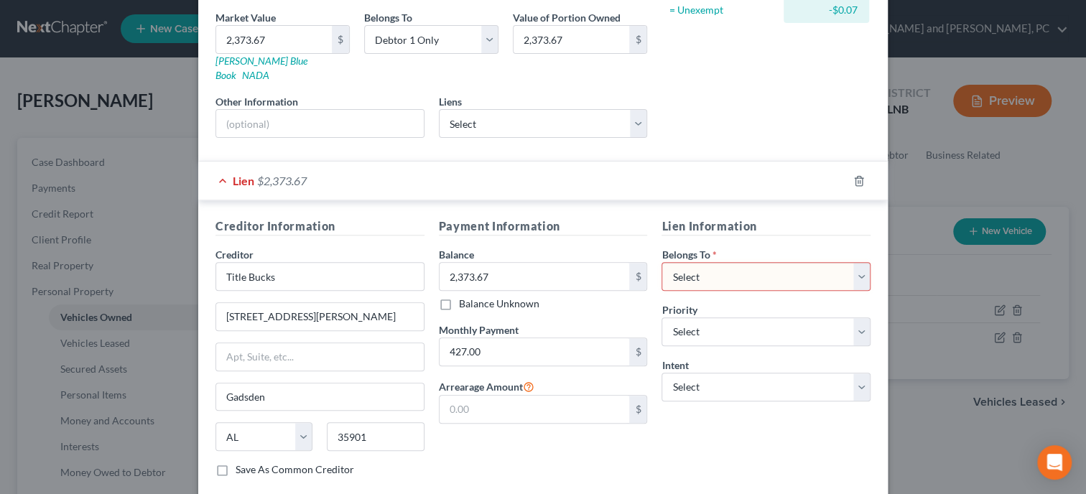
click at [662, 262] on select "Select Debtor 1 Only Debtor 2 Only Debtor 1 And Debtor 2 Only At Least One Of T…" at bounding box center [766, 276] width 209 height 29
select select "0"
click option "Debtor 1 Only" at bounding box center [0, 0] width 0 height 0
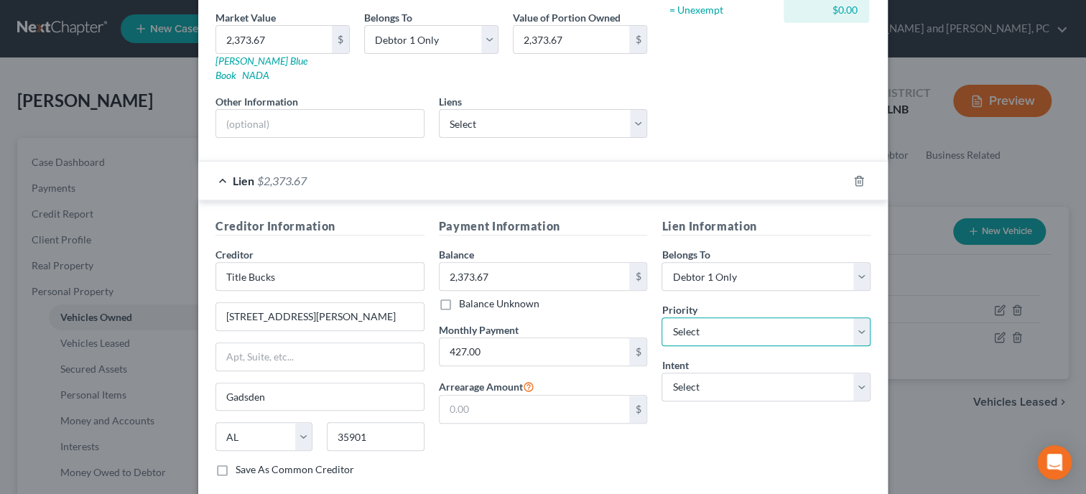
click at [662, 318] on select "Select 1st 2nd 3rd 4th 5th 6th 7th 8th 9th 10th 11th 12th 13th 14th 15th 16th 1…" at bounding box center [766, 332] width 209 height 29
select select "0"
click option "1st" at bounding box center [0, 0] width 0 height 0
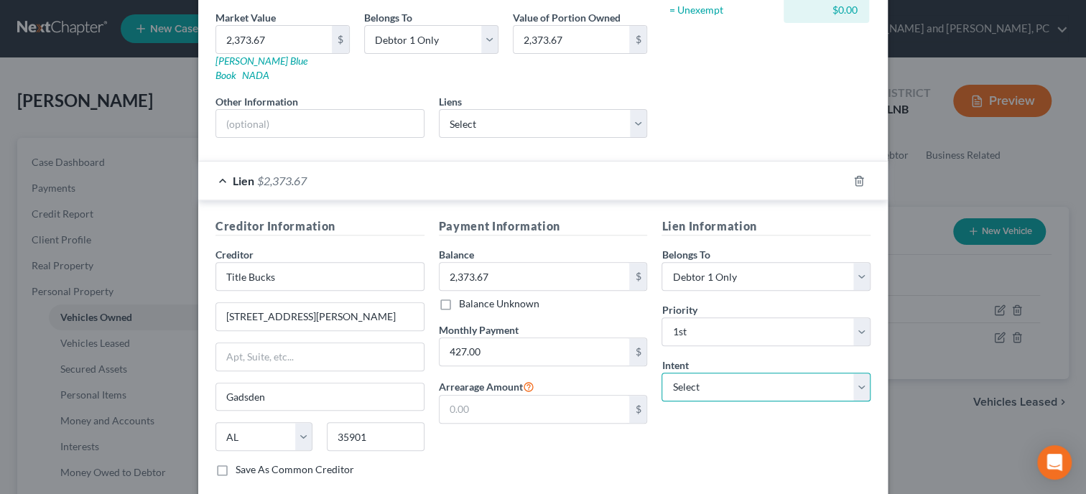
click at [662, 373] on select "Select Surrender Redeem Reaffirm Avoid Other" at bounding box center [766, 387] width 209 height 29
select select "2"
click option "Reaffirm" at bounding box center [0, 0] width 0 height 0
click at [680, 411] on div "Lien Information Belongs To * Select Debtor 1 Only Debtor 2 Only Debtor 1 And D…" at bounding box center [765, 353] width 223 height 271
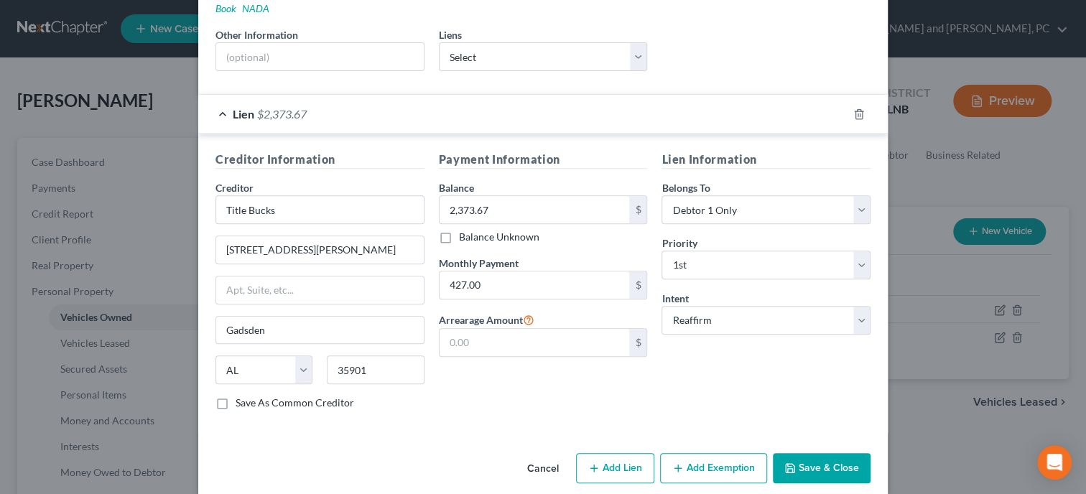
click at [811, 453] on button "Save & Close" at bounding box center [822, 468] width 98 height 30
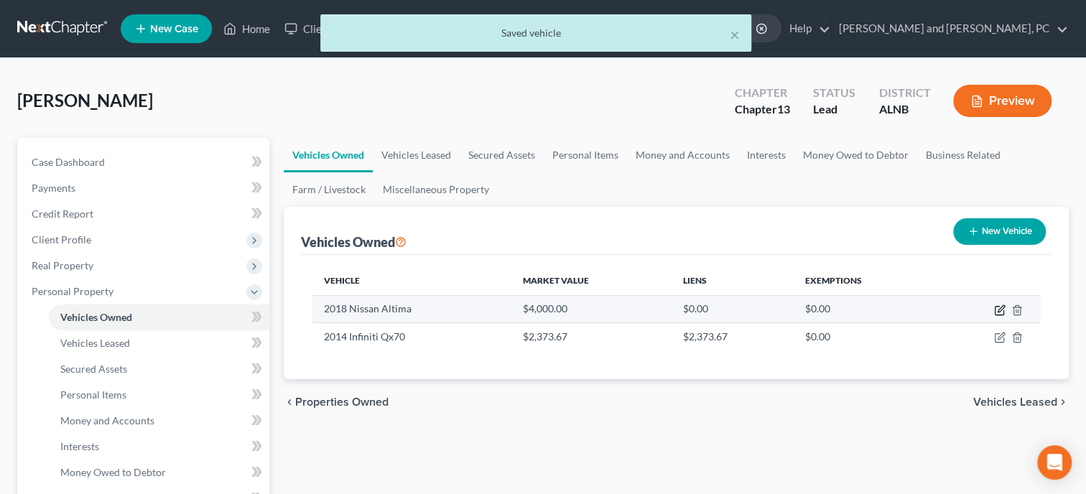
click at [998, 310] on icon "button" at bounding box center [1001, 308] width 6 height 6
select select "0"
select select "8"
select select "3"
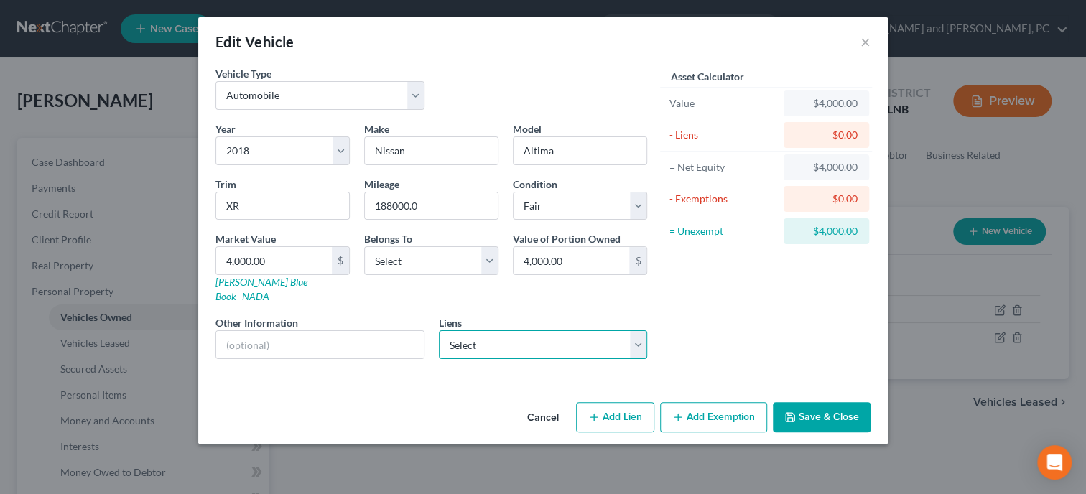
click at [439, 330] on select "Select Metro Bank - $62,587.40" at bounding box center [543, 344] width 209 height 29
click at [458, 338] on select "Select Metro Bank - $62,587.40" at bounding box center [543, 344] width 209 height 29
click at [723, 405] on button "Add Exemption" at bounding box center [713, 417] width 107 height 30
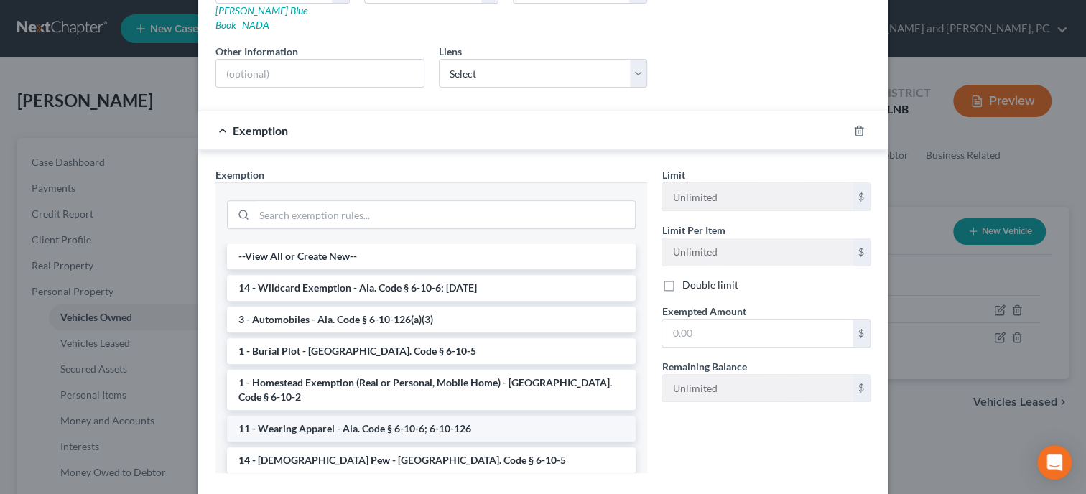
scroll to position [295, 0]
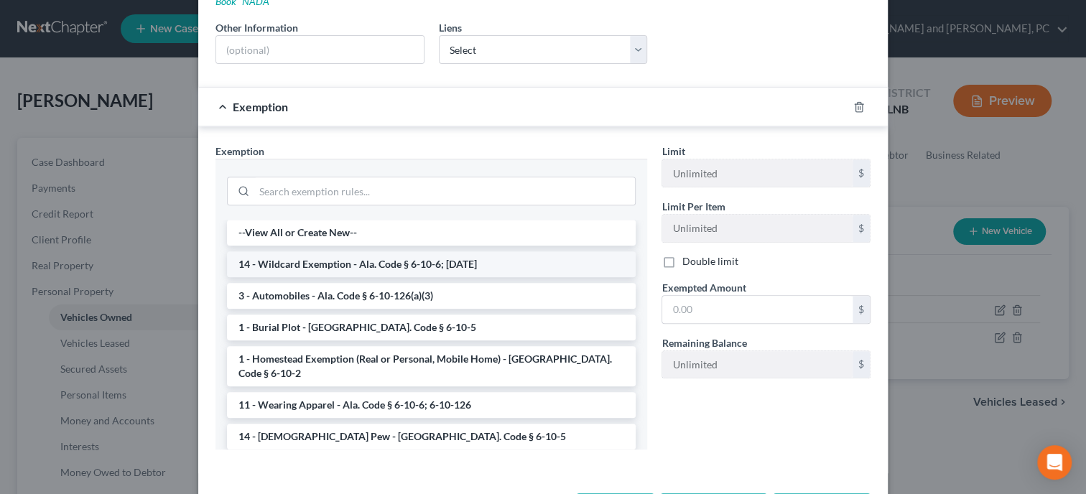
click at [361, 251] on li "14 - Wildcard Exemption - Ala. Code § 6-10-6; 6-10-12" at bounding box center [431, 264] width 409 height 26
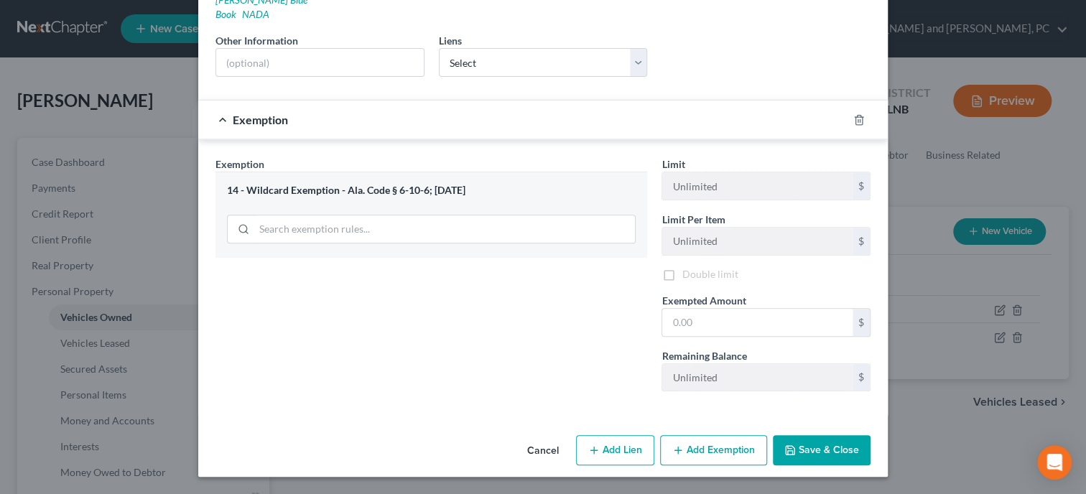
scroll to position [265, 0]
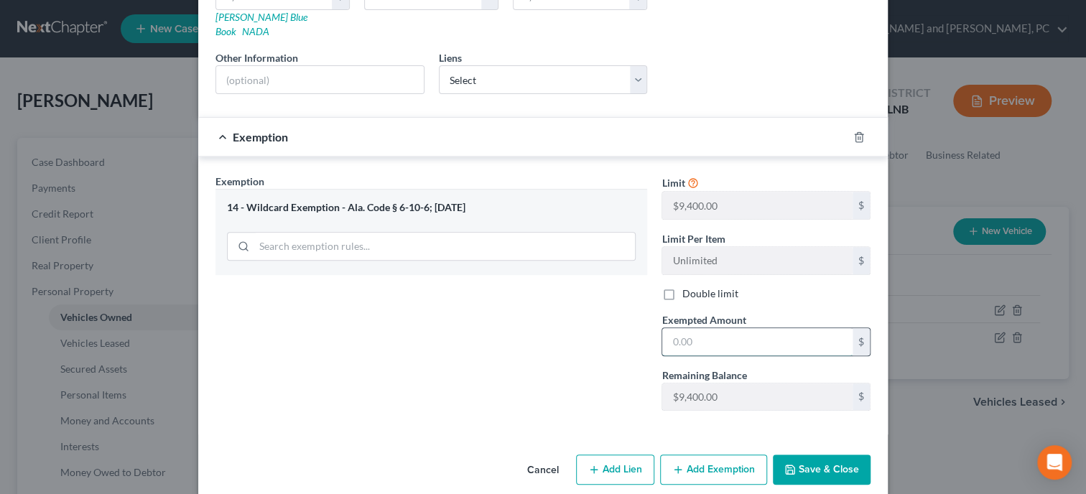
click at [693, 330] on input "text" at bounding box center [757, 341] width 190 height 27
type input "4,000.00"
click at [501, 300] on div "Exemption Set must be selected for CA. Exemption * 14 - Wildcard Exemption - Al…" at bounding box center [431, 298] width 446 height 249
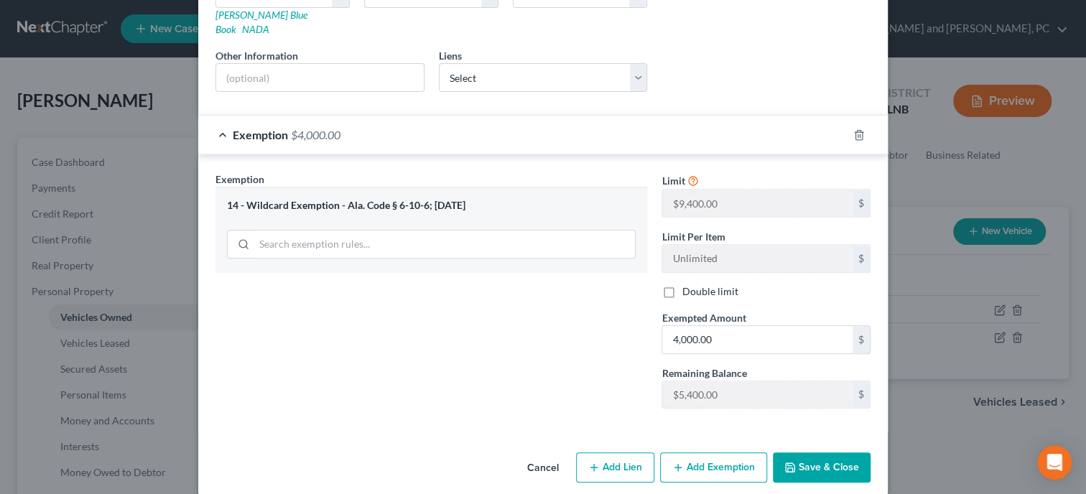
scroll to position [268, 0]
click at [810, 453] on button "Save & Close" at bounding box center [822, 467] width 98 height 30
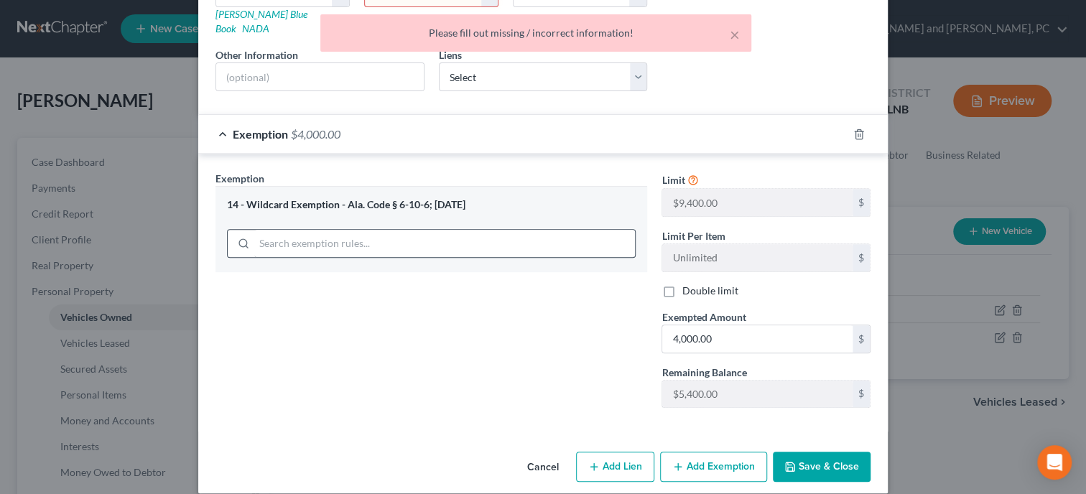
scroll to position [120, 0]
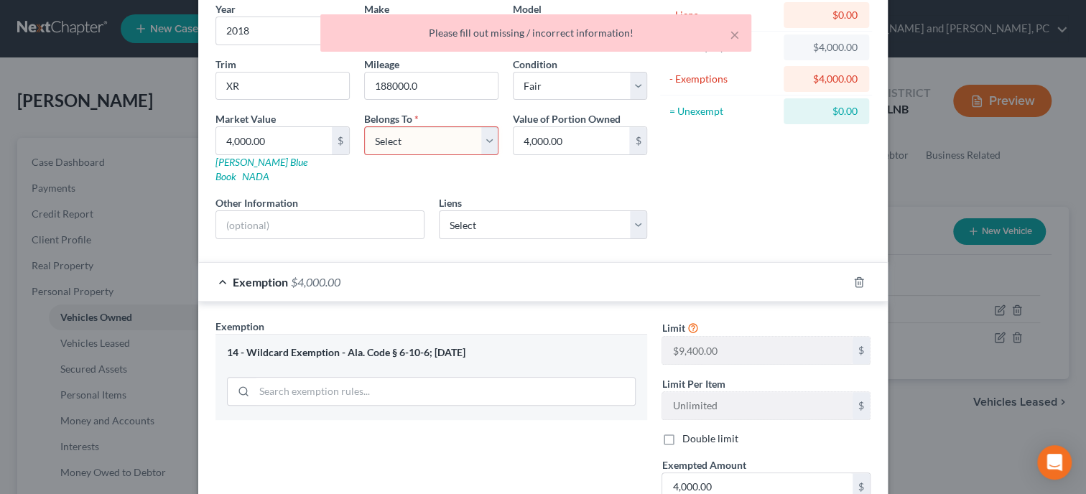
click at [364, 126] on select "Select Debtor 1 Only Debtor 2 Only Debtor 1 And Debtor 2 Only At Least One Of T…" at bounding box center [431, 140] width 134 height 29
select select "0"
click option "Debtor 1 Only" at bounding box center [0, 0] width 0 height 0
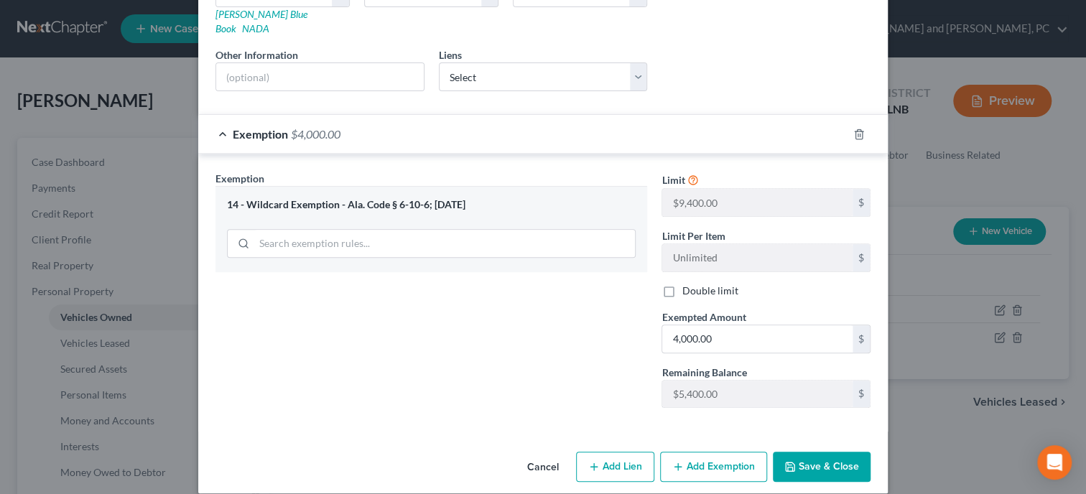
click at [805, 453] on button "Save & Close" at bounding box center [822, 467] width 98 height 30
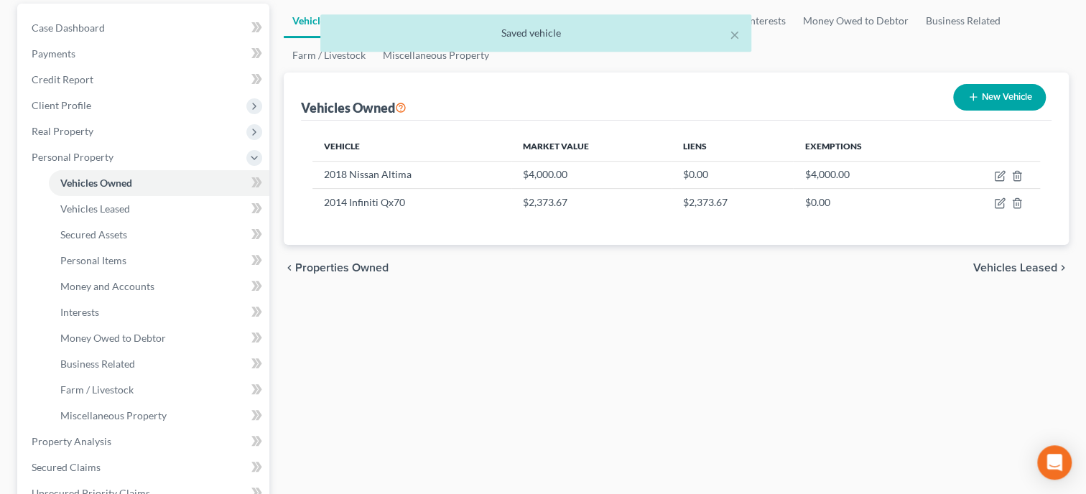
scroll to position [147, 0]
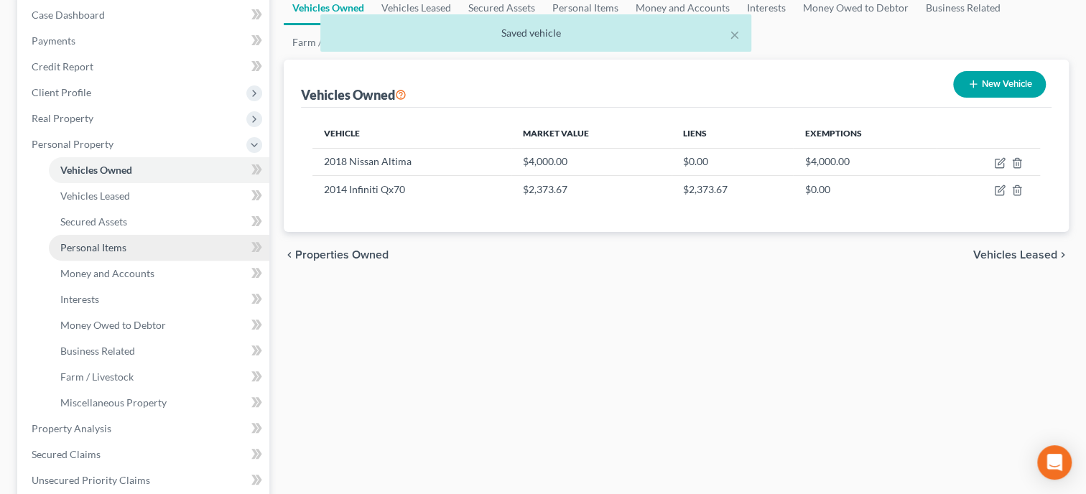
click at [113, 253] on link "Personal Items" at bounding box center [159, 248] width 221 height 26
